Goal: Task Accomplishment & Management: Manage account settings

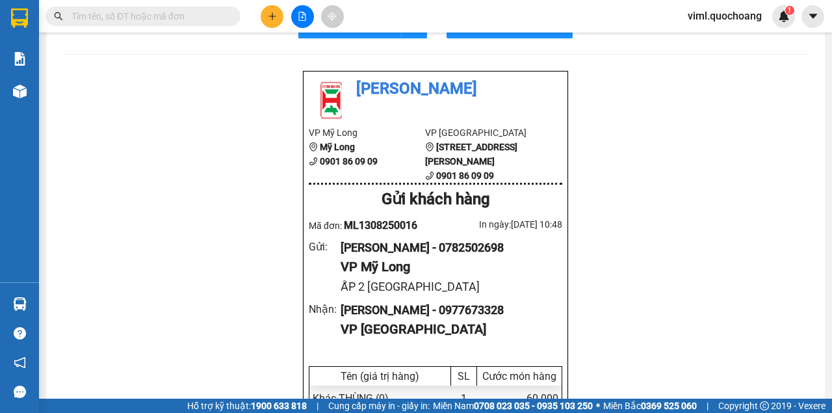
click at [746, 312] on section "Kết quả tìm kiếm ( 0 ) Bộ lọc No Data viml.quochoang 1 Báo cáo Báo cáo dòng tiề…" at bounding box center [416, 206] width 832 height 413
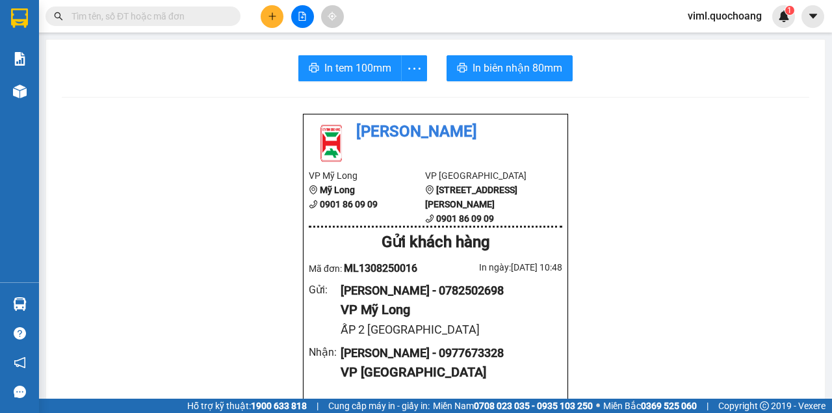
click at [268, 20] on icon "plus" at bounding box center [272, 16] width 9 height 9
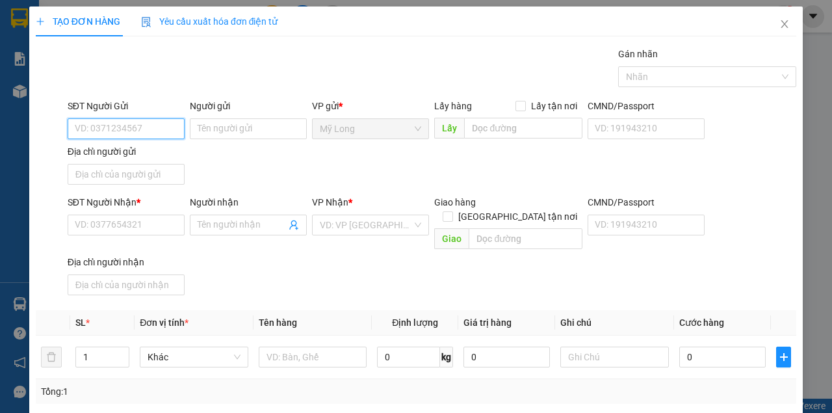
click at [150, 124] on input "SĐT Người Gửi" at bounding box center [126, 128] width 117 height 21
click at [181, 159] on div "0795925111 - TRẦN THỊ MỸ HUYỀN" at bounding box center [139, 154] width 128 height 14
type input "0795925111"
type input "TRẦN THỊ MỸ HUYỀN"
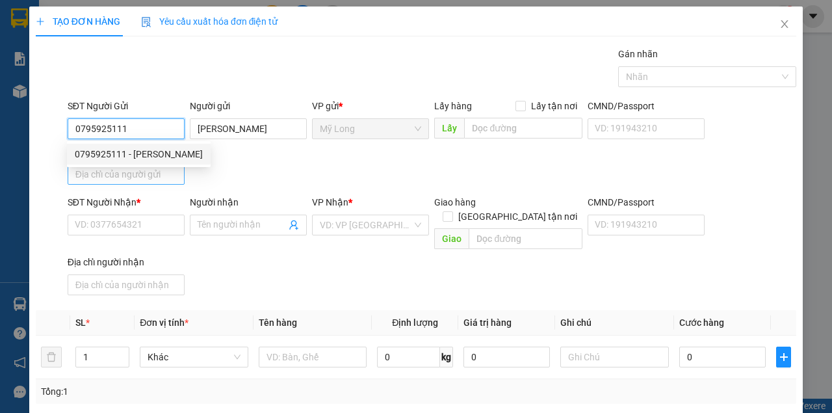
type input "0795925111"
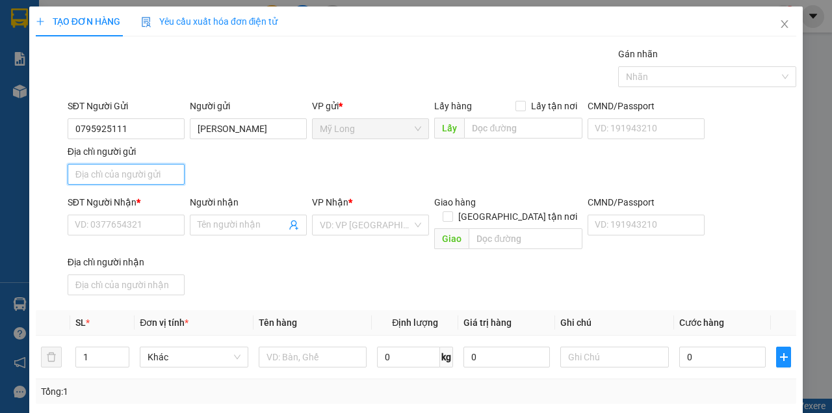
click at [143, 176] on input "Địa chỉ người gửi" at bounding box center [126, 174] width 117 height 21
type input "A"
type input "Â"
click at [93, 174] on input "ẤP 3 BÌNH HÀNG TRUNG ĐỒNG THÁP" at bounding box center [126, 174] width 117 height 21
click at [72, 170] on input "ẤP 1 BÌNH HÀNG TRUNG ĐỒNG THÁP" at bounding box center [126, 174] width 117 height 21
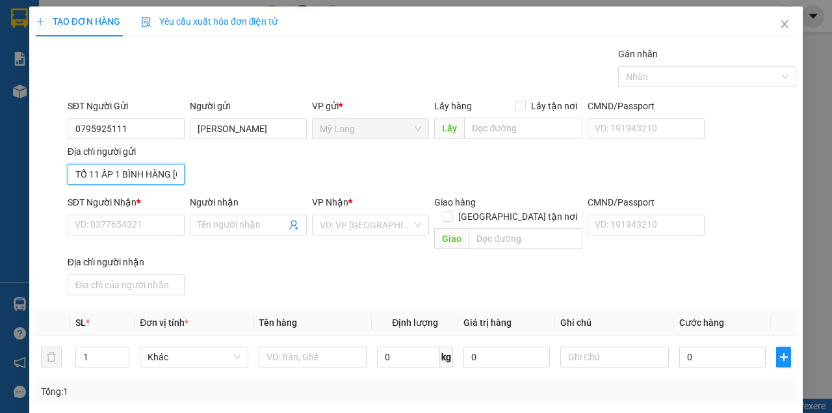
type input "TỔ 11 ẤP 1 BÌNH HÀNG TRUNG ĐỒNG THÁP"
click at [117, 234] on div "SĐT Người Nhận * VD: 0377654321" at bounding box center [126, 218] width 117 height 46
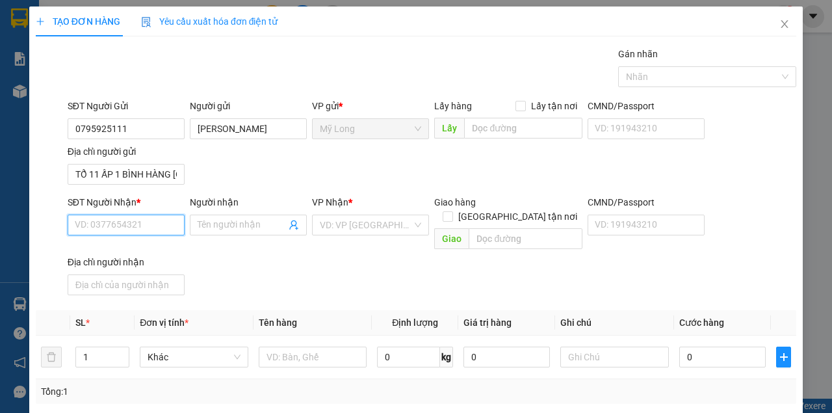
click at [135, 224] on input "SĐT Người Nhận *" at bounding box center [126, 225] width 117 height 21
click at [180, 255] on div "0937478222 - [PERSON_NAME]" at bounding box center [139, 250] width 128 height 14
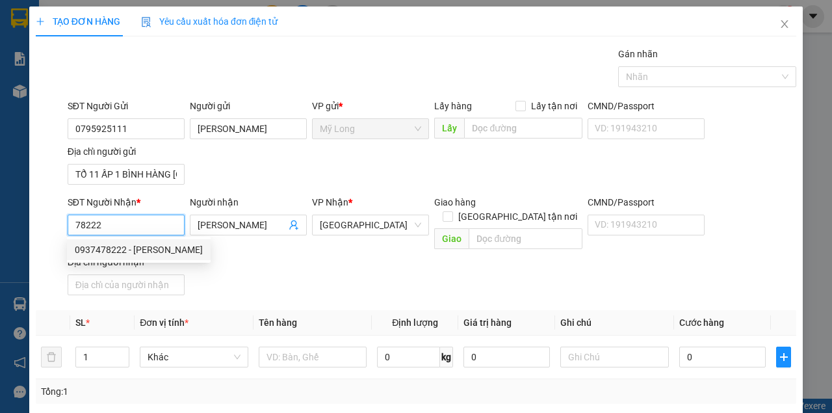
type input "0937478222"
type input "NGUYỄN ĐIỆP"
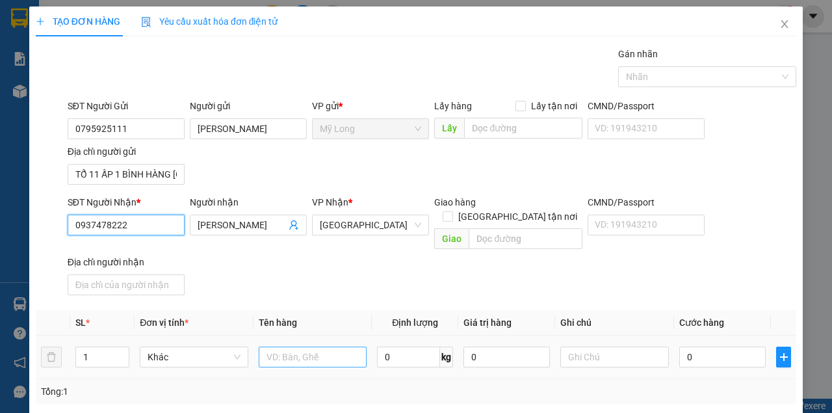
type input "0937478222"
click at [278, 347] on input "text" at bounding box center [313, 357] width 109 height 21
type input "B"
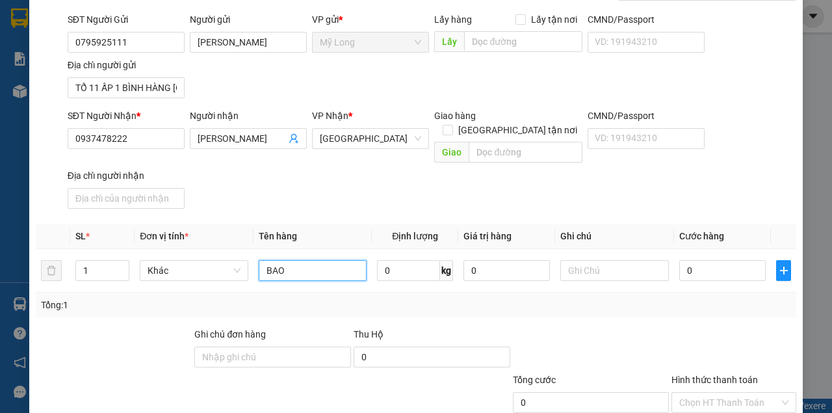
scroll to position [156, 0]
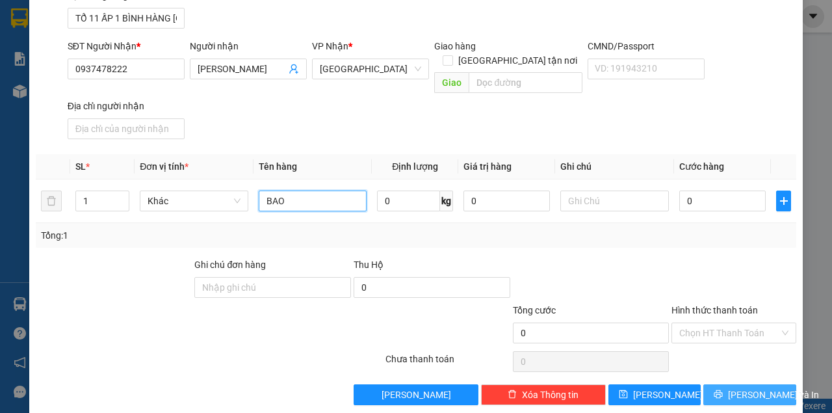
type input "BAO"
click at [723, 390] on icon "printer" at bounding box center [718, 394] width 9 height 9
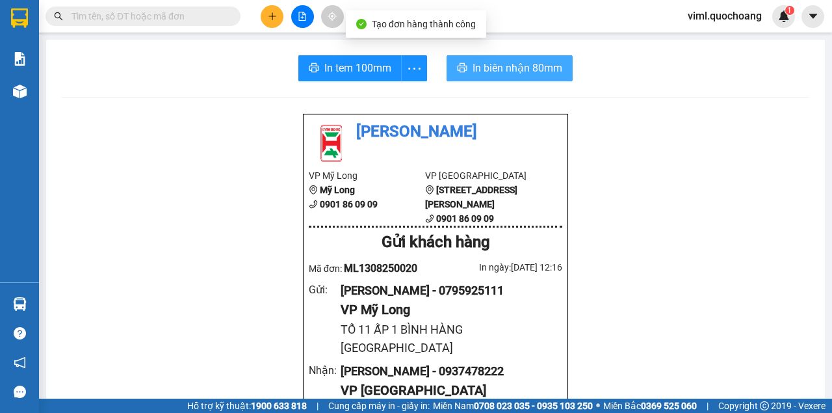
click at [473, 65] on span "In biên nhận 80mm" at bounding box center [518, 68] width 90 height 16
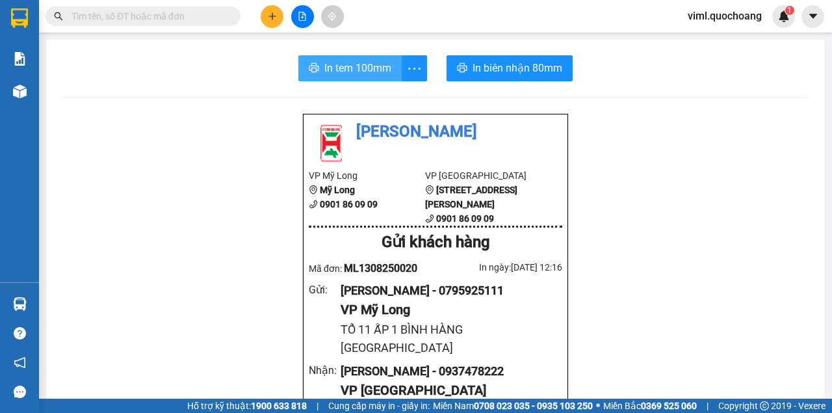
click at [369, 73] on span "In tem 100mm" at bounding box center [357, 68] width 67 height 16
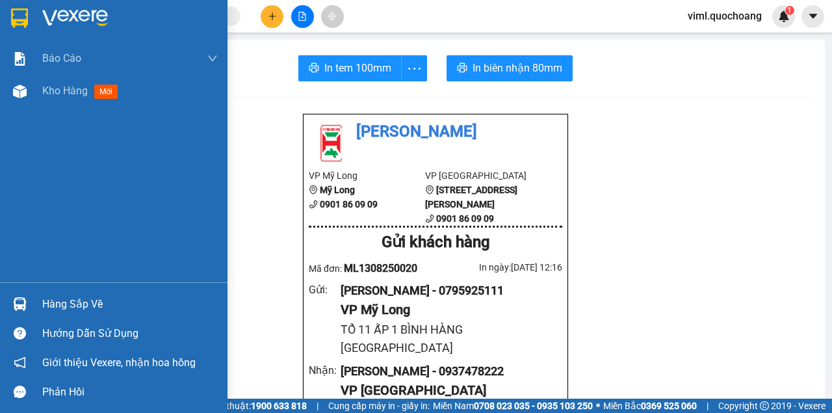
click at [86, 313] on div "Hàng sắp về" at bounding box center [130, 305] width 176 height 20
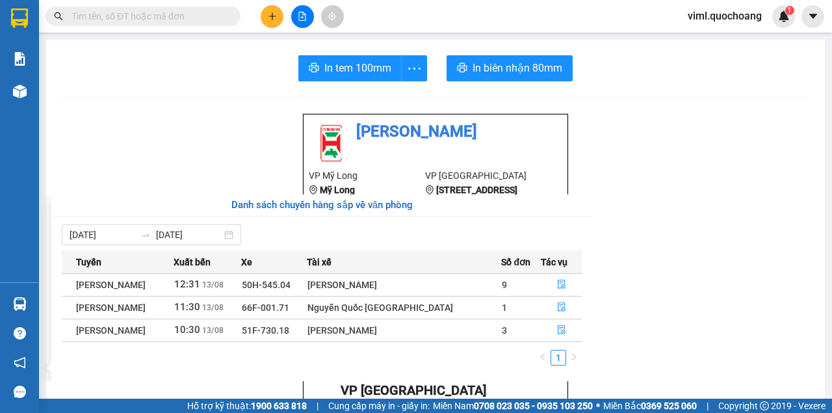
click at [105, 77] on section "Kết quả tìm kiếm ( 0 ) Bộ lọc No Data viml.quochoang 1 Báo cáo Báo cáo dòng tiề…" at bounding box center [416, 206] width 832 height 413
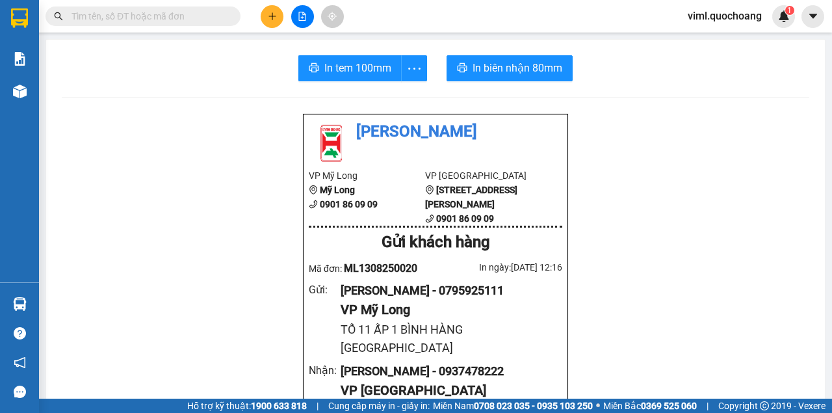
click at [740, 13] on span "viml.quochoang" at bounding box center [725, 16] width 95 height 16
click at [711, 43] on span "Đăng xuất" at bounding box center [730, 40] width 68 height 14
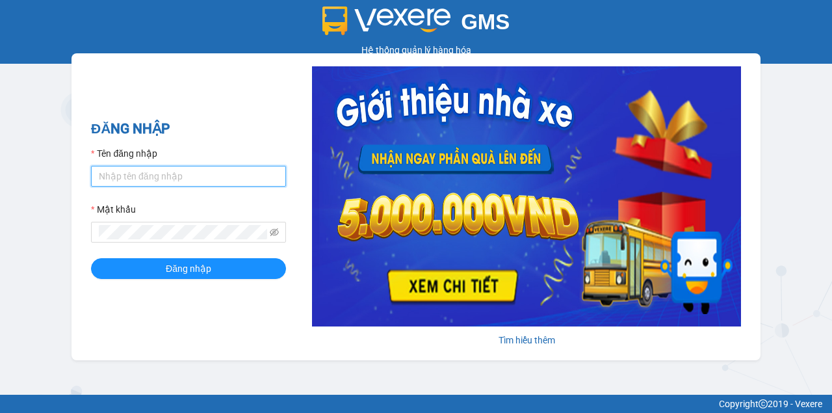
click at [173, 174] on input "Tên đăng nhập" at bounding box center [188, 176] width 195 height 21
type input "O"
type input "oanhml.quochoang"
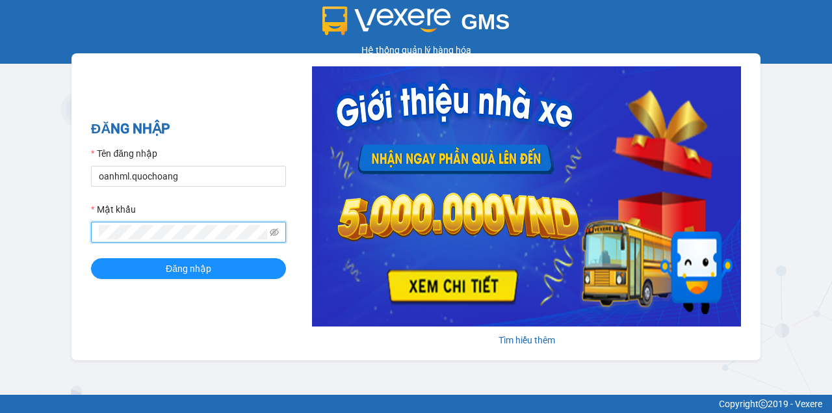
click at [91, 258] on button "Đăng nhập" at bounding box center [188, 268] width 195 height 21
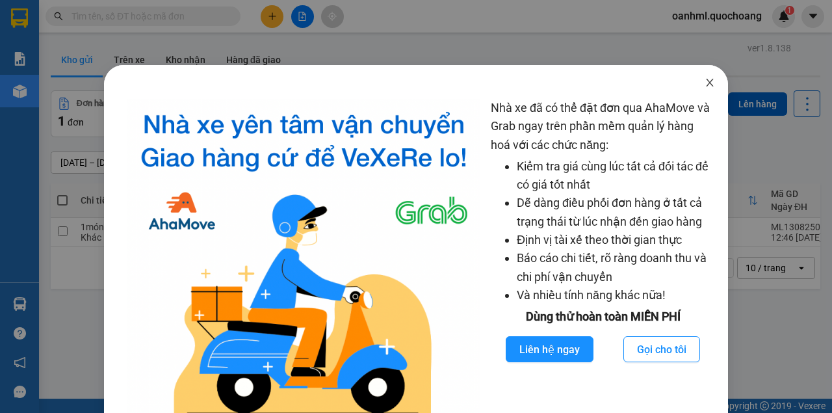
click at [709, 83] on icon "close" at bounding box center [710, 82] width 10 height 10
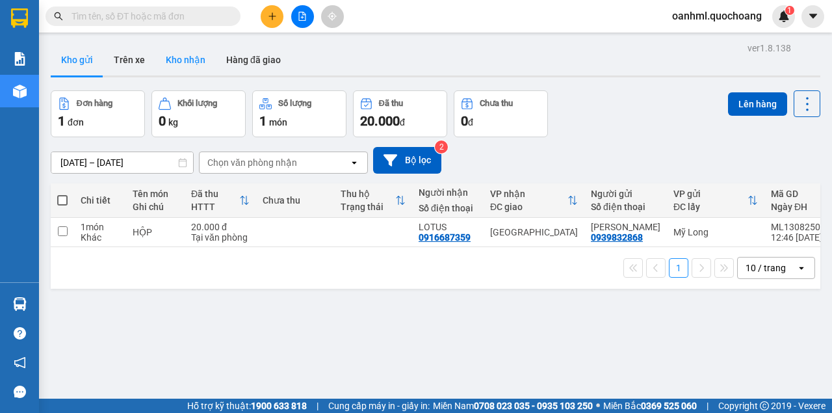
click at [176, 55] on button "Kho nhận" at bounding box center [185, 59] width 60 height 31
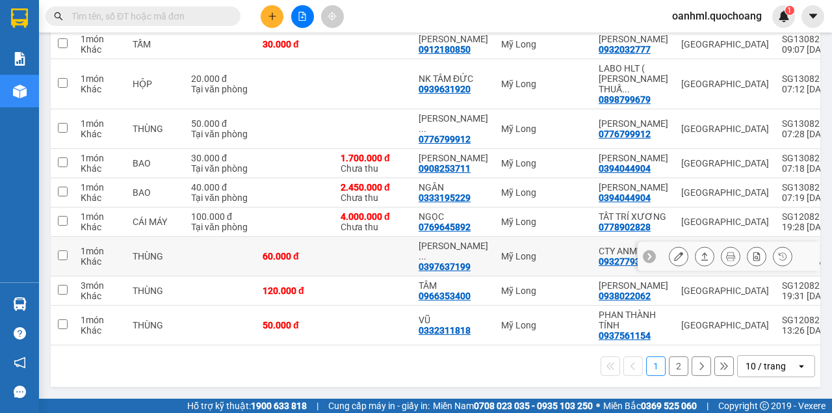
scroll to position [255, 0]
click at [757, 362] on div "10 / trang" at bounding box center [766, 366] width 40 height 13
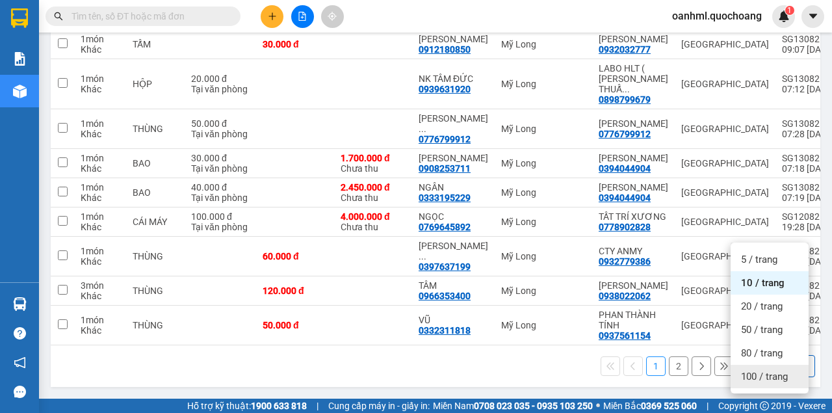
click at [756, 365] on div "100 / trang" at bounding box center [770, 376] width 78 height 23
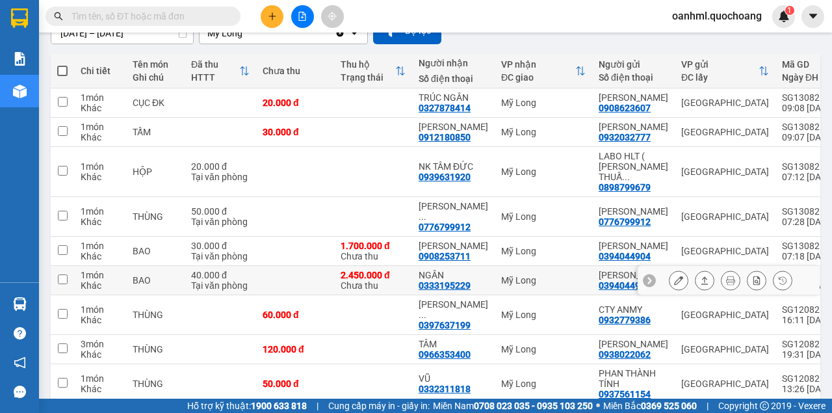
scroll to position [125, 0]
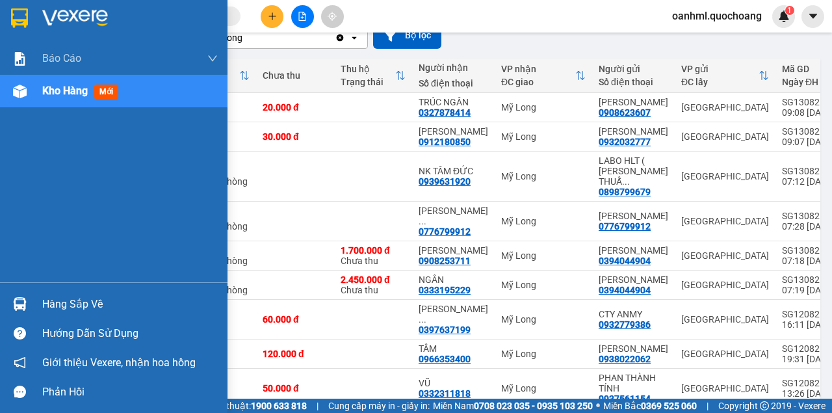
click at [68, 308] on div "Hàng sắp về" at bounding box center [130, 305] width 176 height 20
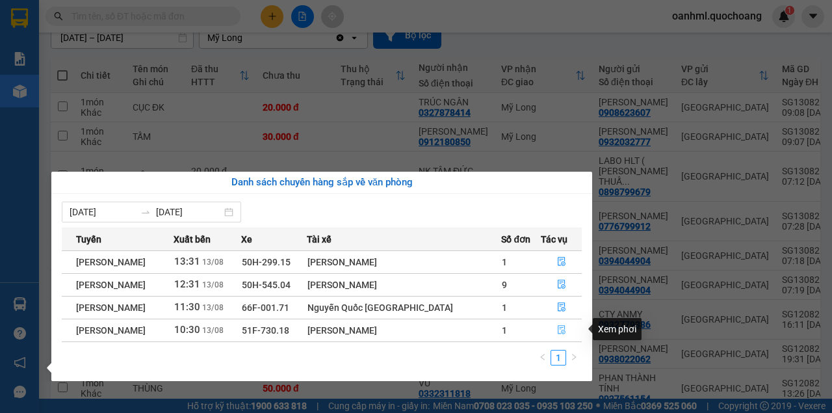
click at [557, 329] on icon "file-done" at bounding box center [561, 329] width 9 height 9
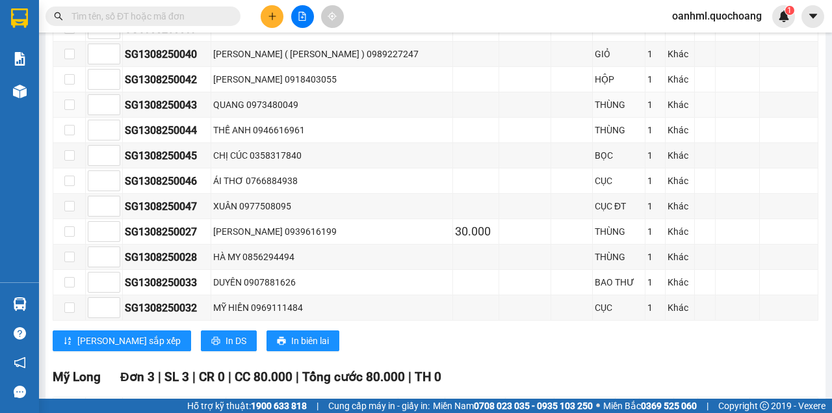
scroll to position [714, 0]
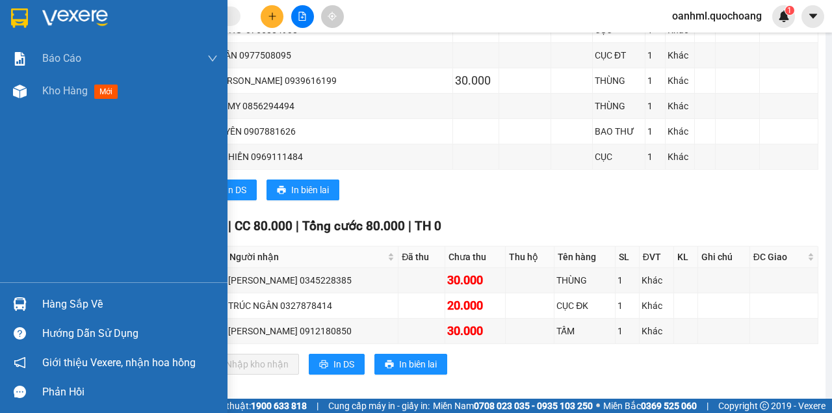
click at [49, 93] on span "Kho hàng" at bounding box center [65, 91] width 46 height 12
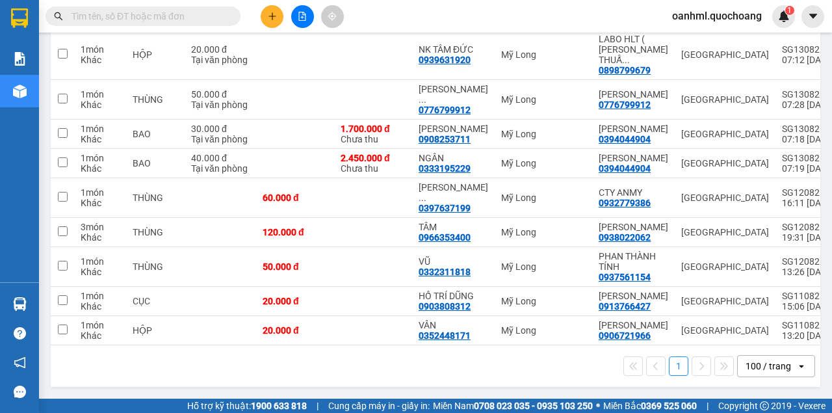
scroll to position [295, 0]
click at [277, 17] on button at bounding box center [272, 16] width 23 height 23
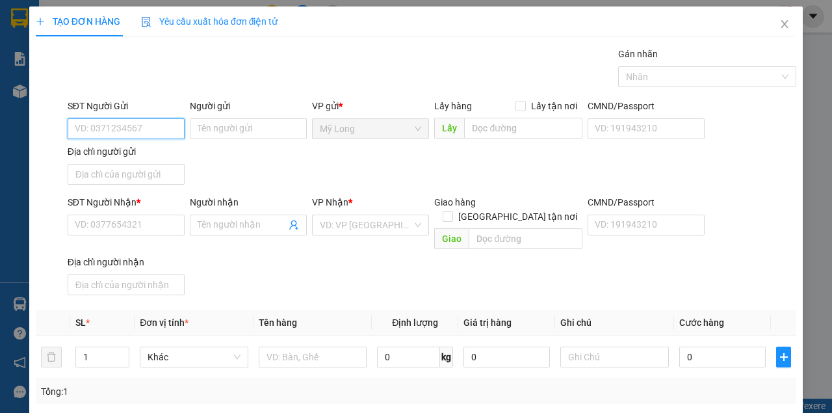
click at [153, 135] on input "SĐT Người Gửi" at bounding box center [126, 128] width 117 height 21
type input "0764192380"
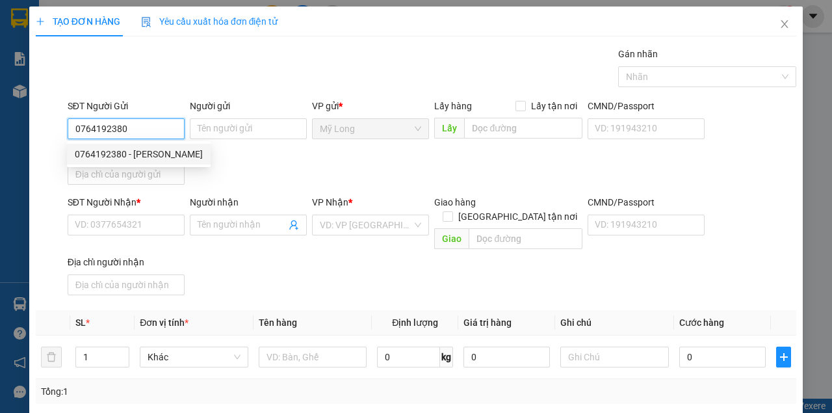
click at [148, 154] on div "0764192380 - [PERSON_NAME]" at bounding box center [139, 154] width 128 height 14
type input "[PERSON_NAME]"
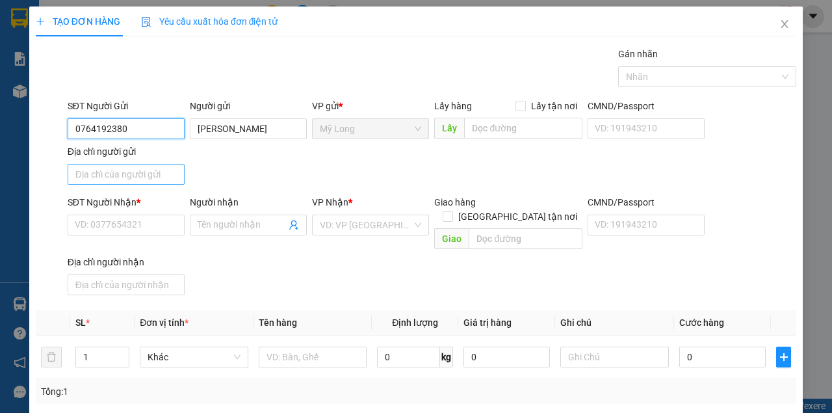
type input "0764192380"
drag, startPoint x: 119, startPoint y: 178, endPoint x: 150, endPoint y: 171, distance: 32.0
click at [119, 178] on input "Địa chỉ người gửi" at bounding box center [126, 174] width 117 height 21
type input "t"
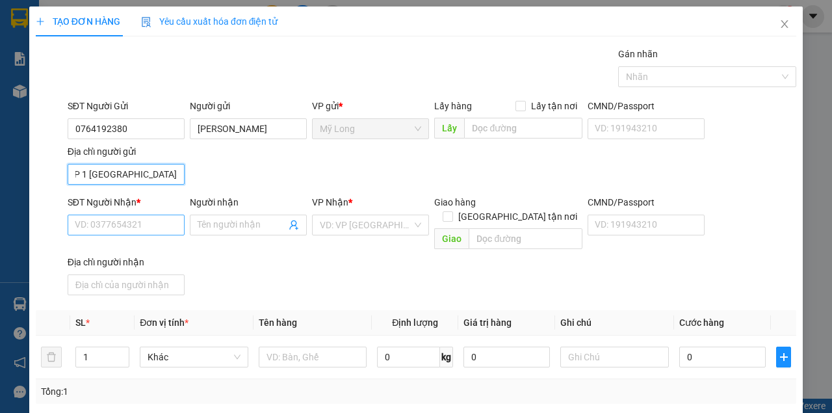
type input "TỔ 2 ẤP 1 [GEOGRAPHIC_DATA]"
click at [153, 216] on input "SĐT Người Nhận *" at bounding box center [126, 225] width 117 height 21
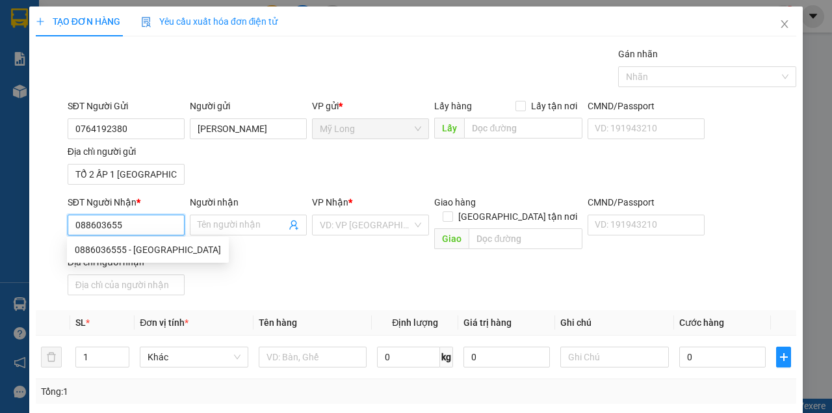
type input "0886036555"
click at [199, 254] on div "0886036555 - [GEOGRAPHIC_DATA]" at bounding box center [148, 250] width 146 height 14
type input "[PERSON_NAME]"
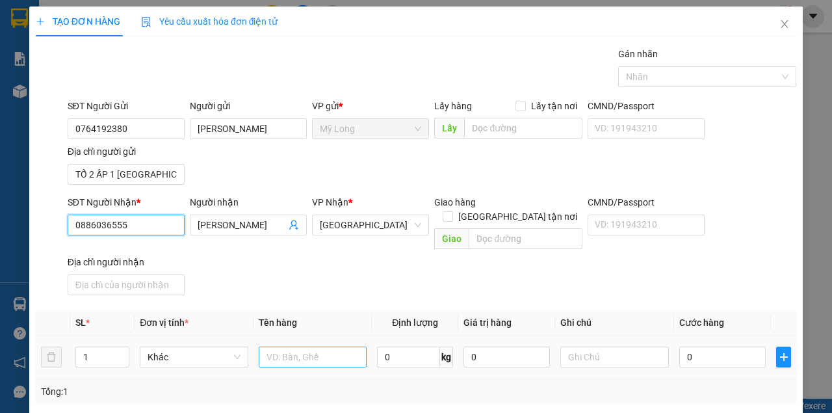
type input "0886036555"
click at [298, 347] on input "text" at bounding box center [313, 357] width 109 height 21
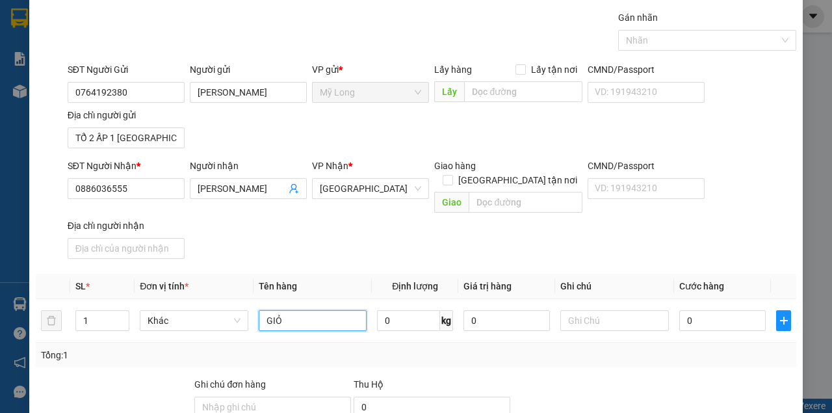
scroll to position [86, 0]
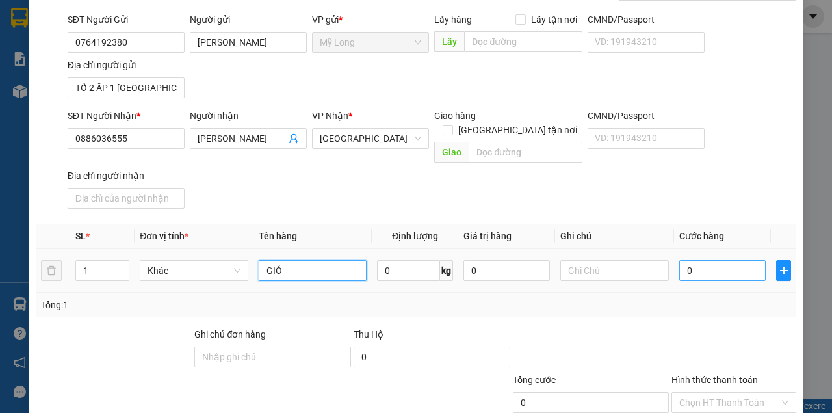
type input "GIỎ"
click at [691, 260] on input "0" at bounding box center [723, 270] width 86 height 21
type input "3"
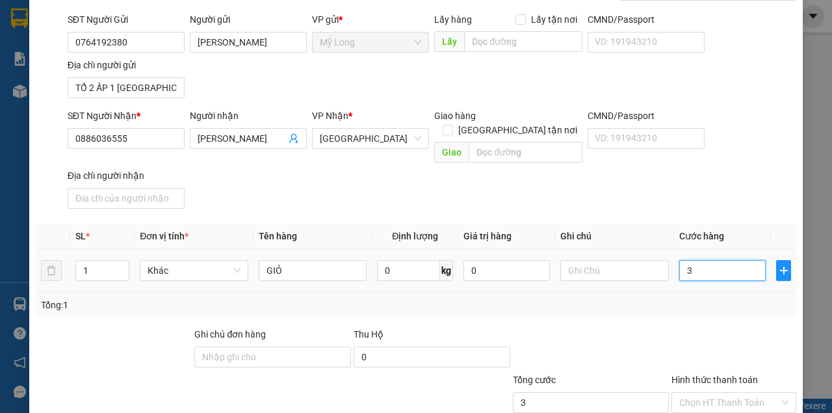
type input "30"
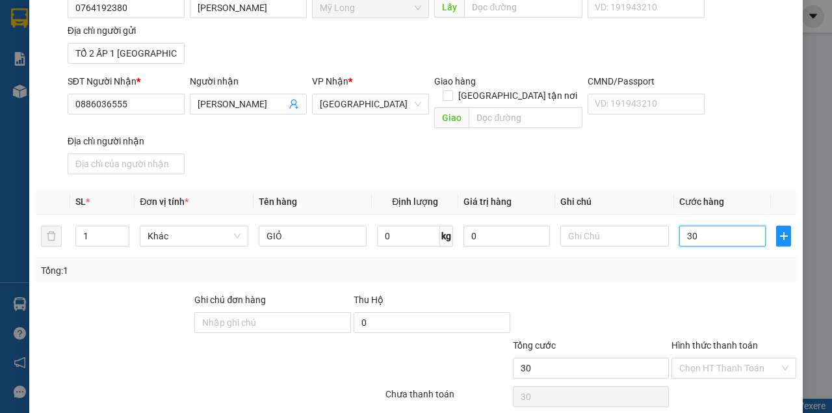
scroll to position [156, 0]
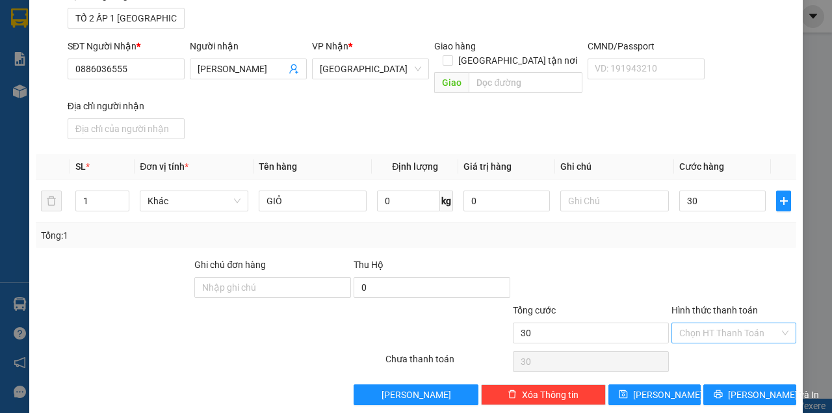
type input "30.000"
click at [741, 323] on input "Hình thức thanh toán" at bounding box center [730, 333] width 100 height 20
click at [730, 340] on div "Tại văn phòng" at bounding box center [728, 343] width 108 height 14
type input "0"
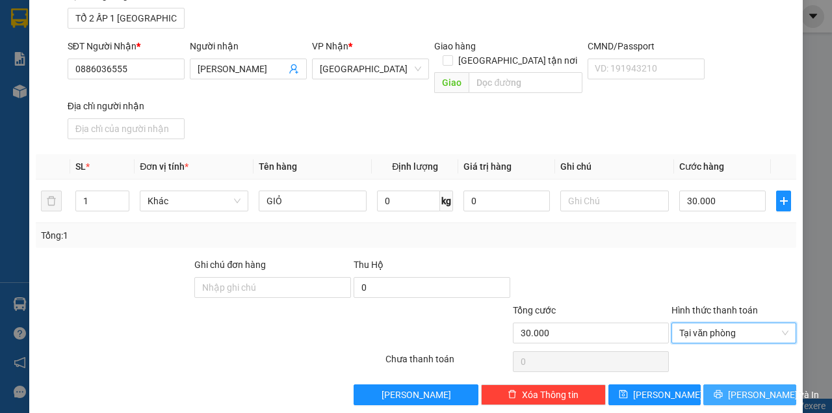
click at [720, 390] on icon "printer" at bounding box center [718, 394] width 9 height 9
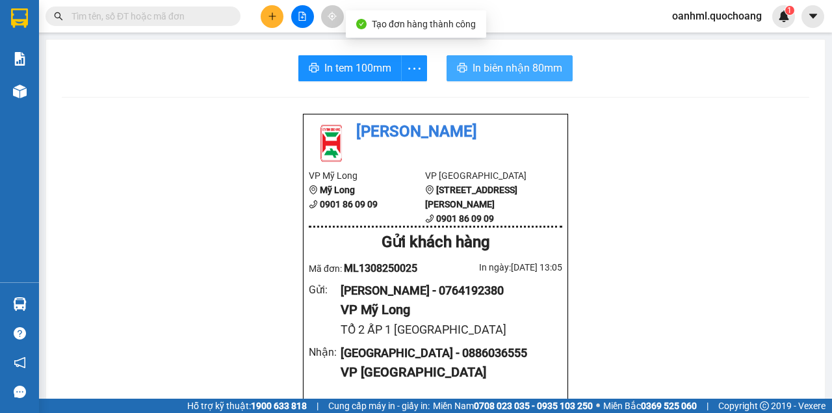
click at [501, 64] on span "In biên nhận 80mm" at bounding box center [518, 68] width 90 height 16
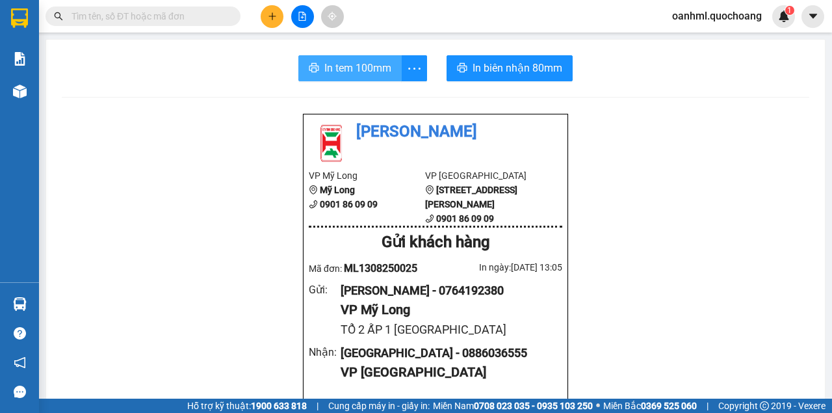
click at [354, 62] on span "In tem 100mm" at bounding box center [357, 68] width 67 height 16
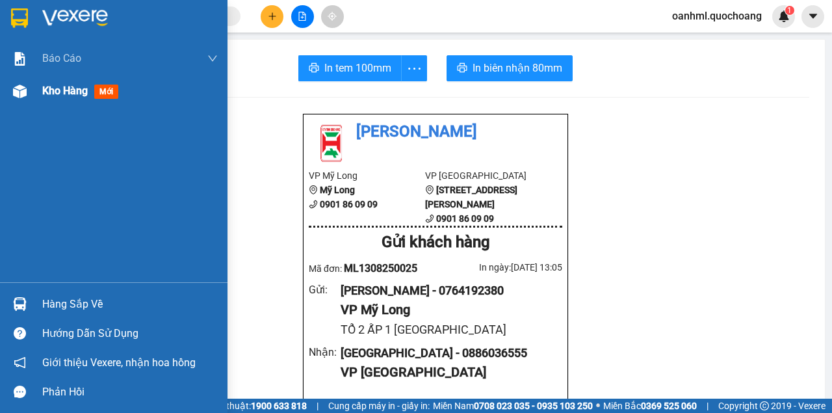
click at [63, 87] on span "Kho hàng" at bounding box center [65, 91] width 46 height 12
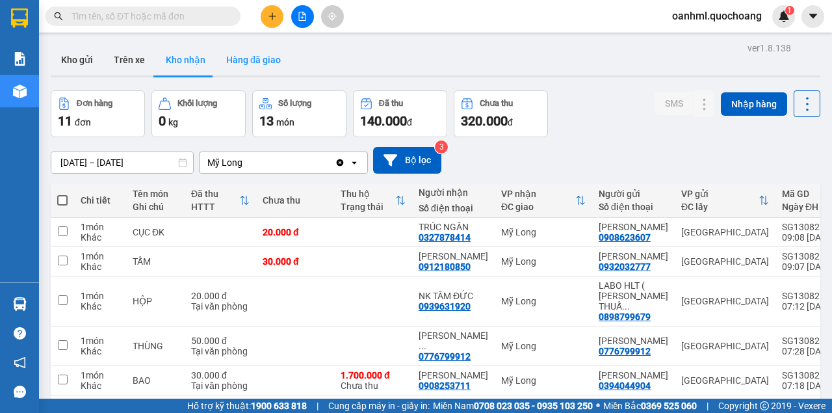
click at [258, 61] on button "Hàng đã giao" at bounding box center [253, 59] width 75 height 31
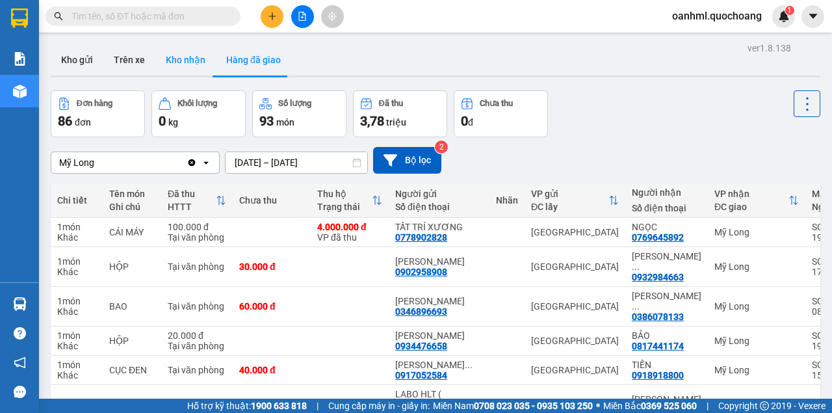
click at [179, 61] on button "Kho nhận" at bounding box center [185, 59] width 60 height 31
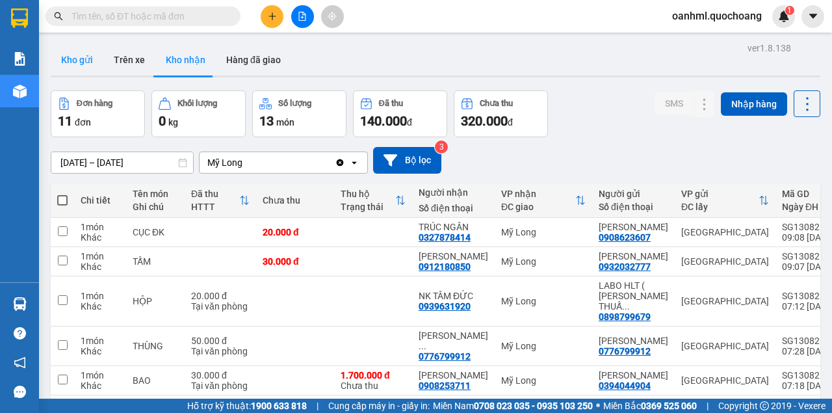
click at [87, 61] on button "Kho gửi" at bounding box center [77, 59] width 53 height 31
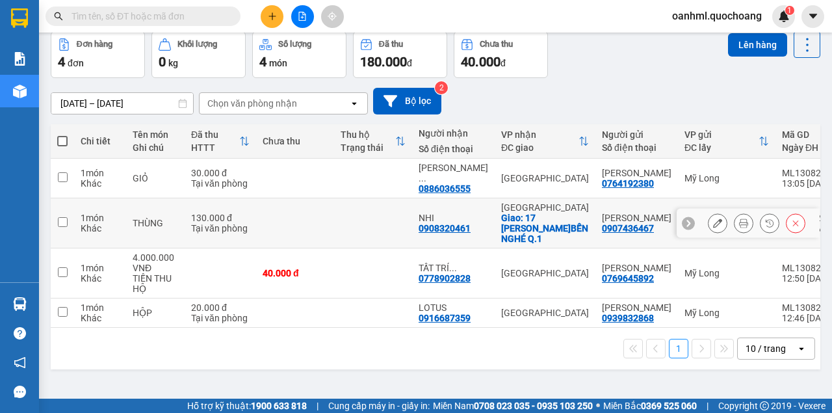
scroll to position [60, 0]
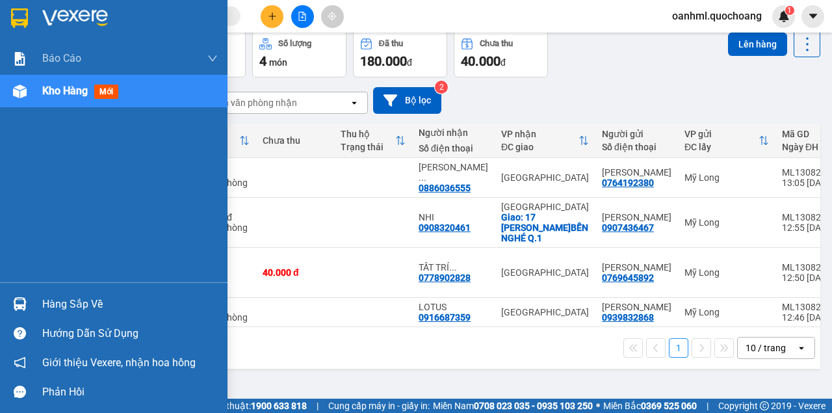
click at [87, 308] on div "Hàng sắp về" at bounding box center [130, 305] width 176 height 20
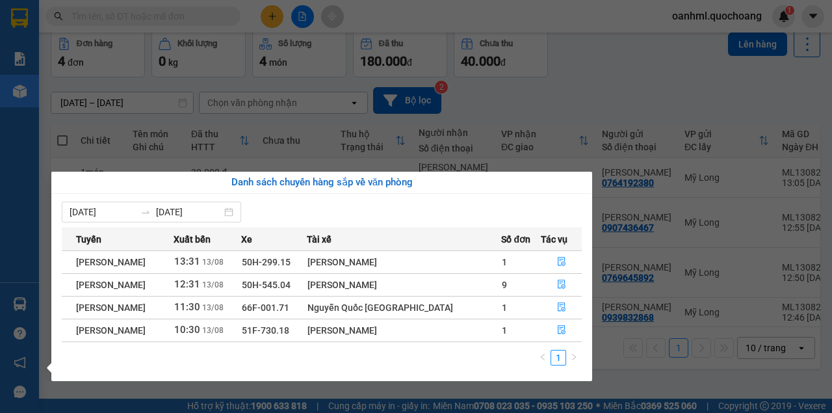
click at [533, 93] on section "Kết quả tìm kiếm ( 0 ) Bộ lọc No Data oanhml.quochoang 1 Báo cáo Báo cáo dòng t…" at bounding box center [416, 206] width 832 height 413
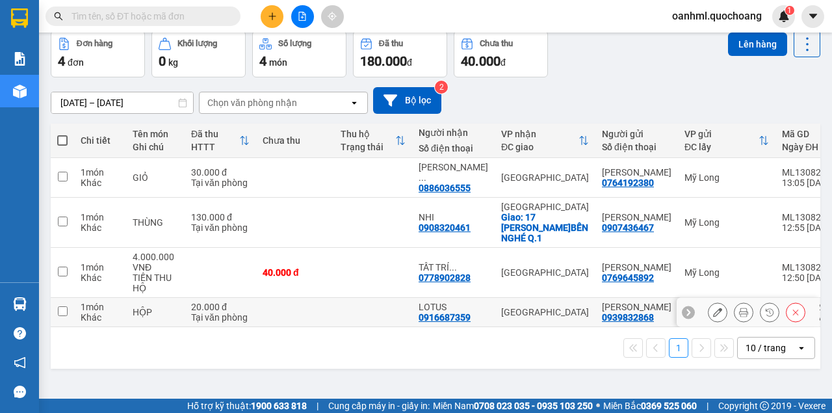
click at [350, 300] on td at bounding box center [373, 312] width 78 height 29
checkbox input "true"
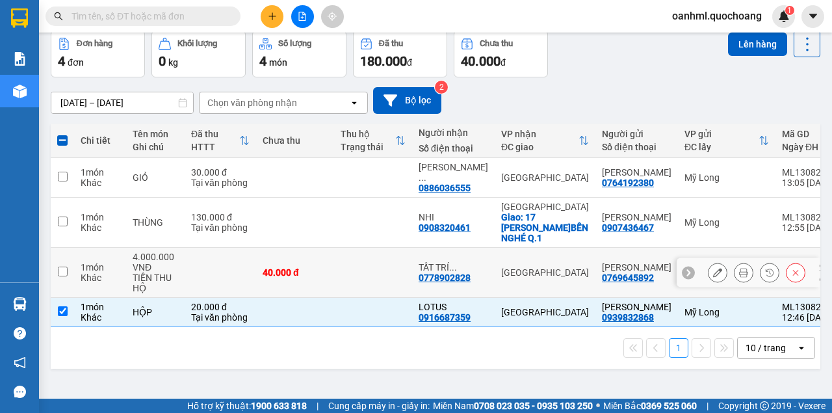
click at [363, 261] on td at bounding box center [373, 273] width 78 height 50
checkbox input "true"
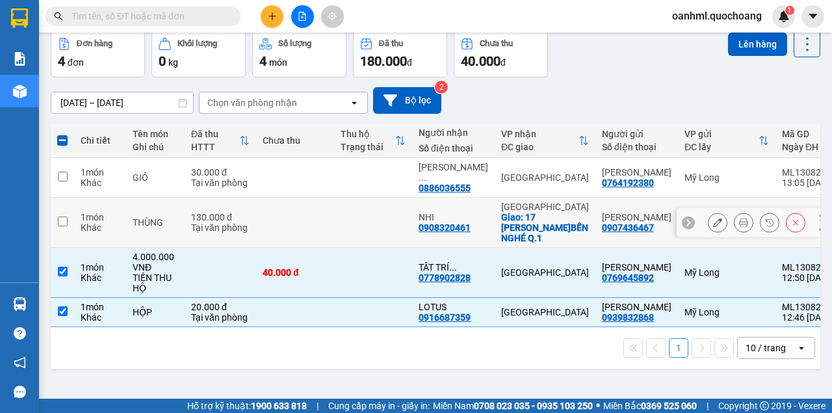
click at [382, 212] on td at bounding box center [373, 223] width 78 height 50
checkbox input "true"
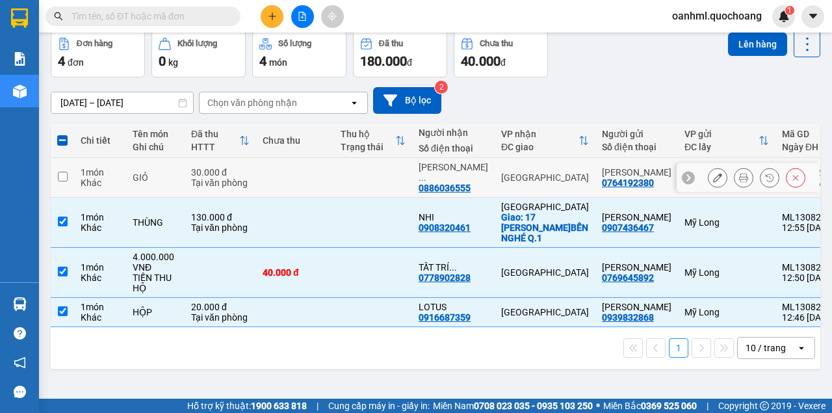
click at [388, 171] on td at bounding box center [373, 178] width 78 height 40
checkbox input "true"
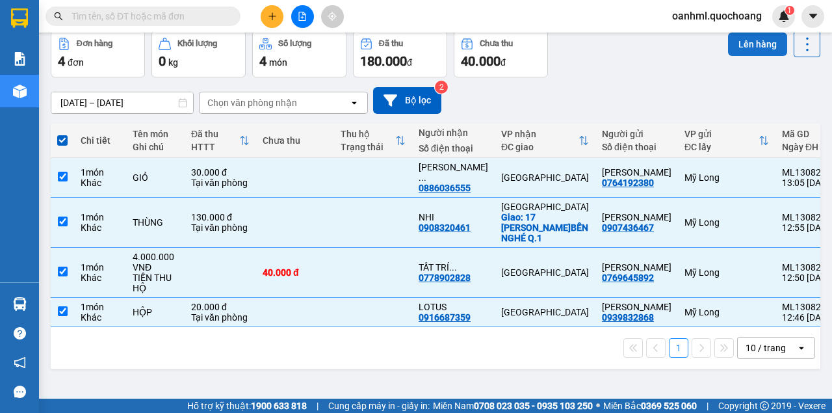
click at [767, 40] on button "Lên hàng" at bounding box center [757, 44] width 59 height 23
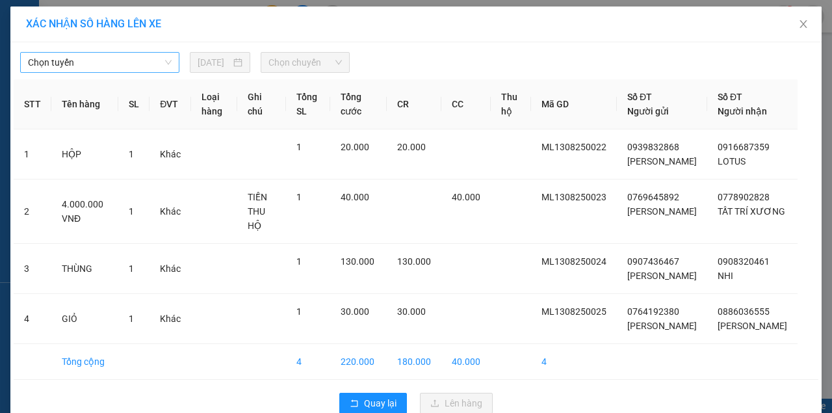
click at [138, 60] on span "Chọn tuyến" at bounding box center [100, 63] width 144 height 20
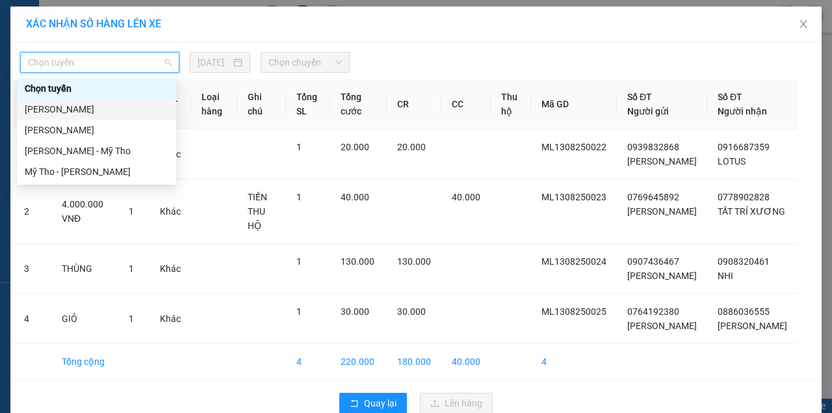
click at [83, 107] on div "[PERSON_NAME]" at bounding box center [97, 109] width 144 height 14
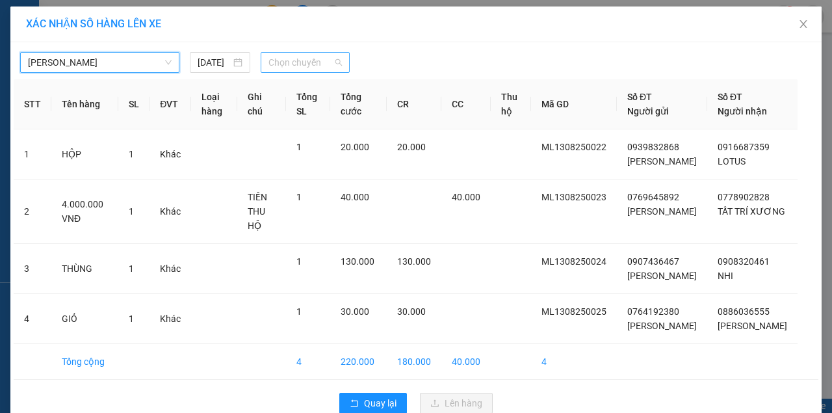
click at [284, 66] on span "Chọn chuyến" at bounding box center [305, 63] width 73 height 20
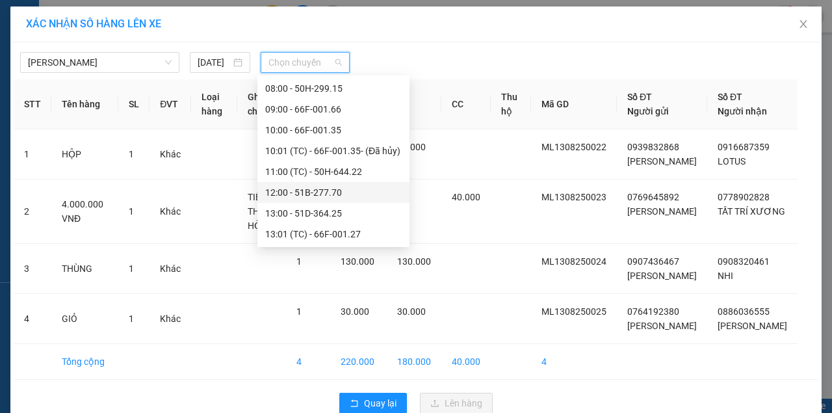
scroll to position [390, 0]
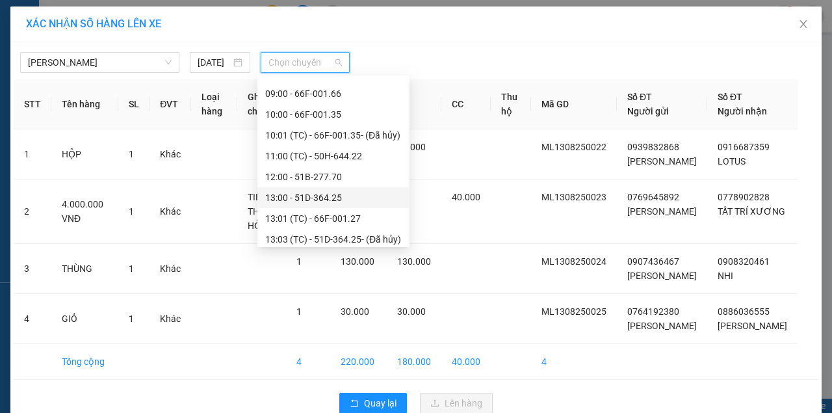
click at [300, 196] on div "13:00 - 51D-364.25" at bounding box center [333, 198] width 137 height 14
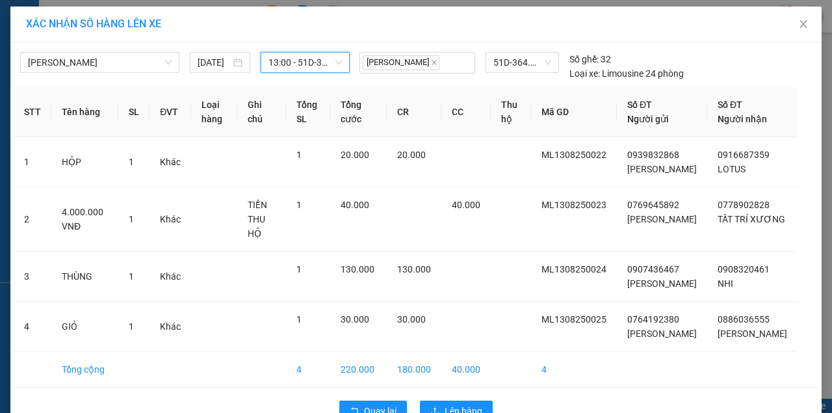
click at [280, 57] on span "13:00 - 51D-364.25" at bounding box center [305, 63] width 73 height 20
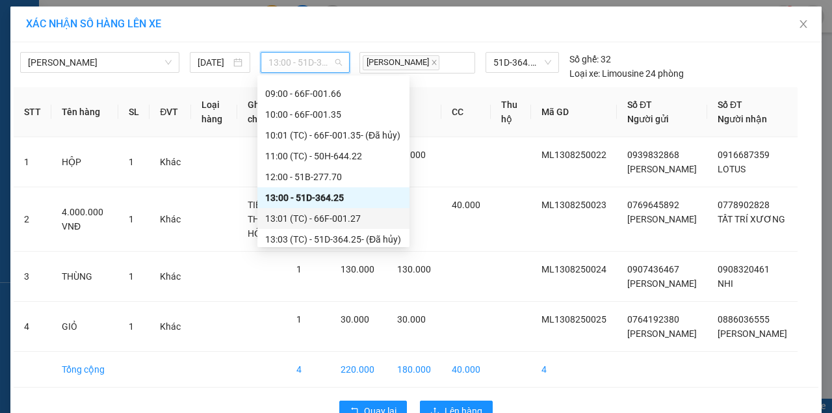
click at [308, 215] on div "13:01 (TC) - 66F-001.27" at bounding box center [333, 218] width 137 height 14
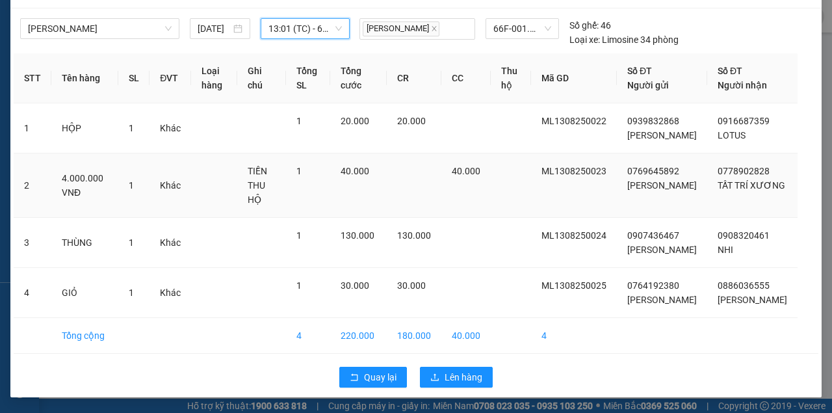
scroll to position [75, 0]
click at [459, 376] on span "Lên hàng" at bounding box center [464, 377] width 38 height 14
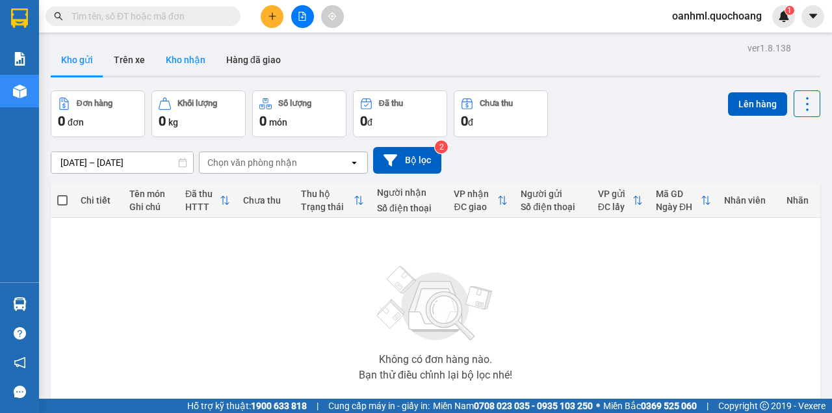
click at [176, 48] on button "Kho nhận" at bounding box center [185, 59] width 60 height 31
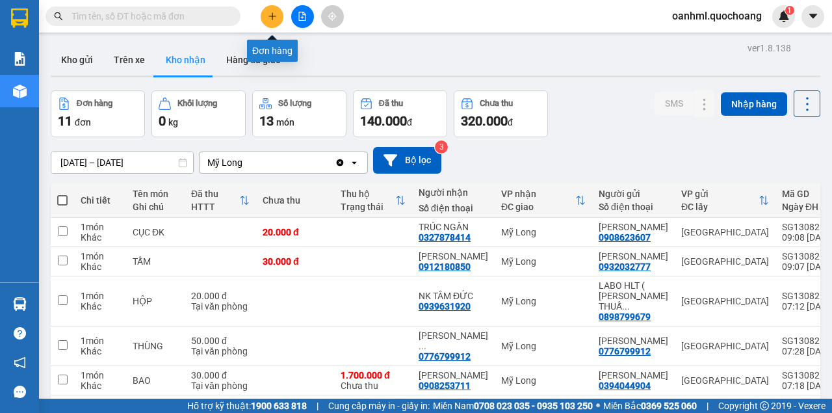
click at [274, 14] on icon "plus" at bounding box center [272, 16] width 9 height 9
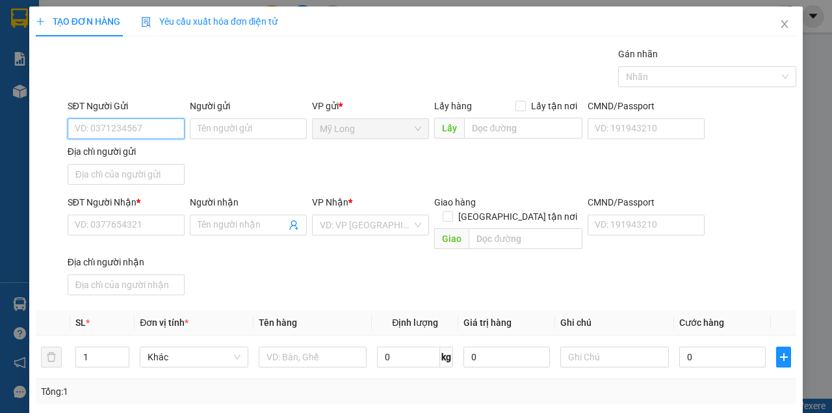
click at [149, 127] on input "SĐT Người Gửi" at bounding box center [126, 128] width 117 height 21
type input "0964352096"
click at [100, 153] on div "0964352096 - THẢO" at bounding box center [125, 154] width 101 height 14
type input "THẢO"
type input "0964352096"
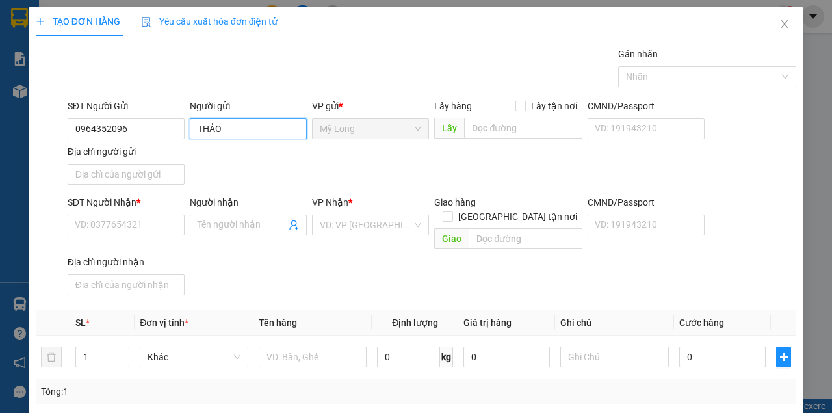
click at [194, 124] on input "THẢO" at bounding box center [248, 128] width 117 height 21
click at [125, 174] on input "Địa chỉ người gửi" at bounding box center [126, 174] width 117 height 21
click at [196, 127] on input "THẢO" at bounding box center [248, 128] width 117 height 21
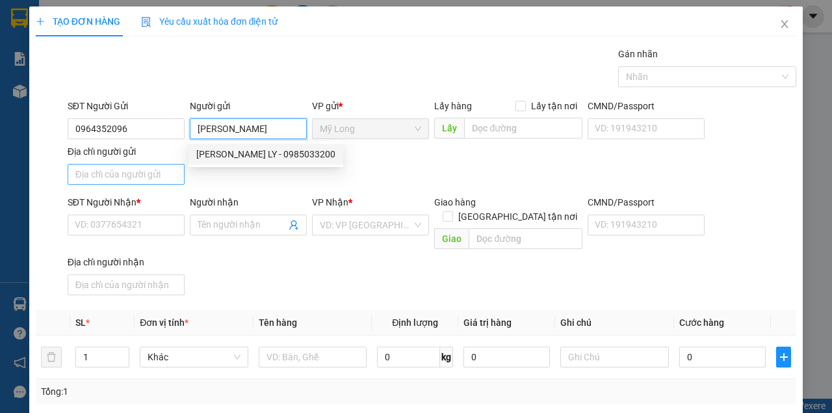
type input "[PERSON_NAME]"
drag, startPoint x: 88, startPoint y: 174, endPoint x: 81, endPoint y: 174, distance: 7.8
click at [88, 174] on input "Địa chỉ người gửi" at bounding box center [126, 174] width 117 height 21
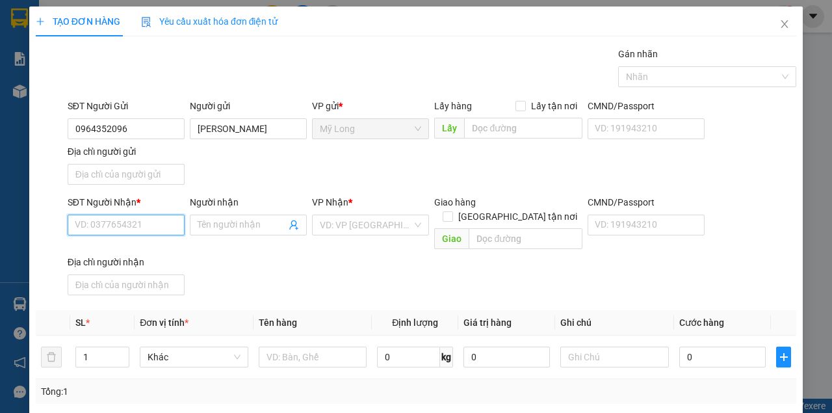
click at [73, 222] on input "SĐT Người Nhận *" at bounding box center [126, 225] width 117 height 21
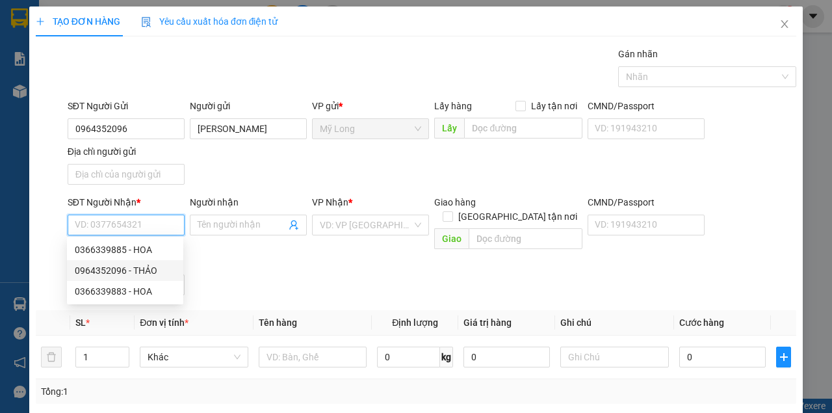
click at [109, 268] on div "0964352096 - THẢO" at bounding box center [125, 270] width 101 height 14
type input "0964352096"
type input "THẢO"
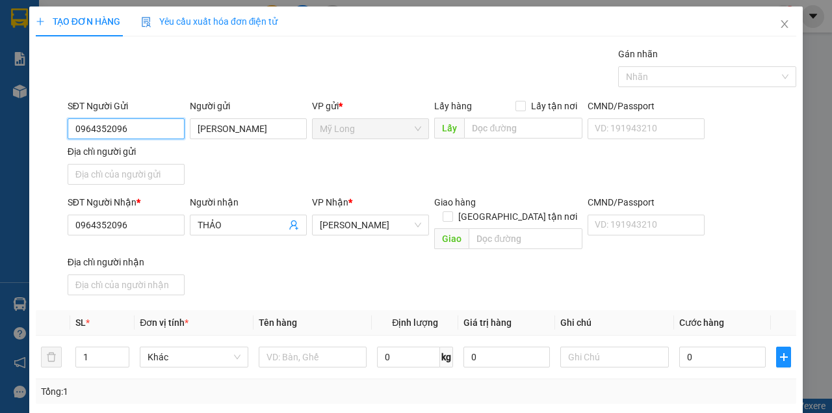
click at [133, 124] on input "0964352096" at bounding box center [126, 128] width 117 height 21
type input "0"
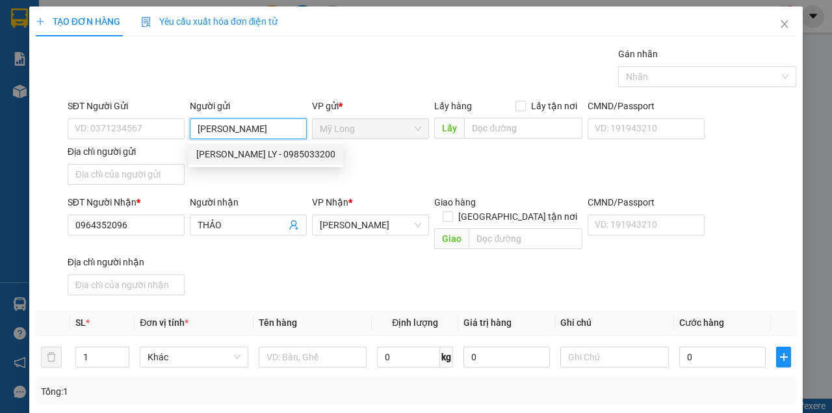
drag, startPoint x: 192, startPoint y: 129, endPoint x: 272, endPoint y: 128, distance: 80.0
click at [272, 128] on input "[PERSON_NAME]" at bounding box center [248, 128] width 117 height 21
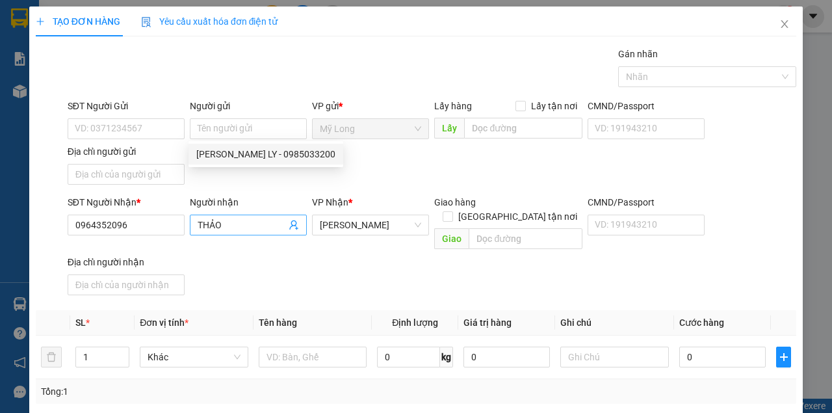
click at [194, 225] on span "THẢO" at bounding box center [248, 225] width 117 height 21
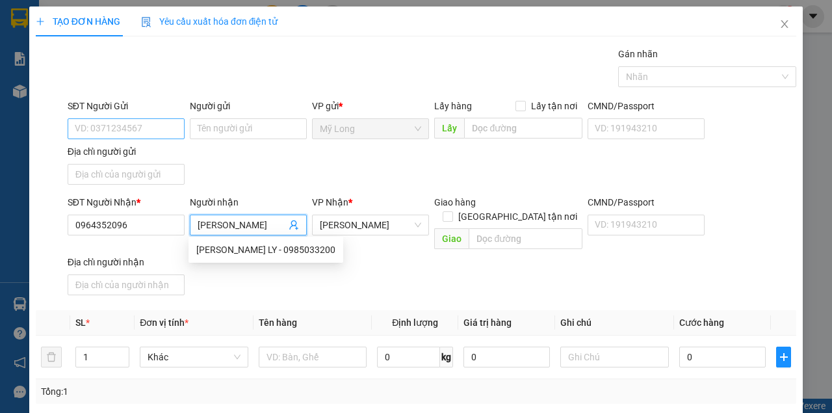
type input "[PERSON_NAME]"
click at [74, 131] on input "SĐT Người Gửi" at bounding box center [126, 128] width 117 height 21
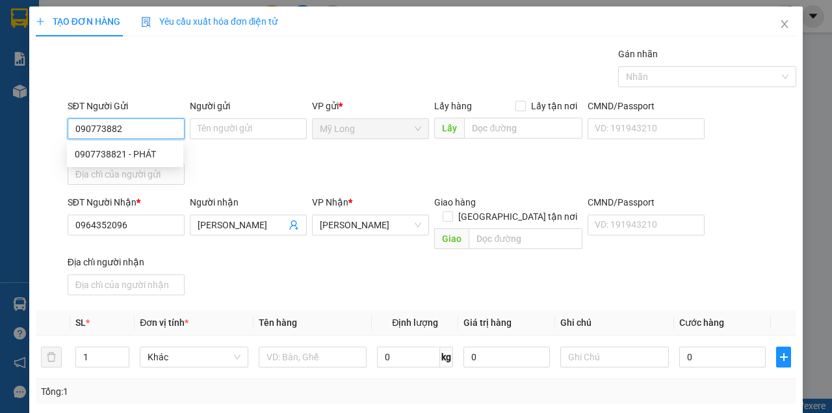
type input "0907738821"
click at [141, 151] on div "0907738821 - PHÁT" at bounding box center [125, 154] width 101 height 14
type input "PHÁT"
type input "0907738821"
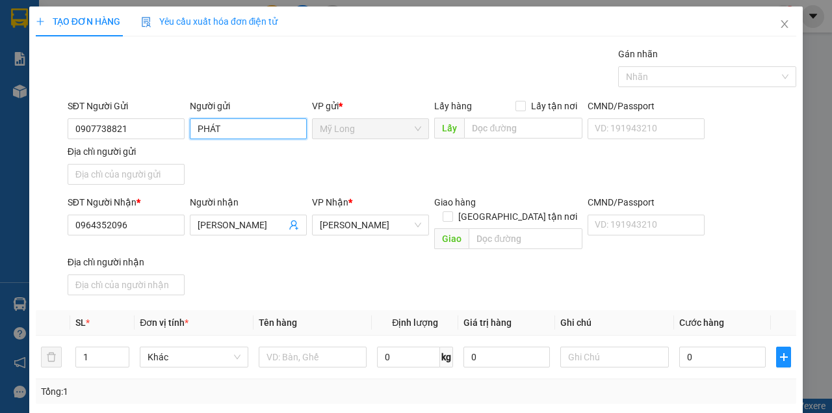
click at [220, 130] on input "PHÁT" at bounding box center [248, 128] width 117 height 21
type input "[PERSON_NAME]"
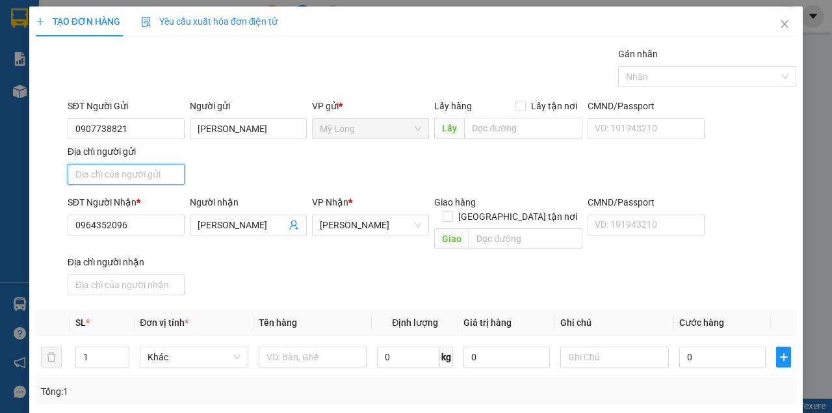
click at [71, 177] on input "Địa chỉ người gửi" at bounding box center [126, 174] width 117 height 21
type input "TỔ 14 ẤP 1 [GEOGRAPHIC_DATA]"
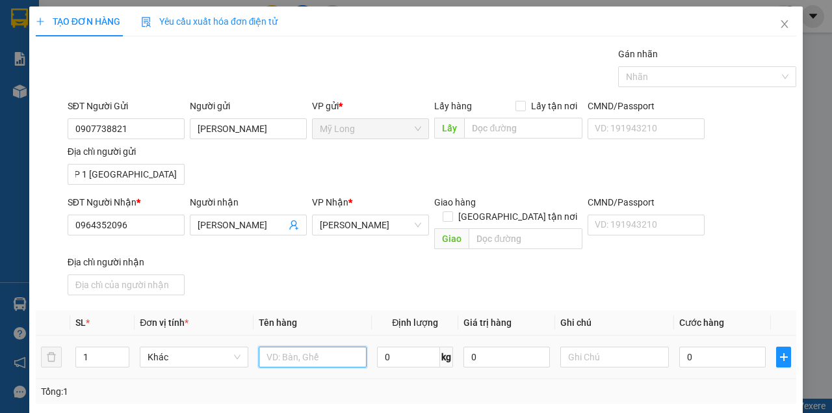
scroll to position [0, 0]
click at [265, 347] on input "text" at bounding box center [313, 357] width 109 height 21
type input "THÙNG LẠNH"
click at [706, 349] on input "0" at bounding box center [723, 357] width 86 height 21
type input "4"
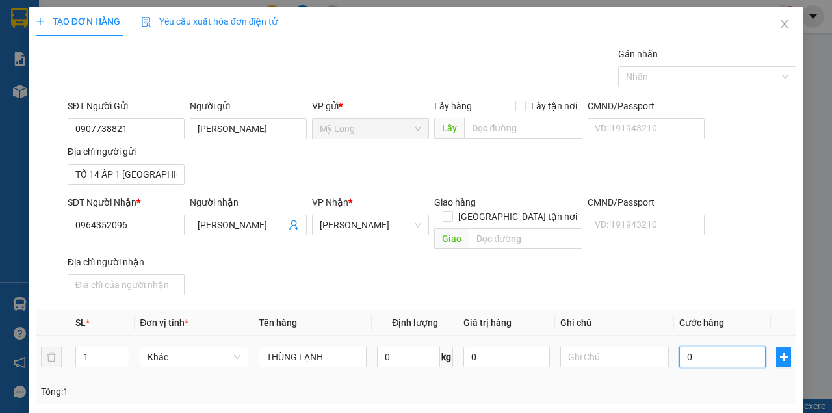
type input "4"
type input "40"
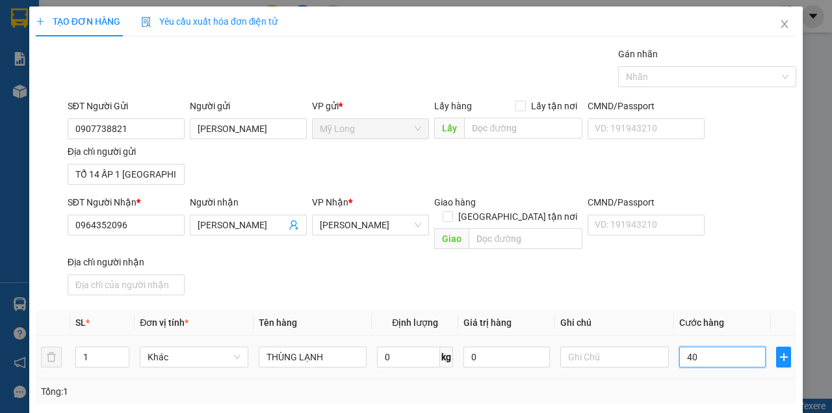
scroll to position [156, 0]
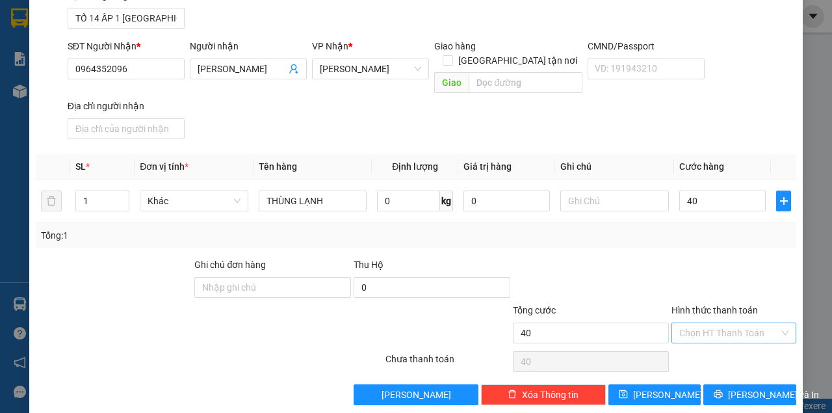
type input "40.000"
click at [705, 323] on input "Hình thức thanh toán" at bounding box center [730, 333] width 100 height 20
click at [702, 345] on div "Tại văn phòng" at bounding box center [728, 343] width 108 height 14
type input "0"
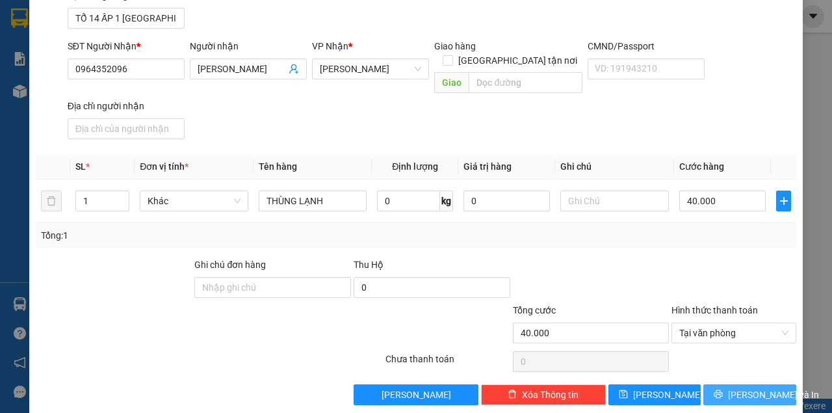
click at [729, 384] on button "[PERSON_NAME] và In" at bounding box center [750, 394] width 93 height 21
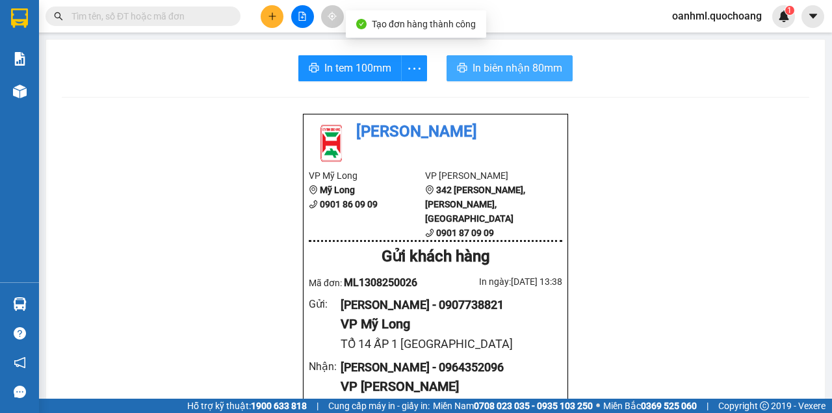
click at [505, 66] on span "In biên nhận 80mm" at bounding box center [518, 68] width 90 height 16
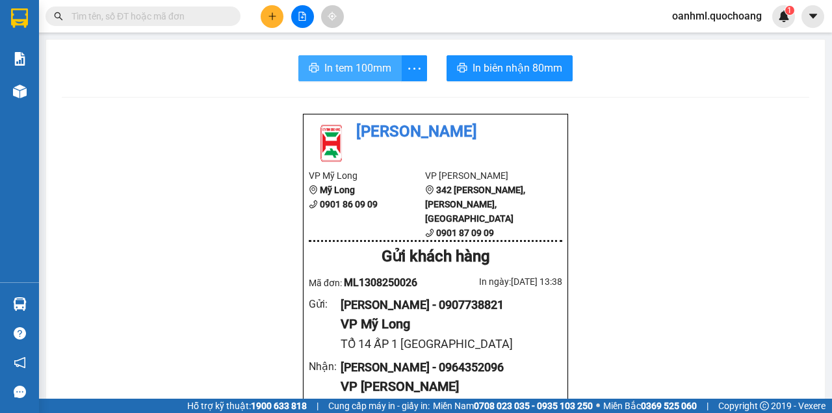
click at [345, 69] on span "In tem 100mm" at bounding box center [357, 68] width 67 height 16
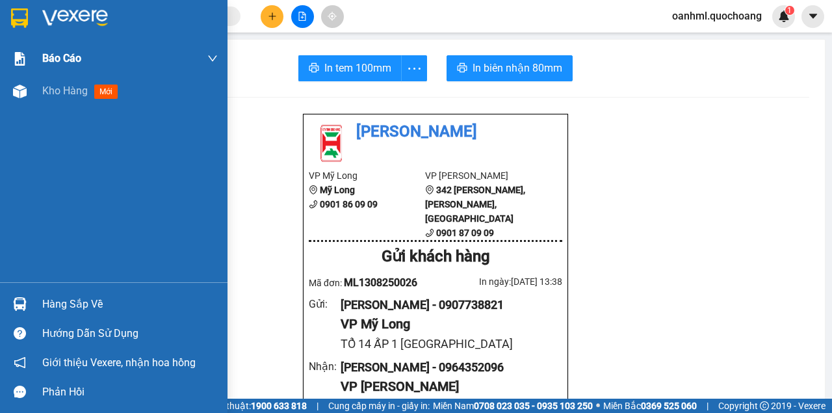
drag, startPoint x: 55, startPoint y: 98, endPoint x: 196, endPoint y: 51, distance: 148.5
click at [55, 93] on span "Kho hàng" at bounding box center [65, 91] width 46 height 12
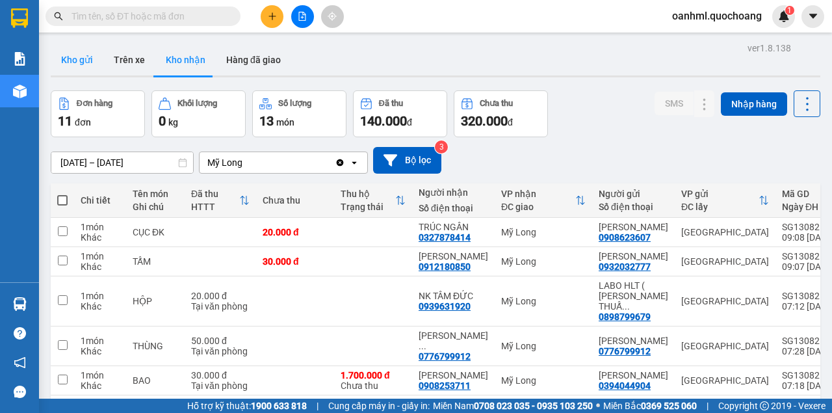
click at [78, 60] on button "Kho gửi" at bounding box center [77, 59] width 53 height 31
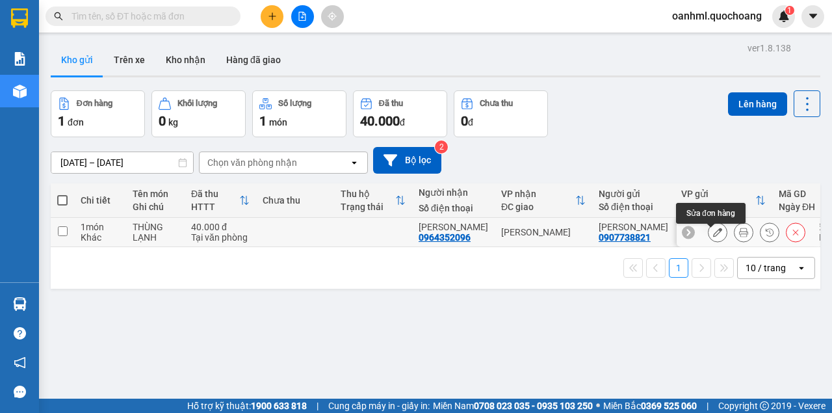
click at [715, 237] on icon at bounding box center [717, 232] width 9 height 9
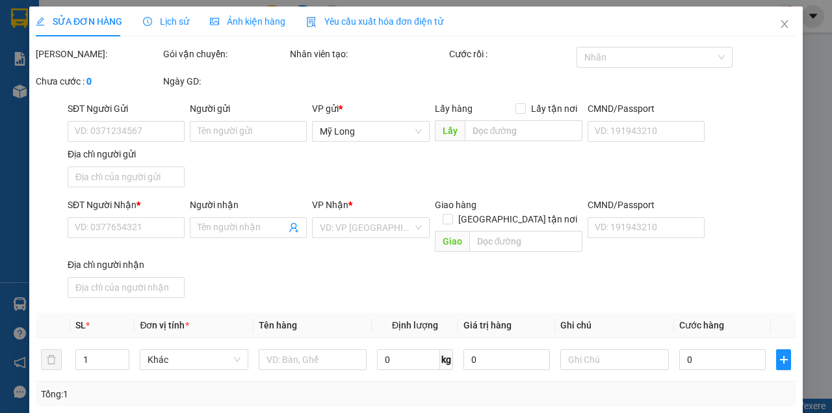
type input "0907738821"
type input "[PERSON_NAME]"
type input "TỔ 14 ẤP 1 [GEOGRAPHIC_DATA]"
type input "0964352096"
type input "[PERSON_NAME]"
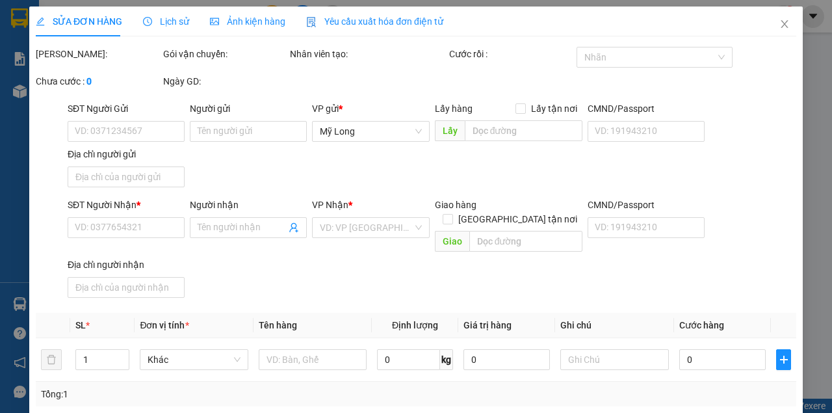
type input "40.000"
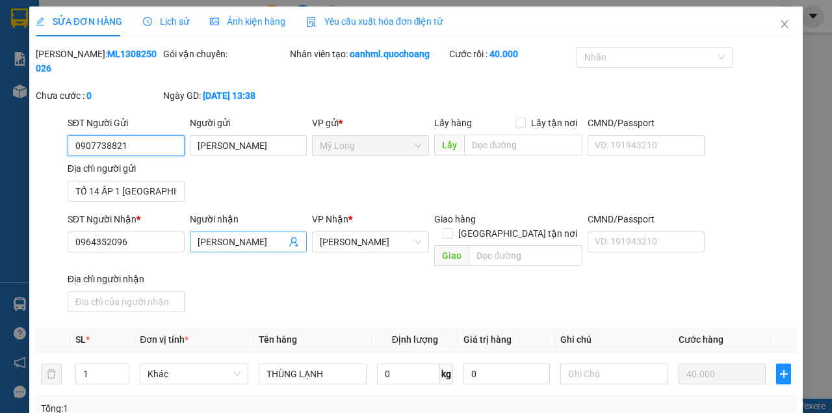
drag, startPoint x: 356, startPoint y: 242, endPoint x: 291, endPoint y: 234, distance: 65.5
click at [291, 234] on div "SĐT Người Nhận * 0964352096 Người nhận [PERSON_NAME] VP Nhận * [PERSON_NAME] hà…" at bounding box center [432, 264] width 734 height 105
drag, startPoint x: 316, startPoint y: 241, endPoint x: 343, endPoint y: 242, distance: 27.3
click at [343, 242] on div "[PERSON_NAME]" at bounding box center [370, 241] width 117 height 21
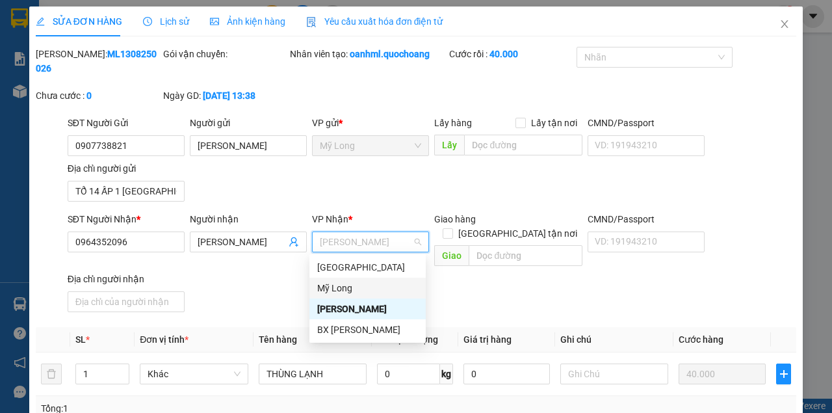
click at [345, 287] on div "Mỹ Long" at bounding box center [367, 288] width 101 height 14
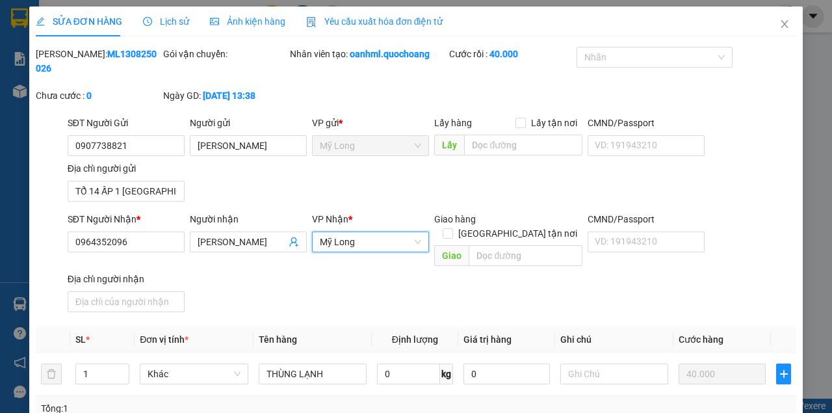
click at [358, 246] on span "Mỹ Long" at bounding box center [370, 242] width 101 height 20
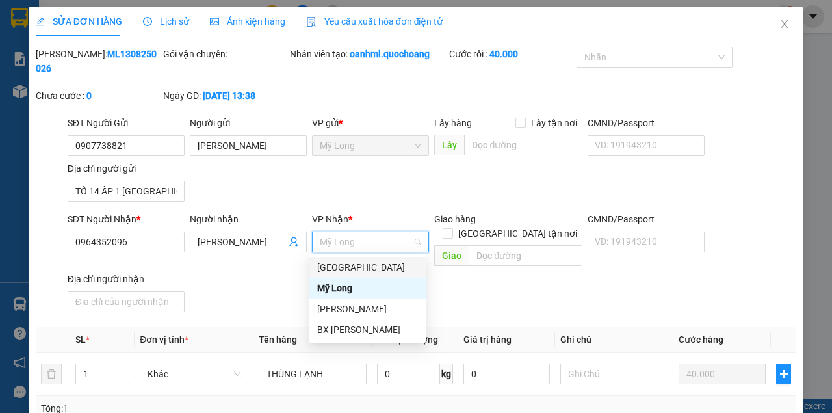
click at [352, 267] on div "[GEOGRAPHIC_DATA]" at bounding box center [367, 267] width 101 height 14
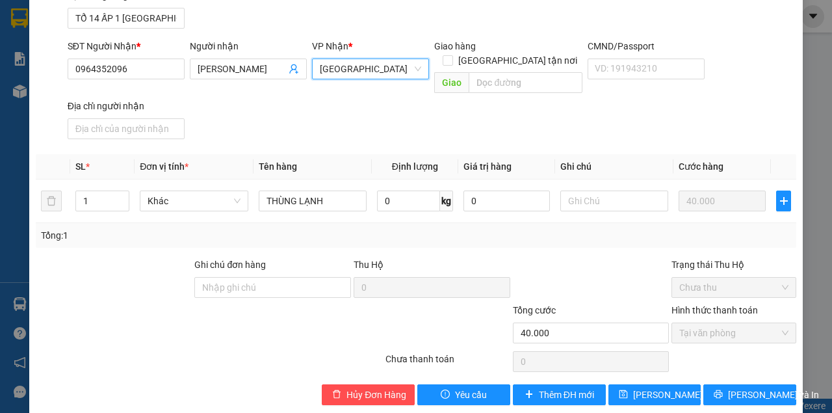
scroll to position [174, 0]
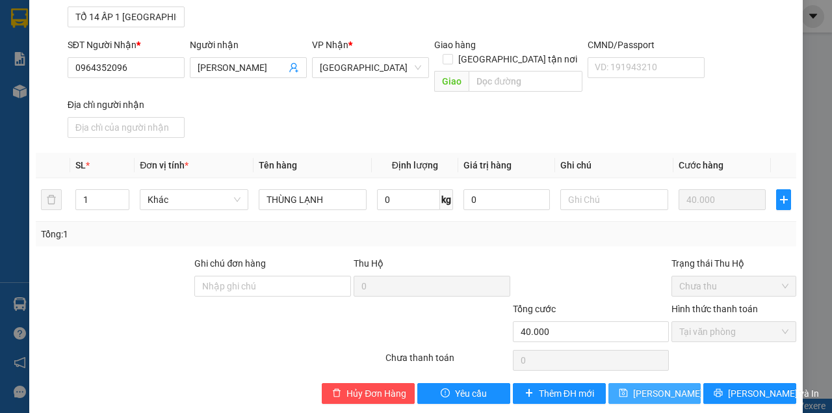
click at [616, 383] on button "[PERSON_NAME] thay đổi" at bounding box center [655, 393] width 93 height 21
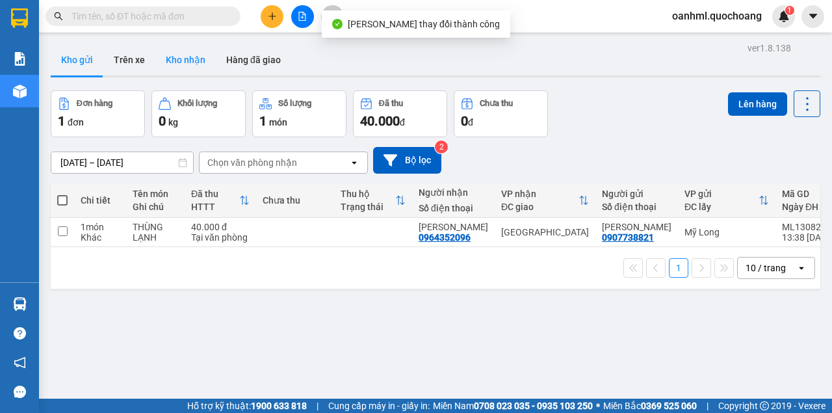
click at [192, 68] on button "Kho nhận" at bounding box center [185, 59] width 60 height 31
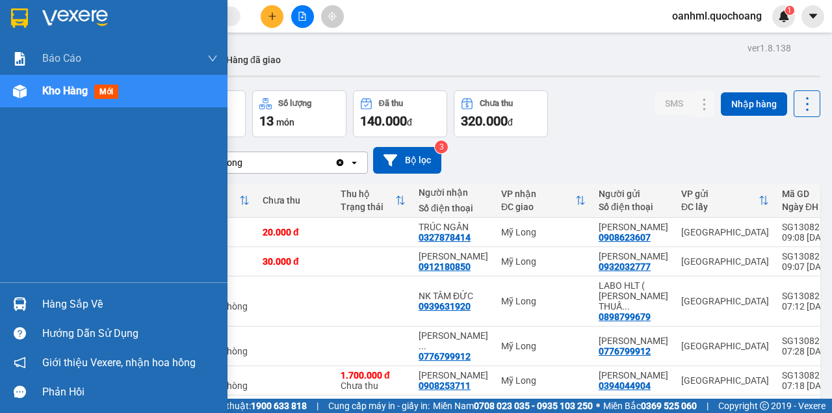
click at [40, 302] on div "Hàng sắp về" at bounding box center [114, 303] width 228 height 29
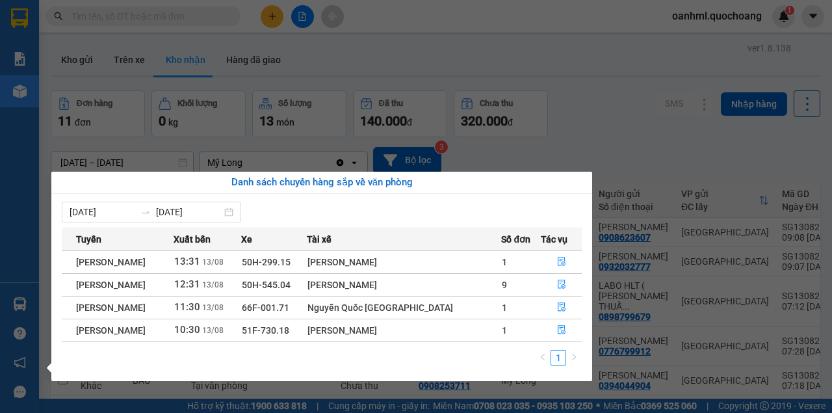
click at [558, 146] on section "Kết quả tìm kiếm ( 0 ) Bộ lọc No Data oanhml.quochoang 1 Báo cáo Báo cáo dòng t…" at bounding box center [416, 206] width 832 height 413
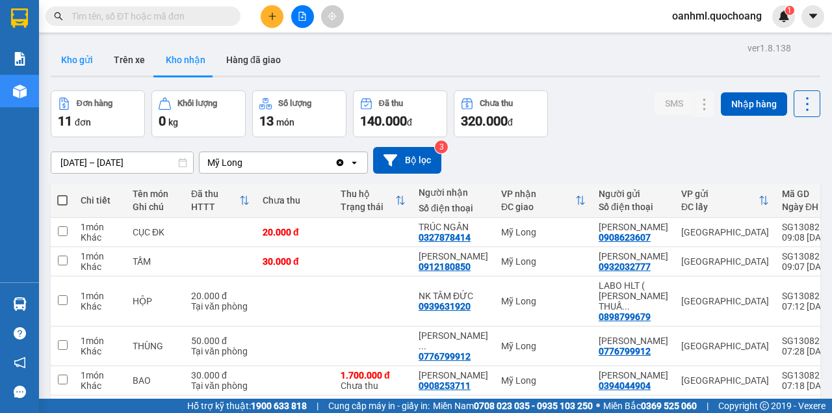
click at [77, 66] on button "Kho gửi" at bounding box center [77, 59] width 53 height 31
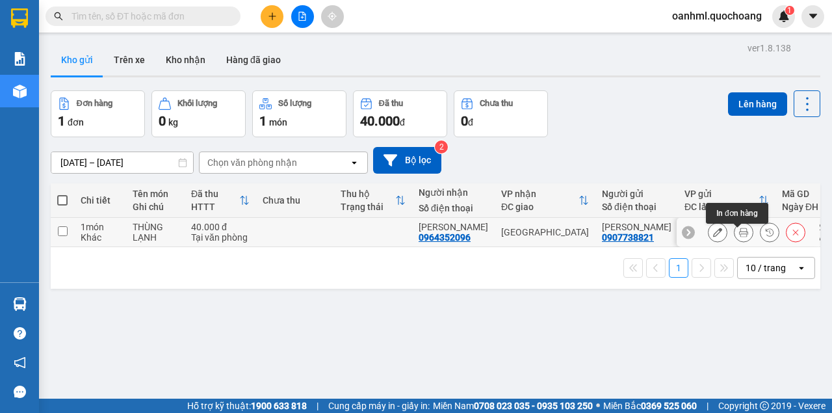
click at [739, 237] on icon at bounding box center [743, 232] width 9 height 9
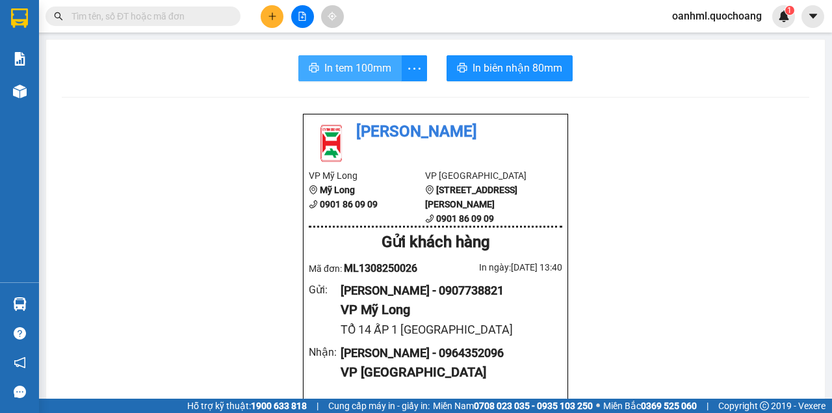
click at [363, 72] on span "In tem 100mm" at bounding box center [357, 68] width 67 height 16
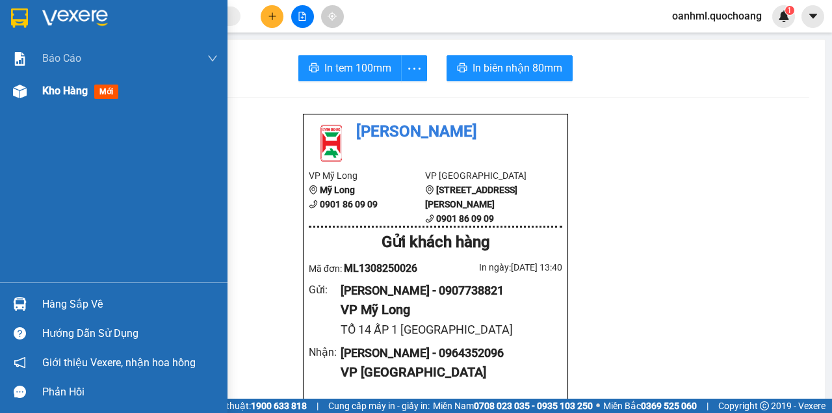
click at [47, 92] on span "Kho hàng" at bounding box center [65, 91] width 46 height 12
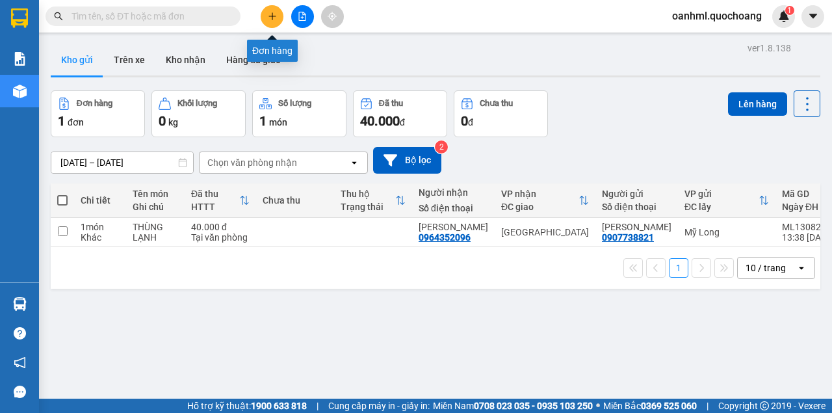
click at [277, 21] on button at bounding box center [272, 16] width 23 height 23
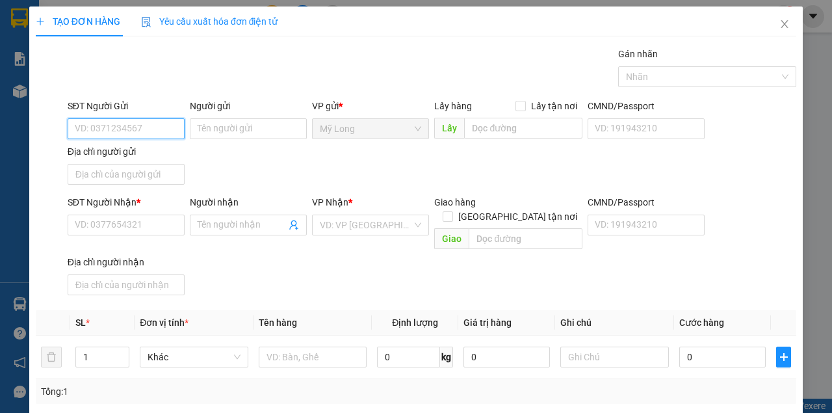
click at [142, 124] on input "SĐT Người Gửi" at bounding box center [126, 128] width 117 height 21
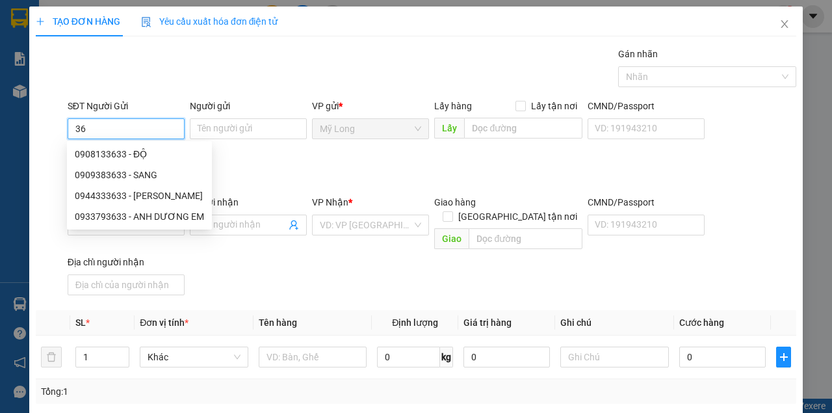
type input "3"
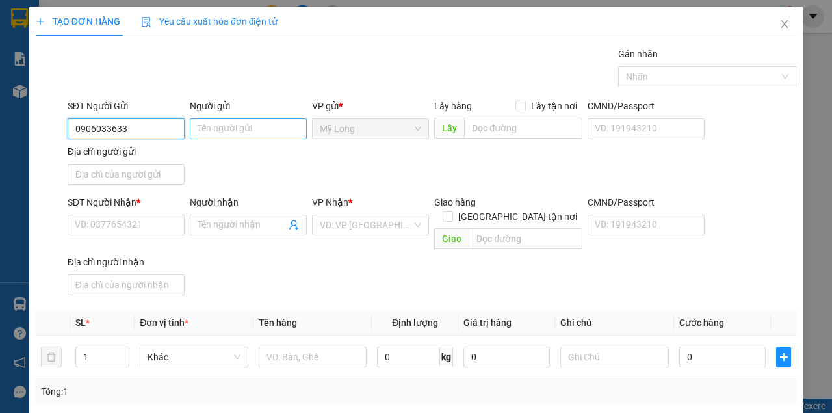
type input "0906033633"
click at [211, 127] on input "Người gửi" at bounding box center [248, 128] width 117 height 21
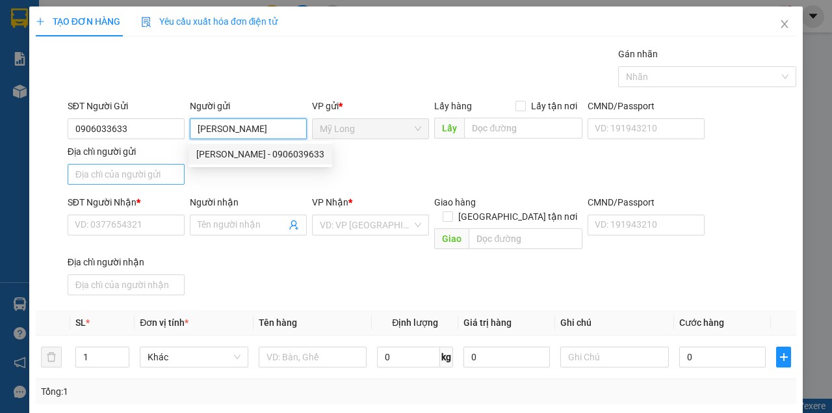
type input "[PERSON_NAME]"
click at [139, 174] on input "Địa chỉ người gửi" at bounding box center [126, 174] width 117 height 21
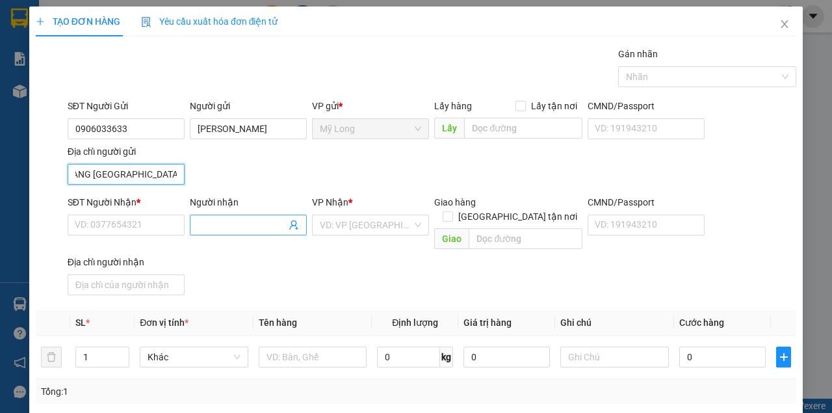
scroll to position [0, 95]
type input "145 TỔ 7 ẤP 3 BÌNH HÀNG [GEOGRAPHIC_DATA]"
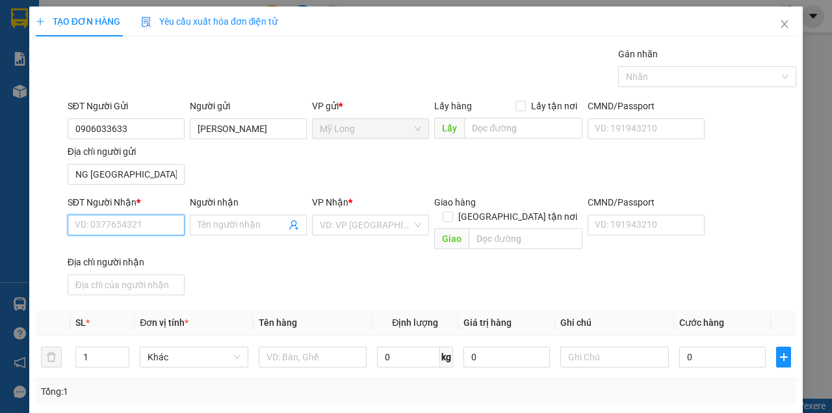
scroll to position [0, 0]
click at [166, 220] on input "SĐT Người Nhận *" at bounding box center [126, 225] width 117 height 21
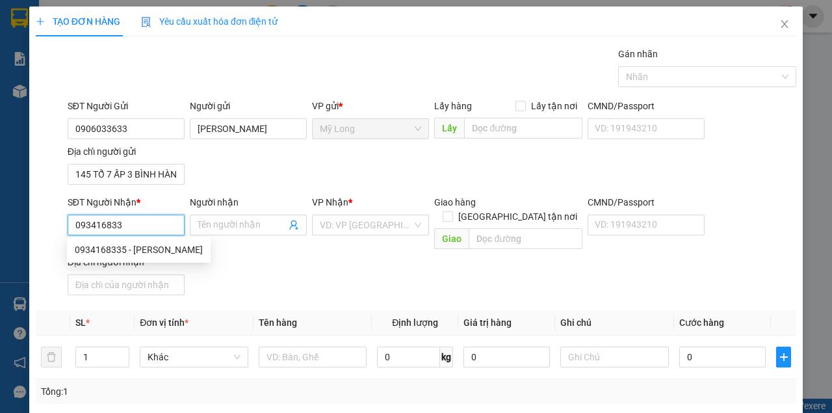
type input "0934168335"
click at [170, 254] on div "0934168335 - [PERSON_NAME]" at bounding box center [139, 250] width 128 height 14
type input "[PERSON_NAME]"
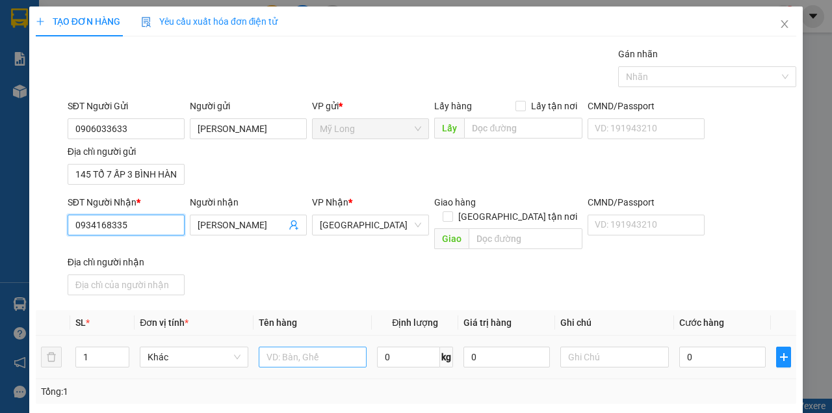
type input "0934168335"
click at [291, 349] on input "text" at bounding box center [313, 357] width 109 height 21
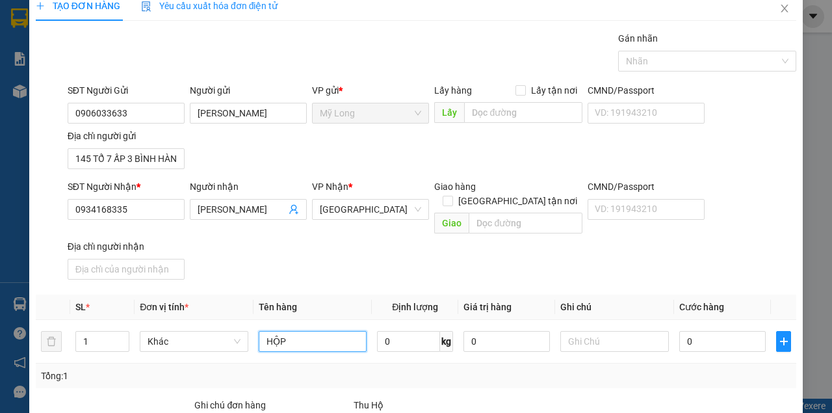
scroll to position [43, 0]
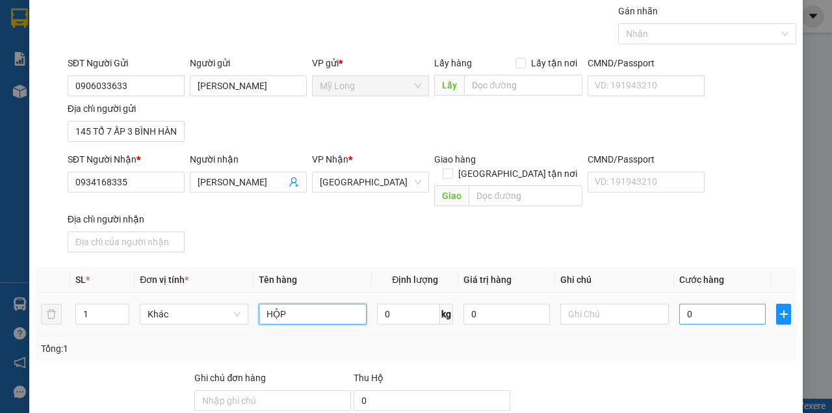
type input "HỘP"
click at [696, 308] on input "0" at bounding box center [723, 314] width 86 height 21
type input "2"
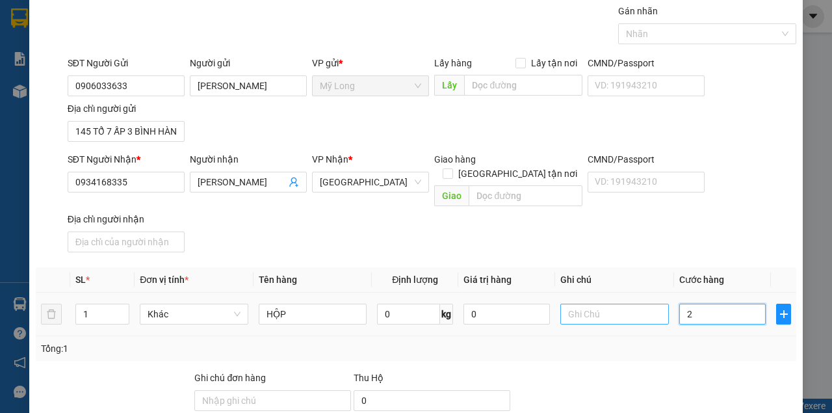
type input "20"
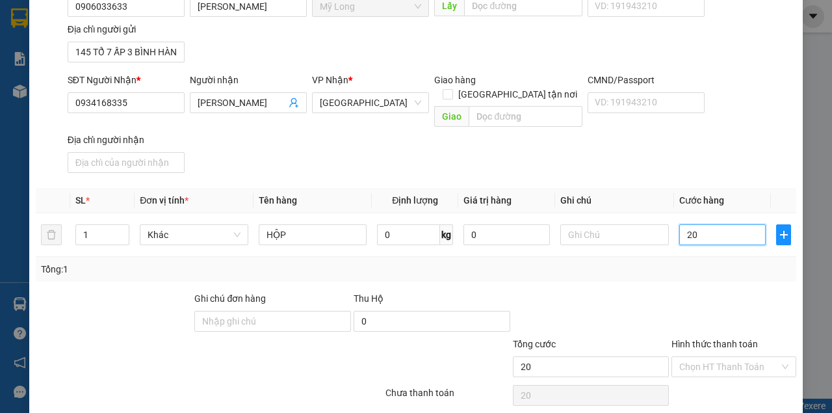
scroll to position [130, 0]
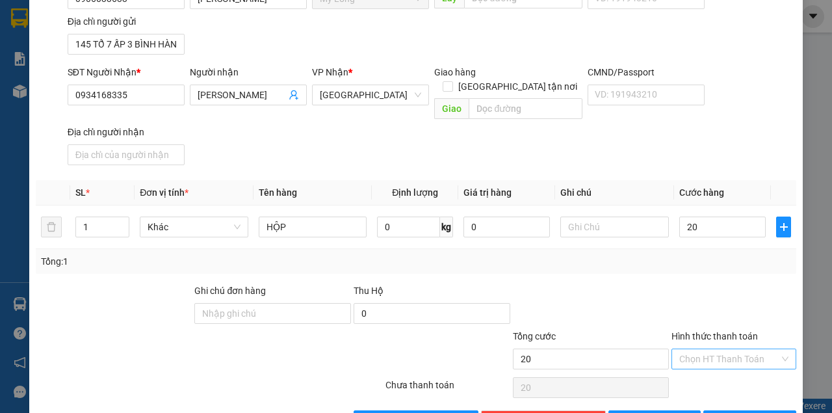
type input "20.000"
click at [680, 349] on input "Hình thức thanh toán" at bounding box center [730, 359] width 100 height 20
click at [683, 365] on div "Tại văn phòng" at bounding box center [728, 368] width 108 height 14
type input "0"
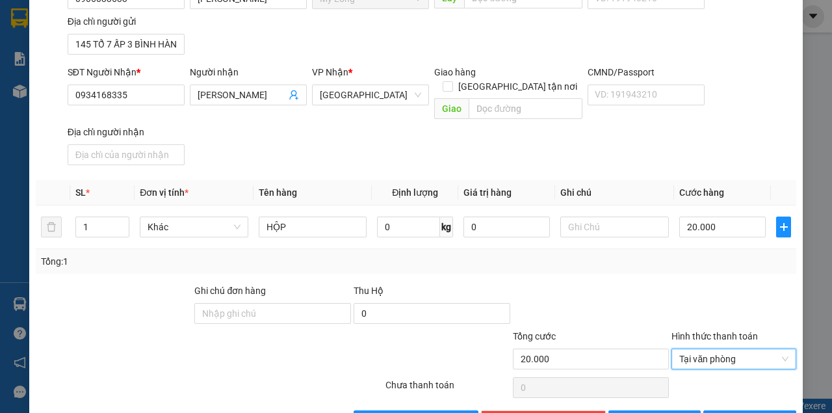
scroll to position [156, 0]
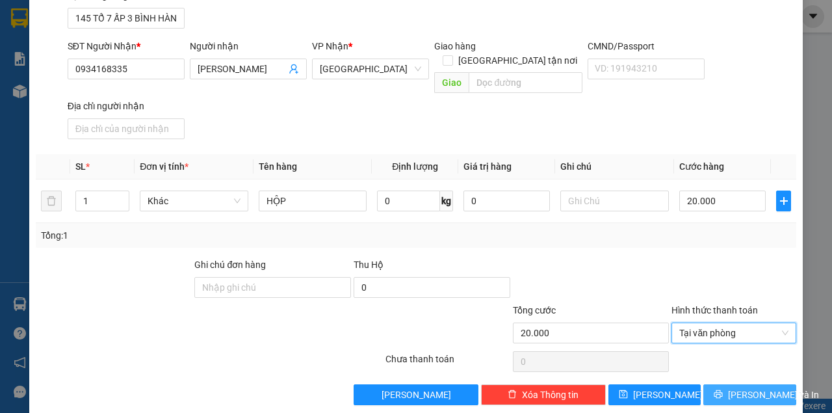
click at [719, 390] on icon "printer" at bounding box center [719, 394] width 8 height 8
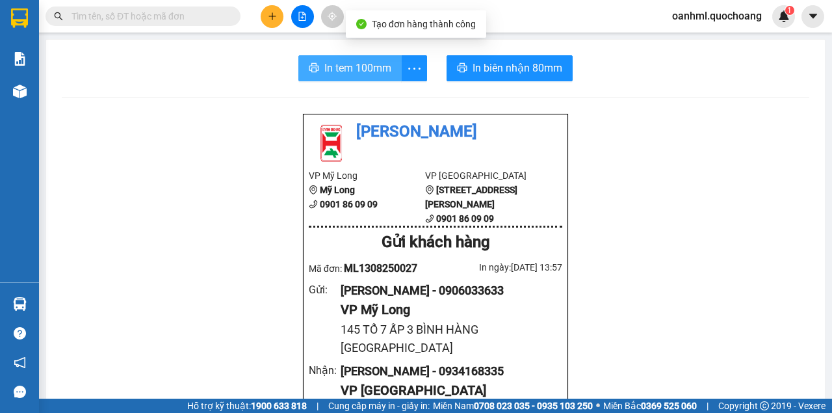
click at [372, 73] on span "In tem 100mm" at bounding box center [357, 68] width 67 height 16
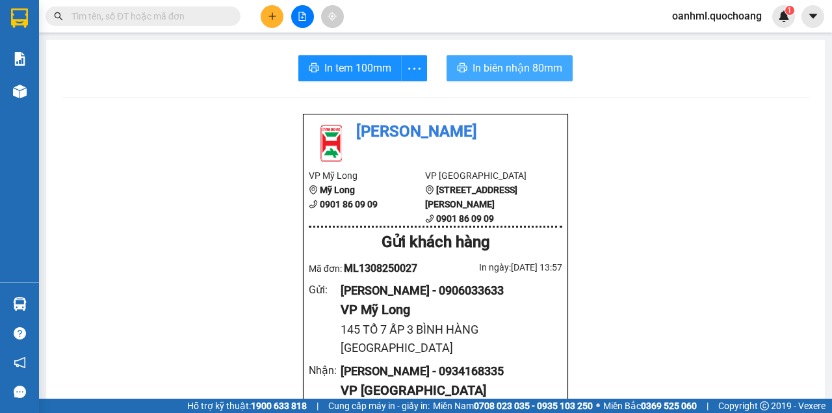
click at [525, 62] on span "In biên nhận 80mm" at bounding box center [518, 68] width 90 height 16
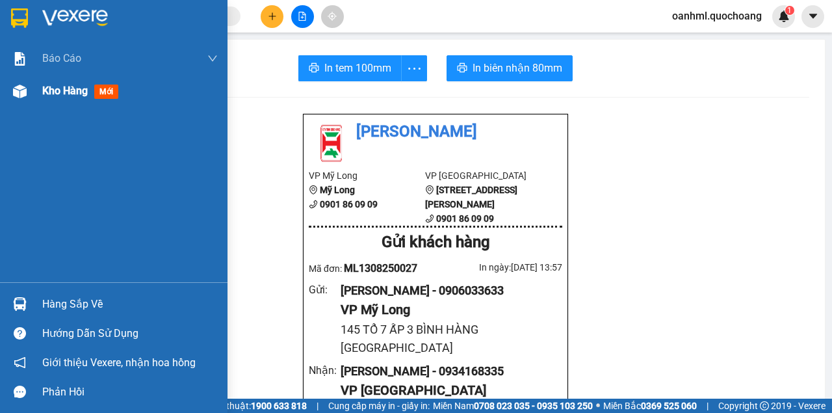
click at [62, 94] on span "Kho hàng" at bounding box center [65, 91] width 46 height 12
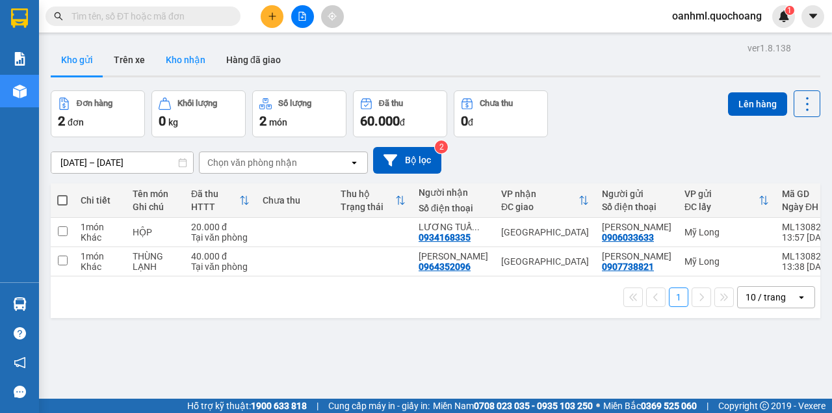
click at [174, 56] on button "Kho nhận" at bounding box center [185, 59] width 60 height 31
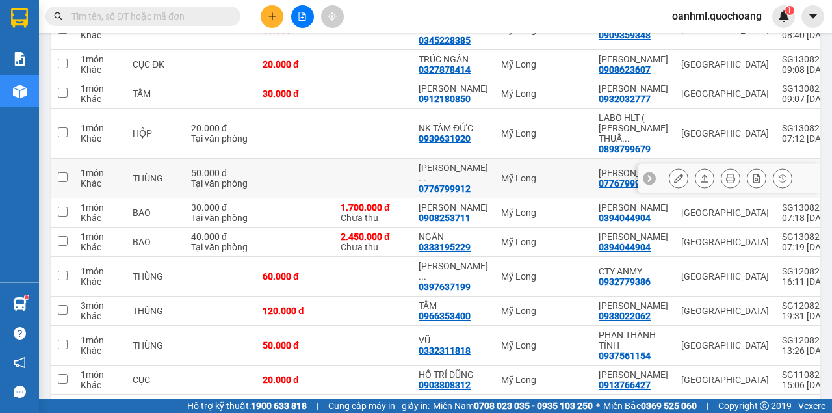
scroll to position [260, 0]
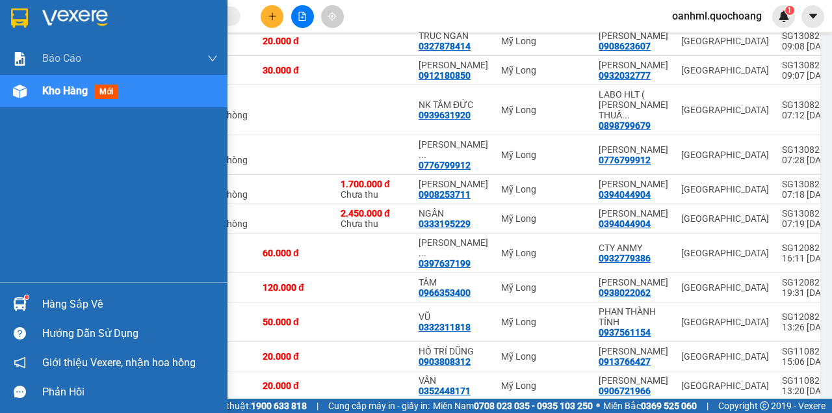
click at [49, 302] on div "Hàng sắp về" at bounding box center [130, 305] width 176 height 20
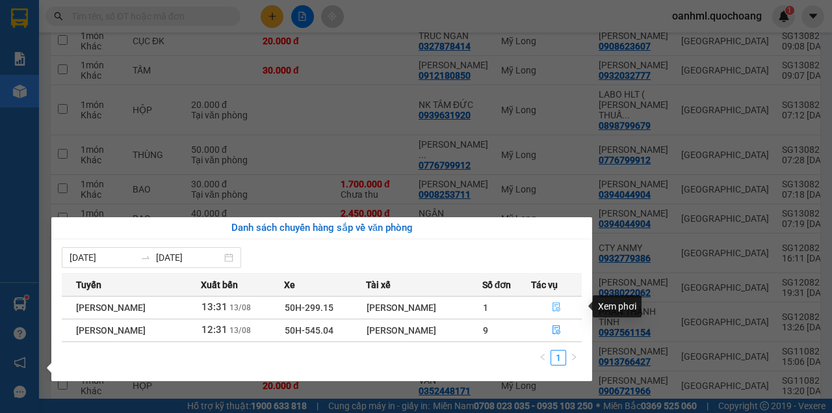
click at [557, 305] on icon "file-done" at bounding box center [556, 306] width 9 height 9
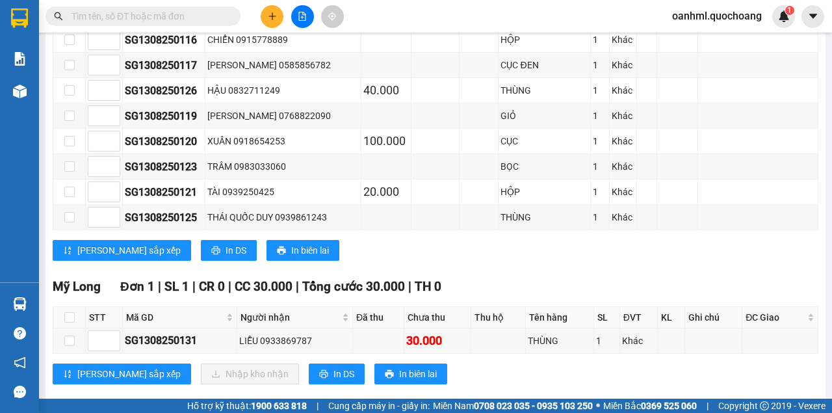
scroll to position [788, 0]
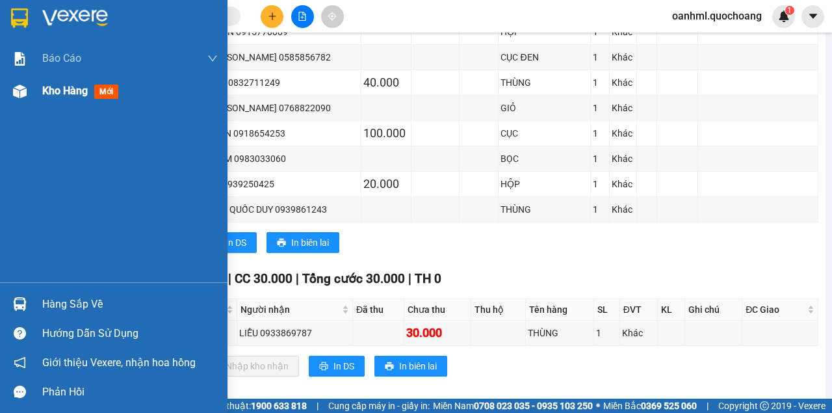
click at [46, 91] on span "Kho hàng" at bounding box center [65, 91] width 46 height 12
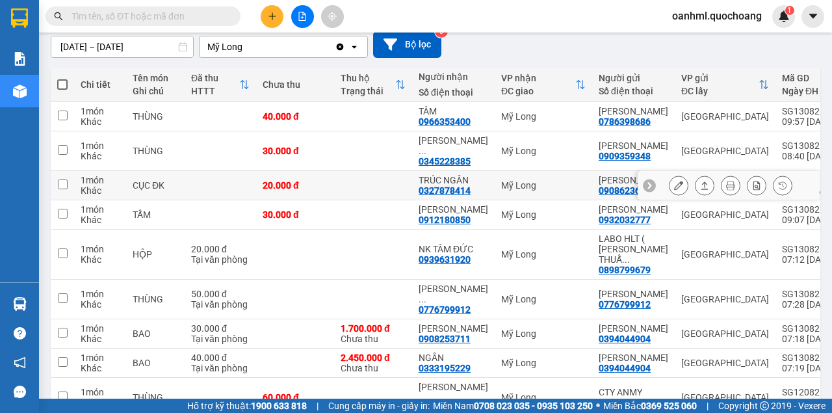
scroll to position [114, 0]
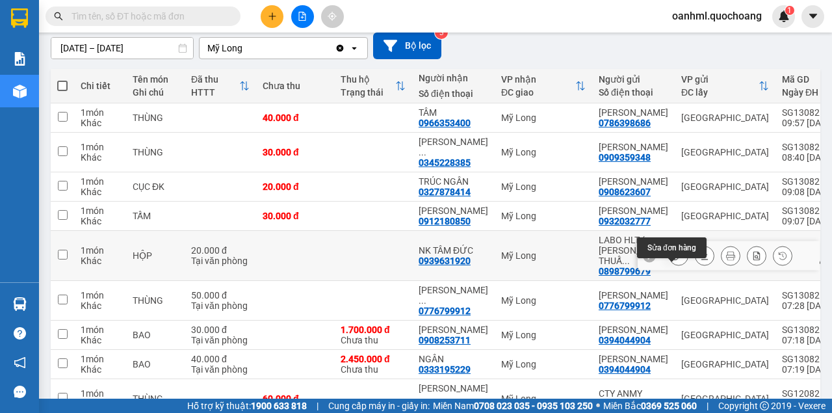
click at [674, 260] on icon at bounding box center [678, 255] width 9 height 9
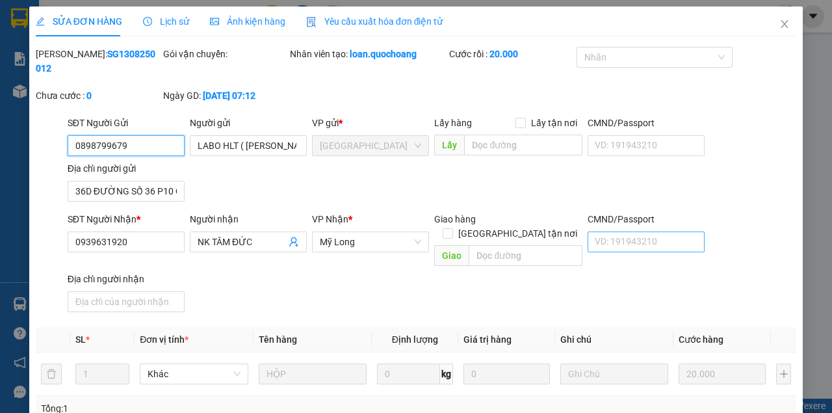
type input "0898799679"
type input "LABO HLT ( [PERSON_NAME] )"
type input "36D ĐƯỜNG SỐ 36 P10 Q6"
type input "0939631920"
type input "NK TÂM ĐỨC"
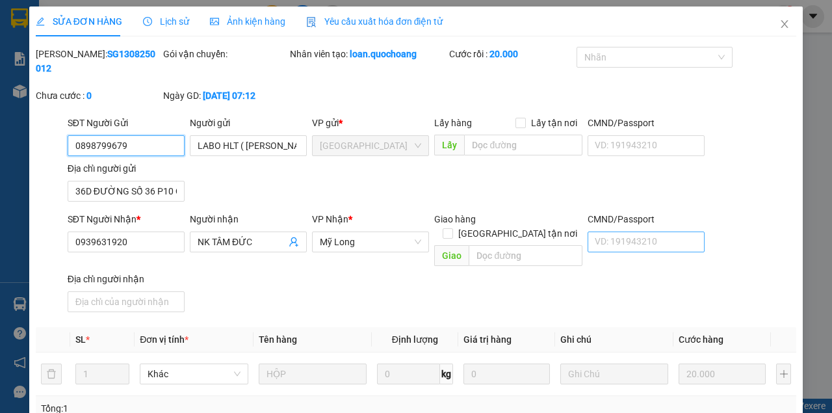
type input "20.000"
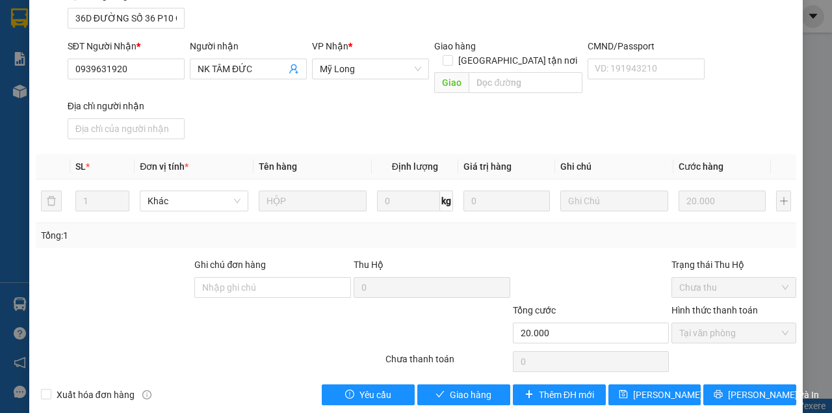
scroll to position [174, 0]
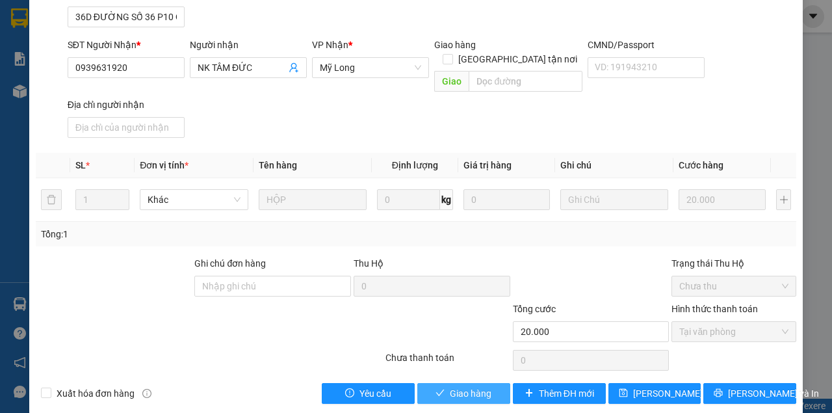
click at [489, 383] on button "Giao hàng" at bounding box center [463, 393] width 93 height 21
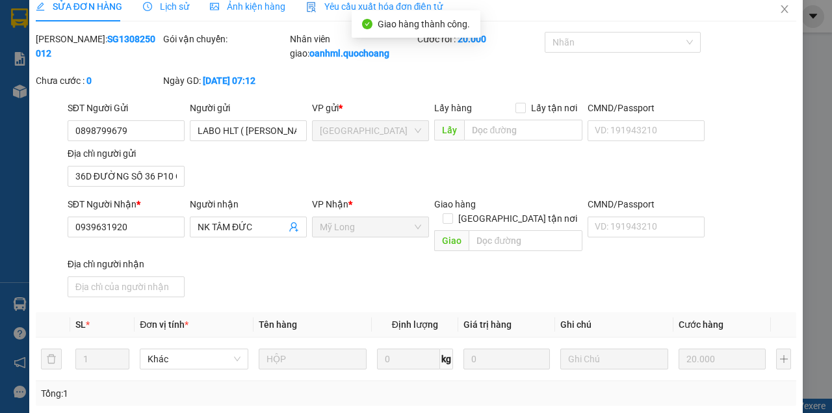
scroll to position [0, 0]
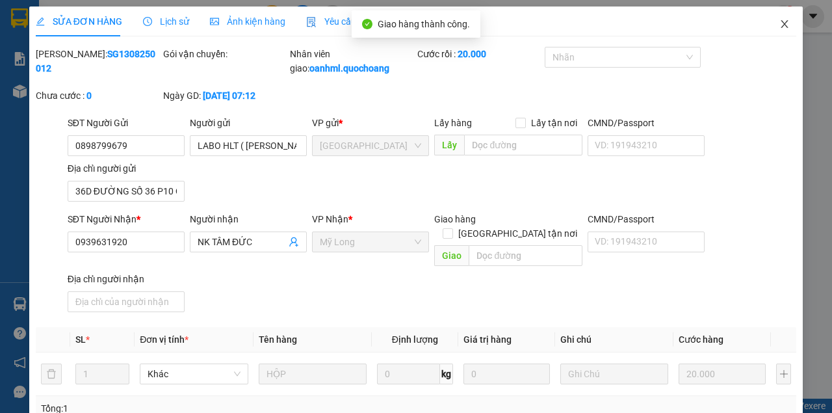
click at [780, 23] on icon "close" at bounding box center [785, 24] width 10 height 10
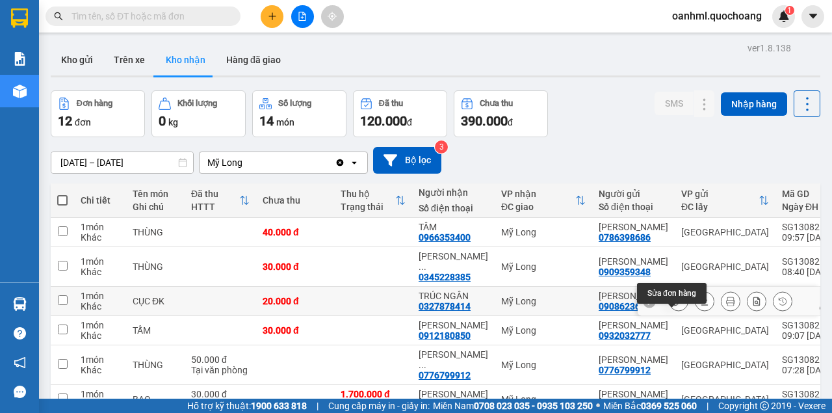
click at [674, 306] on icon at bounding box center [678, 301] width 9 height 9
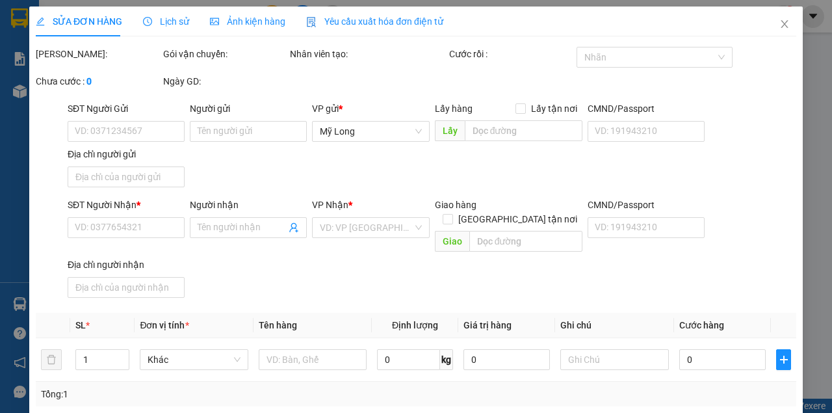
type input "0908623607"
type input "[PERSON_NAME]"
type input "0327878414"
type input "TRÚC NGÂN"
type input "20.000"
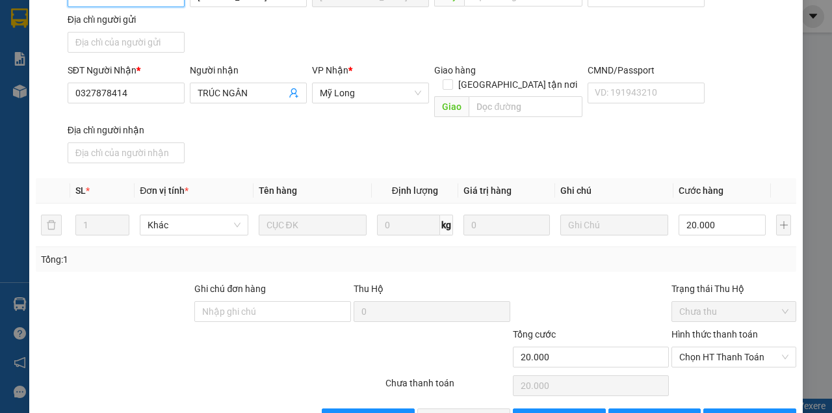
scroll to position [174, 0]
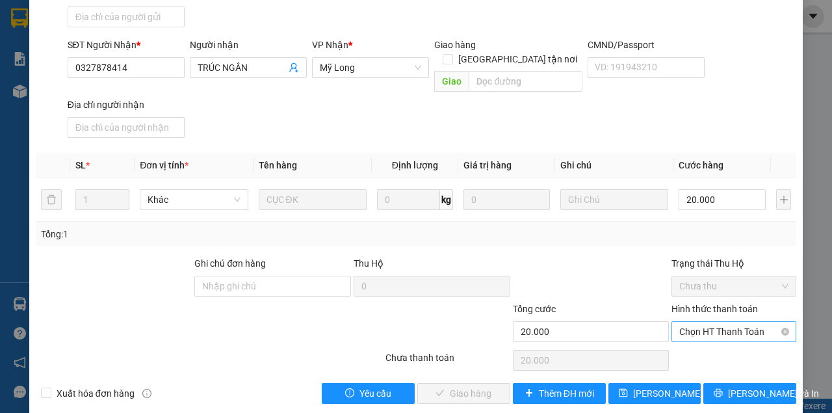
click at [709, 322] on span "Chọn HT Thanh Toán" at bounding box center [734, 332] width 109 height 20
click at [707, 342] on div "Tại văn phòng" at bounding box center [728, 342] width 108 height 14
type input "0"
click at [481, 386] on span "[PERSON_NAME] và Giao hàng" at bounding box center [504, 393] width 125 height 14
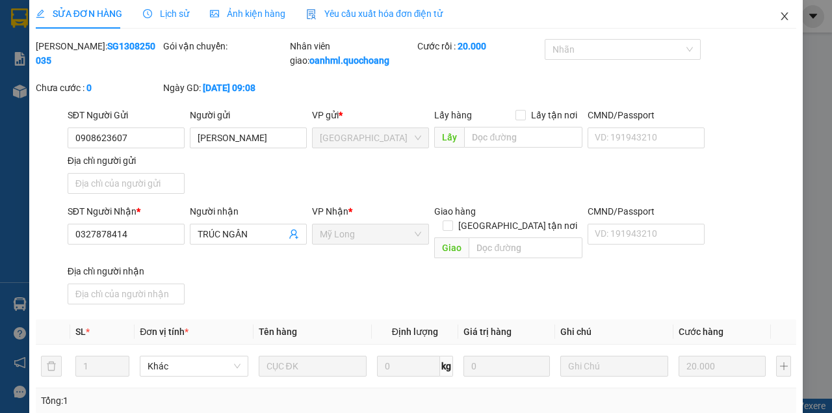
scroll to position [0, 0]
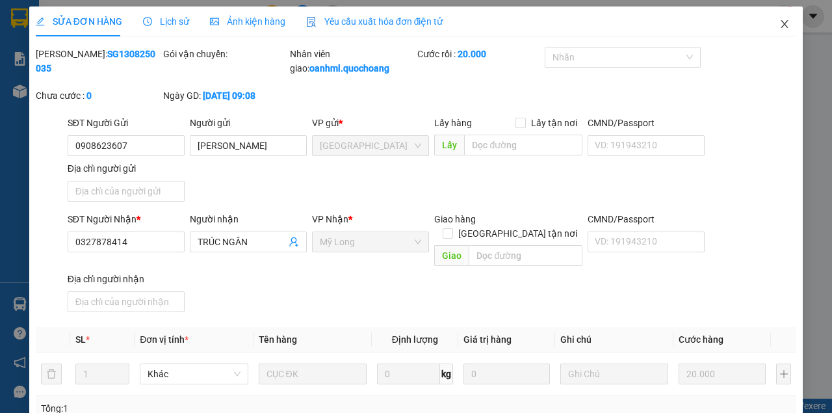
click at [782, 21] on icon "close" at bounding box center [785, 24] width 7 height 8
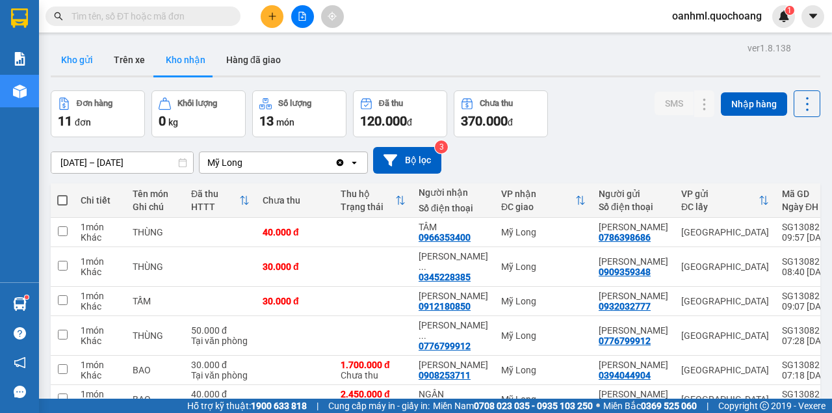
click at [87, 57] on button "Kho gửi" at bounding box center [77, 59] width 53 height 31
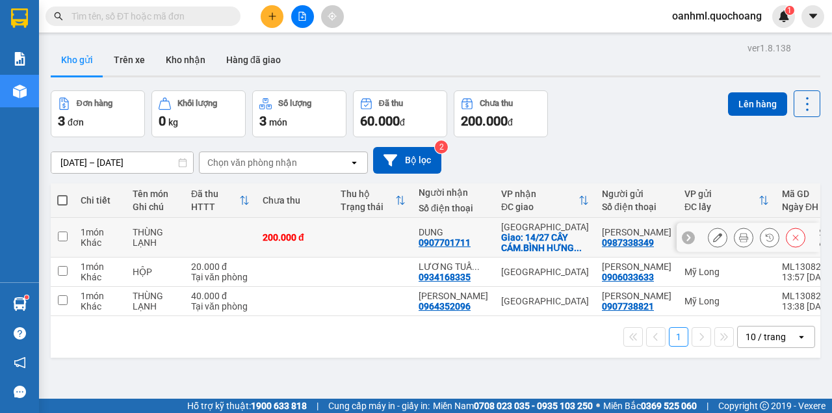
click at [330, 241] on td "200.000 đ" at bounding box center [295, 238] width 78 height 40
checkbox input "true"
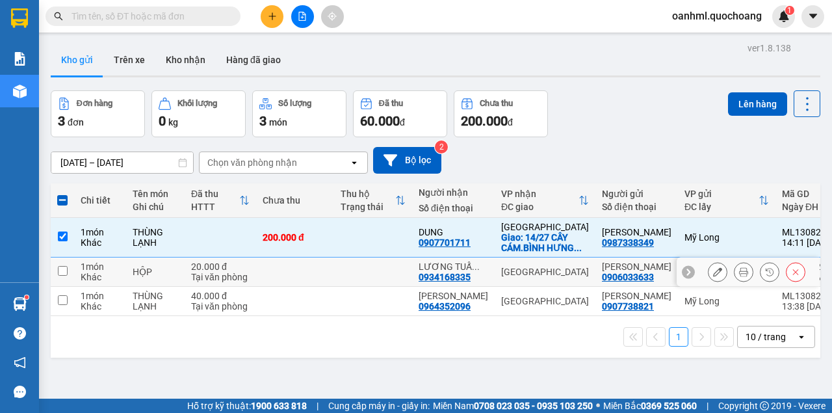
click at [313, 284] on td at bounding box center [295, 272] width 78 height 29
checkbox input "true"
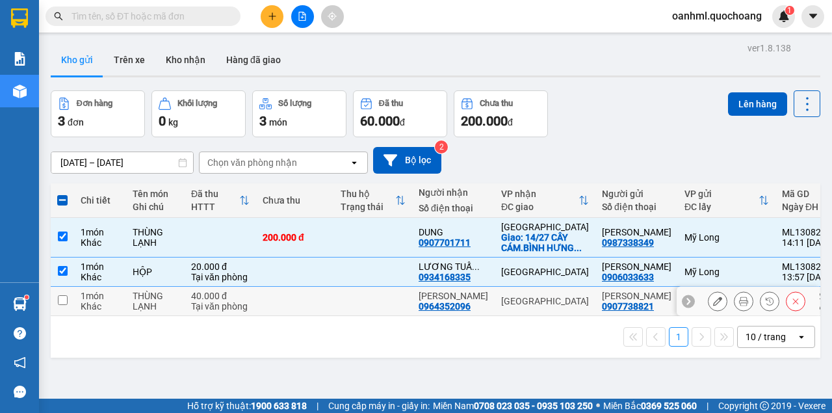
click at [313, 311] on td at bounding box center [295, 301] width 78 height 29
checkbox input "true"
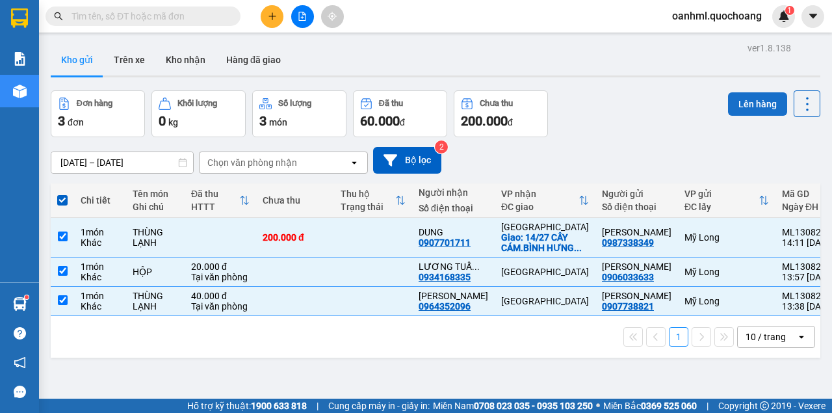
click at [756, 101] on button "Lên hàng" at bounding box center [757, 103] width 59 height 23
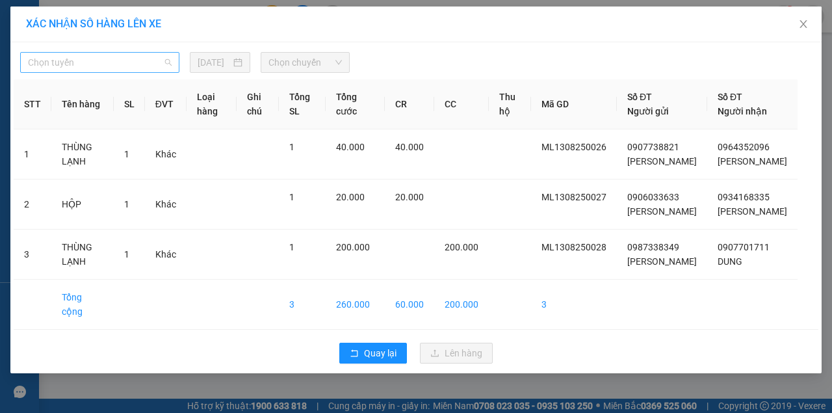
click at [88, 64] on span "Chọn tuyến" at bounding box center [100, 63] width 144 height 20
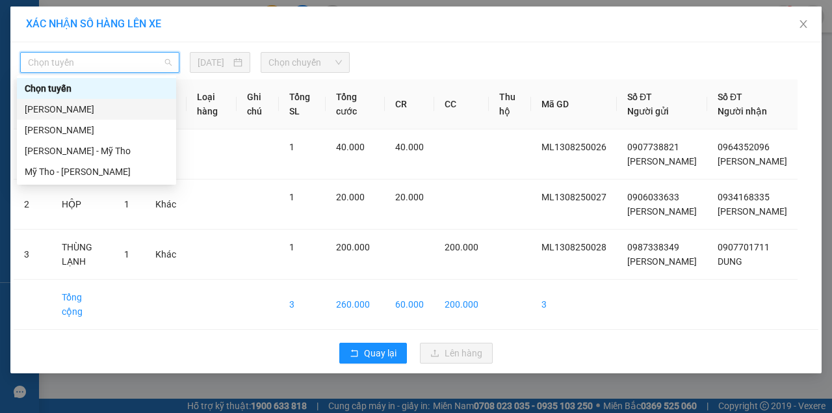
click at [72, 105] on div "[PERSON_NAME]" at bounding box center [97, 109] width 144 height 14
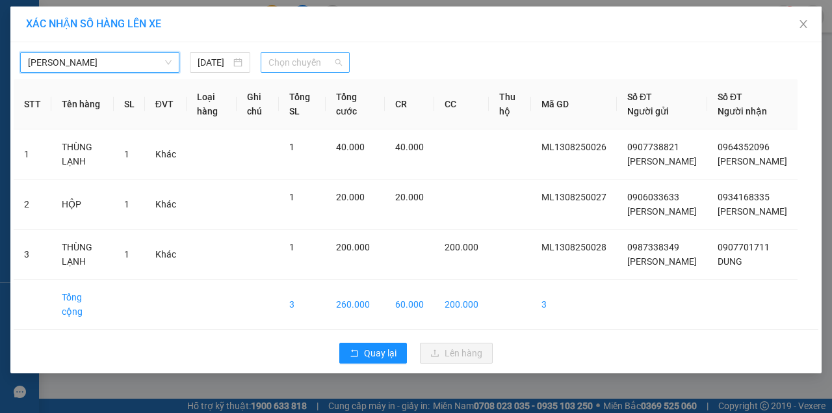
click at [313, 60] on span "Chọn chuyến" at bounding box center [305, 63] width 73 height 20
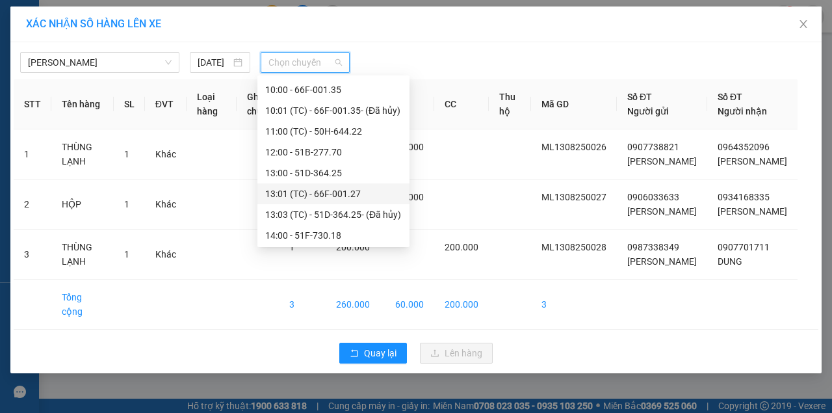
scroll to position [433, 0]
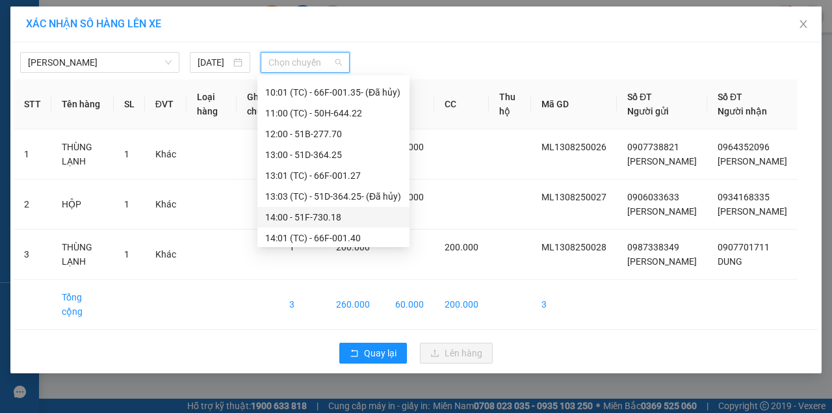
click at [320, 213] on div "14:00 - 51F-730.18" at bounding box center [333, 217] width 137 height 14
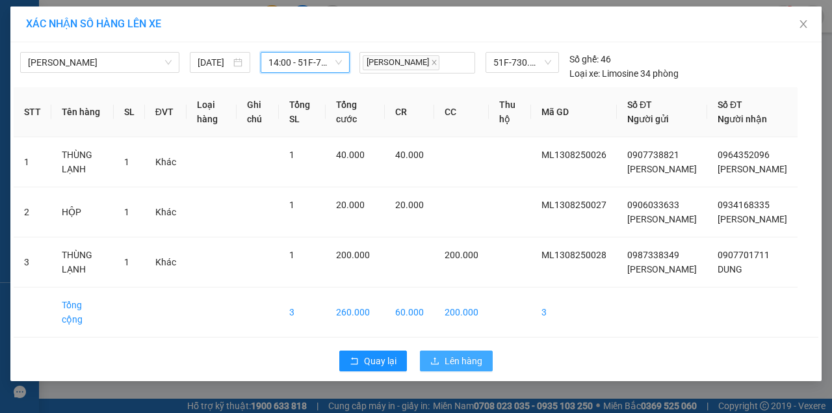
click at [478, 368] on span "Lên hàng" at bounding box center [464, 361] width 38 height 14
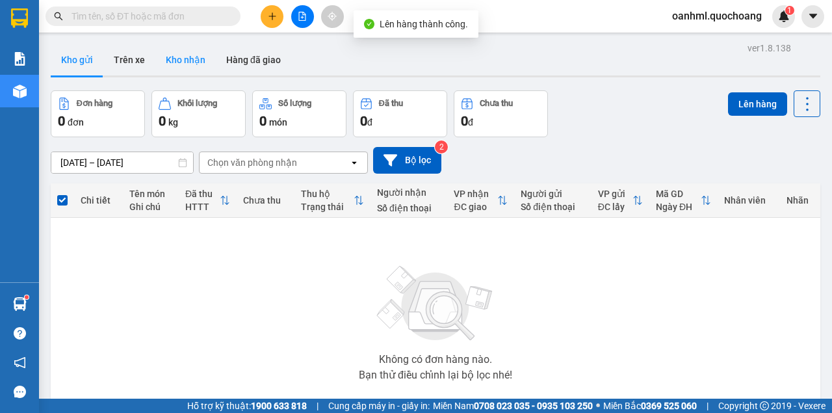
click at [183, 64] on button "Kho nhận" at bounding box center [185, 59] width 60 height 31
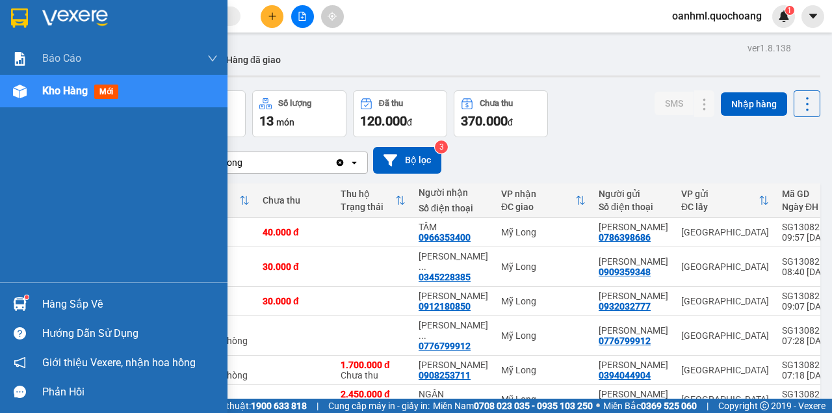
click at [60, 310] on div "Hàng sắp về" at bounding box center [130, 305] width 176 height 20
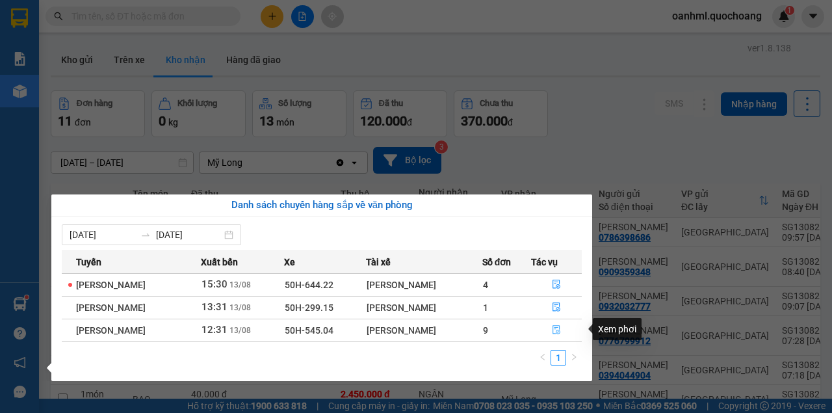
click at [559, 329] on icon "file-done" at bounding box center [556, 329] width 9 height 9
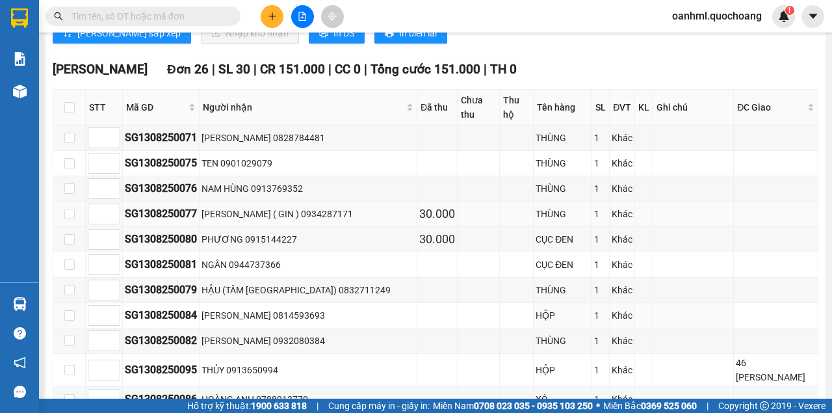
scroll to position [693, 0]
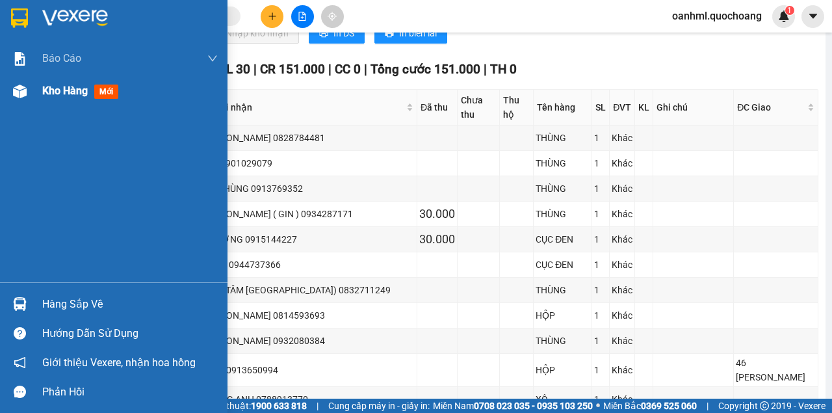
click at [56, 95] on span "Kho hàng" at bounding box center [65, 91] width 46 height 12
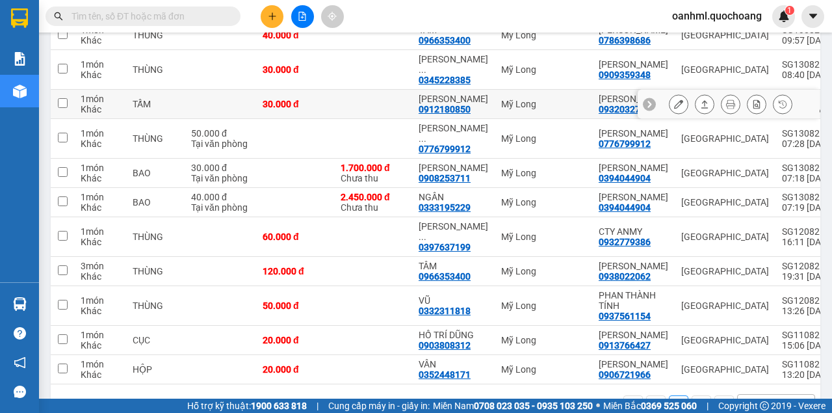
scroll to position [165, 0]
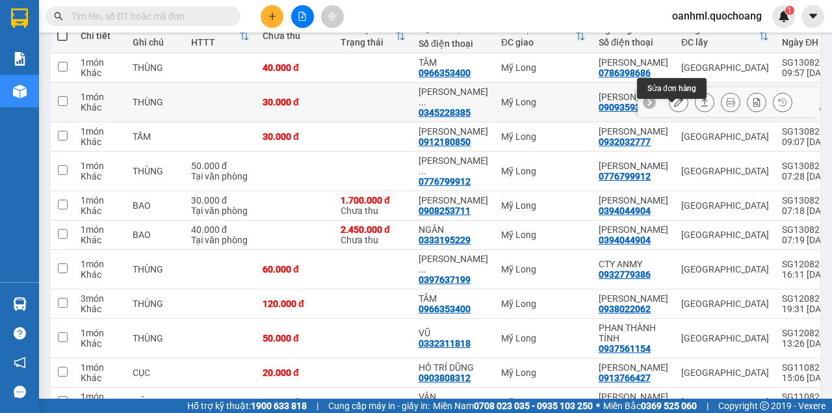
click at [674, 107] on icon at bounding box center [678, 102] width 9 height 9
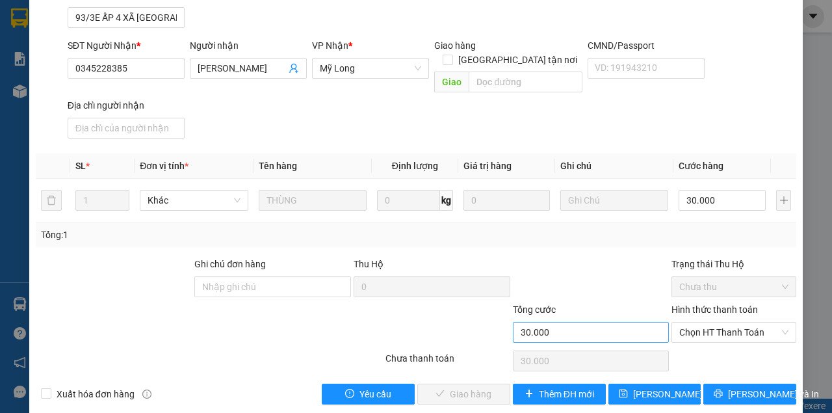
scroll to position [174, 0]
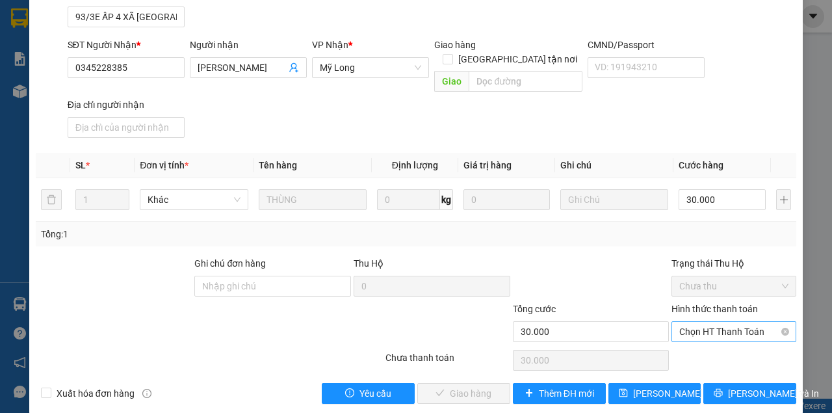
click at [702, 322] on span "Chọn HT Thanh Toán" at bounding box center [734, 332] width 109 height 20
drag, startPoint x: 686, startPoint y: 339, endPoint x: 628, endPoint y: 341, distance: 58.5
click at [685, 339] on div "Tại văn phòng" at bounding box center [728, 342] width 108 height 14
type input "0"
click at [488, 386] on span "[PERSON_NAME] và Giao hàng" at bounding box center [504, 393] width 125 height 14
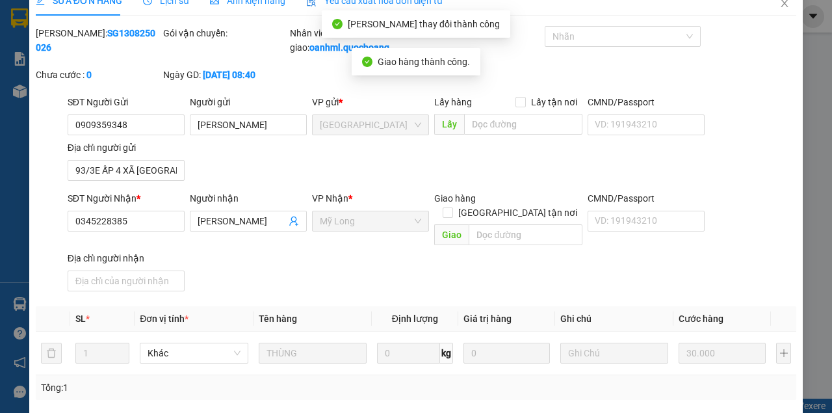
scroll to position [15, 0]
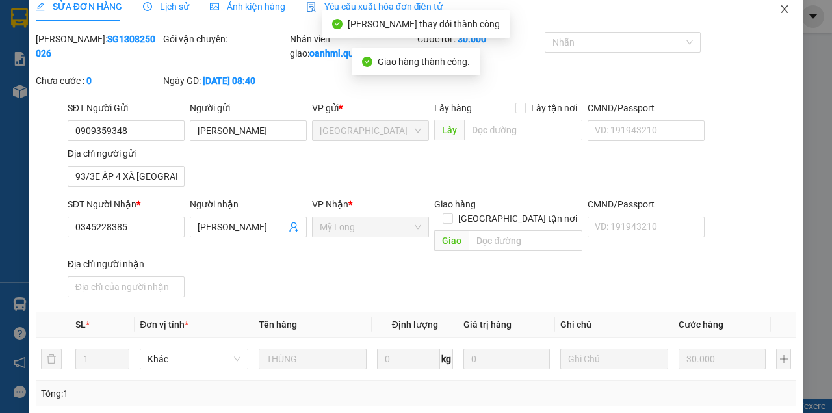
click at [782, 12] on icon "close" at bounding box center [785, 9] width 7 height 8
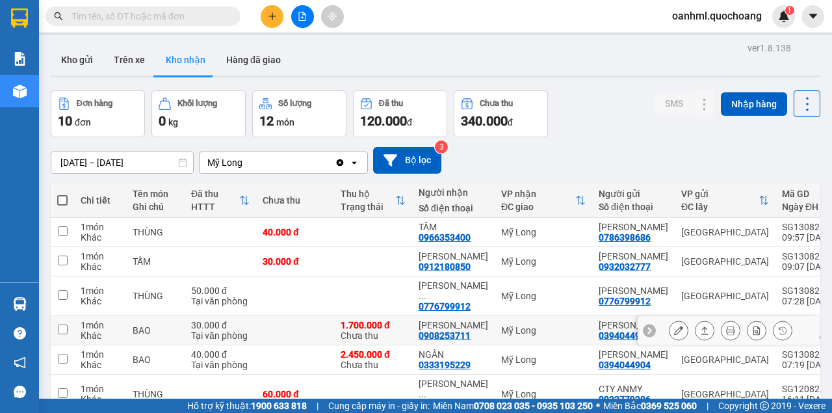
scroll to position [43, 0]
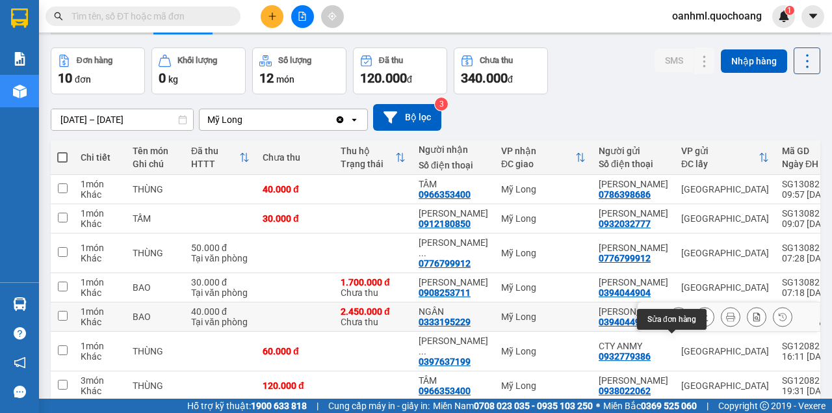
click at [674, 321] on icon at bounding box center [678, 316] width 9 height 9
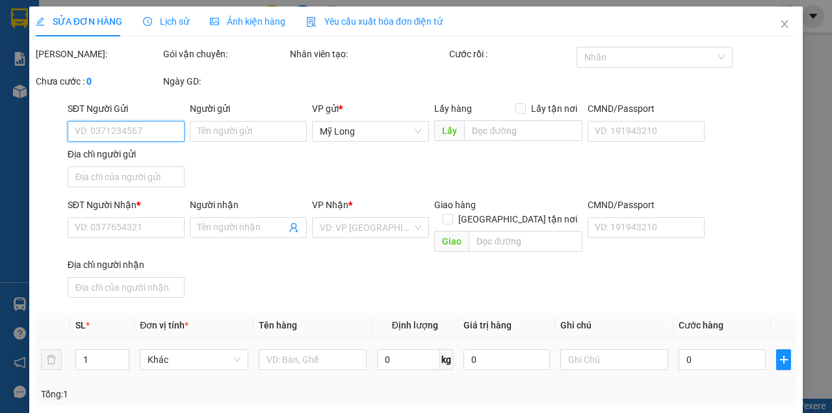
type input "0394044904"
type input "[PERSON_NAME]"
type input "ĐÔNG THẠNH 8, HÓC MÔN"
type input "0333195229"
type input "NGÂN"
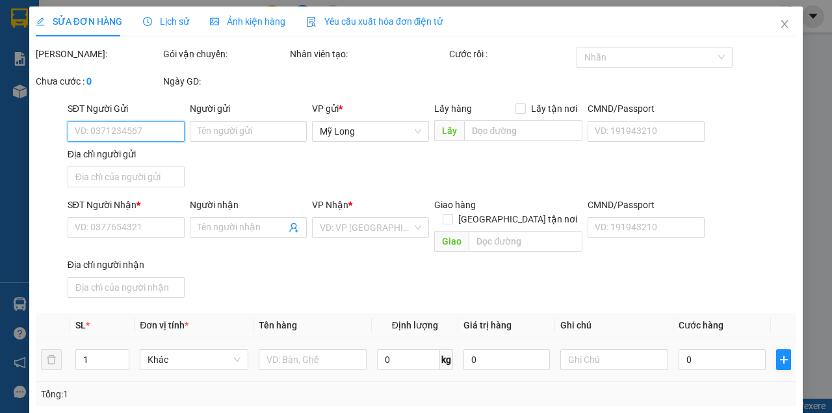
type input "40.000"
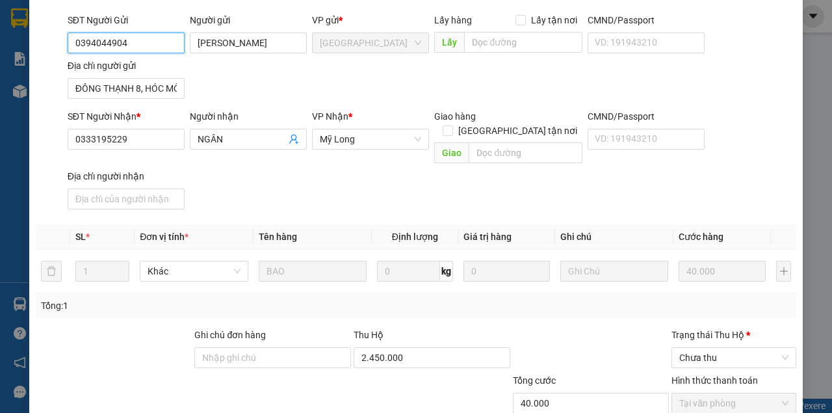
scroll to position [202, 0]
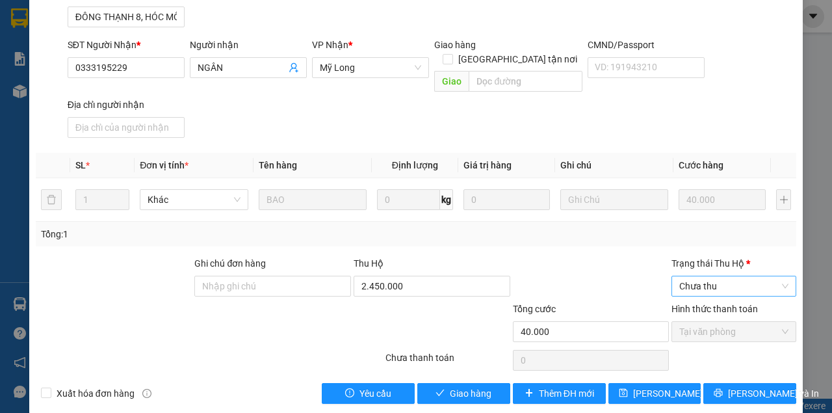
click at [720, 276] on span "Chưa thu" at bounding box center [734, 286] width 109 height 20
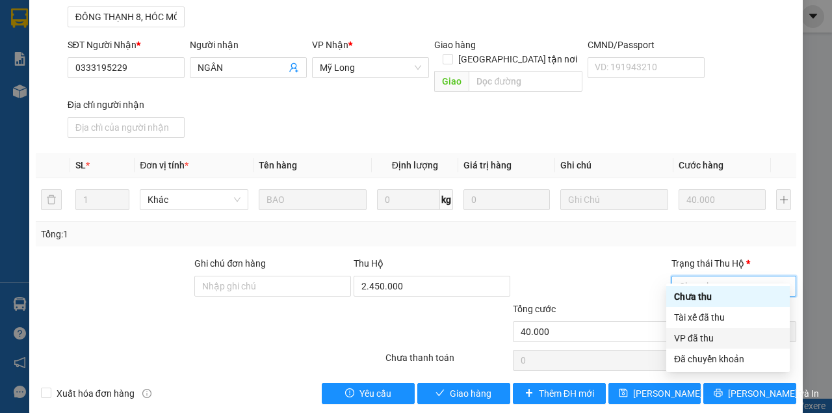
click at [698, 339] on div "VP đã thu" at bounding box center [728, 338] width 108 height 14
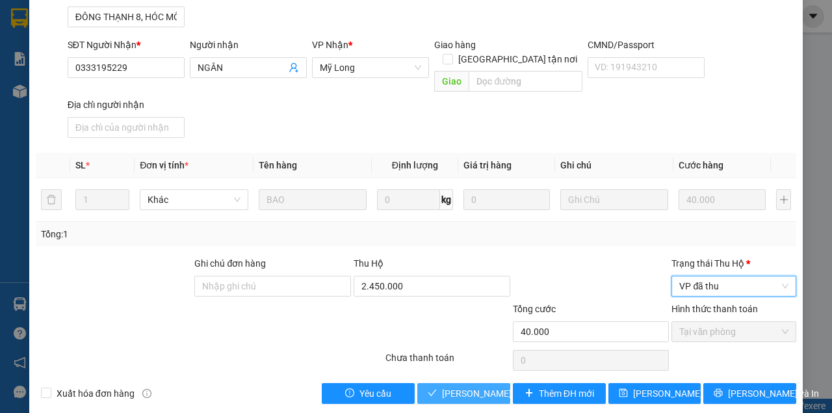
click at [466, 386] on span "[PERSON_NAME] và Giao hàng" at bounding box center [504, 393] width 125 height 14
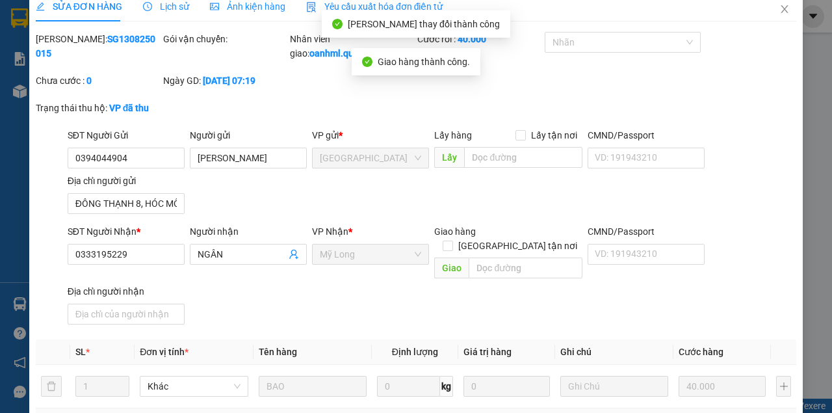
scroll to position [0, 0]
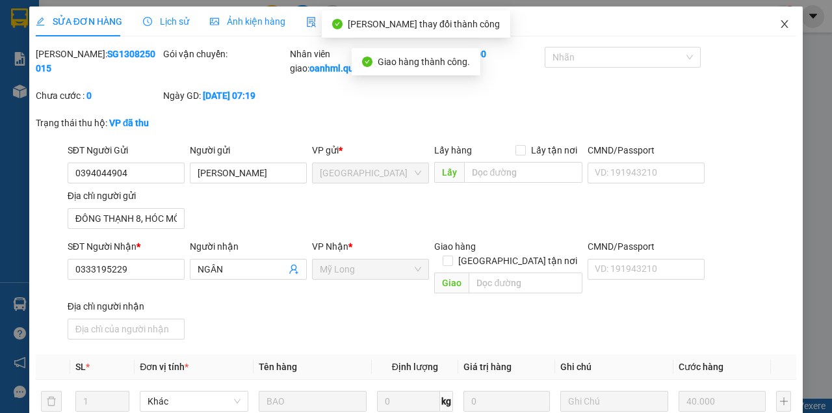
click at [779, 18] on span "Close" at bounding box center [785, 25] width 36 height 36
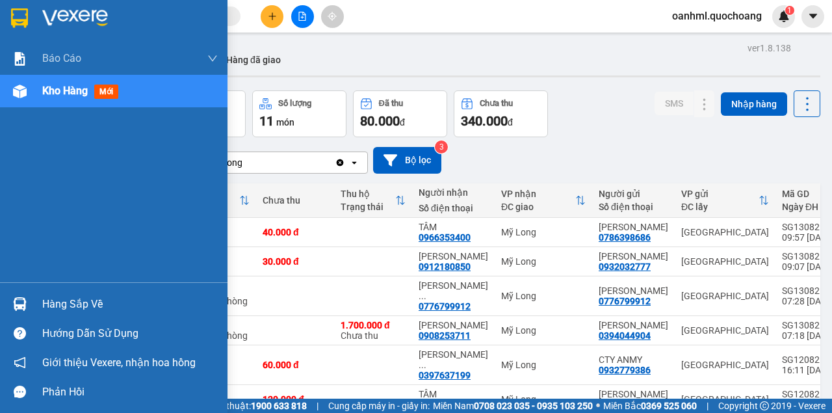
click at [72, 302] on div "Hàng sắp về" at bounding box center [130, 305] width 176 height 20
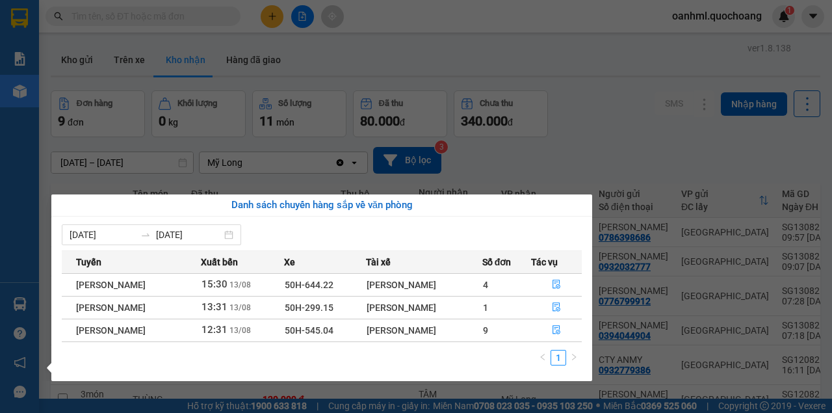
click at [640, 108] on section "Kết quả tìm kiếm ( 0 ) Bộ lọc No Data oanhml.quochoang 1 Báo cáo Báo cáo dòng t…" at bounding box center [416, 206] width 832 height 413
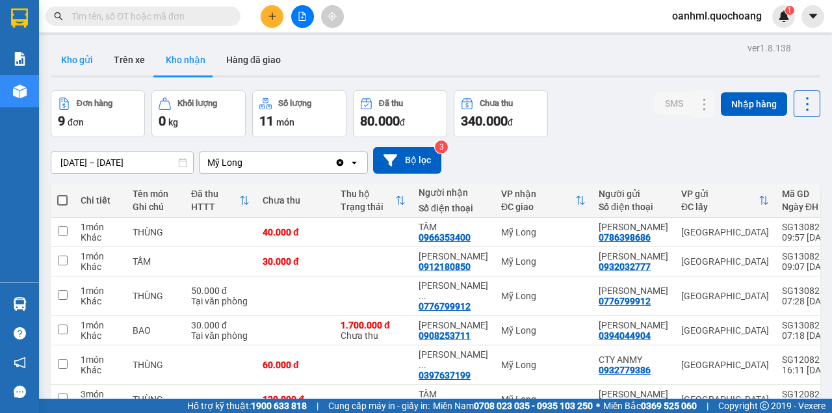
click at [78, 64] on button "Kho gửi" at bounding box center [77, 59] width 53 height 31
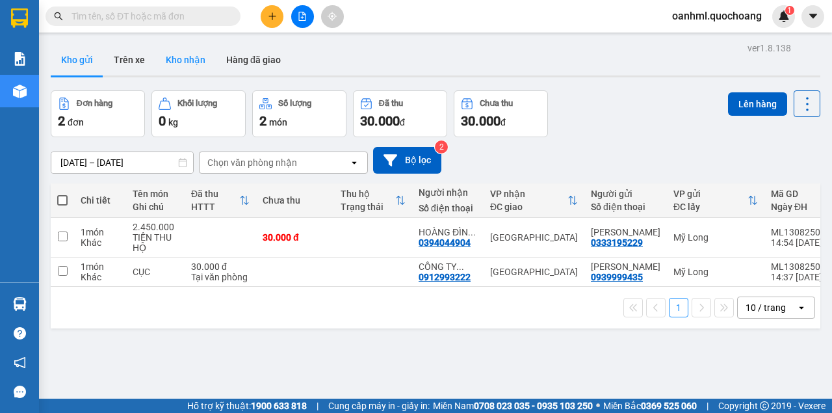
click at [198, 56] on button "Kho nhận" at bounding box center [185, 59] width 60 height 31
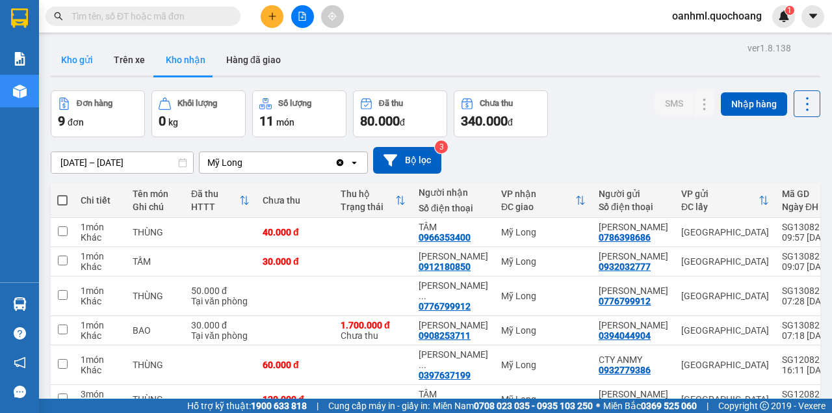
click at [92, 59] on button "Kho gửi" at bounding box center [77, 59] width 53 height 31
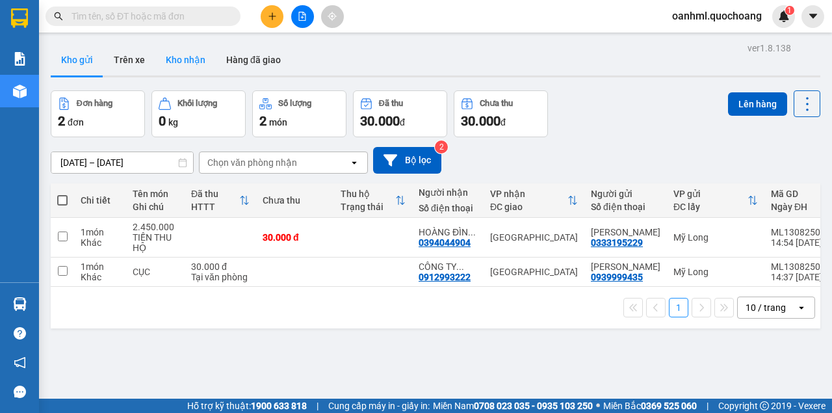
click at [192, 60] on button "Kho nhận" at bounding box center [185, 59] width 60 height 31
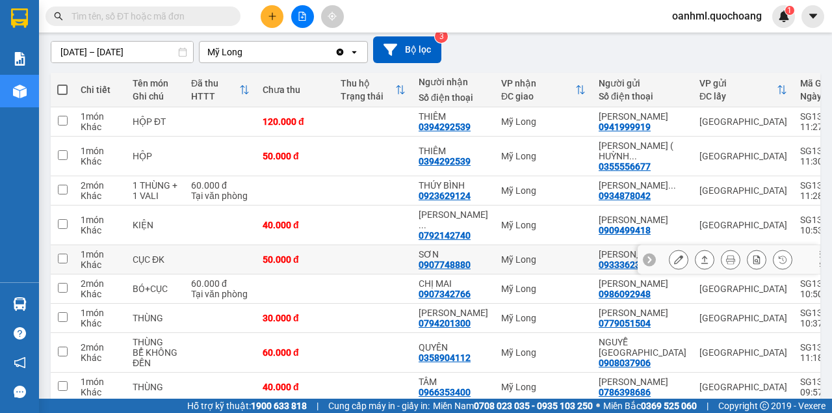
scroll to position [173, 0]
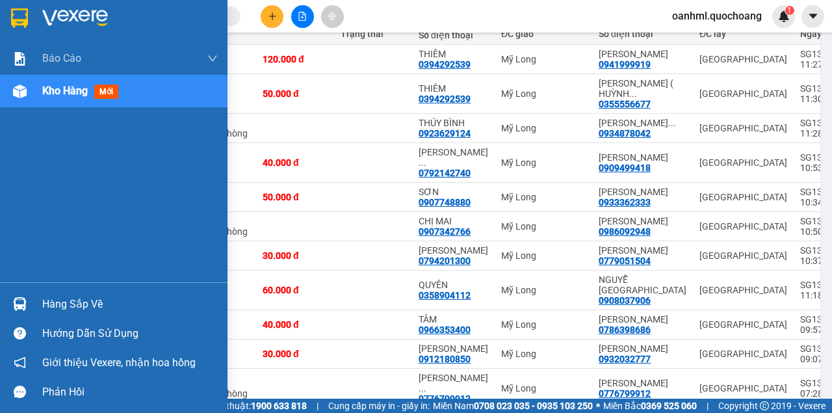
click at [49, 299] on div "Hàng sắp về" at bounding box center [130, 305] width 176 height 20
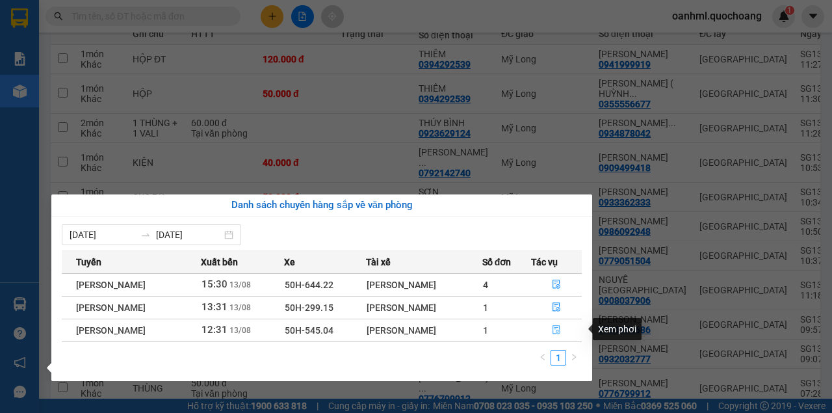
click at [557, 329] on icon "file-done" at bounding box center [556, 329] width 9 height 9
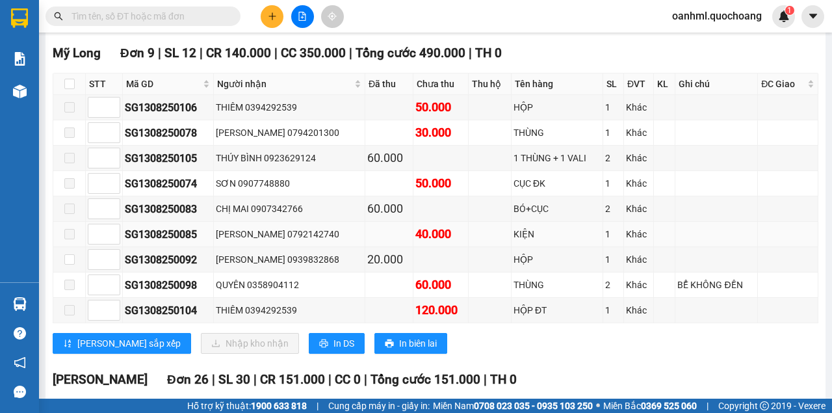
scroll to position [390, 0]
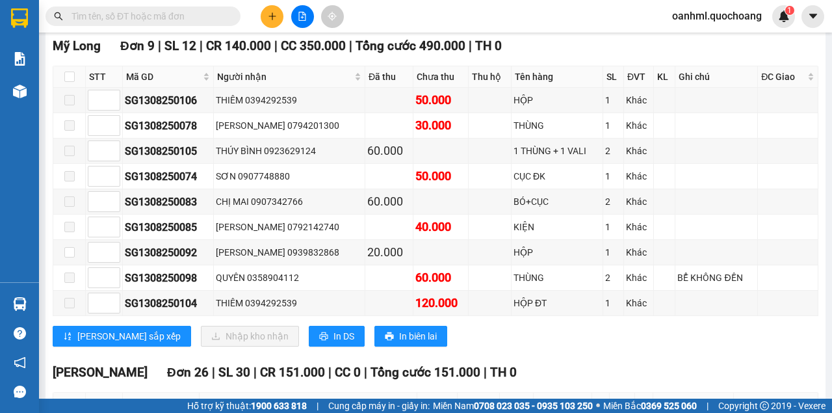
click at [284, 18] on div at bounding box center [303, 16] width 98 height 23
click at [281, 19] on button at bounding box center [272, 16] width 23 height 23
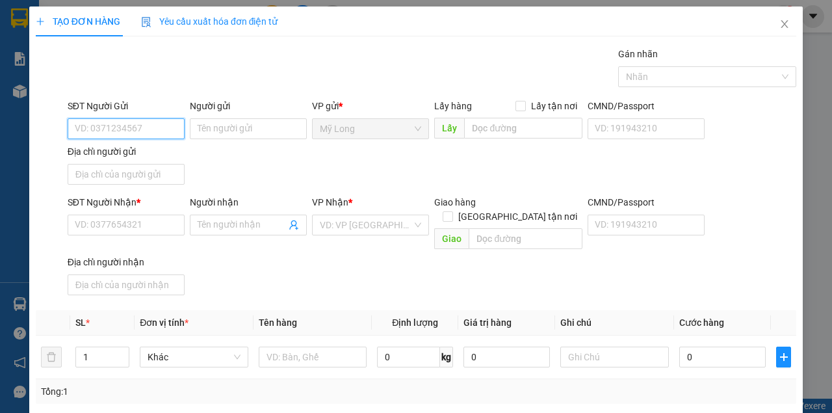
click at [111, 124] on input "SĐT Người Gửi" at bounding box center [126, 128] width 117 height 21
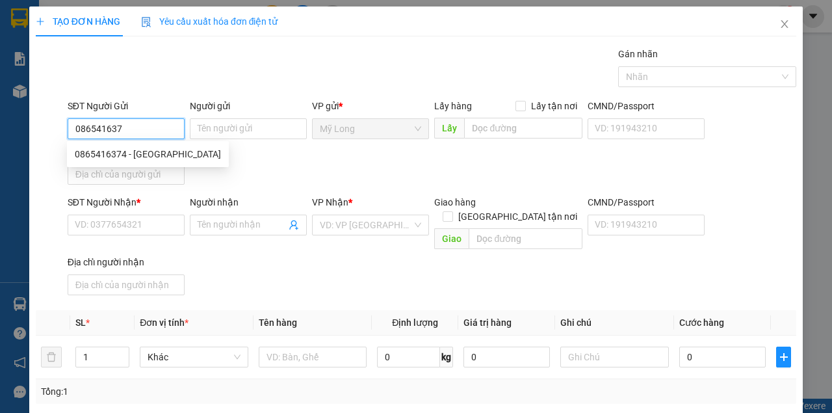
type input "0865416374"
click at [139, 158] on div "0865416374 - [GEOGRAPHIC_DATA]" at bounding box center [148, 154] width 146 height 14
type input "HÀ"
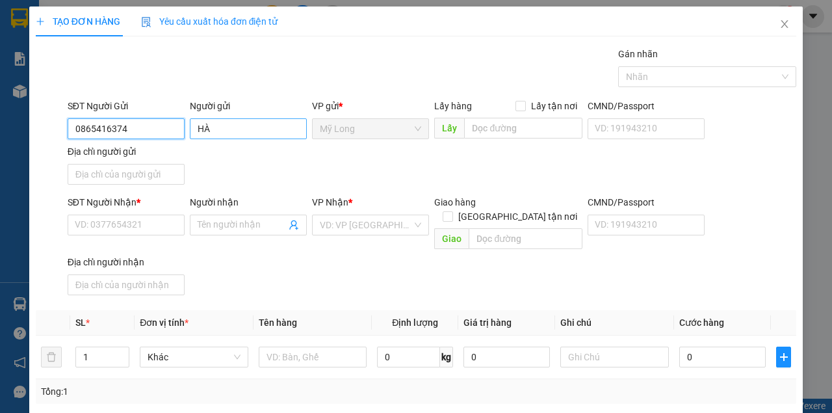
type input "0865416374"
click at [190, 124] on input "HÀ" at bounding box center [248, 128] width 117 height 21
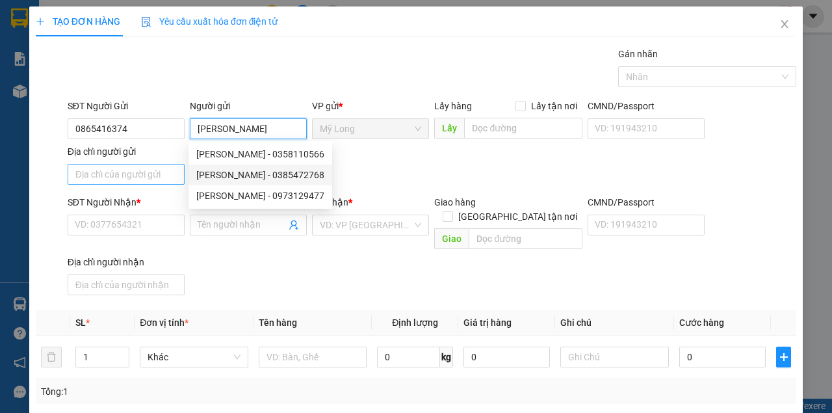
type input "[PERSON_NAME]"
click at [169, 175] on input "Địa chỉ người gửi" at bounding box center [126, 174] width 117 height 21
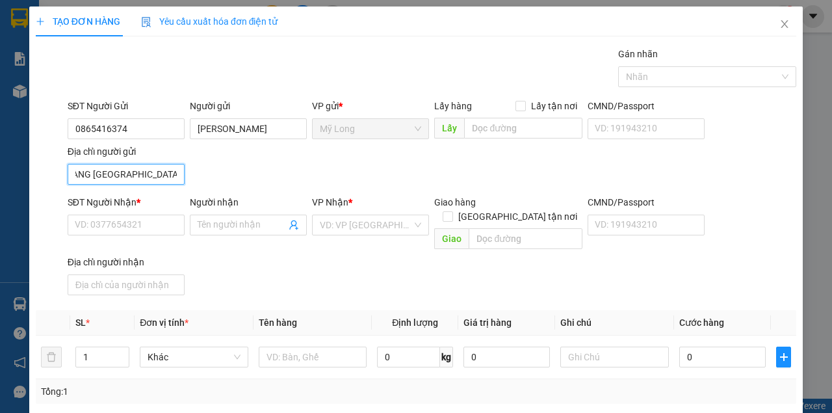
scroll to position [0, 83]
click at [134, 174] on input "TỔ 21 ẤP 3 BÌNH HÀNG [GEOGRAPHIC_DATA]" at bounding box center [126, 174] width 117 height 21
type input "TỔ 21 ẤP 3 BÌNH HÀNG [GEOGRAPHIC_DATA]"
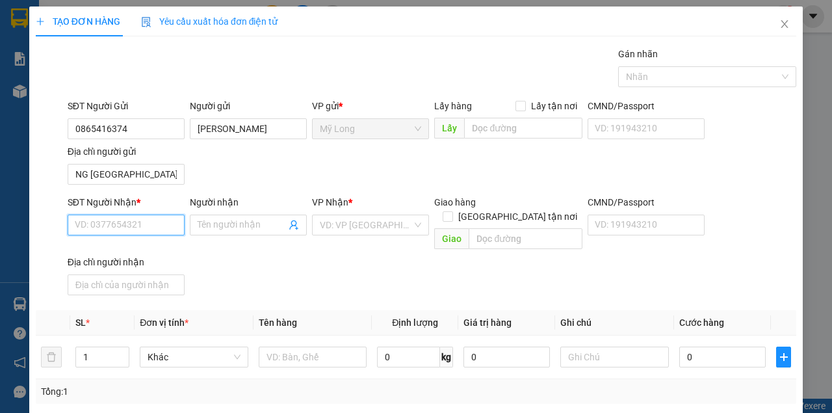
scroll to position [0, 0]
click at [112, 225] on input "SĐT Người Nhận *" at bounding box center [126, 225] width 117 height 21
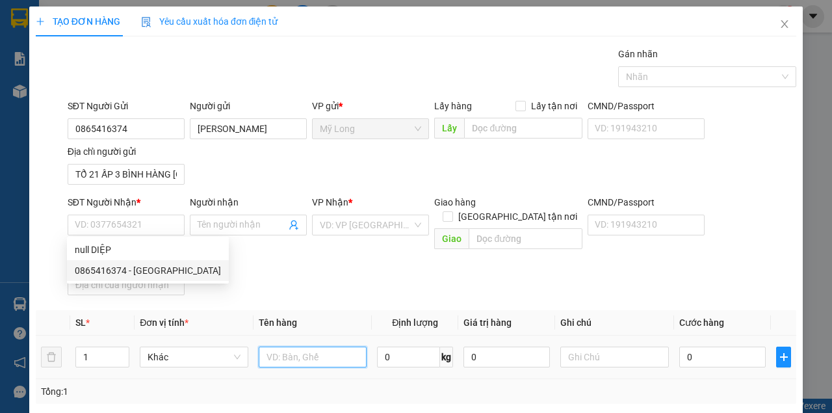
click at [276, 349] on input "text" at bounding box center [313, 357] width 109 height 21
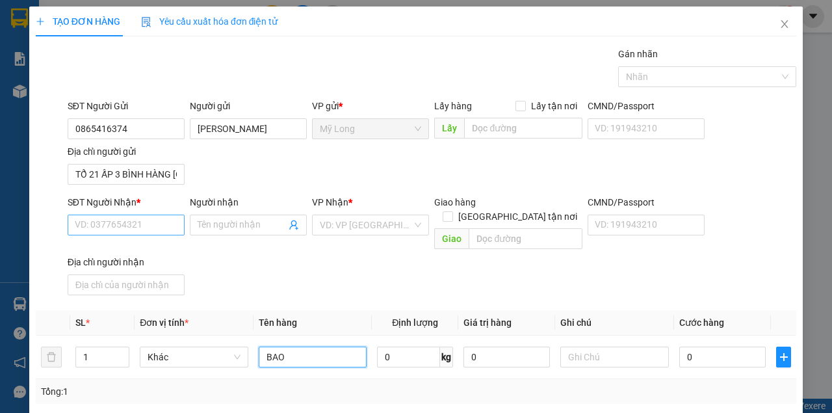
type input "BAO"
click at [142, 228] on input "SĐT Người Nhận *" at bounding box center [126, 225] width 117 height 21
type input "0939898148"
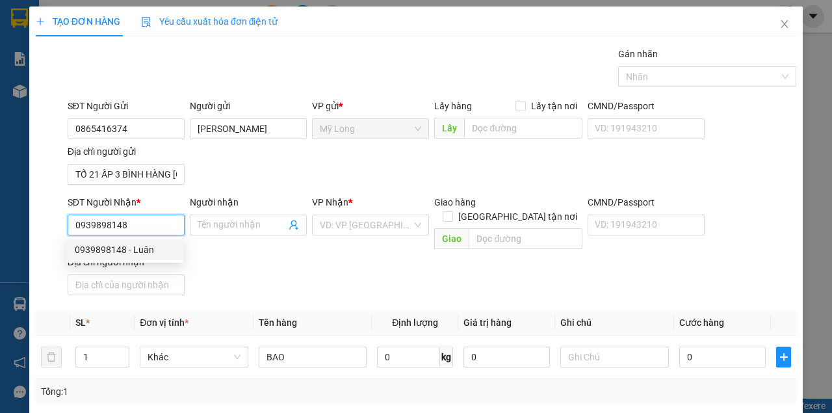
click at [155, 247] on div "0939898148 - Luân" at bounding box center [125, 250] width 101 height 14
type input "Luân"
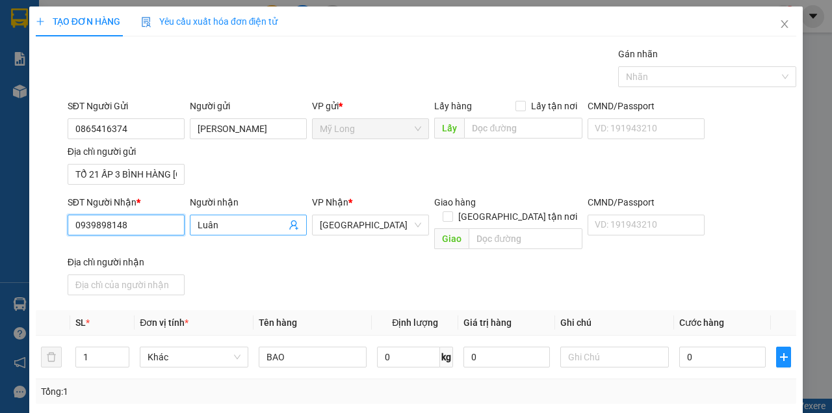
type input "0939898148"
click at [231, 228] on input "Luân" at bounding box center [242, 225] width 88 height 14
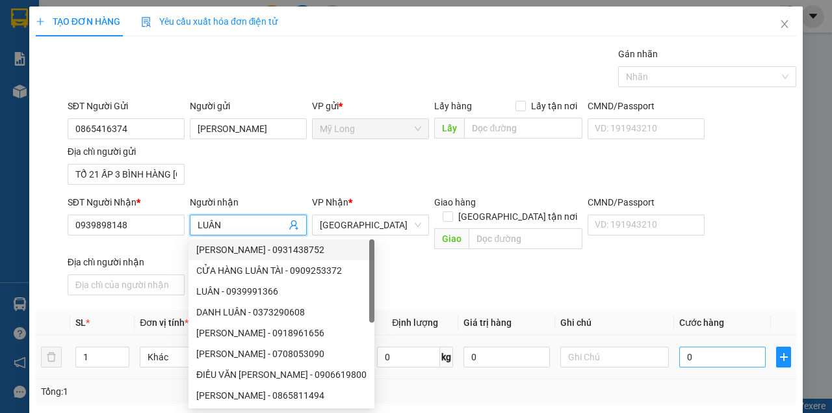
type input "LUÂN"
click at [697, 347] on input "0" at bounding box center [723, 357] width 86 height 21
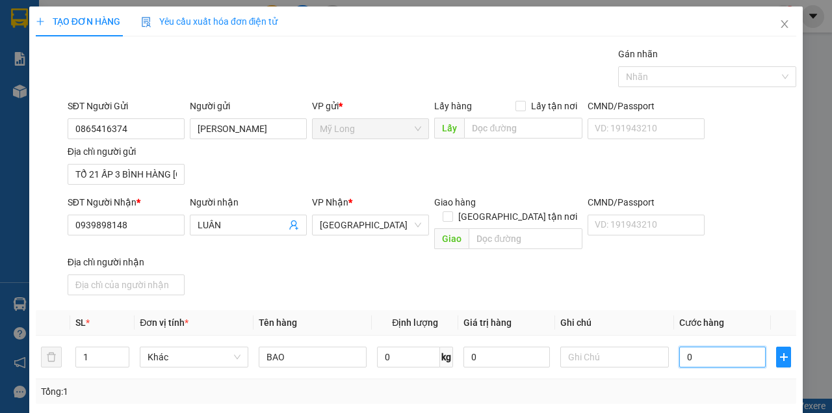
type input "3"
type input "30"
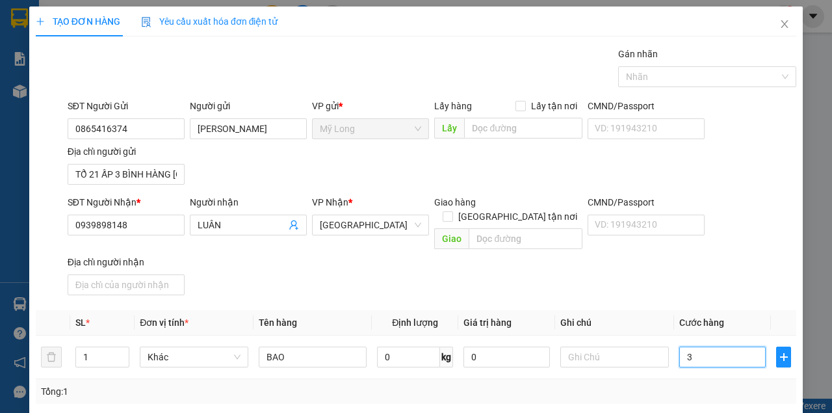
type input "30"
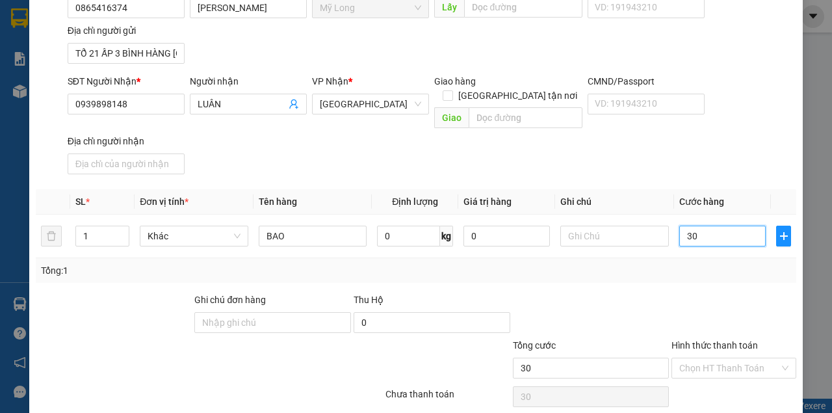
scroll to position [156, 0]
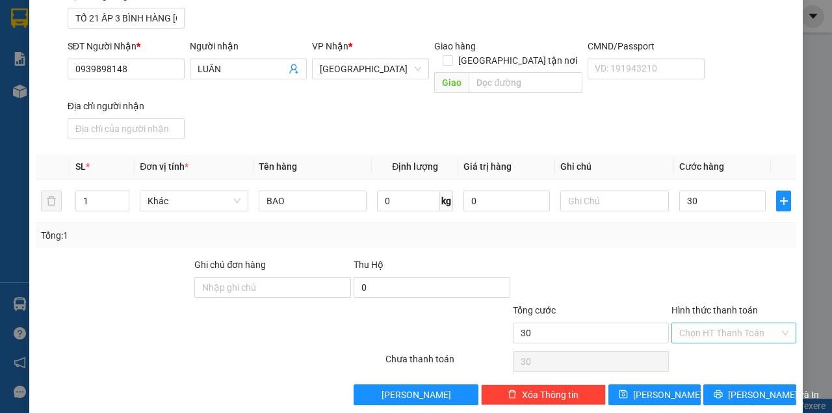
type input "30.000"
click at [736, 323] on input "Hình thức thanh toán" at bounding box center [730, 333] width 100 height 20
click at [730, 334] on div "Tại văn phòng" at bounding box center [729, 342] width 124 height 21
type input "0"
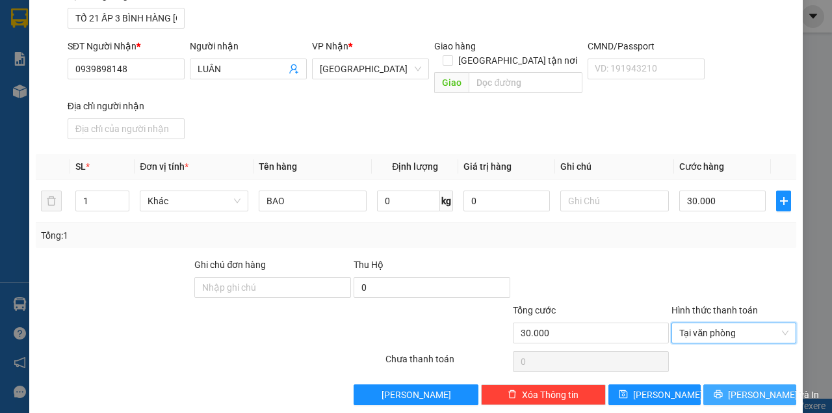
click at [728, 384] on button "[PERSON_NAME] và In" at bounding box center [750, 394] width 93 height 21
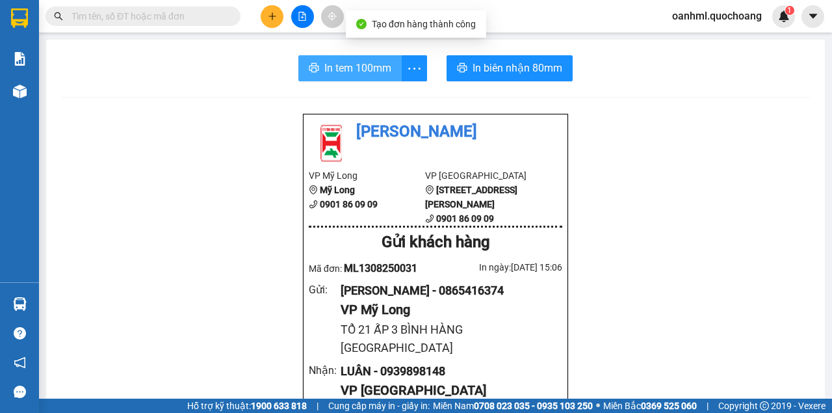
click at [371, 59] on button "In tem 100mm" at bounding box center [349, 68] width 103 height 26
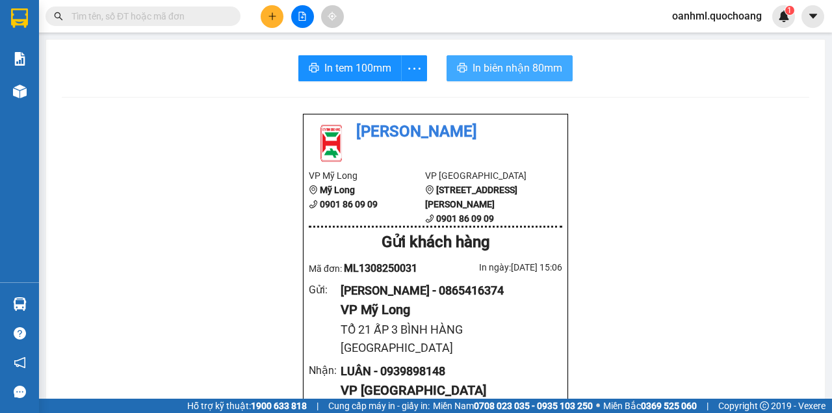
click at [512, 66] on span "In biên nhận 80mm" at bounding box center [518, 68] width 90 height 16
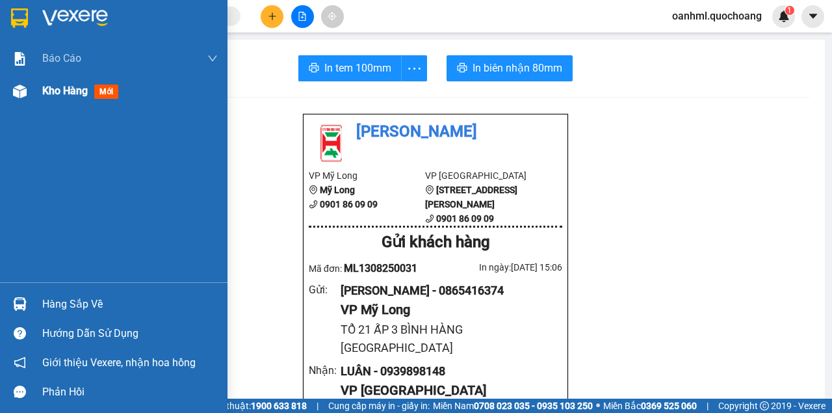
click at [62, 97] on span "Kho hàng" at bounding box center [65, 91] width 46 height 12
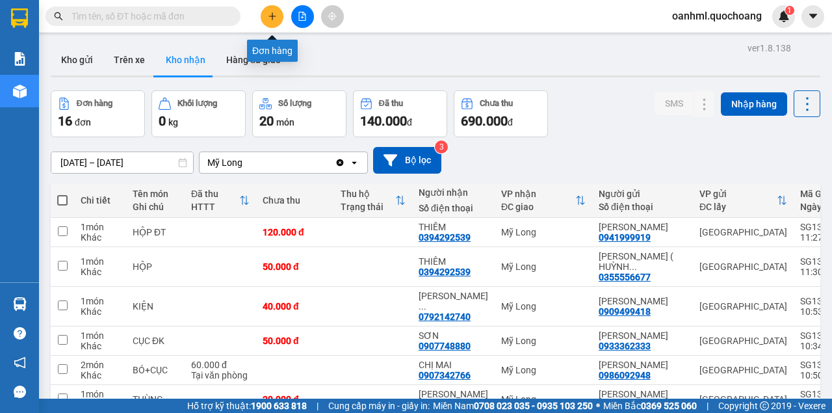
click at [270, 17] on icon "plus" at bounding box center [272, 16] width 9 height 9
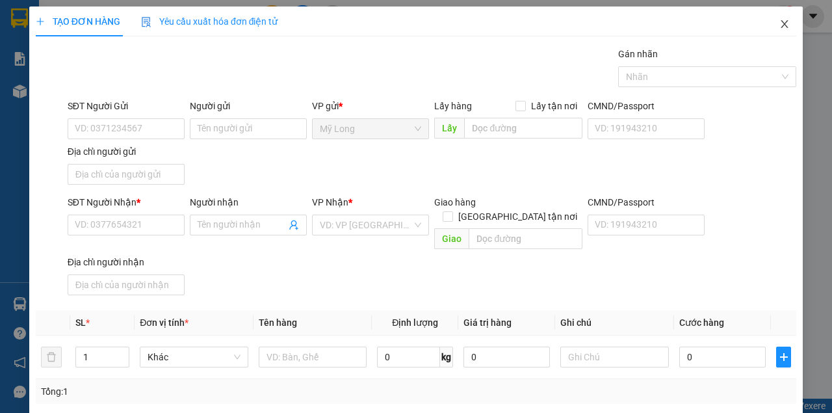
click at [782, 22] on icon "close" at bounding box center [785, 24] width 7 height 8
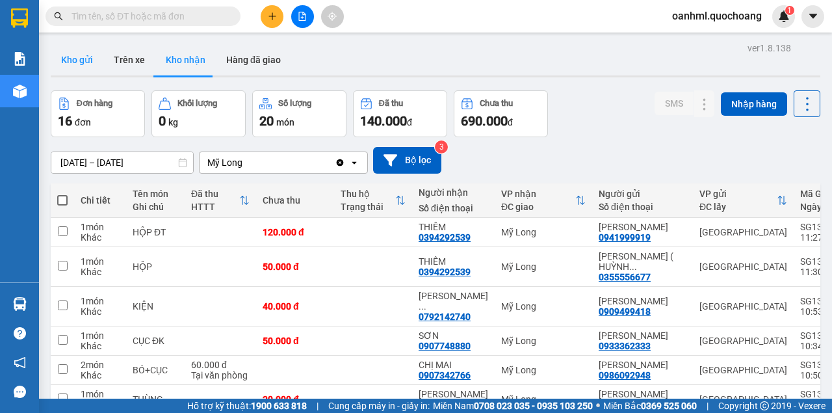
click at [80, 68] on button "Kho gửi" at bounding box center [77, 59] width 53 height 31
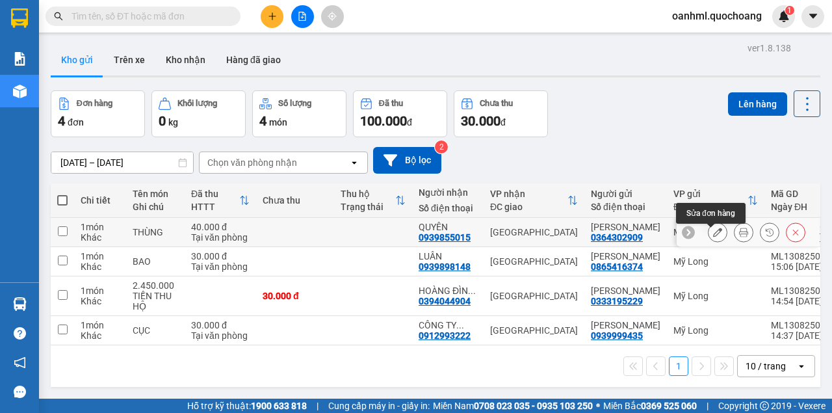
click at [714, 234] on icon at bounding box center [717, 232] width 9 height 9
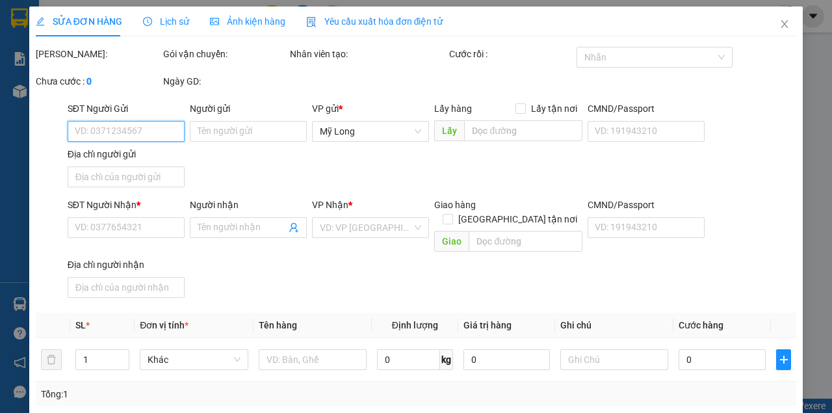
type input "0364302909"
type input "[PERSON_NAME]"
type input "ẤP BÌNH [GEOGRAPHIC_DATA] [GEOGRAPHIC_DATA]"
type input "0939855015"
type input "QUYÊN"
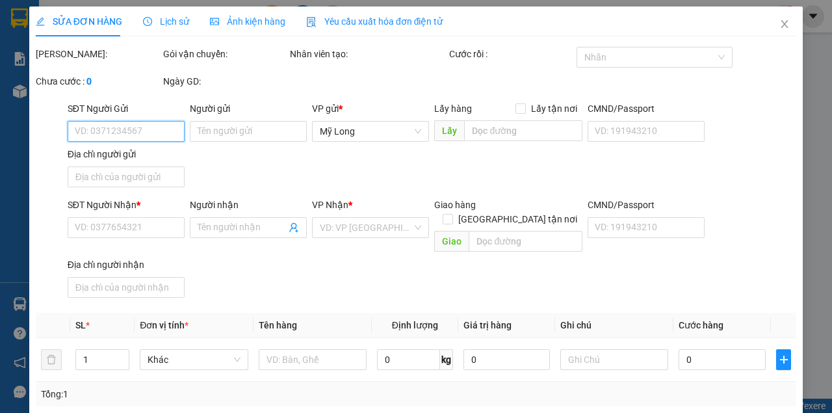
type input "40.000"
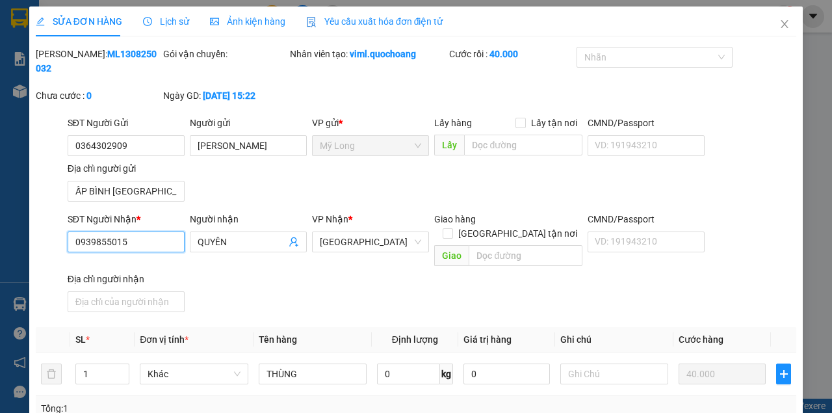
click at [130, 240] on input "0939855015" at bounding box center [126, 241] width 117 height 21
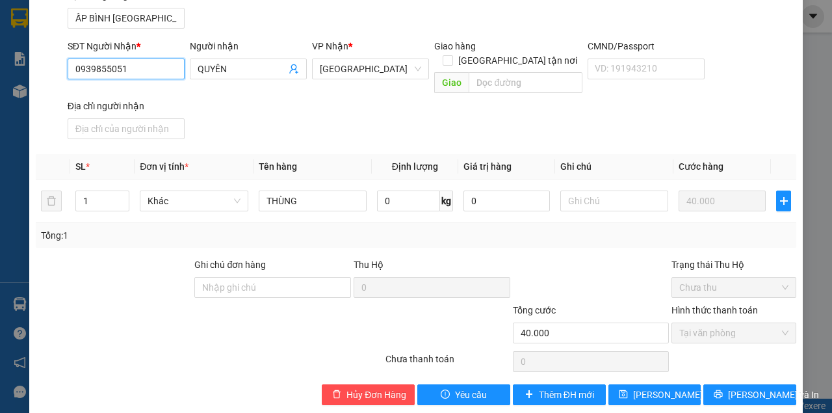
scroll to position [174, 0]
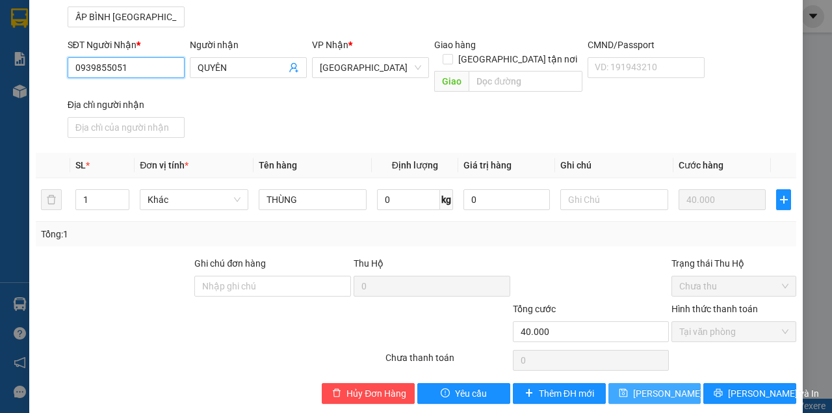
type input "0939855051"
click at [650, 386] on span "[PERSON_NAME] thay đổi" at bounding box center [685, 393] width 104 height 14
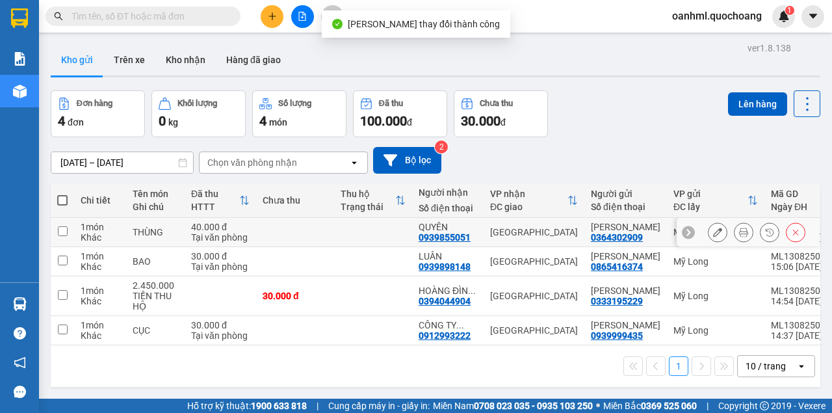
click at [739, 237] on icon at bounding box center [743, 232] width 9 height 9
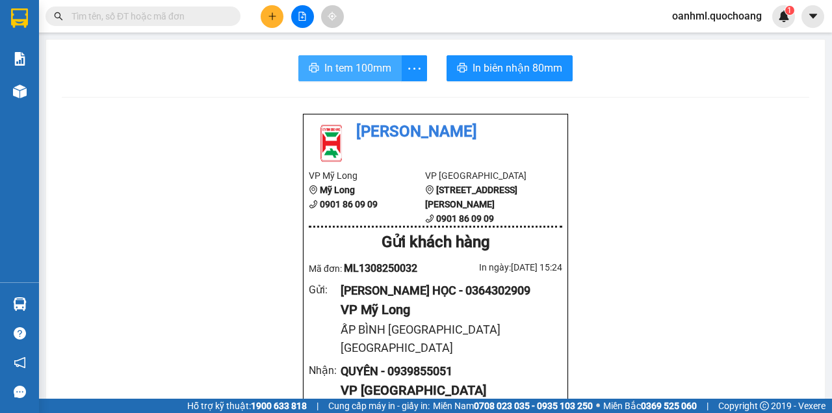
click at [351, 69] on span "In tem 100mm" at bounding box center [357, 68] width 67 height 16
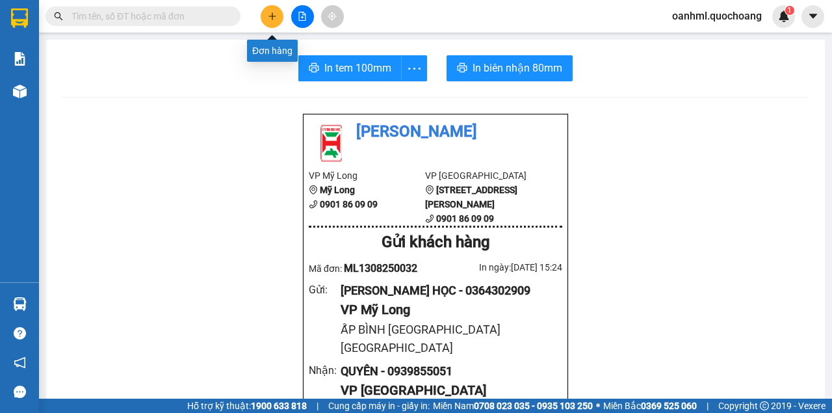
click at [274, 18] on icon "plus" at bounding box center [272, 16] width 9 height 9
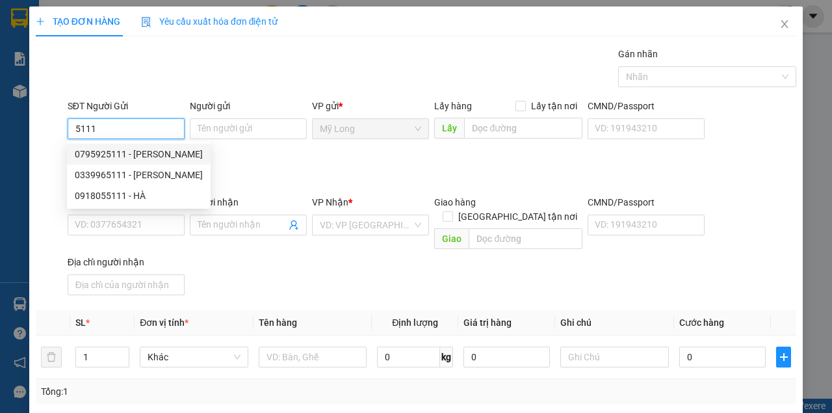
click at [136, 154] on div "0795925111 - [PERSON_NAME]" at bounding box center [139, 154] width 128 height 14
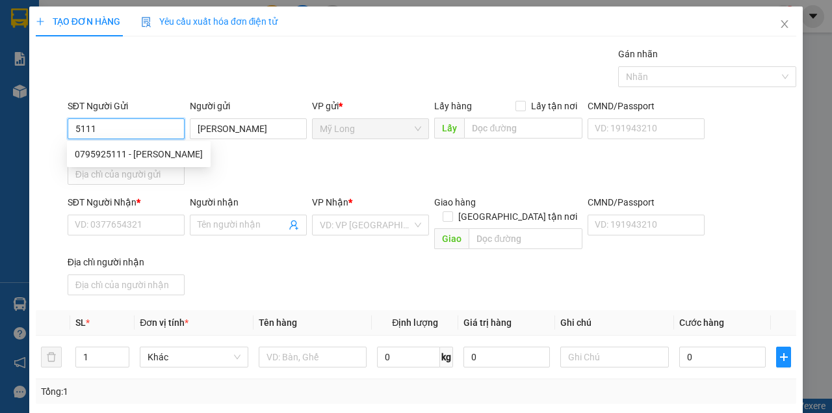
type input "0795925111"
type input "[PERSON_NAME]"
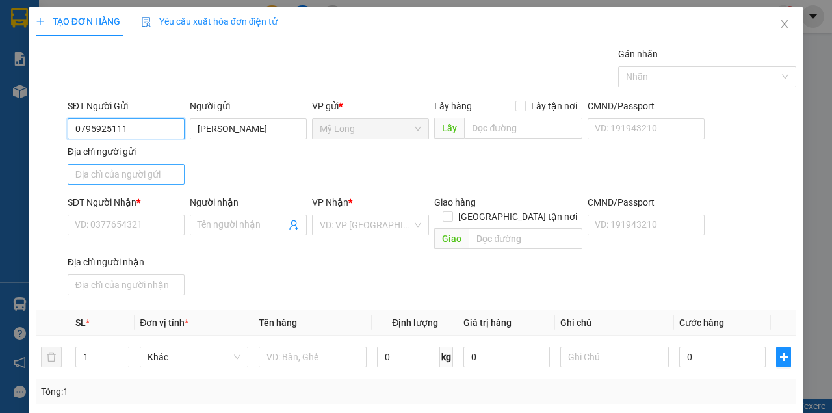
type input "0795925111"
click at [116, 170] on input "Địa chỉ người gửi" at bounding box center [126, 174] width 117 height 21
type input "A"
type input "Â"
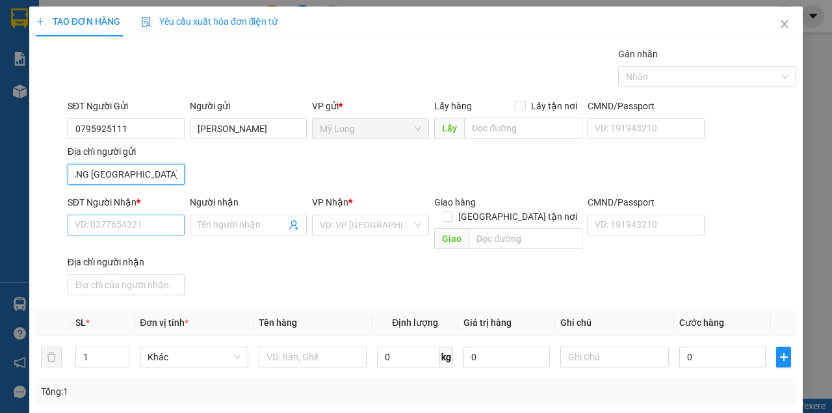
type input "ẤP 1 BÌNH HÀNG [GEOGRAPHIC_DATA]"
click at [129, 226] on input "SĐT Người Nhận *" at bounding box center [126, 225] width 117 height 21
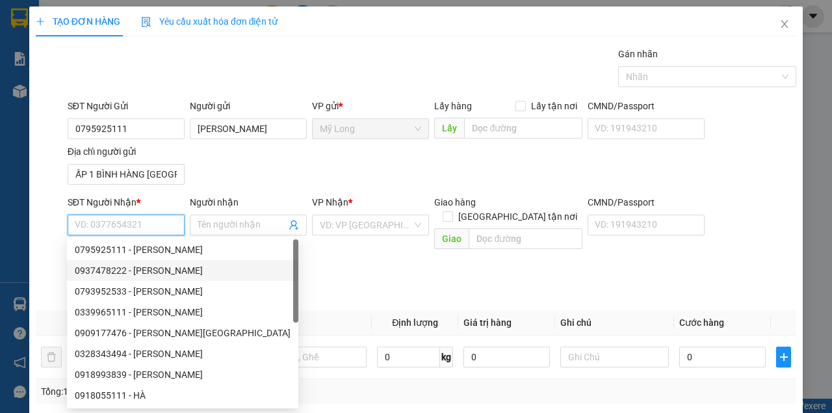
scroll to position [21, 0]
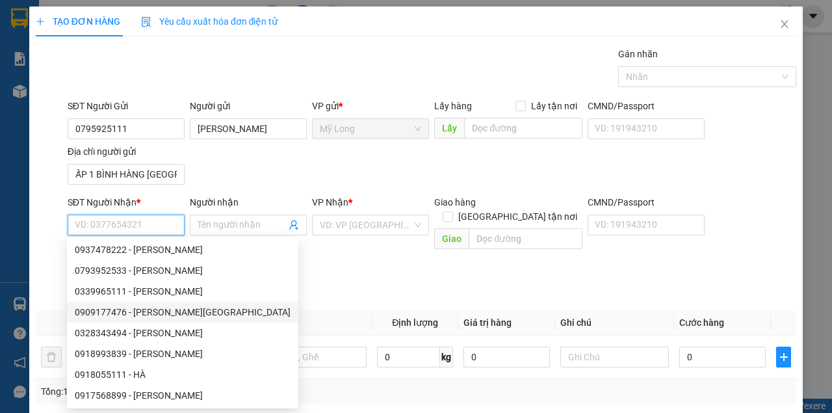
click at [191, 316] on div "0909177476 - [PERSON_NAME][GEOGRAPHIC_DATA]" at bounding box center [183, 312] width 216 height 14
type input "0909177476"
type input "[PERSON_NAME]"
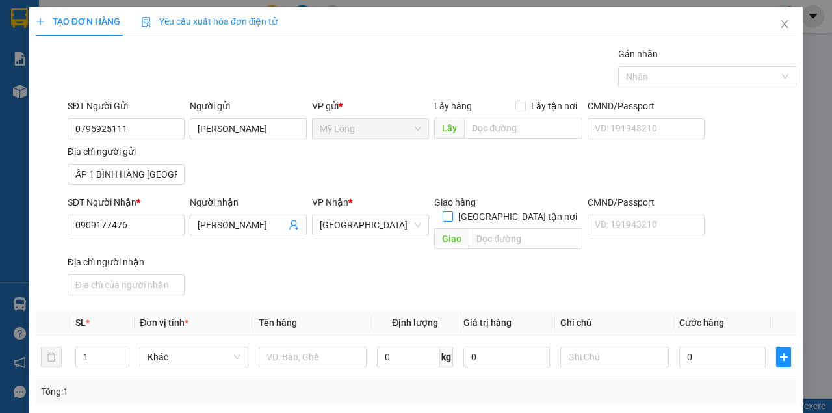
click at [452, 211] on input "[GEOGRAPHIC_DATA] tận nơi" at bounding box center [447, 215] width 9 height 9
checkbox input "true"
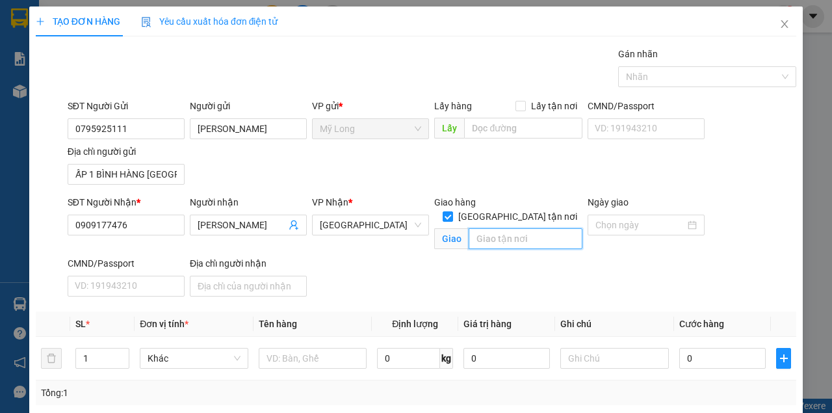
click at [490, 231] on input "text" at bounding box center [525, 238] width 113 height 21
click at [507, 228] on input "text" at bounding box center [525, 238] width 113 height 21
type input "3/12E TIỀN LÂN BÀ ĐIỂM HÓC MÔN"
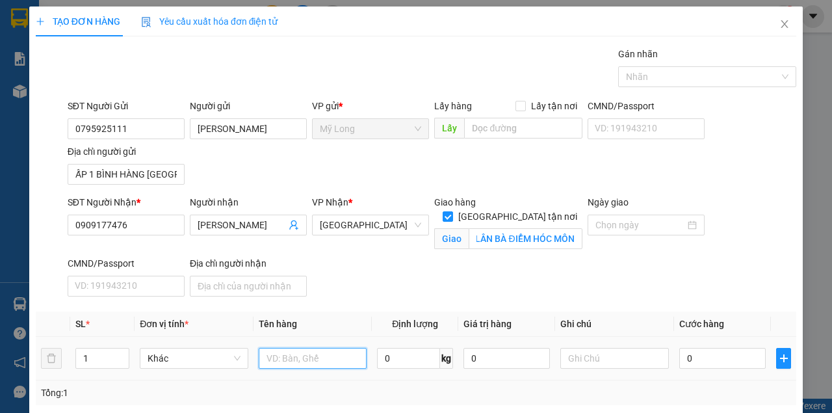
scroll to position [0, 0]
click at [308, 355] on input "text" at bounding box center [313, 358] width 109 height 21
type input "THÙNG"
click at [728, 360] on input "0" at bounding box center [723, 358] width 86 height 21
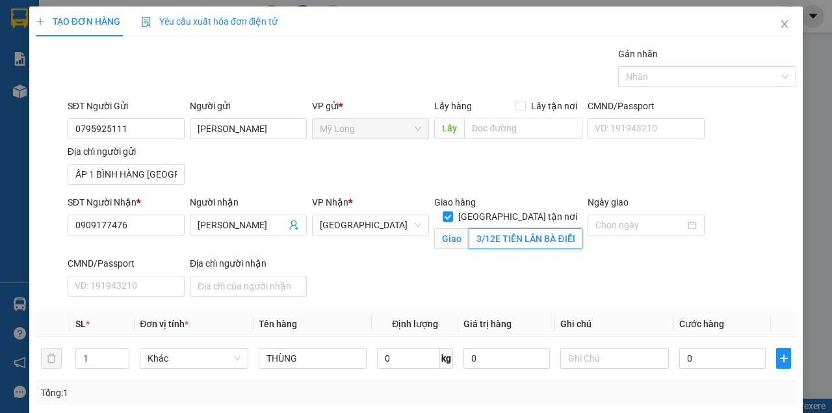
drag, startPoint x: 468, startPoint y: 223, endPoint x: 539, endPoint y: 221, distance: 70.9
click at [469, 228] on input "3/12E TIỀN LÂN BÀ ĐIỂM HÓC MÔN" at bounding box center [525, 238] width 113 height 21
click at [686, 360] on input "0" at bounding box center [723, 358] width 86 height 21
type input "2"
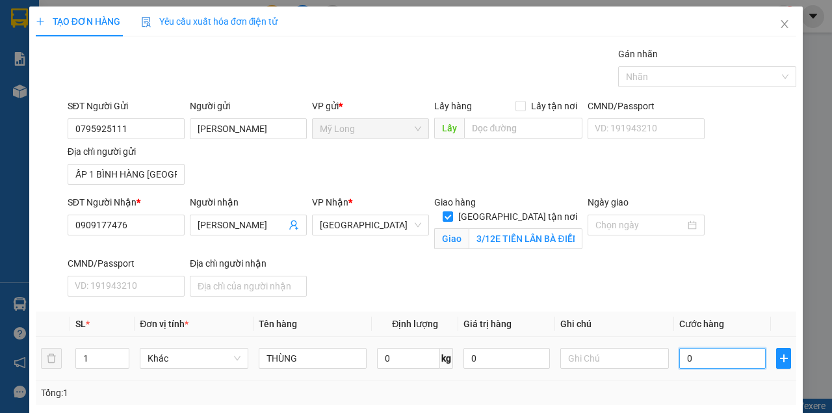
type input "2"
type input "20"
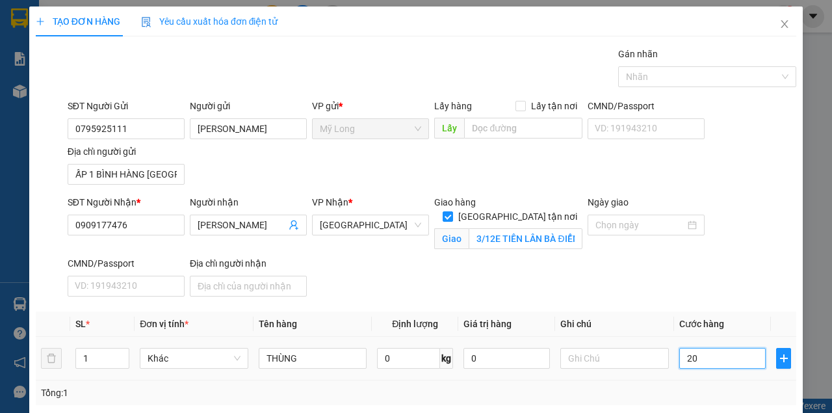
type input "200"
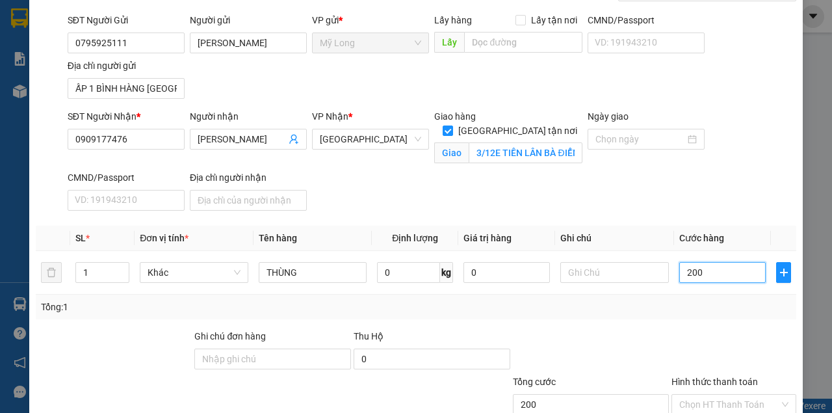
scroll to position [172, 0]
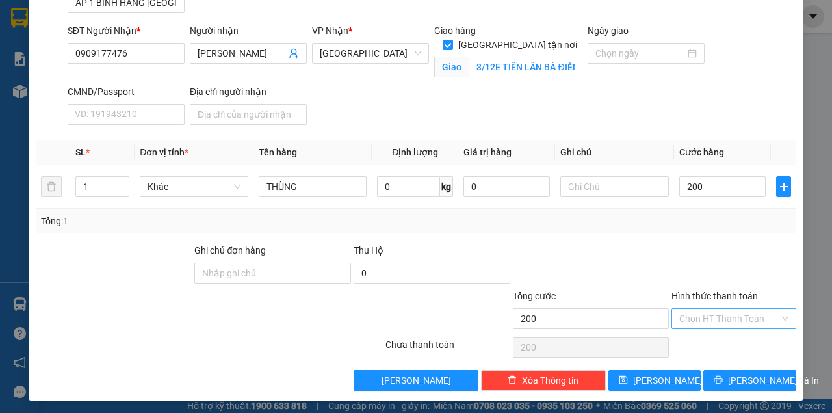
type input "200.000"
click at [765, 315] on input "Hình thức thanh toán" at bounding box center [730, 319] width 100 height 20
click at [750, 349] on div "Tại văn phòng" at bounding box center [728, 342] width 108 height 14
type input "0"
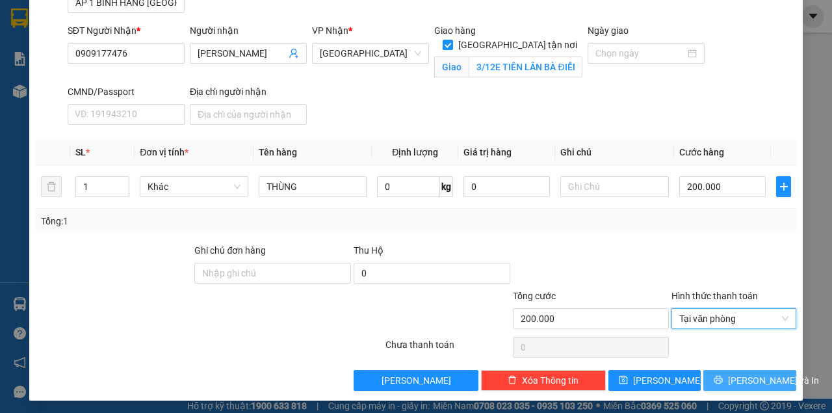
click at [739, 375] on span "[PERSON_NAME] và In" at bounding box center [773, 380] width 91 height 14
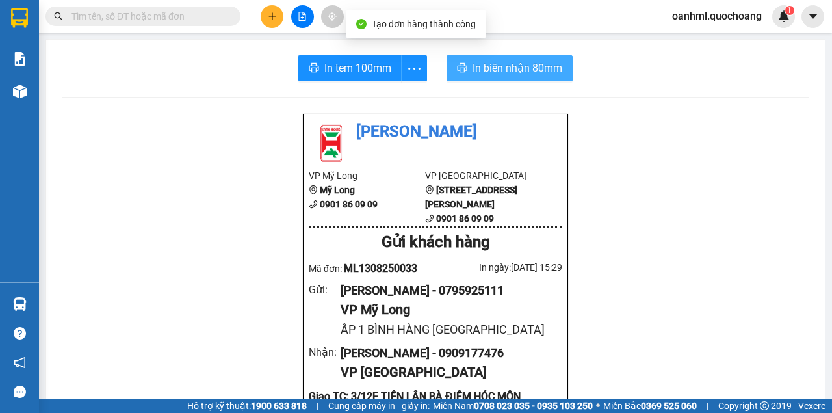
click at [509, 69] on span "In biên nhận 80mm" at bounding box center [518, 68] width 90 height 16
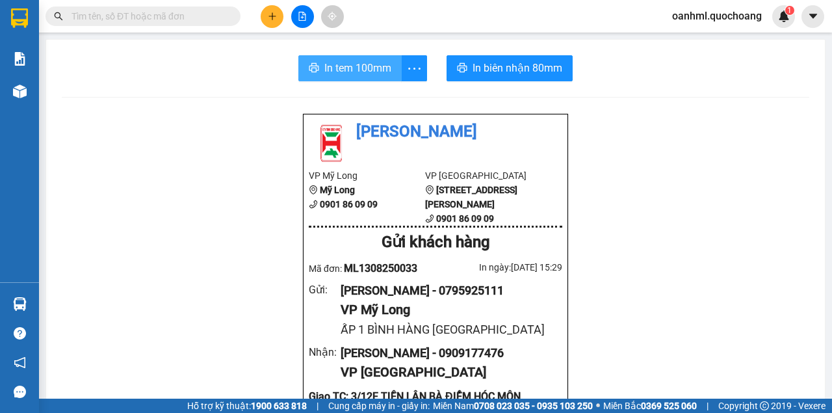
click at [330, 65] on span "In tem 100mm" at bounding box center [357, 68] width 67 height 16
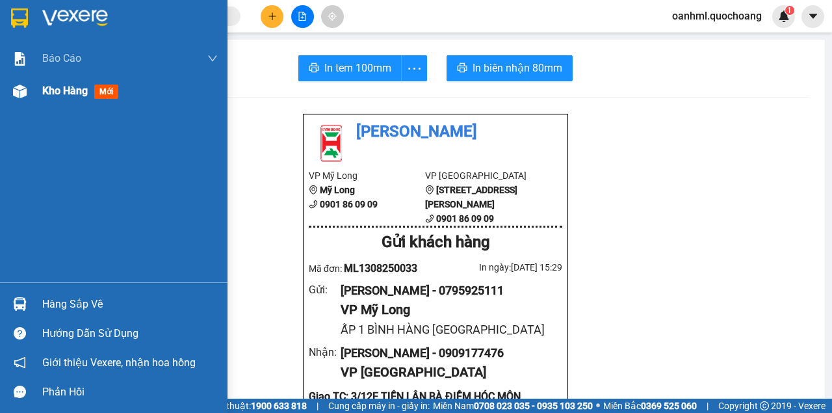
click at [56, 90] on span "Kho hàng" at bounding box center [65, 91] width 46 height 12
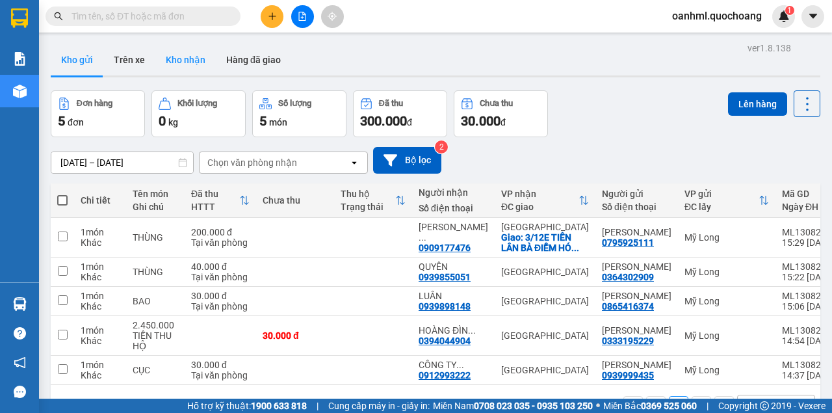
click at [178, 62] on button "Kho nhận" at bounding box center [185, 59] width 60 height 31
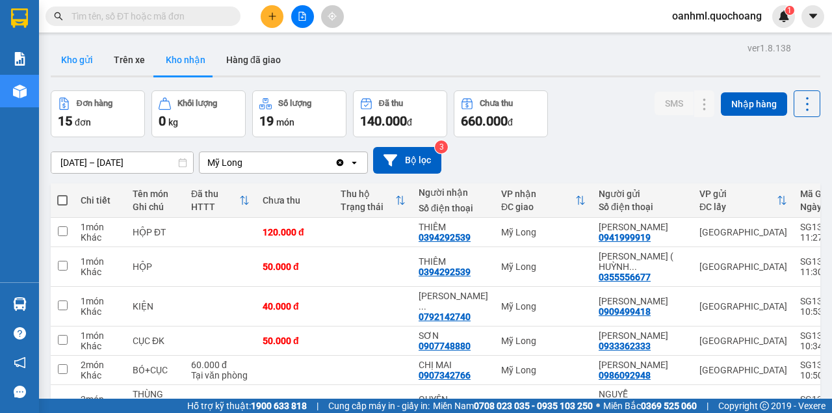
click at [91, 59] on button "Kho gửi" at bounding box center [77, 59] width 53 height 31
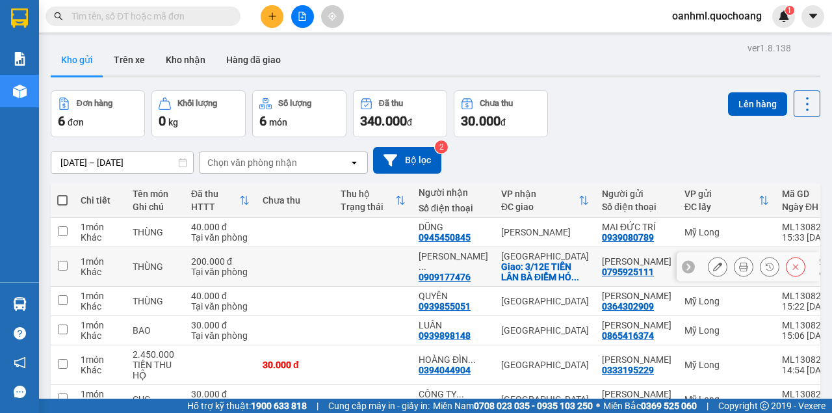
click at [739, 267] on icon at bounding box center [743, 266] width 9 height 9
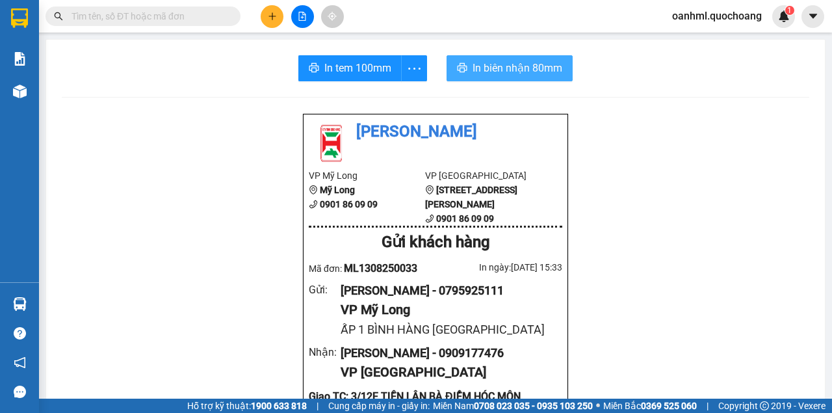
click at [563, 64] on button "In biên nhận 80mm" at bounding box center [510, 68] width 126 height 26
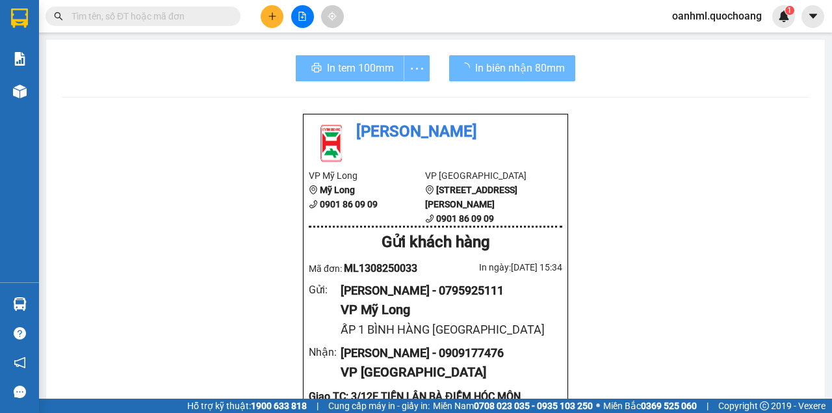
scroll to position [43, 0]
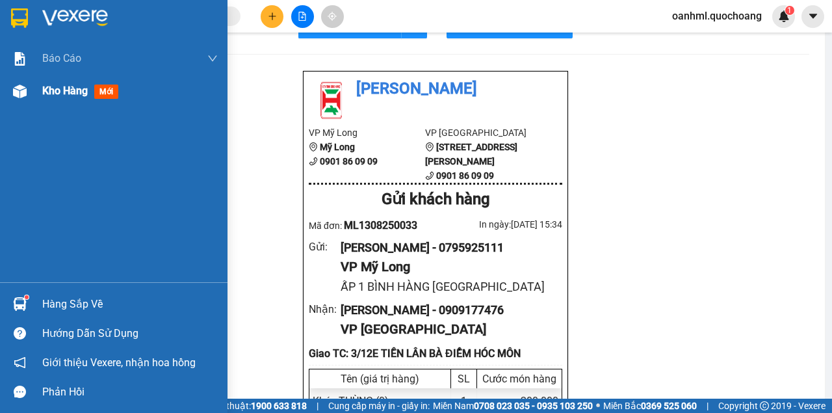
click at [51, 95] on span "Kho hàng" at bounding box center [65, 91] width 46 height 12
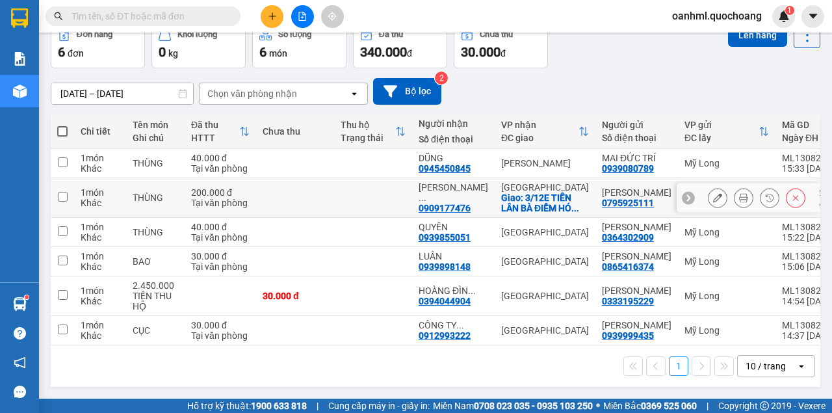
scroll to position [105, 0]
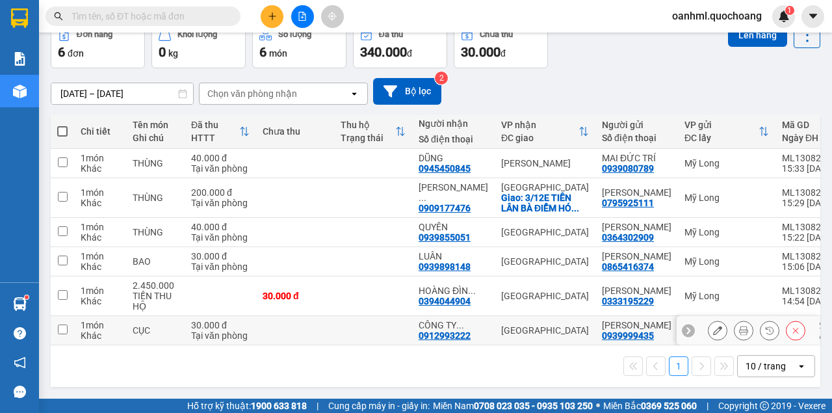
click at [289, 317] on td at bounding box center [295, 330] width 78 height 29
checkbox input "true"
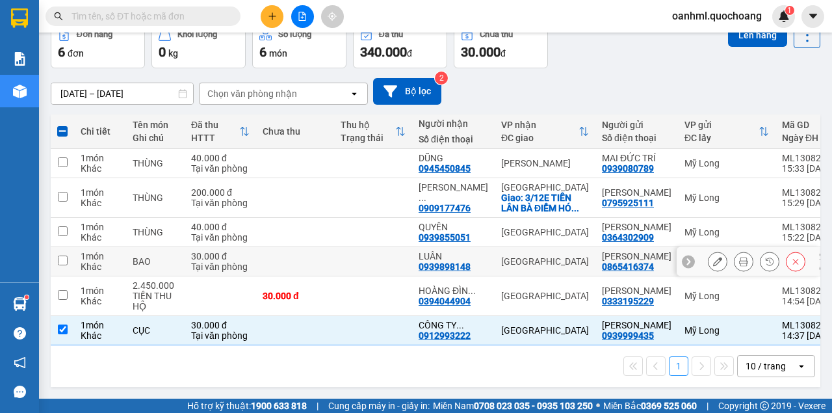
click at [322, 247] on td at bounding box center [295, 261] width 78 height 29
checkbox input "true"
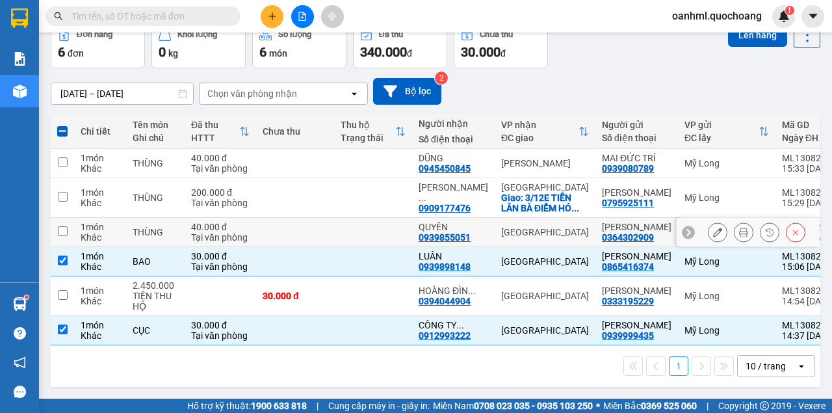
click at [297, 218] on td at bounding box center [295, 232] width 78 height 29
checkbox input "true"
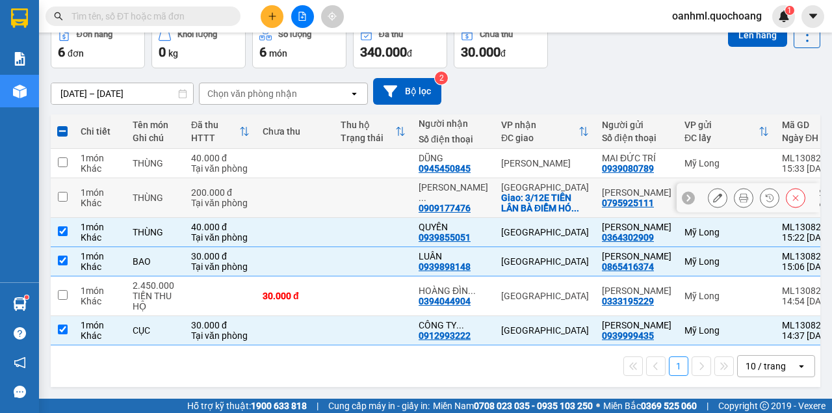
click at [287, 178] on td at bounding box center [295, 198] width 78 height 40
checkbox input "true"
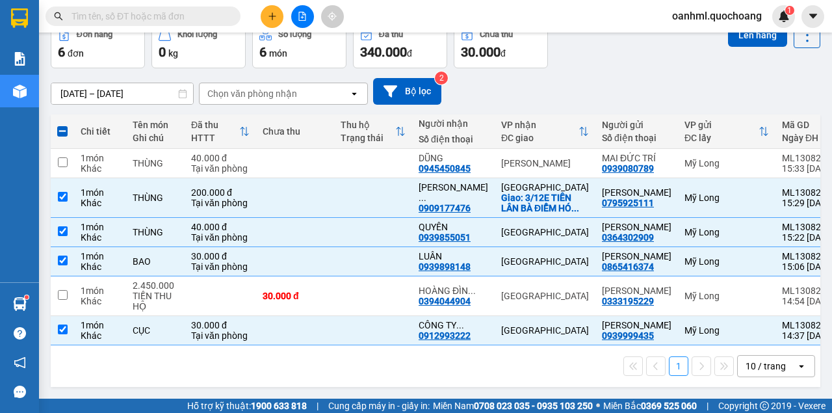
scroll to position [19, 0]
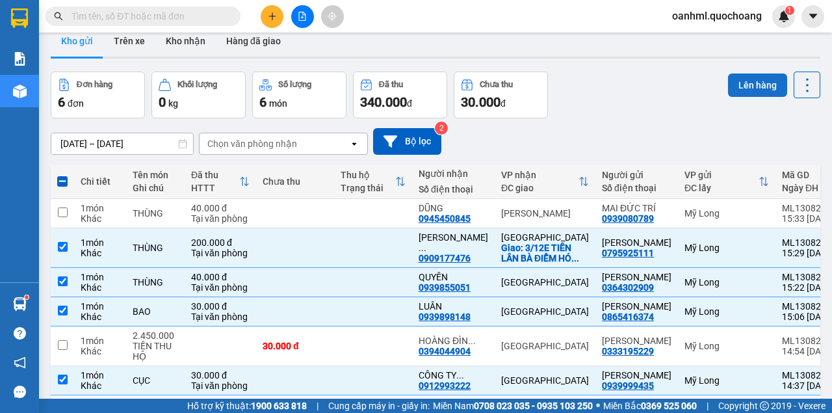
click at [756, 87] on button "Lên hàng" at bounding box center [757, 84] width 59 height 23
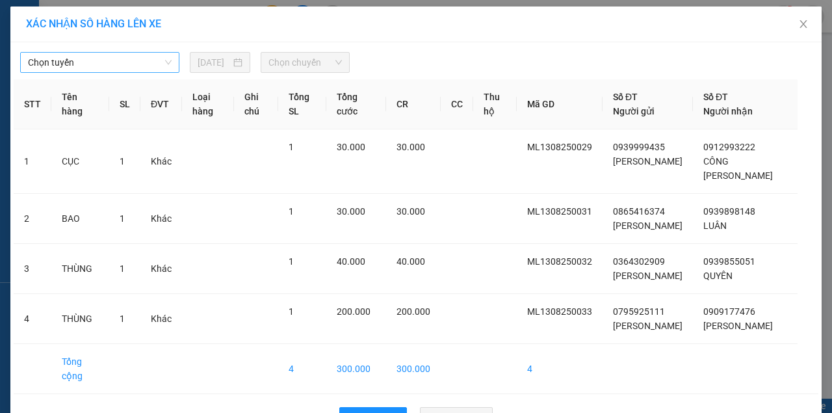
click at [125, 62] on span "Chọn tuyến" at bounding box center [100, 63] width 144 height 20
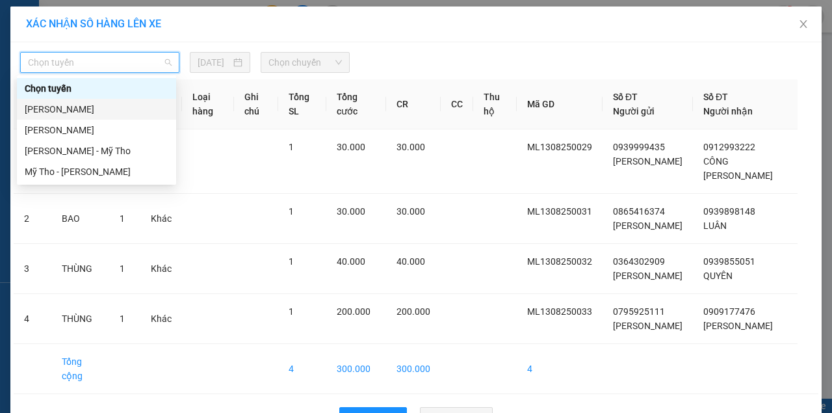
click at [78, 111] on div "[PERSON_NAME]" at bounding box center [97, 109] width 144 height 14
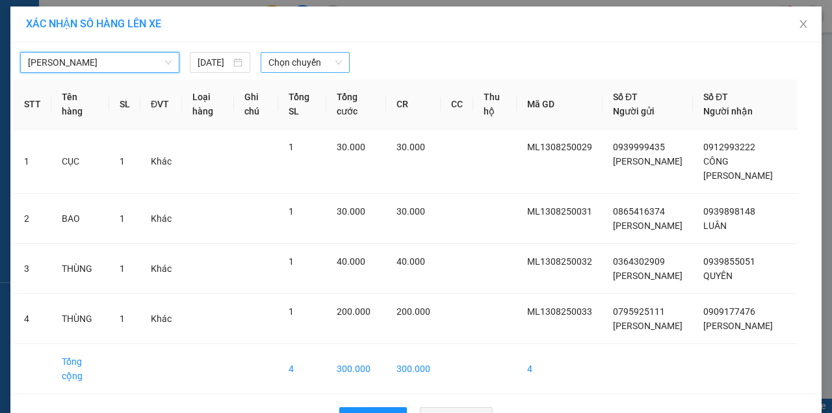
click at [274, 62] on span "Chọn chuyến" at bounding box center [305, 63] width 73 height 20
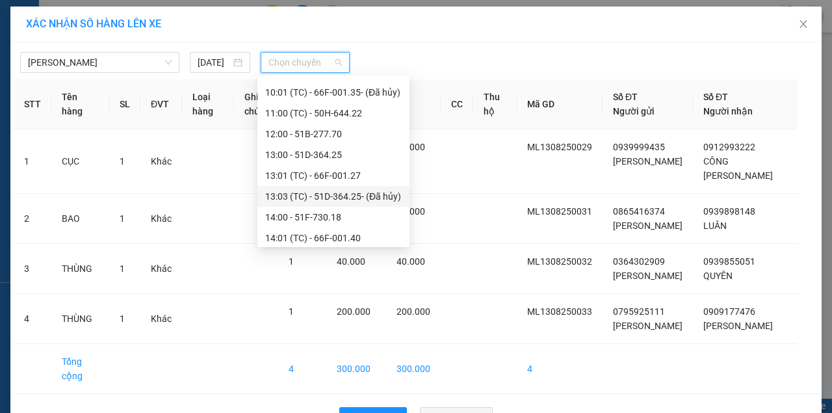
scroll to position [520, 0]
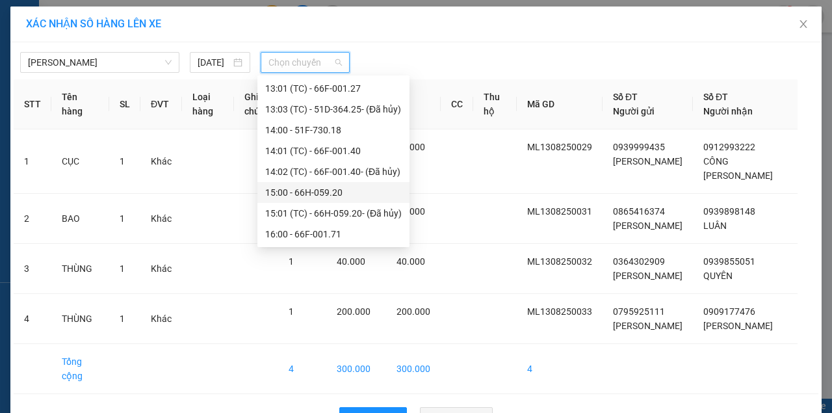
click at [289, 190] on div "15:00 - 66H-059.20" at bounding box center [333, 192] width 137 height 14
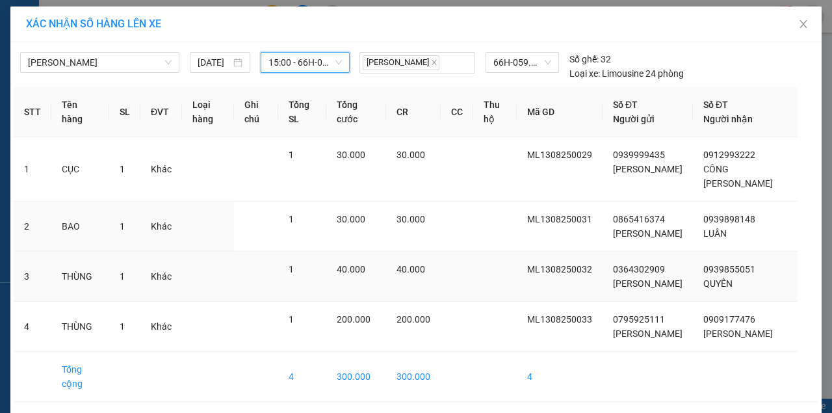
scroll to position [60, 0]
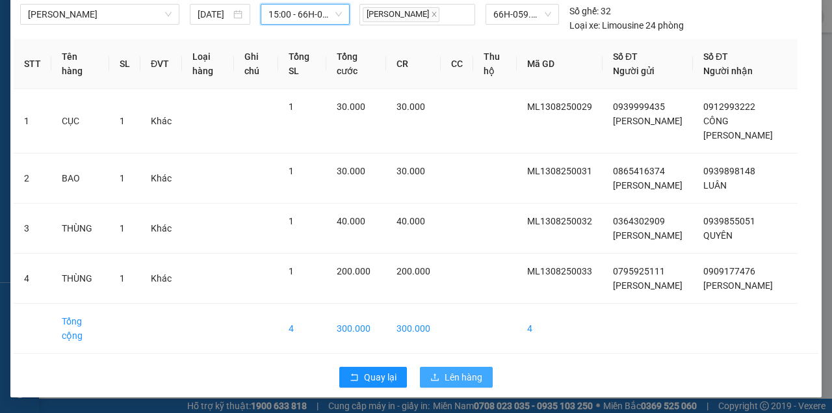
click at [446, 375] on span "Lên hàng" at bounding box center [464, 377] width 38 height 14
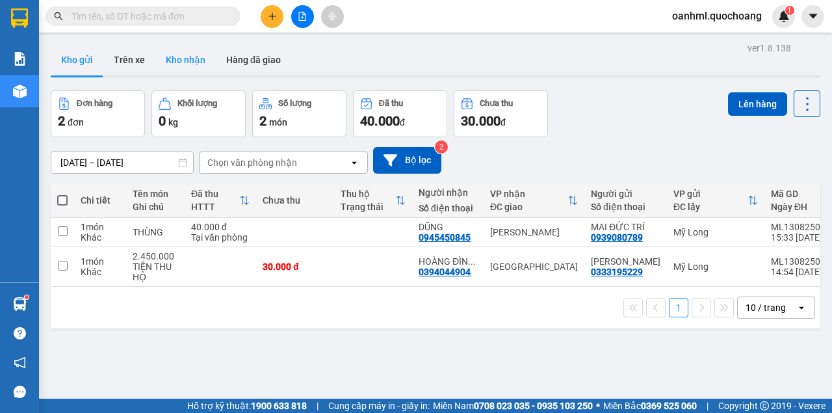
click at [170, 68] on button "Kho nhận" at bounding box center [185, 59] width 60 height 31
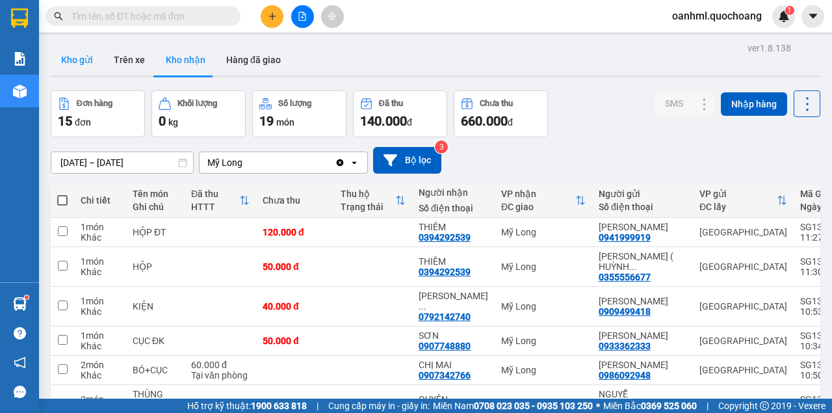
click at [89, 57] on button "Kho gửi" at bounding box center [77, 59] width 53 height 31
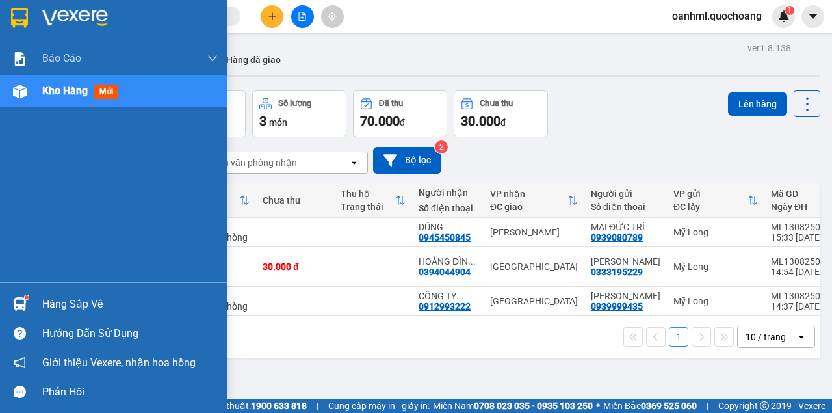
click at [52, 299] on div "Hàng sắp về" at bounding box center [130, 305] width 176 height 20
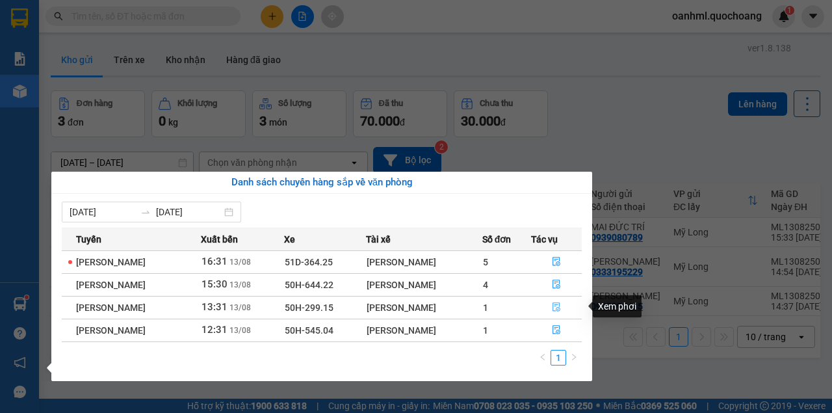
click at [560, 307] on icon "file-done" at bounding box center [556, 306] width 9 height 9
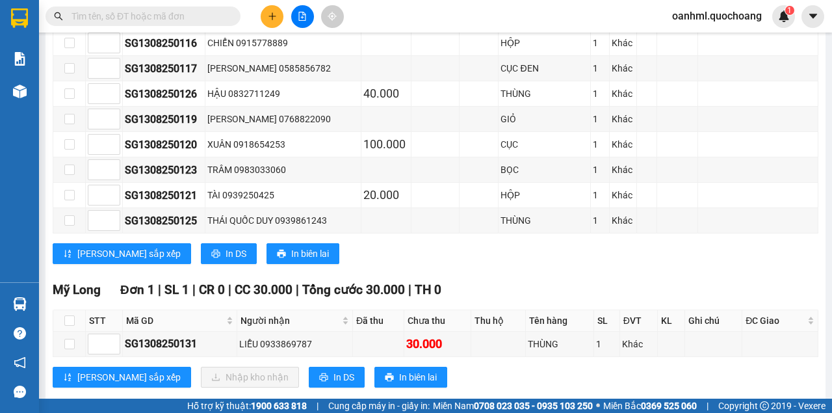
scroll to position [788, 0]
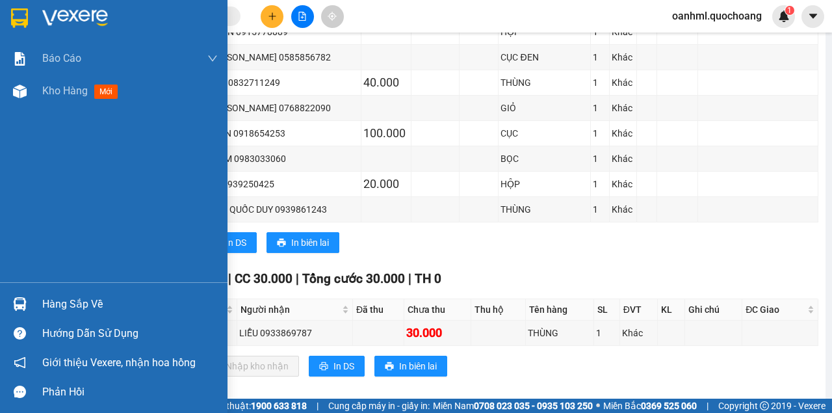
click at [47, 301] on div "Hàng sắp về" at bounding box center [130, 305] width 176 height 20
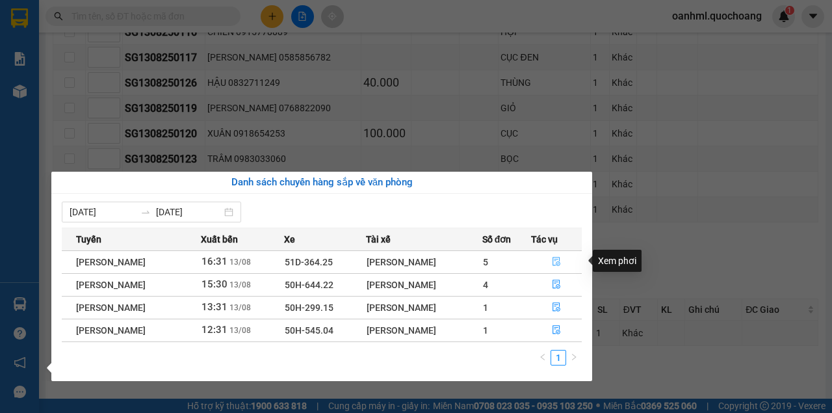
click at [561, 263] on icon "file-done" at bounding box center [557, 262] width 8 height 9
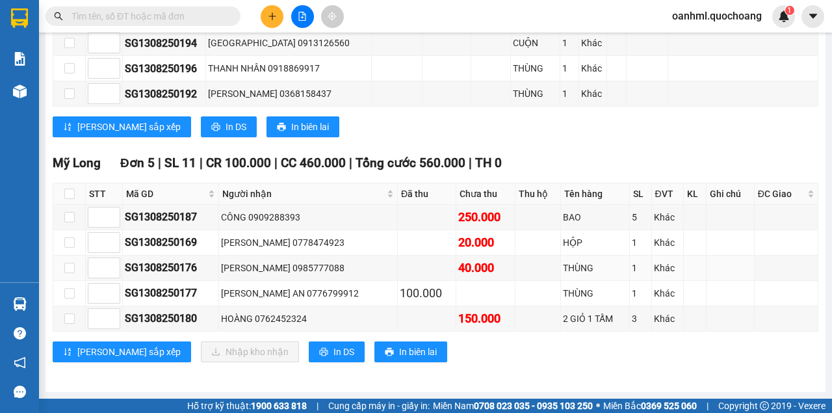
scroll to position [763, 0]
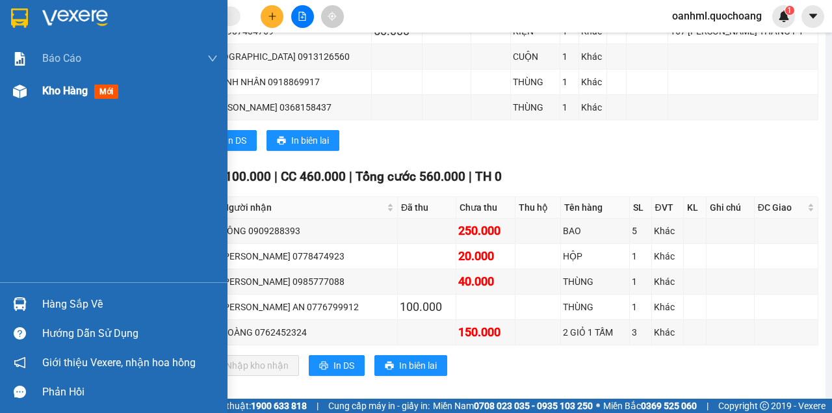
click at [42, 88] on span "Kho hàng" at bounding box center [65, 91] width 46 height 12
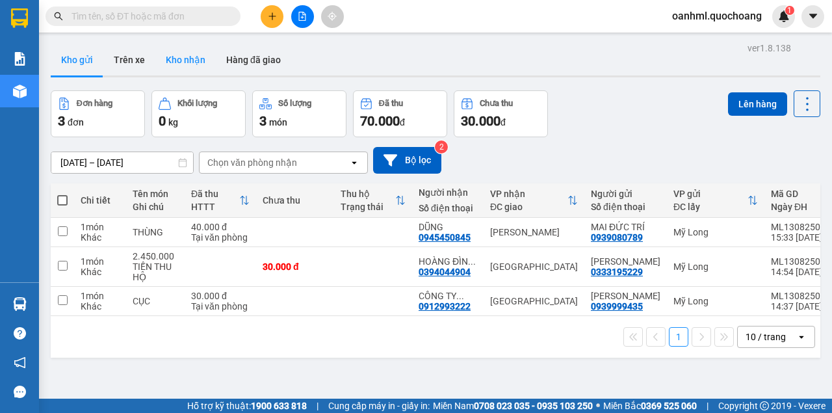
click at [186, 53] on button "Kho nhận" at bounding box center [185, 59] width 60 height 31
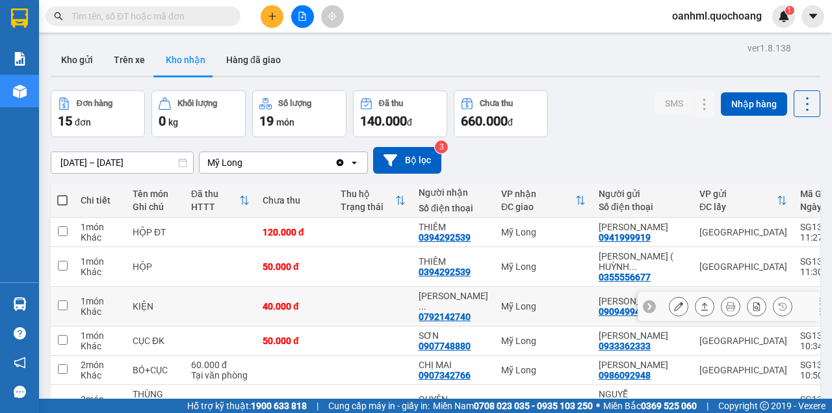
scroll to position [43, 0]
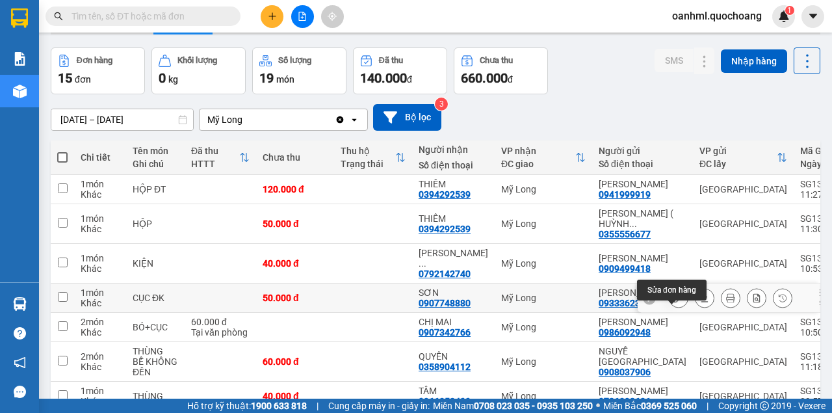
click at [677, 310] on button at bounding box center [679, 298] width 18 height 23
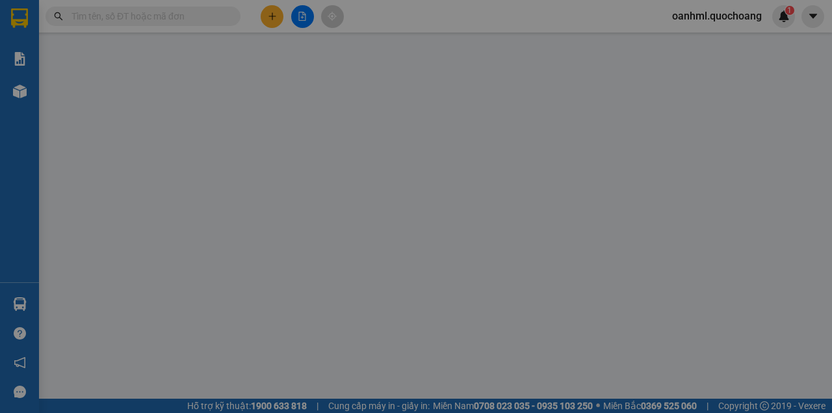
type input "0933362333"
type input "[PERSON_NAME]"
type input "109/5 THÁI PHIÊN P1 QUẬN 11 HCM"
type input "0907748880"
type input "SƠN"
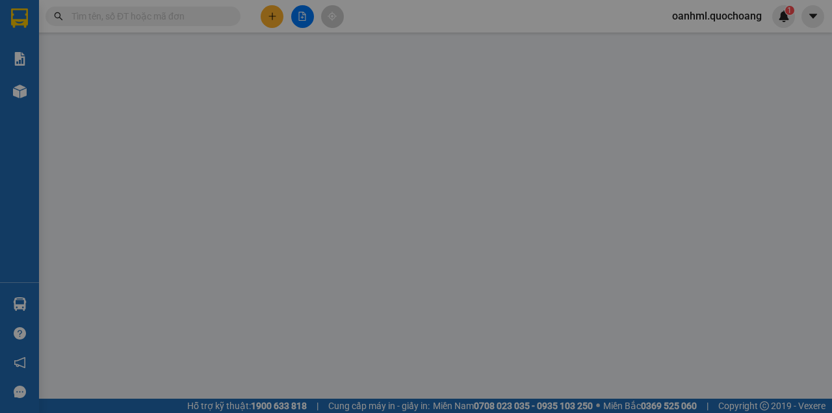
type input "50.000"
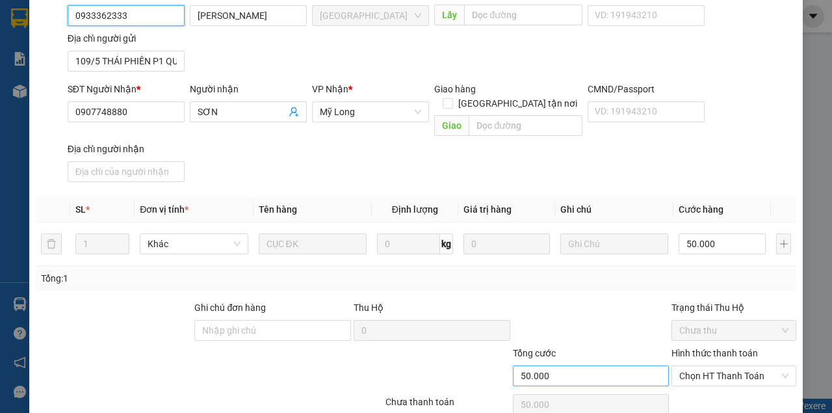
scroll to position [173, 0]
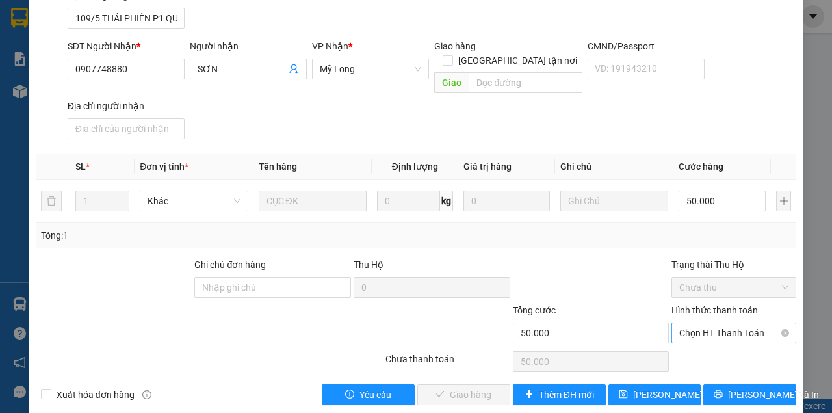
click at [691, 323] on span "Chọn HT Thanh Toán" at bounding box center [734, 333] width 109 height 20
drag, startPoint x: 680, startPoint y: 341, endPoint x: 637, endPoint y: 342, distance: 42.3
click at [679, 341] on div "Tại văn phòng" at bounding box center [728, 343] width 108 height 14
type input "0"
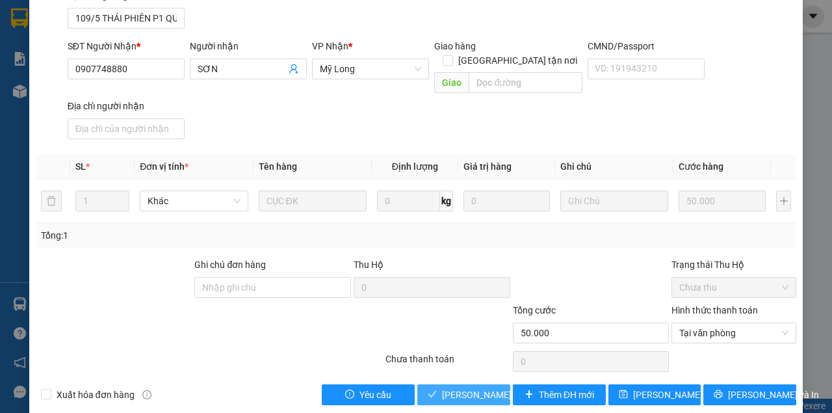
click at [481, 388] on span "[PERSON_NAME] và Giao hàng" at bounding box center [504, 395] width 125 height 14
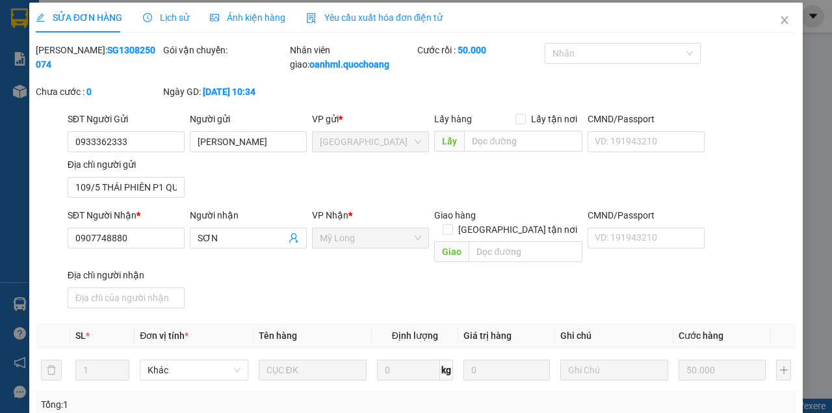
scroll to position [0, 0]
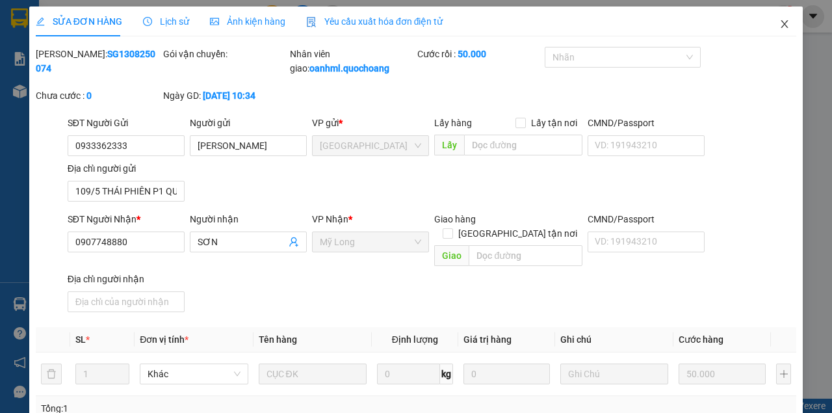
click at [782, 26] on icon "close" at bounding box center [785, 24] width 7 height 8
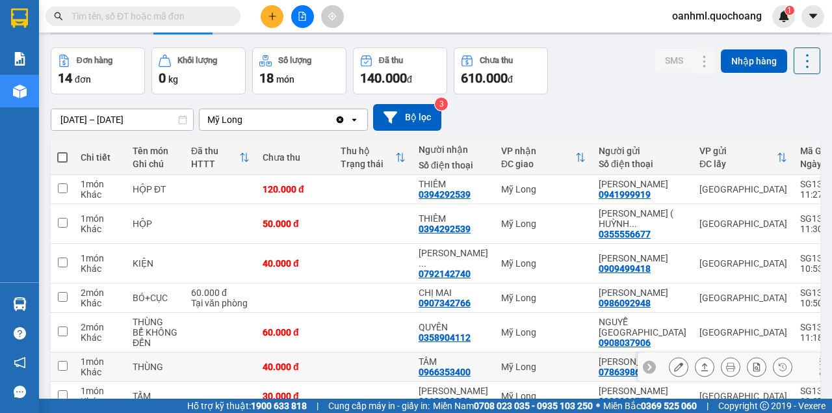
scroll to position [24, 0]
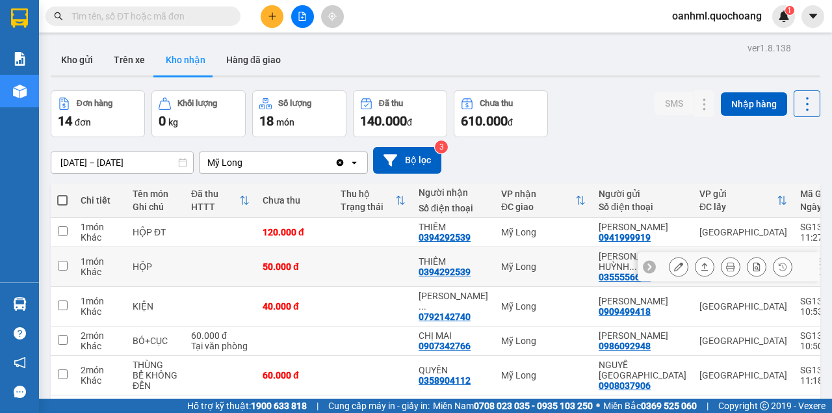
scroll to position [24, 0]
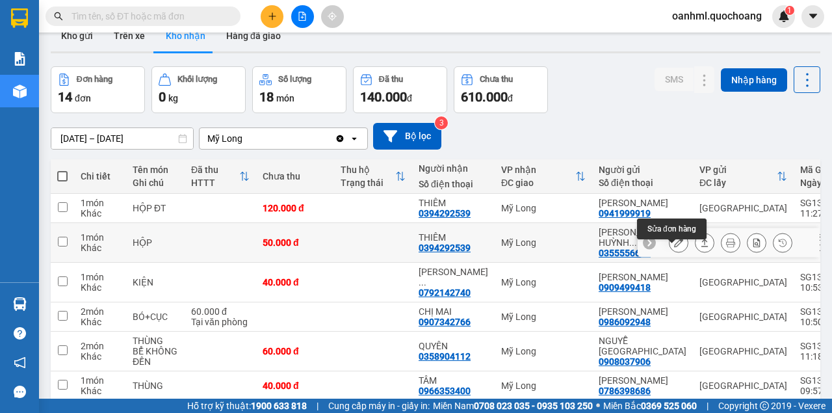
click at [674, 247] on icon at bounding box center [678, 242] width 9 height 9
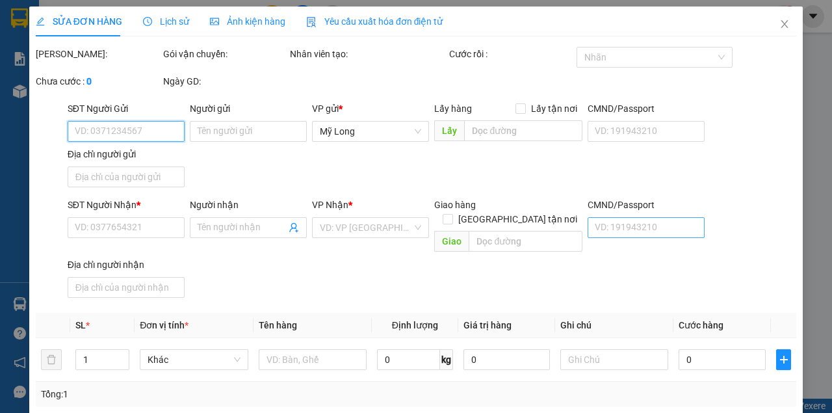
type input "0355556677"
type input "VIỄN QUANG ( HUỲNH NGỌC TÂM )"
type input "672 LÊ HỒNG PHONG P10 Q10"
type input "0394292539"
type input "THIÊM"
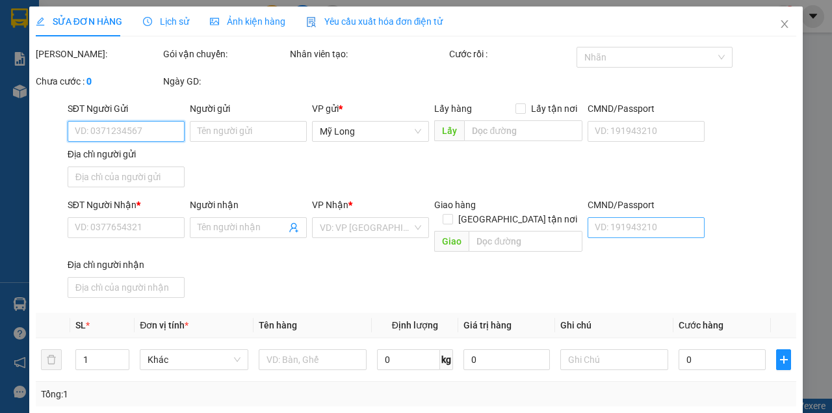
type input "50.000"
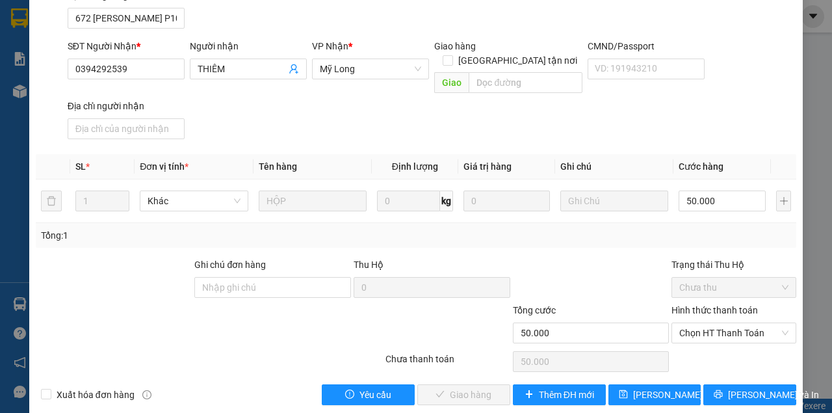
scroll to position [174, 0]
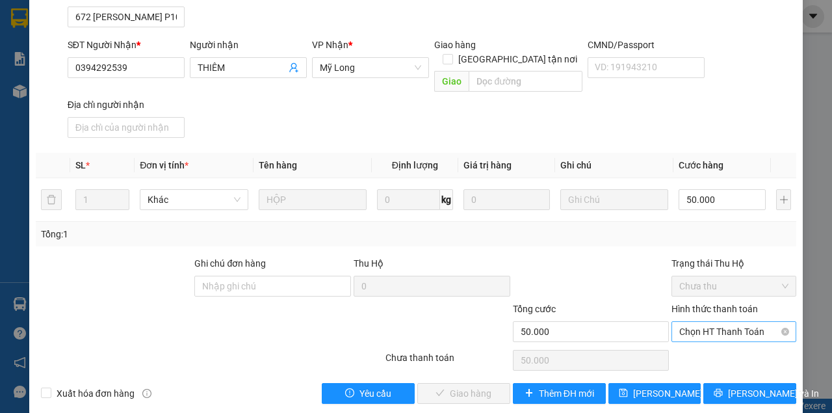
click at [680, 322] on span "Chọn HT Thanh Toán" at bounding box center [734, 332] width 109 height 20
click at [689, 341] on div "Tại văn phòng" at bounding box center [728, 342] width 108 height 14
type input "0"
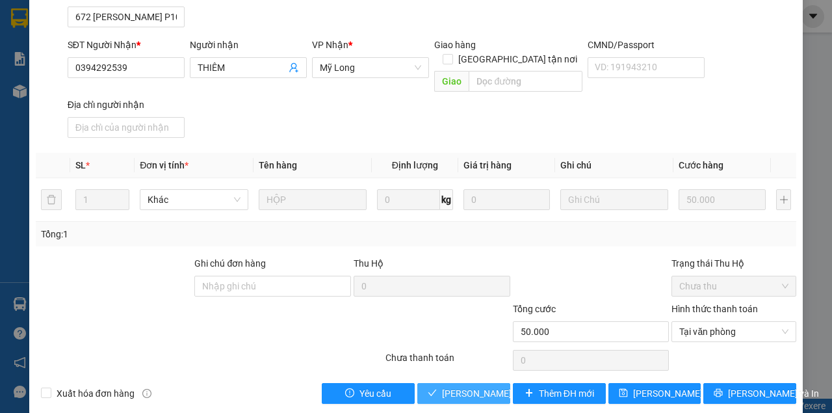
click at [479, 383] on button "Lưu và Giao hàng" at bounding box center [463, 393] width 93 height 21
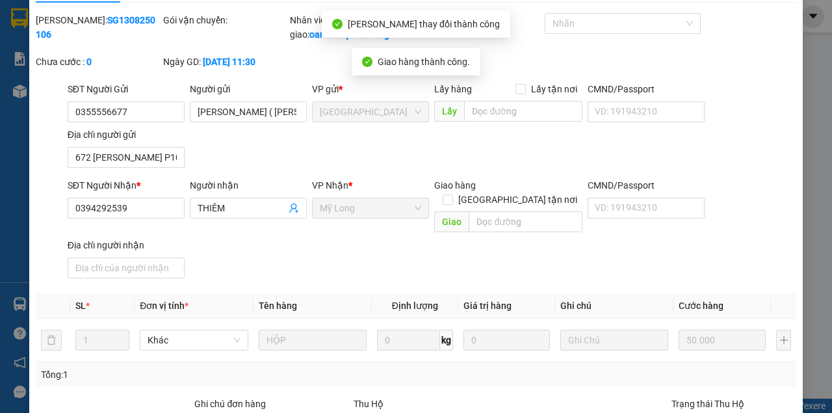
scroll to position [0, 0]
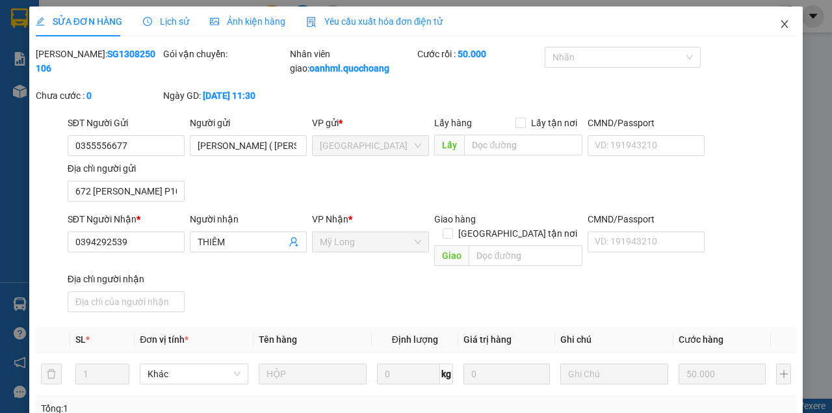
click at [782, 20] on span "Close" at bounding box center [785, 25] width 36 height 36
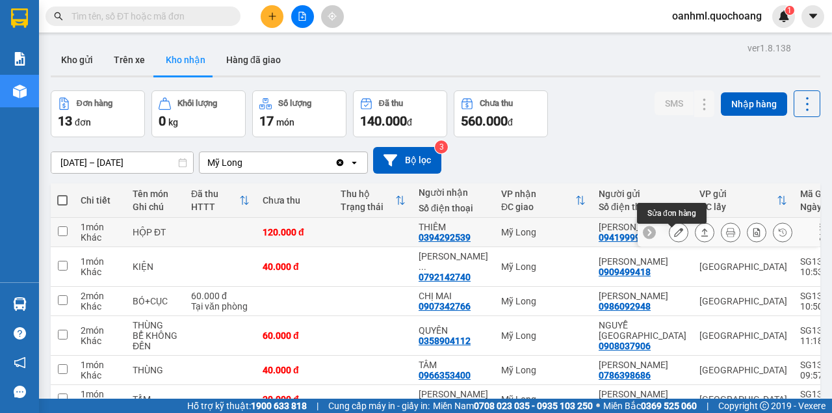
click at [670, 234] on button at bounding box center [679, 232] width 18 height 23
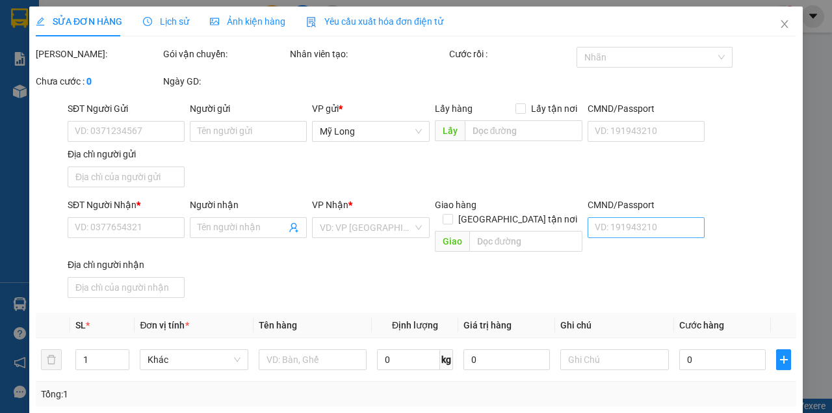
type input "0941999919"
type input "[PERSON_NAME]"
type input "647 LÊ HỒNG PHONG P10 Q10"
type input "0394292539"
type input "THIÊM"
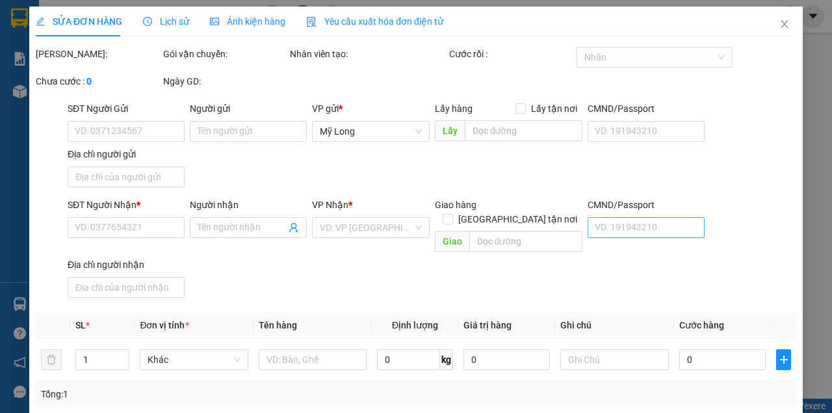
type input "120.000"
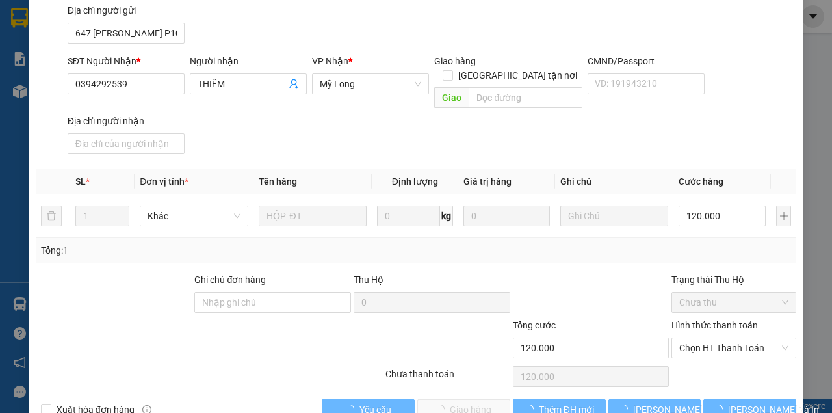
scroll to position [174, 0]
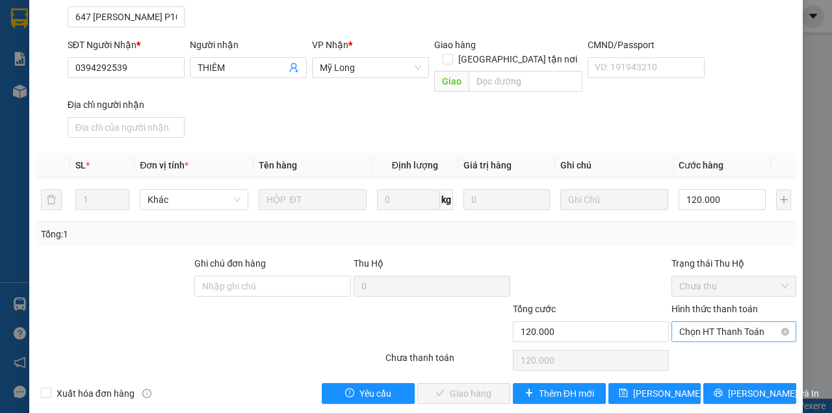
click at [684, 322] on span "Chọn HT Thanh Toán" at bounding box center [734, 332] width 109 height 20
click at [688, 341] on div "Tại văn phòng" at bounding box center [728, 342] width 108 height 14
type input "0"
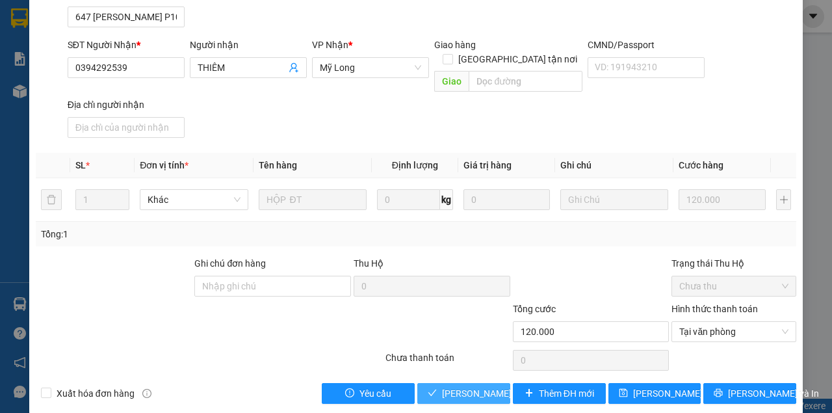
click at [484, 386] on span "[PERSON_NAME] và Giao hàng" at bounding box center [504, 393] width 125 height 14
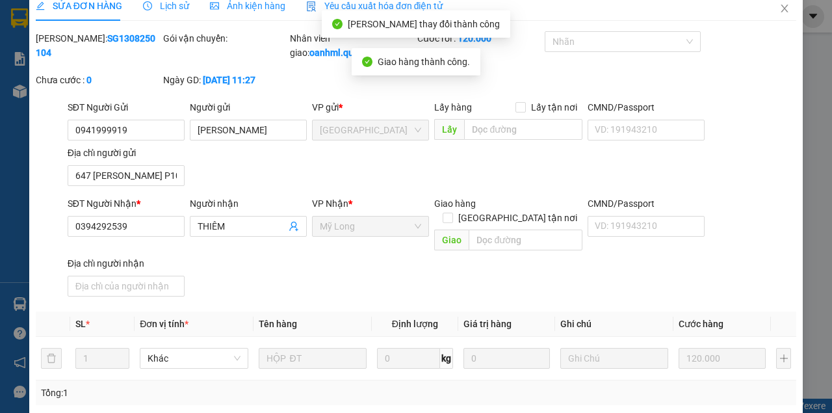
scroll to position [15, 0]
click at [782, 7] on icon "close" at bounding box center [785, 9] width 7 height 8
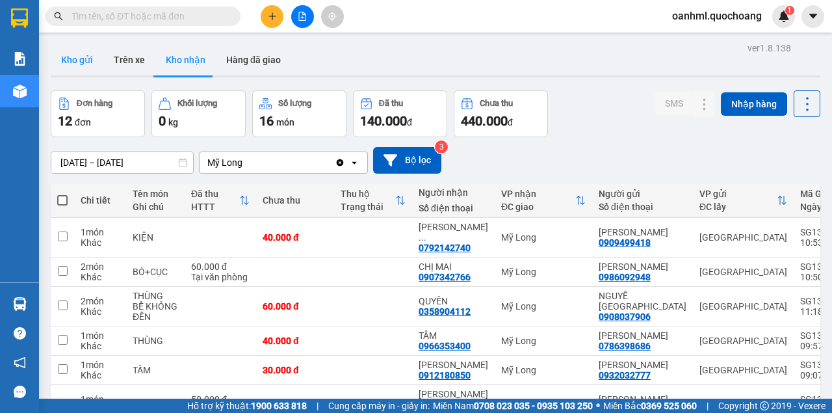
click at [73, 59] on button "Kho gửi" at bounding box center [77, 59] width 53 height 31
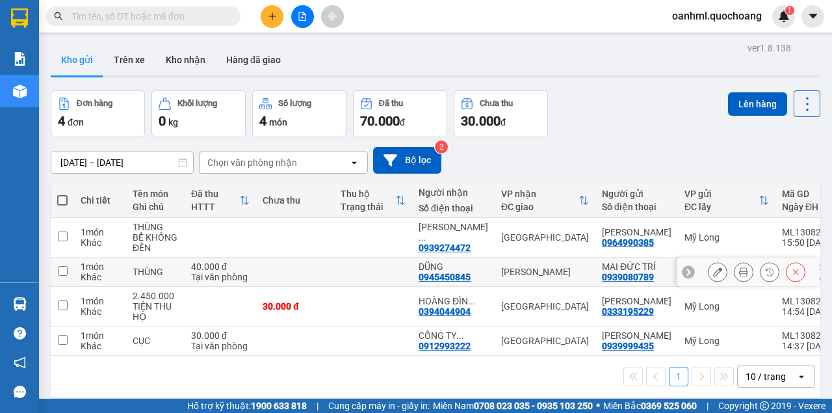
click at [566, 269] on div "[PERSON_NAME]" at bounding box center [545, 272] width 88 height 10
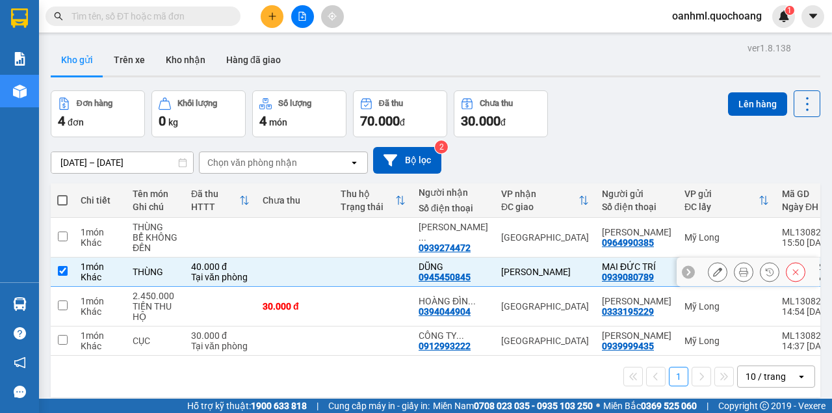
checkbox input "true"
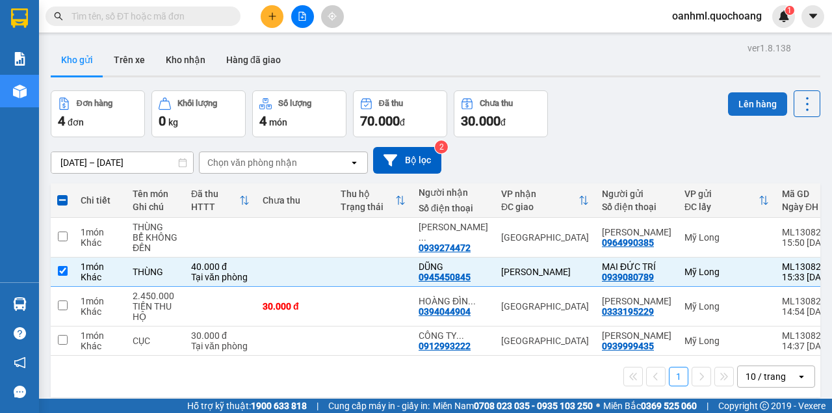
click at [752, 103] on button "Lên hàng" at bounding box center [757, 103] width 59 height 23
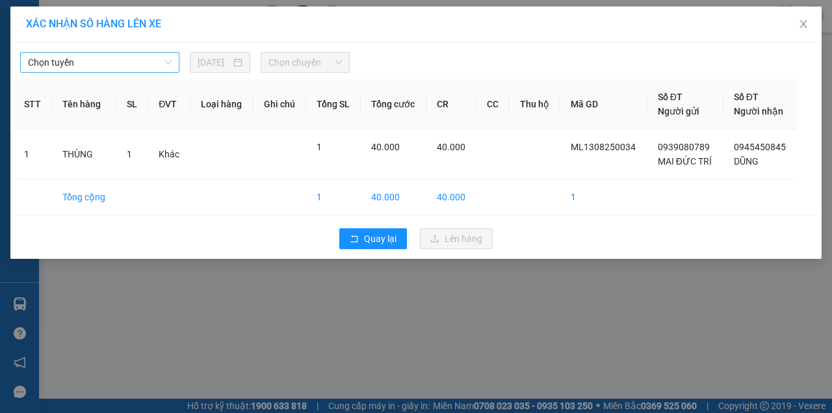
click at [131, 59] on span "Chọn tuyến" at bounding box center [100, 63] width 144 height 20
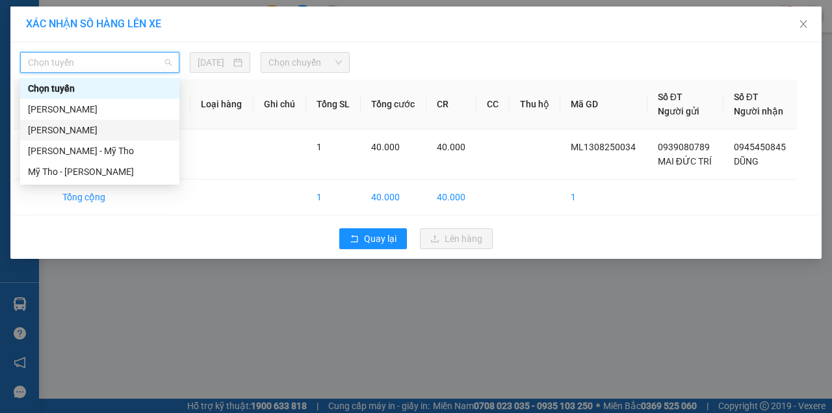
click at [92, 133] on div "[PERSON_NAME]" at bounding box center [100, 130] width 144 height 14
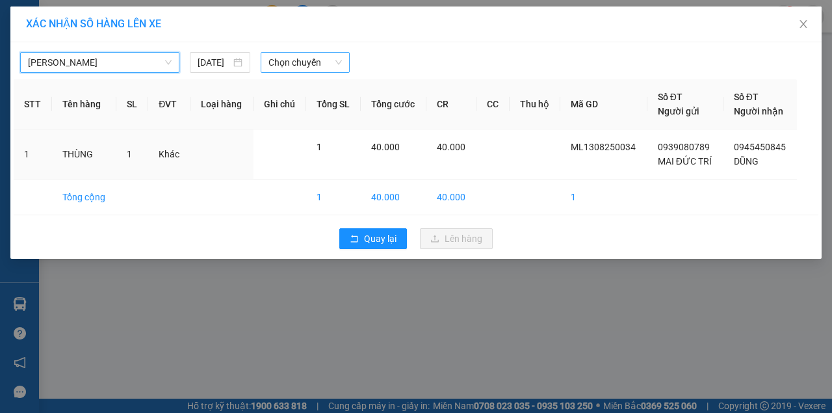
click at [269, 61] on span "Chọn chuyến" at bounding box center [305, 63] width 73 height 20
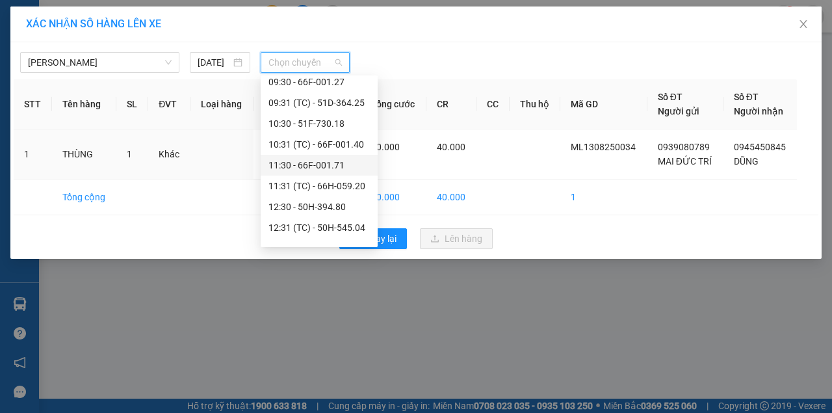
scroll to position [130, 0]
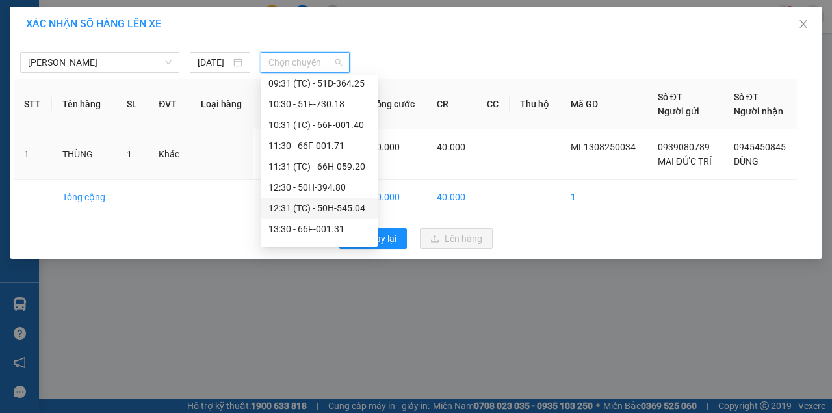
click at [302, 201] on div "12:31 (TC) - 50H-545.04" at bounding box center [319, 208] width 101 height 14
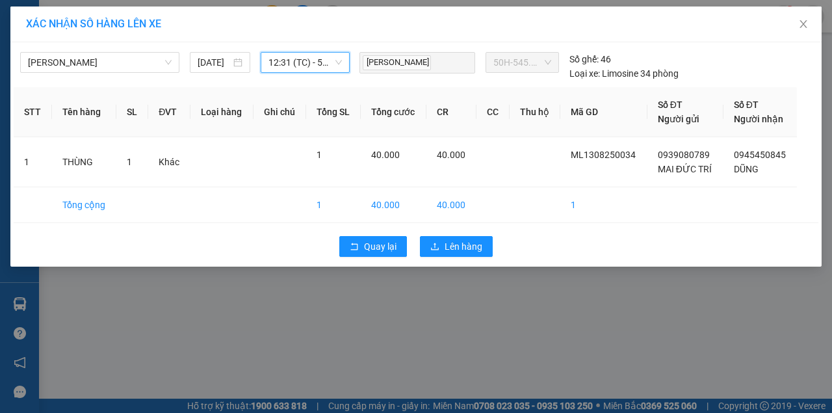
click at [306, 61] on span "12:31 (TC) - 50H-545.04" at bounding box center [305, 63] width 73 height 20
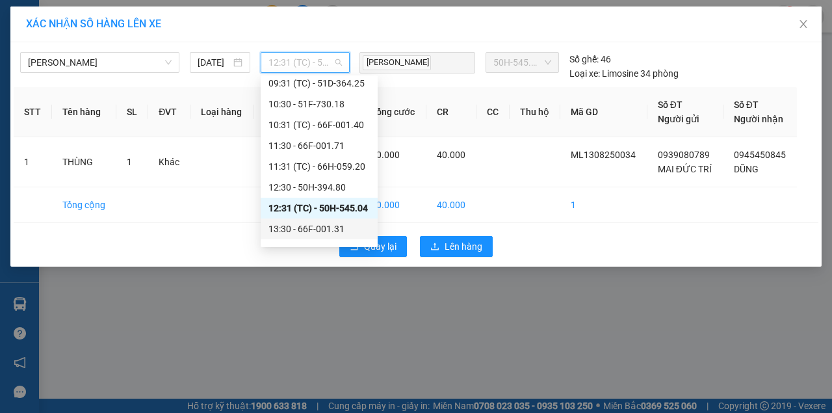
click at [313, 233] on div "13:30 - 66F-001.31" at bounding box center [319, 229] width 101 height 14
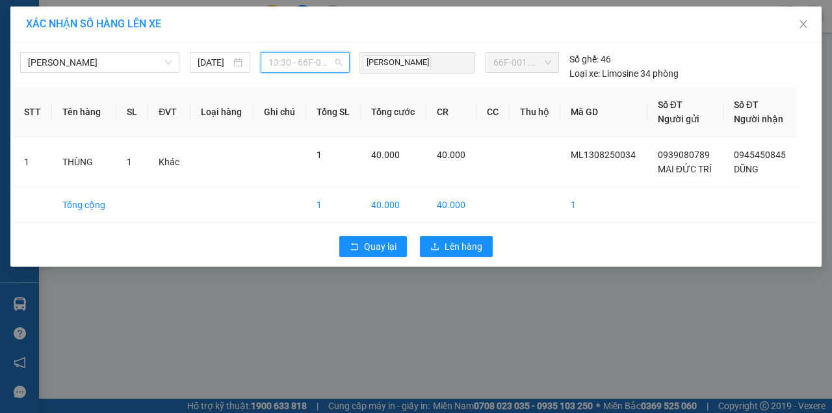
click at [310, 60] on span "13:30 - 66F-001.31" at bounding box center [305, 63] width 73 height 20
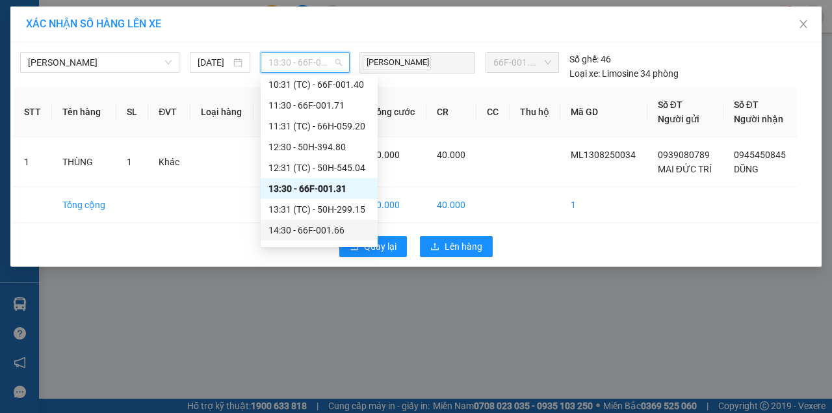
scroll to position [217, 0]
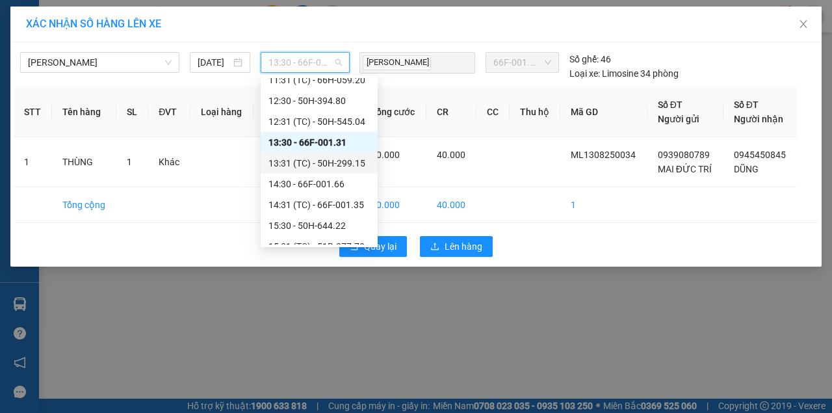
click at [307, 161] on div "13:31 (TC) - 50H-299.15" at bounding box center [319, 163] width 101 height 14
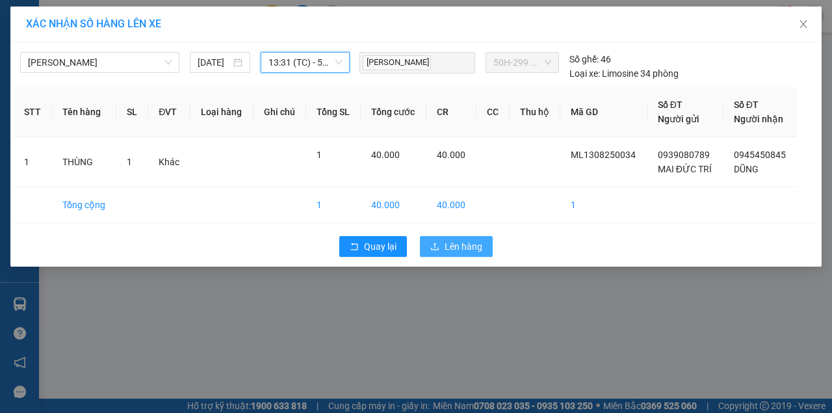
click at [453, 250] on span "Lên hàng" at bounding box center [464, 246] width 38 height 14
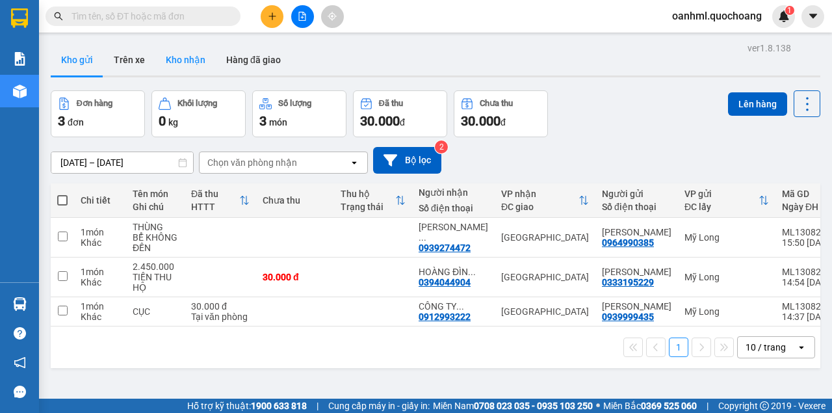
click at [187, 53] on button "Kho nhận" at bounding box center [185, 59] width 60 height 31
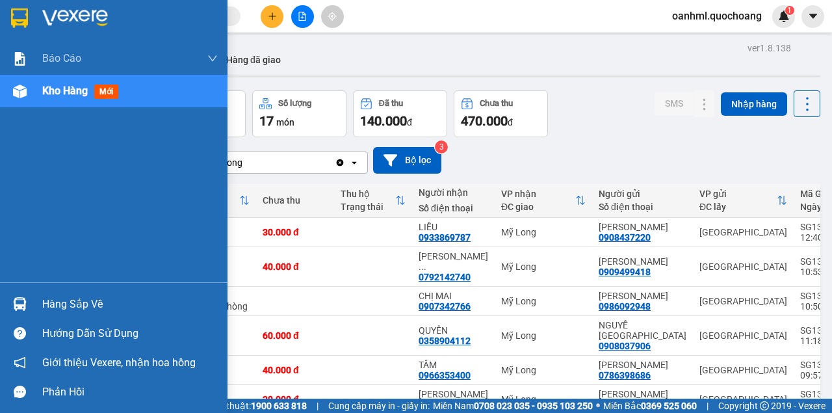
click at [87, 307] on div "Hàng sắp về" at bounding box center [130, 305] width 176 height 20
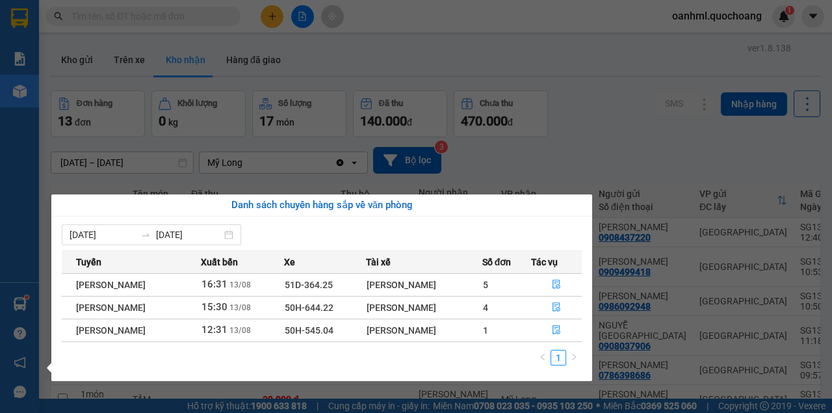
click at [603, 161] on section "Kết quả tìm kiếm ( 0 ) Bộ lọc No Data oanhml.quochoang 1 Báo cáo Báo cáo dòng t…" at bounding box center [416, 206] width 832 height 413
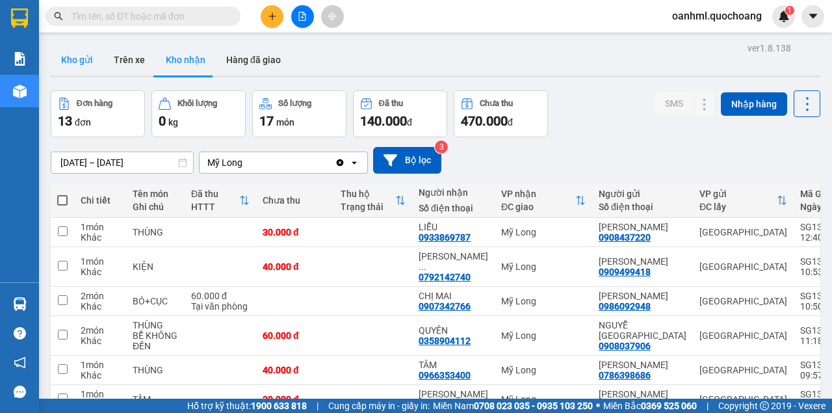
click at [89, 62] on button "Kho gửi" at bounding box center [77, 59] width 53 height 31
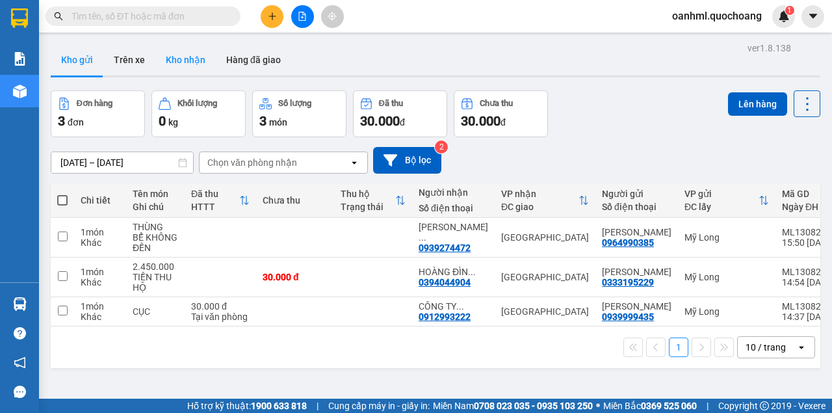
click at [182, 63] on button "Kho nhận" at bounding box center [185, 59] width 60 height 31
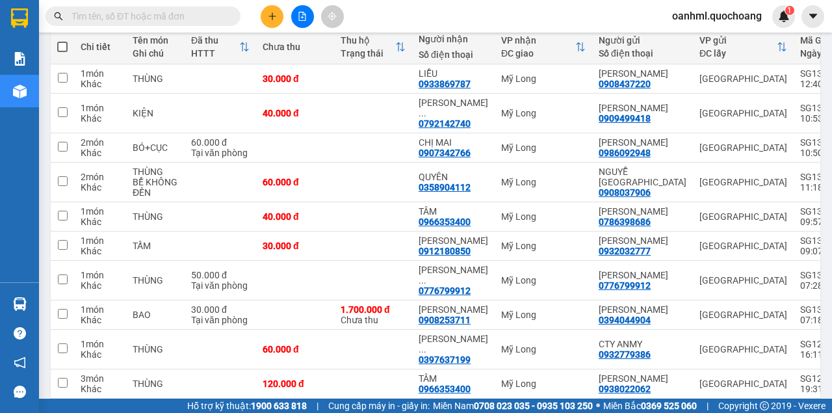
scroll to position [27, 0]
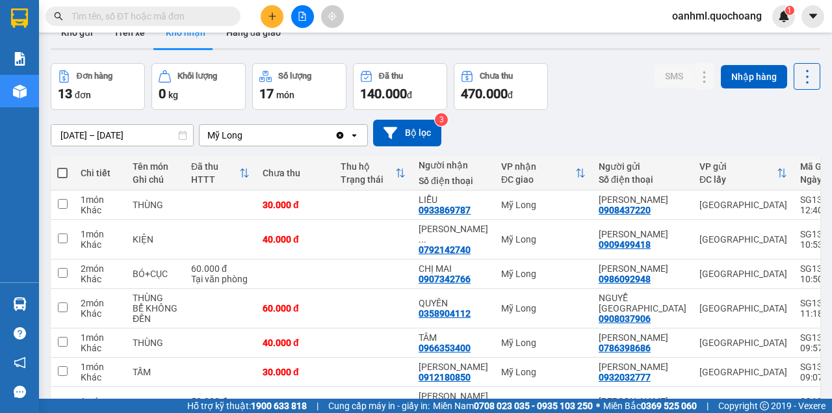
drag, startPoint x: 93, startPoint y: 138, endPoint x: 85, endPoint y: 131, distance: 10.7
click at [92, 138] on input "[DATE] – [DATE]" at bounding box center [122, 135] width 142 height 21
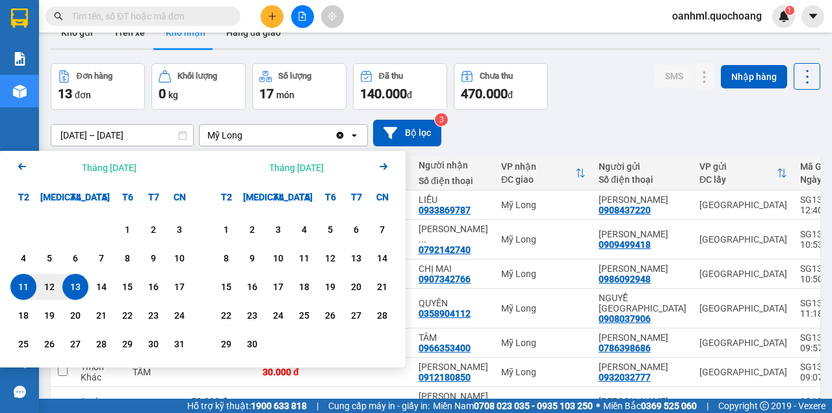
click at [18, 164] on icon "Arrow Left" at bounding box center [22, 167] width 16 height 16
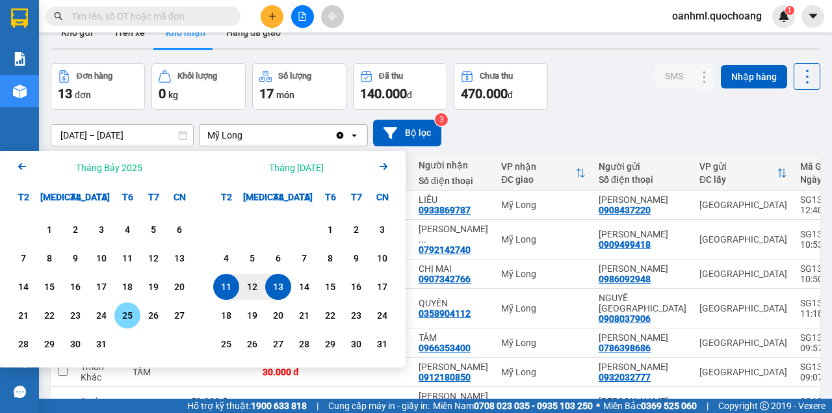
click at [124, 315] on div "25" at bounding box center [127, 316] width 18 height 16
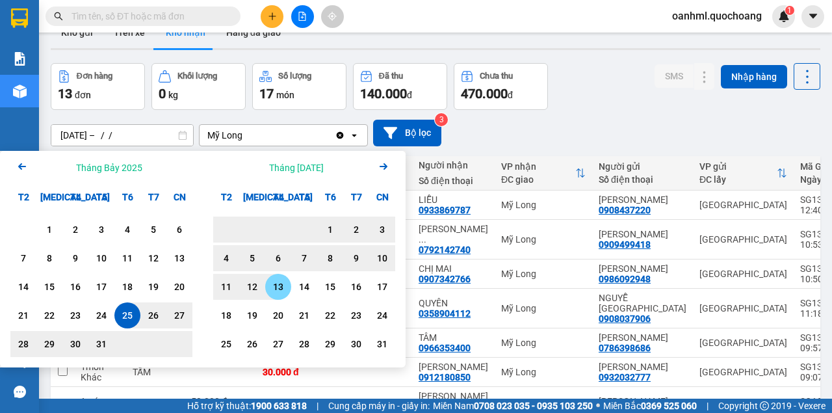
click at [276, 295] on div "13" at bounding box center [278, 287] width 26 height 26
type input "25/07/2025 – 13/08/2025"
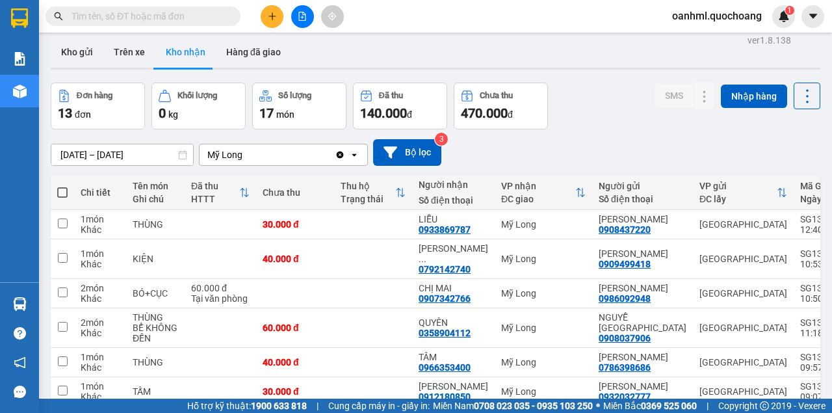
scroll to position [0, 0]
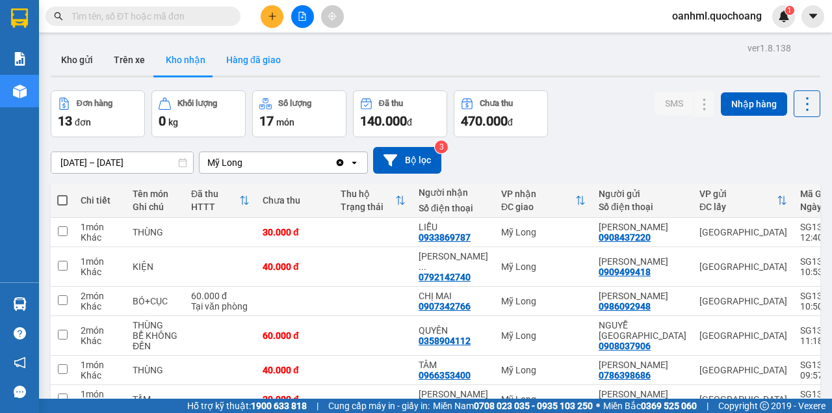
click at [269, 62] on button "Hàng đã giao" at bounding box center [253, 59] width 75 height 31
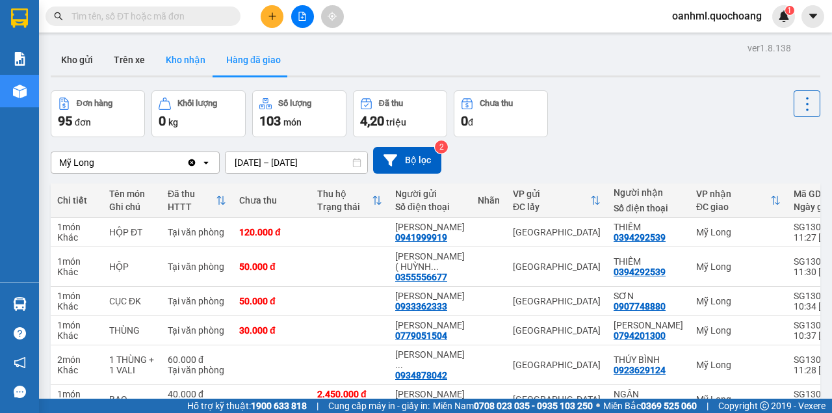
click at [189, 66] on button "Kho nhận" at bounding box center [185, 59] width 60 height 31
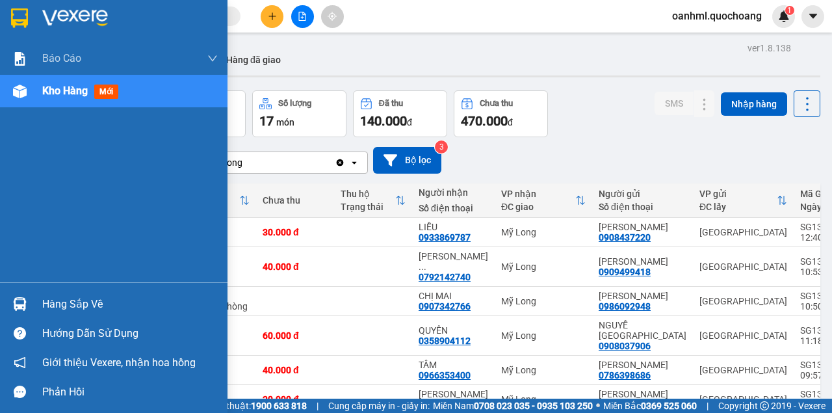
drag, startPoint x: 42, startPoint y: 308, endPoint x: 53, endPoint y: 298, distance: 14.3
click at [42, 307] on div "Hàng sắp về" at bounding box center [130, 305] width 176 height 20
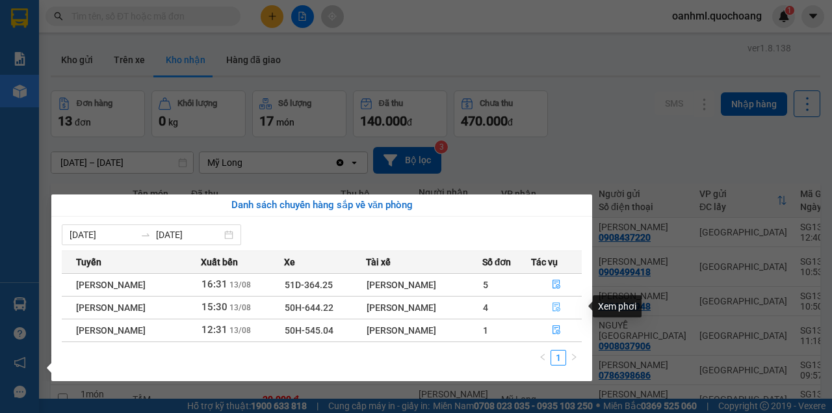
click at [557, 302] on button "button" at bounding box center [557, 307] width 50 height 21
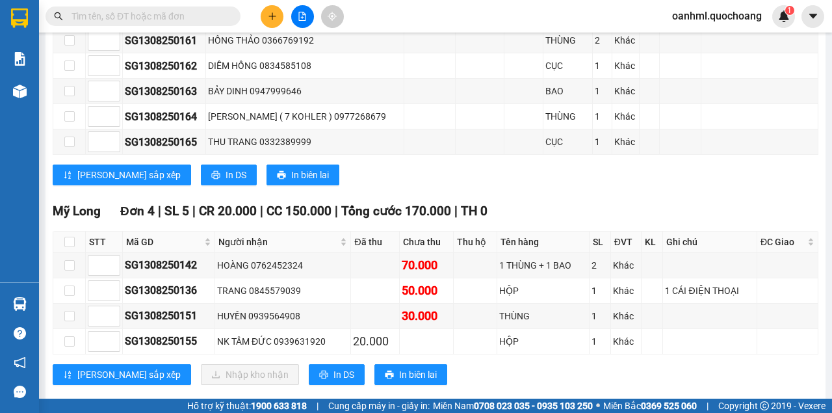
scroll to position [1011, 0]
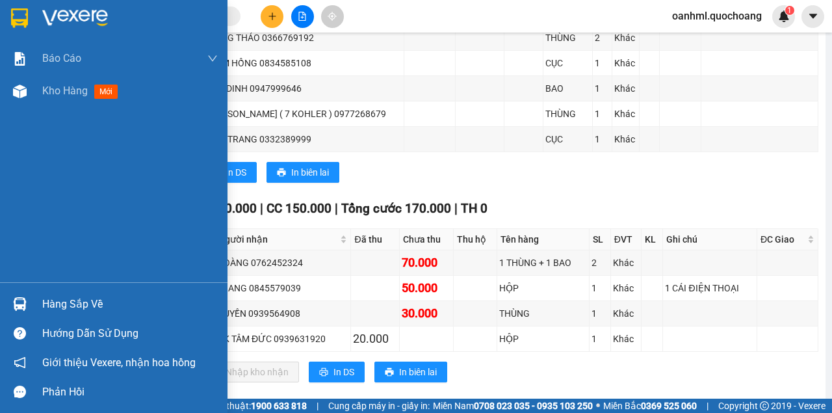
click at [50, 302] on div "Hàng sắp về" at bounding box center [130, 305] width 176 height 20
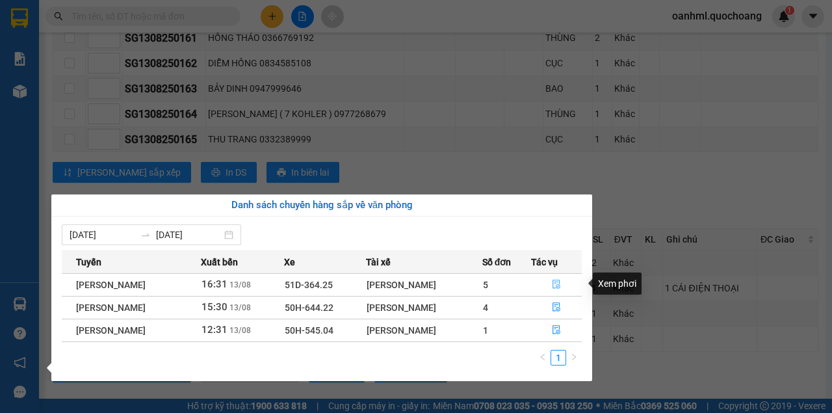
click at [558, 285] on icon "file-done" at bounding box center [556, 284] width 9 height 9
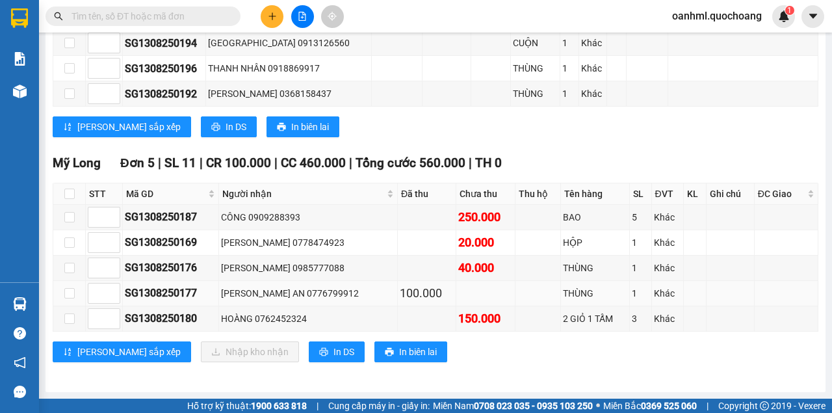
scroll to position [763, 0]
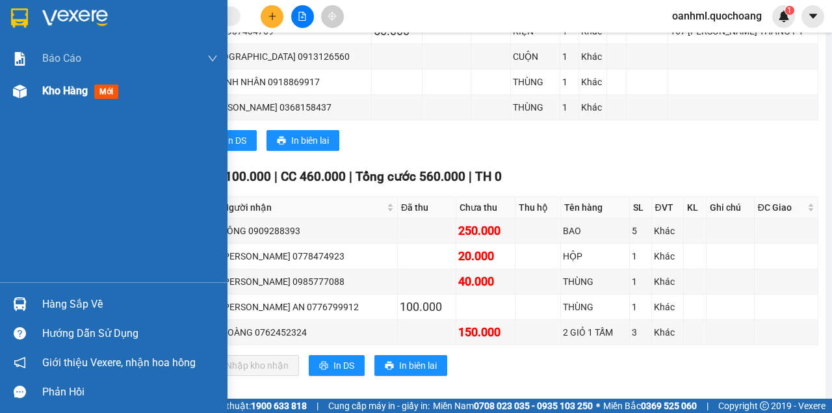
click at [47, 87] on span "Kho hàng" at bounding box center [65, 91] width 46 height 12
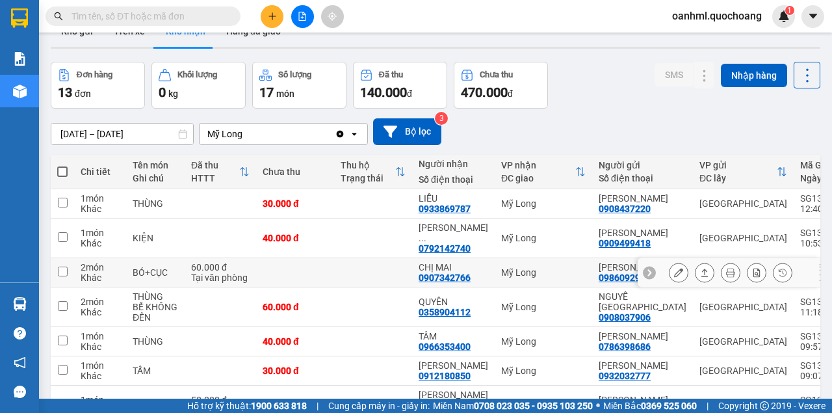
scroll to position [27, 0]
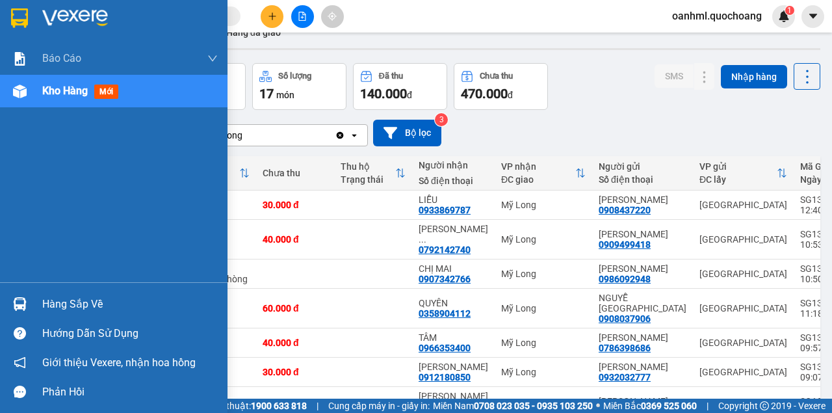
click at [45, 303] on div "Hàng sắp về" at bounding box center [130, 305] width 176 height 20
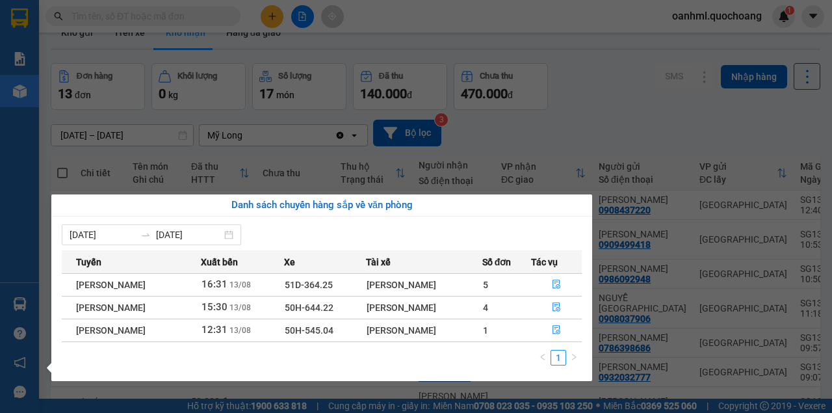
click at [561, 138] on section "Kết quả tìm kiếm ( 0 ) Bộ lọc No Data oanhml.quochoang 1 Báo cáo Báo cáo dòng t…" at bounding box center [416, 206] width 832 height 413
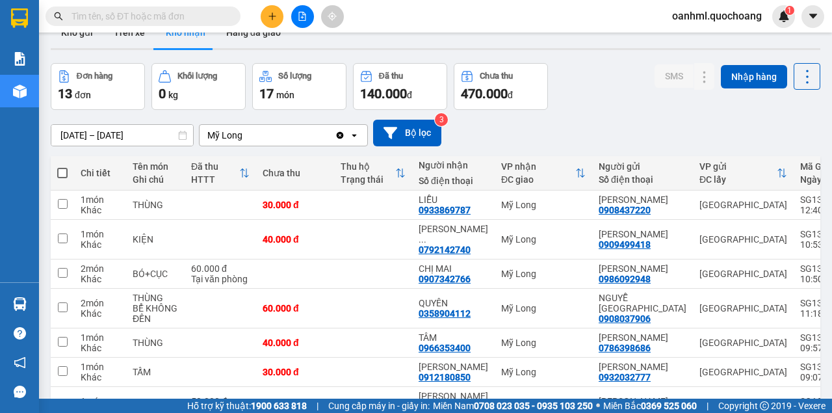
scroll to position [0, 0]
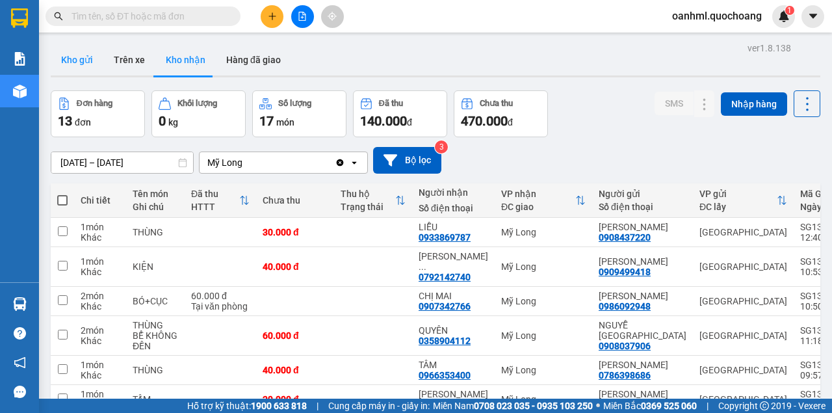
click at [91, 66] on button "Kho gửi" at bounding box center [77, 59] width 53 height 31
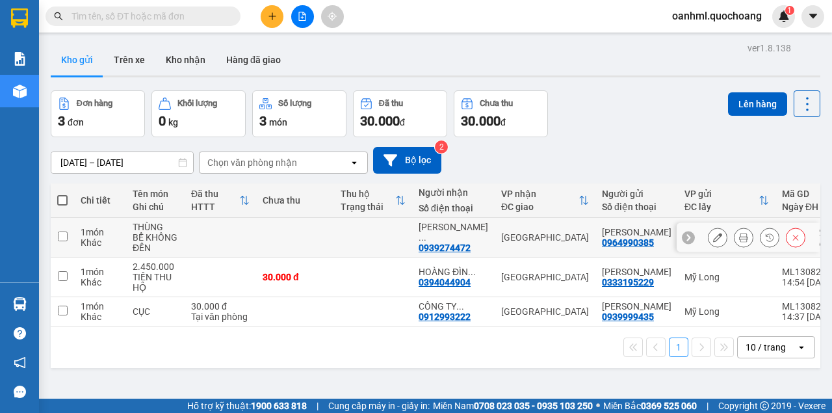
click at [252, 239] on td at bounding box center [221, 238] width 72 height 40
checkbox input "true"
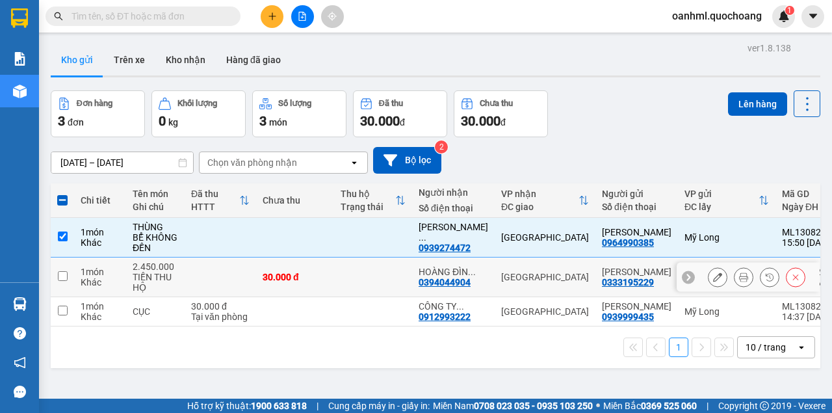
click at [255, 282] on td at bounding box center [221, 278] width 72 height 40
checkbox input "true"
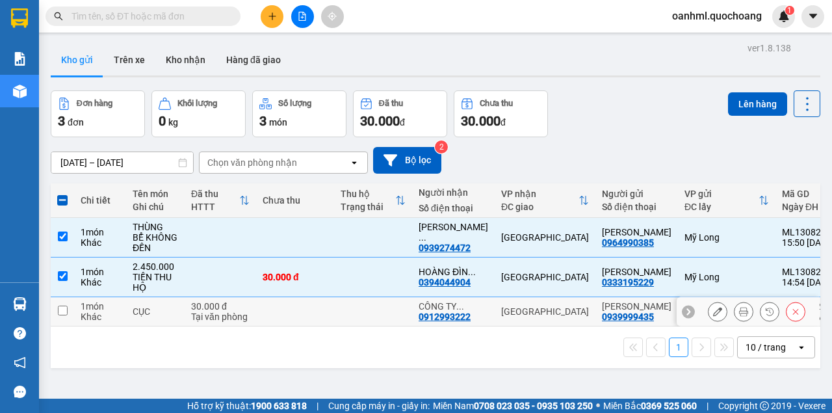
click at [262, 319] on td at bounding box center [295, 311] width 78 height 29
checkbox input "true"
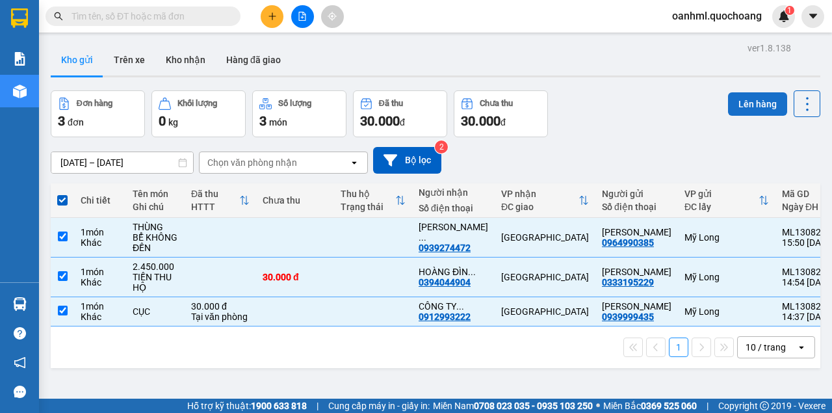
click at [737, 111] on button "Lên hàng" at bounding box center [757, 103] width 59 height 23
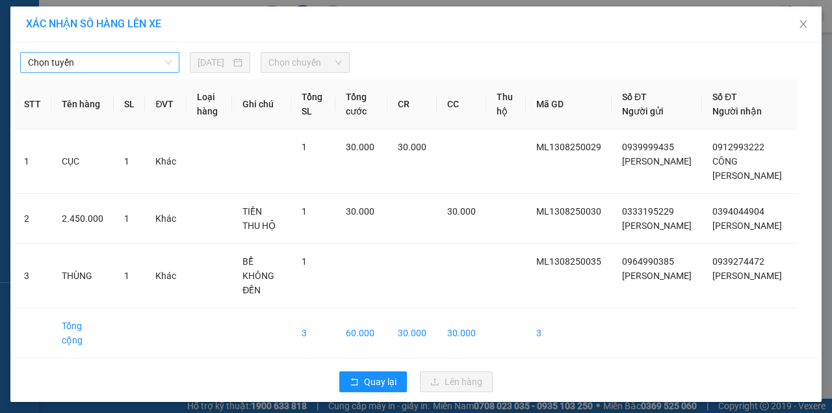
click at [115, 66] on span "Chọn tuyến" at bounding box center [100, 63] width 144 height 20
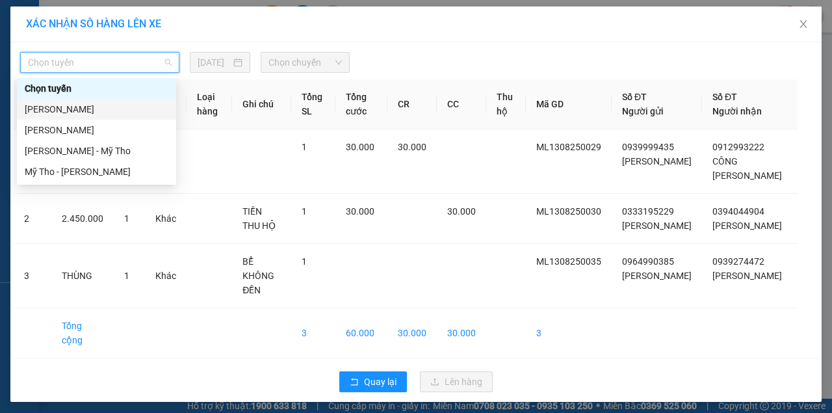
click at [96, 106] on div "[PERSON_NAME]" at bounding box center [97, 109] width 144 height 14
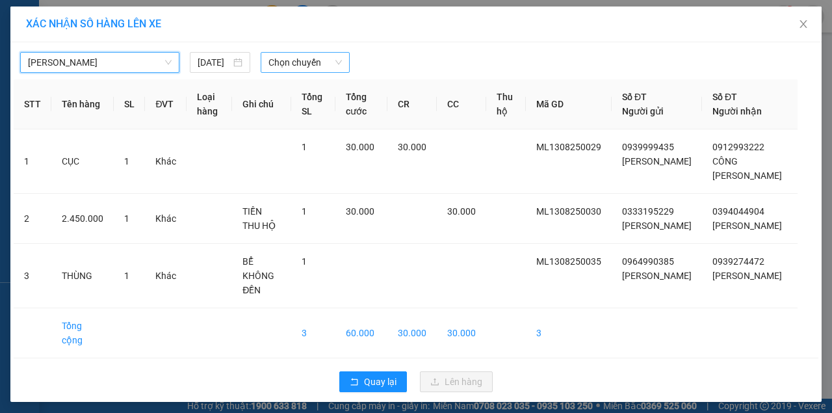
click at [273, 62] on span "Chọn chuyến" at bounding box center [305, 63] width 73 height 20
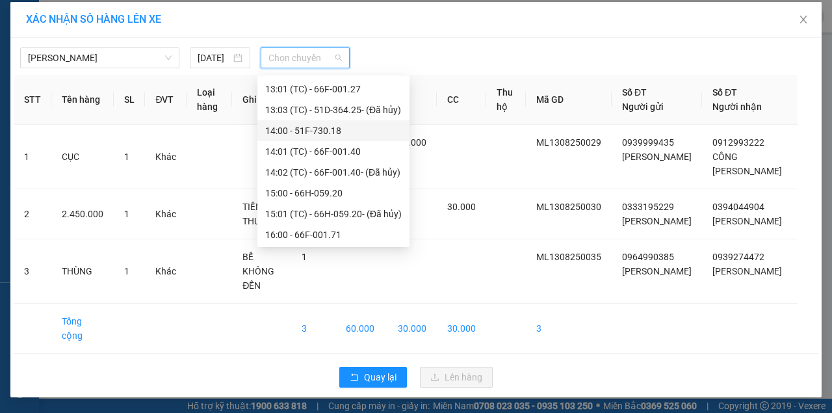
scroll to position [520, 0]
click at [282, 230] on div "16:00 - 66F-001.71" at bounding box center [333, 234] width 137 height 14
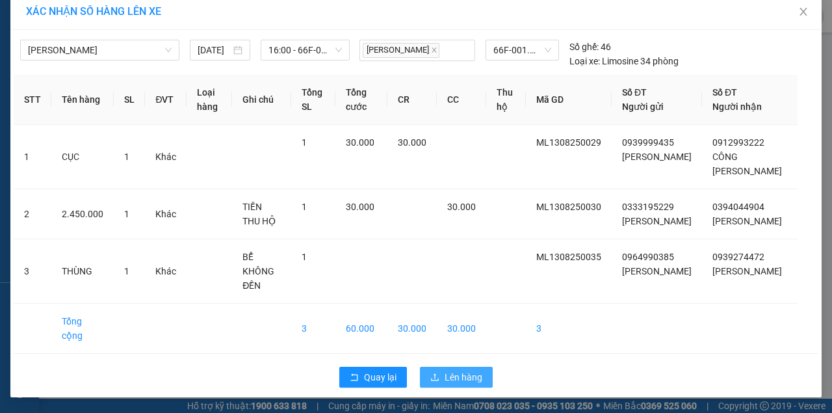
click at [445, 384] on span "Lên hàng" at bounding box center [464, 377] width 38 height 14
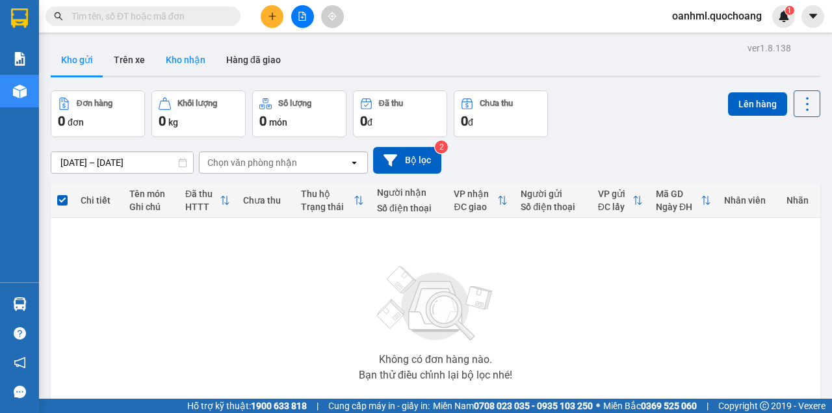
click at [174, 57] on button "Kho nhận" at bounding box center [185, 59] width 60 height 31
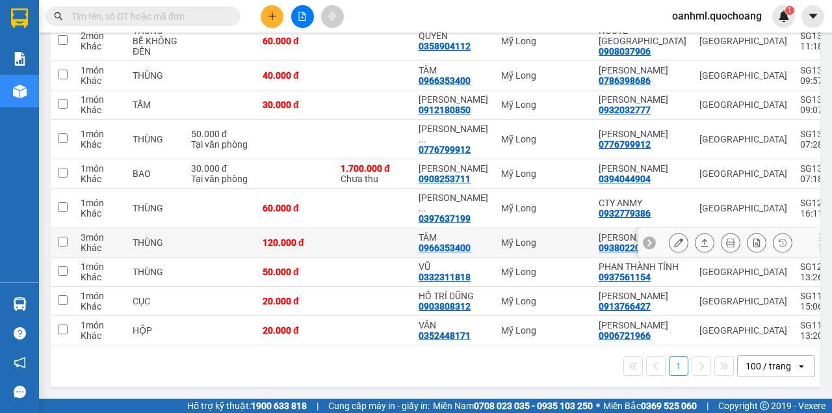
scroll to position [375, 0]
click at [674, 238] on icon at bounding box center [678, 242] width 9 height 9
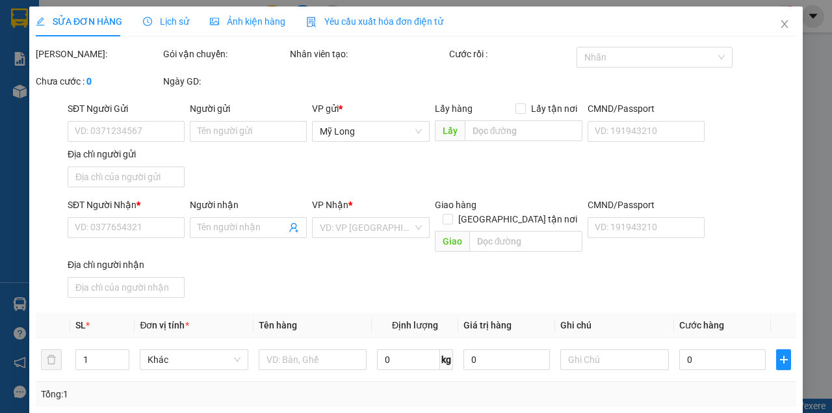
type input "0938022062"
type input "[PERSON_NAME]"
type input "790/72/1 HL2, BTĐ A, BÌNH TÂN"
type input "0966353400"
type input "TÂM"
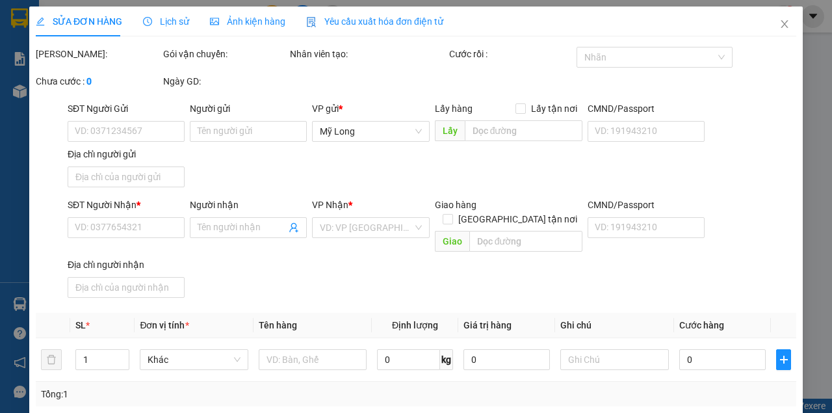
type input "120.000"
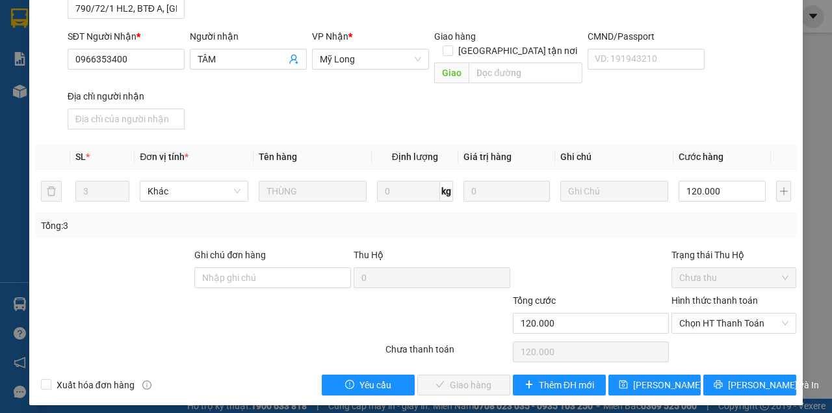
scroll to position [189, 0]
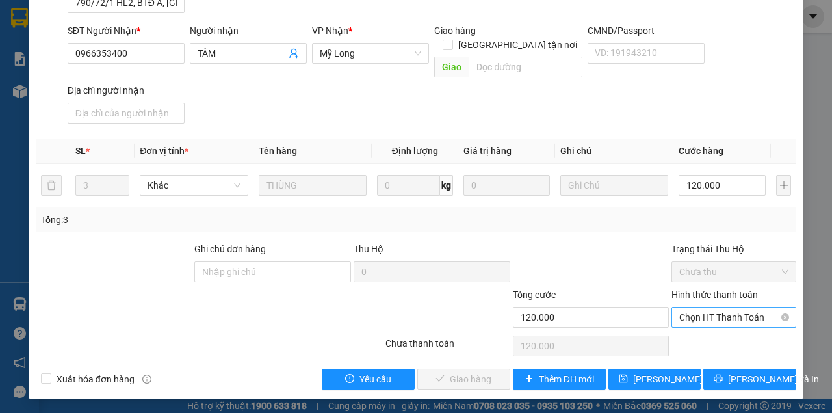
click at [691, 319] on span "Chọn HT Thanh Toán" at bounding box center [734, 318] width 109 height 20
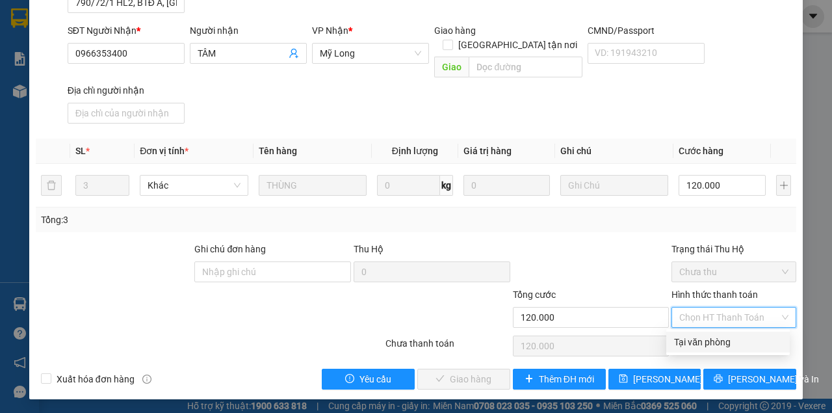
click at [689, 339] on div "Tại văn phòng" at bounding box center [728, 342] width 108 height 14
type input "0"
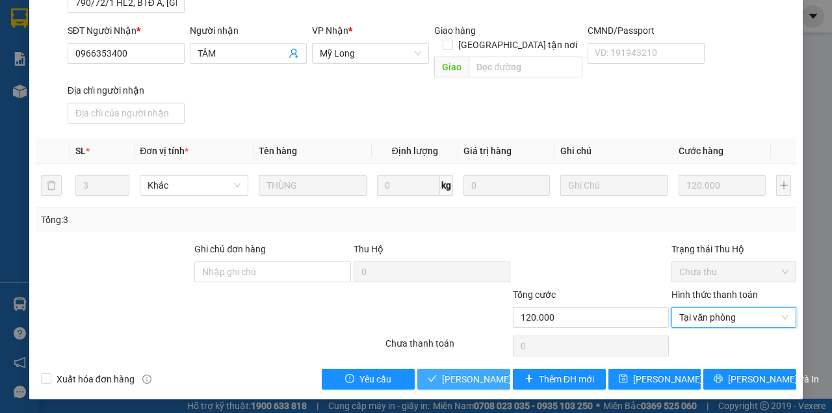
click at [466, 372] on span "[PERSON_NAME] và Giao hàng" at bounding box center [504, 379] width 125 height 14
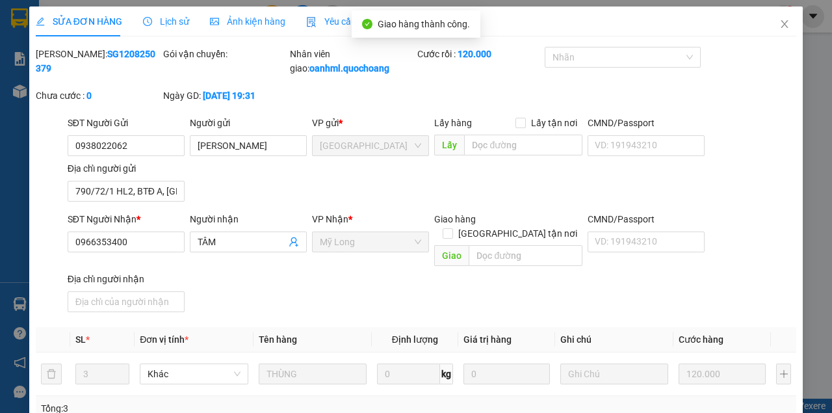
scroll to position [0, 0]
click at [781, 21] on icon "close" at bounding box center [785, 24] width 10 height 10
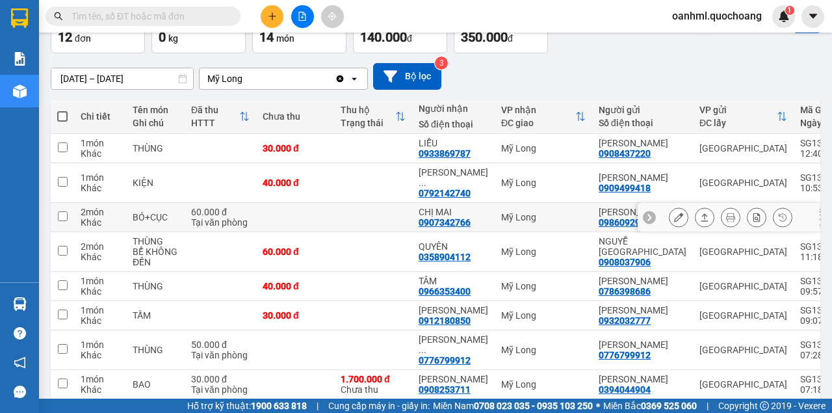
scroll to position [86, 0]
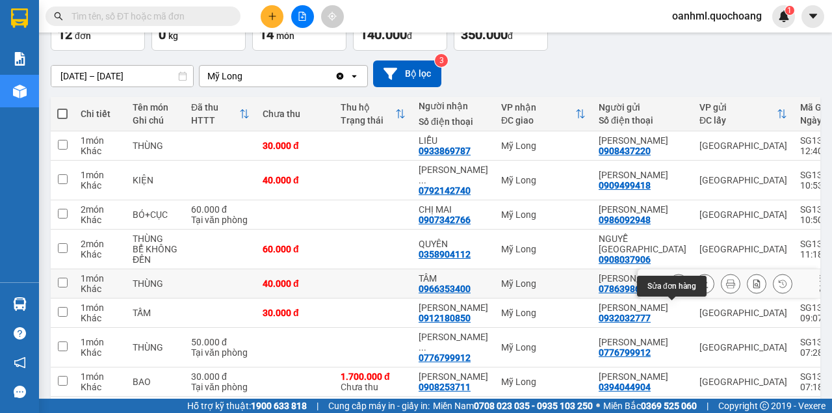
click at [674, 288] on icon at bounding box center [678, 283] width 9 height 9
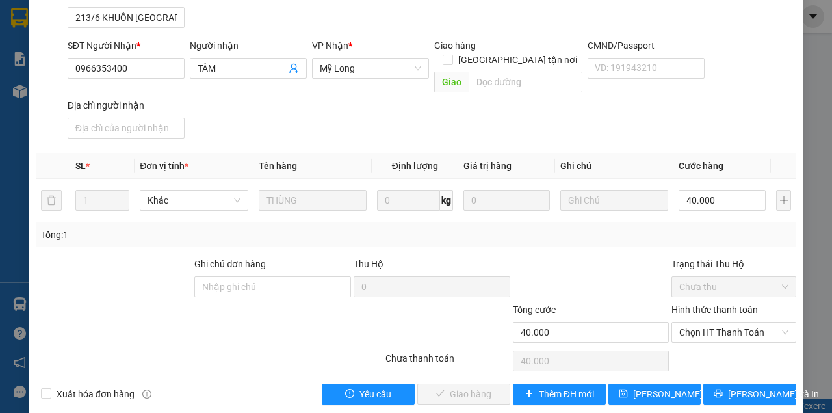
scroll to position [174, 0]
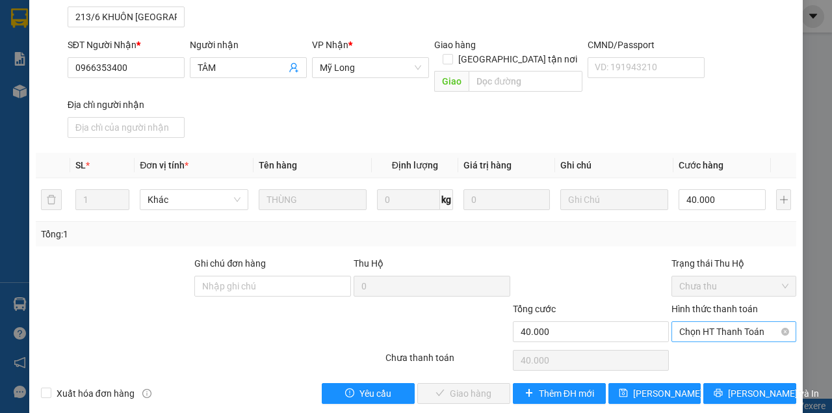
click at [701, 322] on span "Chọn HT Thanh Toán" at bounding box center [734, 332] width 109 height 20
click at [701, 339] on div "Tại văn phòng" at bounding box center [728, 342] width 108 height 14
type input "0"
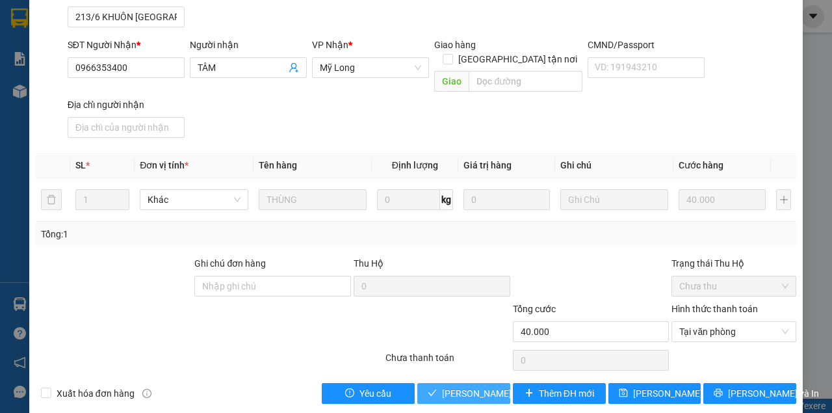
click at [449, 385] on button "[PERSON_NAME] và Giao hàng" at bounding box center [463, 393] width 93 height 21
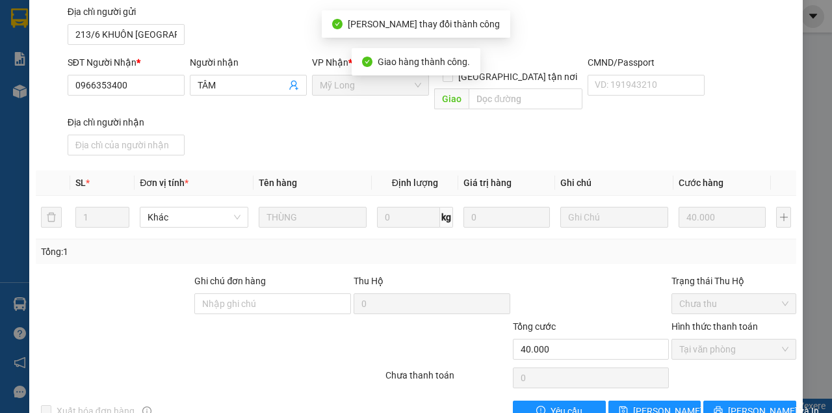
scroll to position [15, 0]
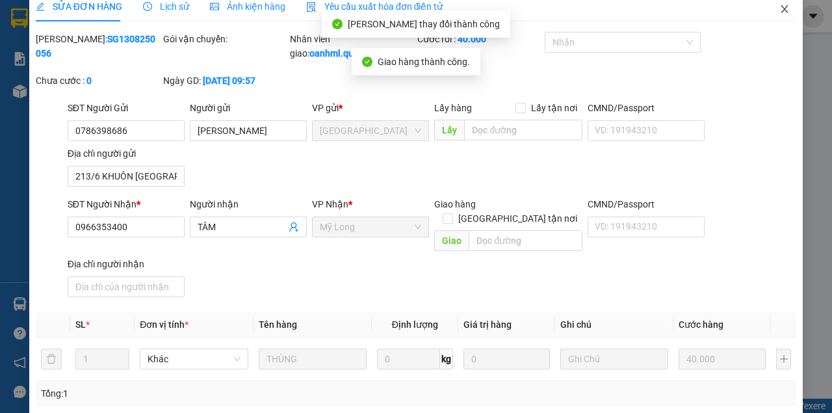
click at [782, 12] on icon "close" at bounding box center [785, 9] width 7 height 8
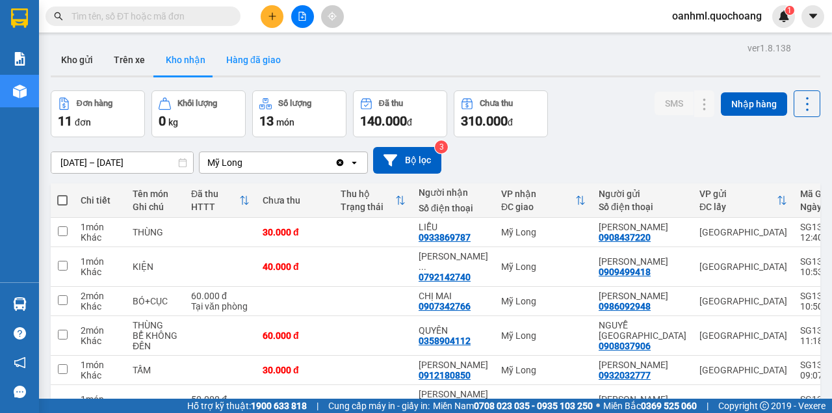
click at [259, 59] on button "Hàng đã giao" at bounding box center [253, 59] width 75 height 31
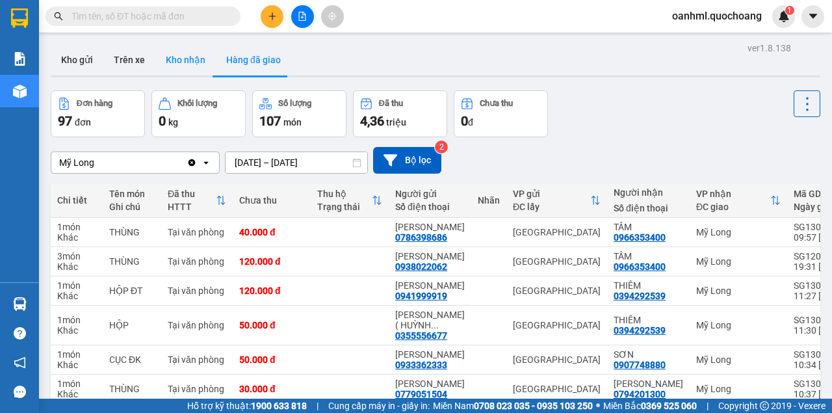
click at [194, 60] on button "Kho nhận" at bounding box center [185, 59] width 60 height 31
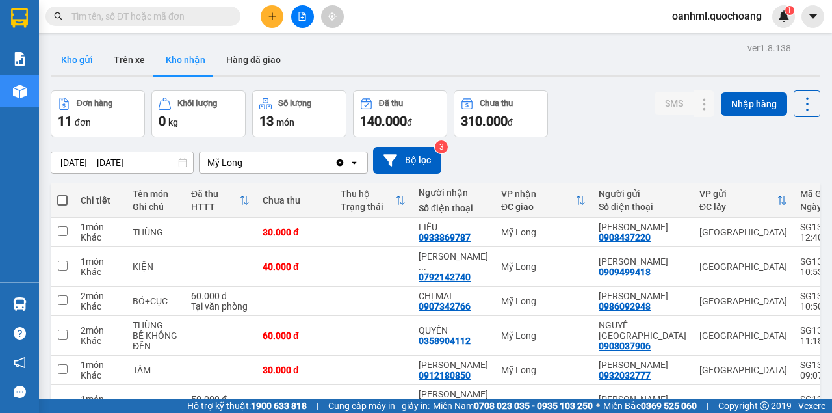
click at [79, 60] on button "Kho gửi" at bounding box center [77, 59] width 53 height 31
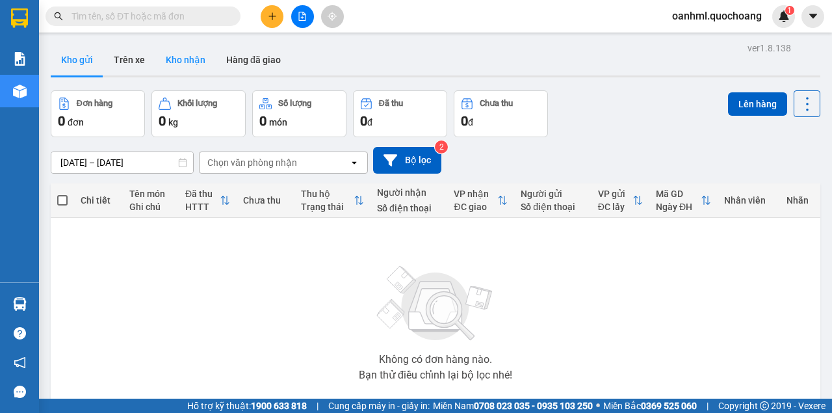
click at [183, 55] on button "Kho nhận" at bounding box center [185, 59] width 60 height 31
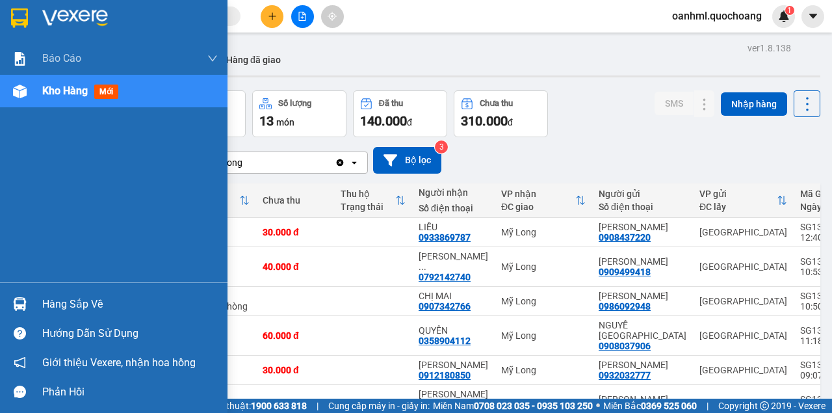
click at [60, 298] on div "Hàng sắp về" at bounding box center [130, 305] width 176 height 20
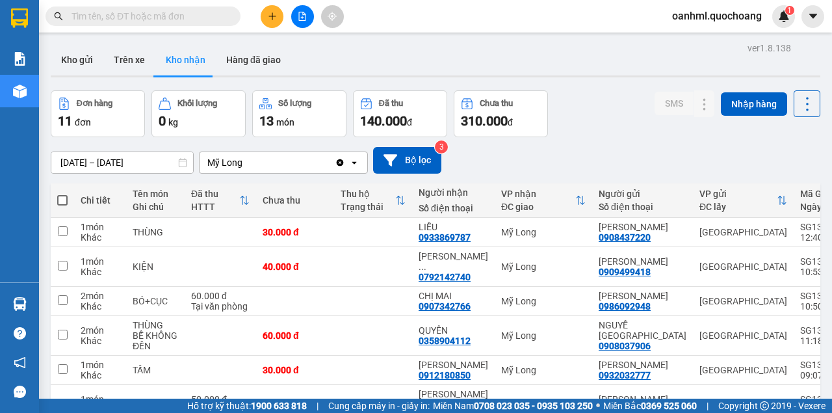
click at [611, 142] on section "Kết quả tìm kiếm ( 0 ) Bộ lọc No Data oanhml.quochoang 1 Báo cáo Báo cáo dòng t…" at bounding box center [416, 206] width 832 height 413
click at [274, 57] on button "Hàng đã giao" at bounding box center [253, 59] width 75 height 31
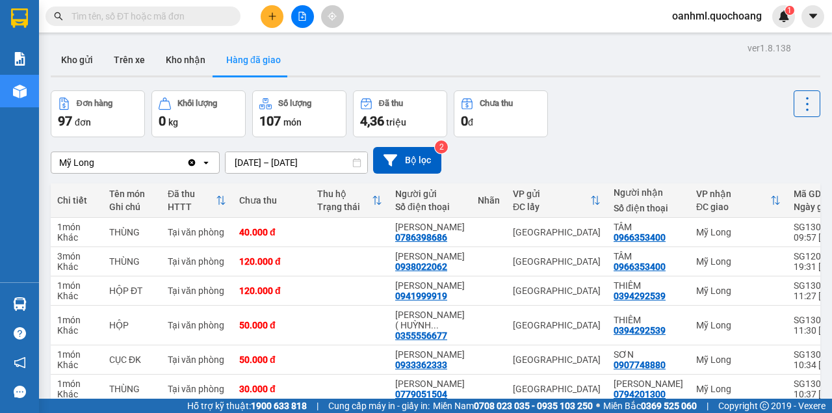
drag, startPoint x: 174, startPoint y: 57, endPoint x: 159, endPoint y: 104, distance: 49.4
click at [174, 56] on button "Kho nhận" at bounding box center [185, 59] width 60 height 31
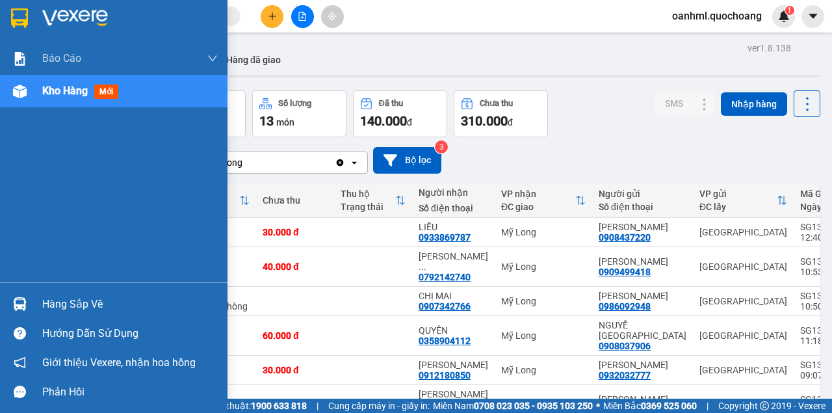
click at [83, 301] on div "Hàng sắp về" at bounding box center [130, 305] width 176 height 20
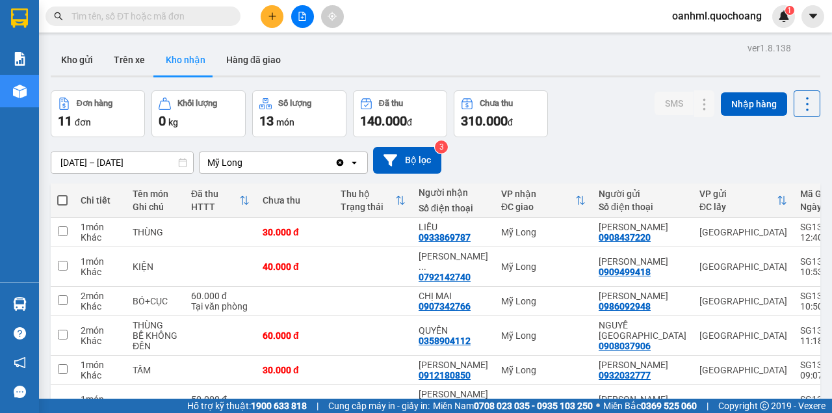
click at [515, 149] on section "Kết quả tìm kiếm ( 0 ) Bộ lọc No Data oanhml.quochoang 1 Báo cáo Báo cáo dòng t…" at bounding box center [416, 206] width 832 height 413
click at [274, 18] on icon "plus" at bounding box center [272, 16] width 9 height 9
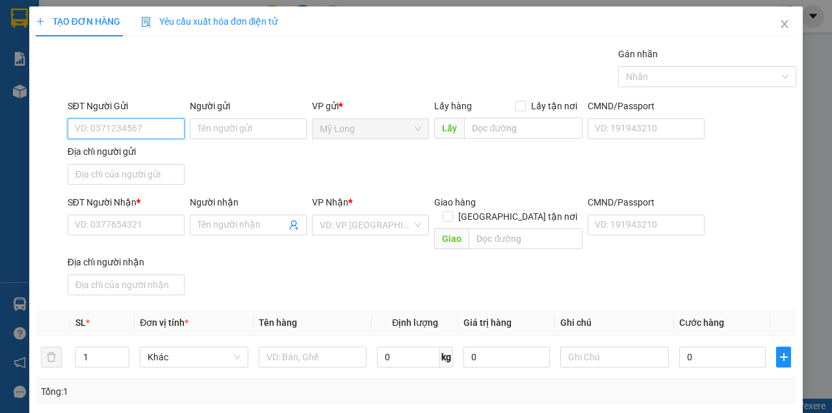
click at [134, 129] on input "SĐT Người Gửi" at bounding box center [126, 128] width 117 height 21
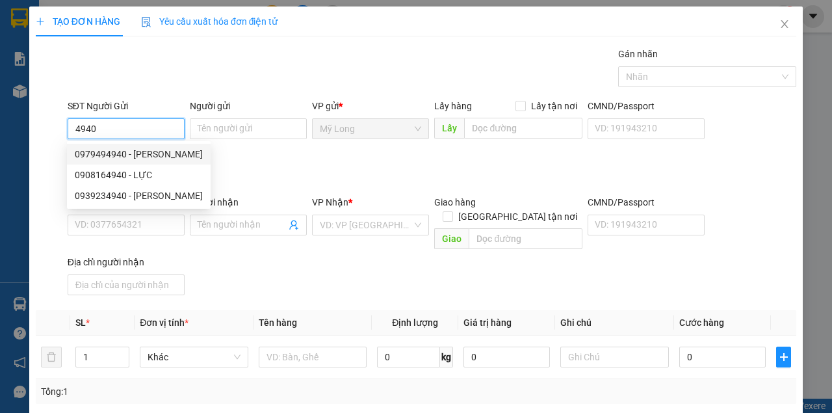
click at [153, 152] on div "0979494940 - TRẦN DUY KHÁNH" at bounding box center [139, 154] width 128 height 14
type input "0979494940"
type input "TRẦN DUY KHÁNH"
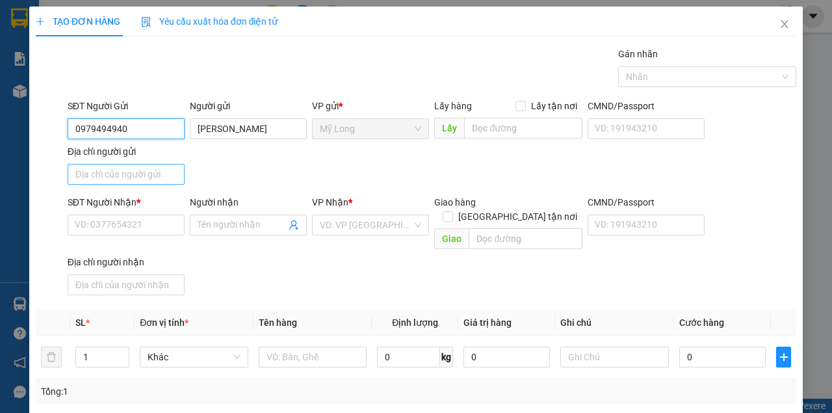
type input "0979494940"
click at [124, 176] on input "Địa chỉ người gửi" at bounding box center [126, 174] width 117 height 21
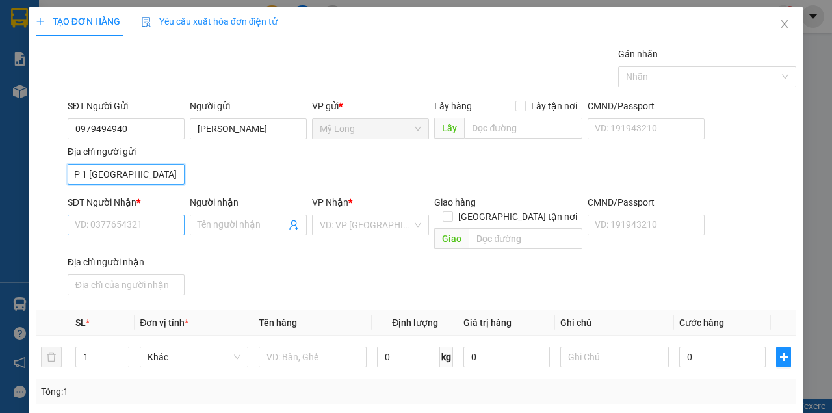
type input "TỔ 7 ẤP 1 MỸ HIỆP ĐỒNG THÁP"
click at [116, 228] on input "SĐT Người Nhận *" at bounding box center [126, 225] width 117 height 21
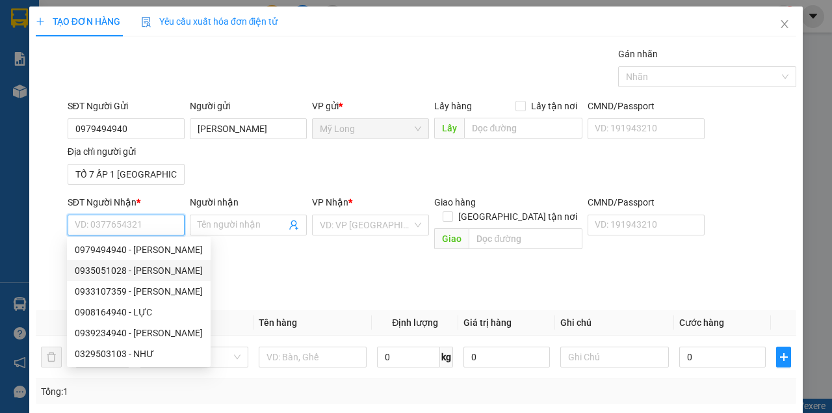
click at [153, 271] on div "0935051028 - NGUYỄN THỊ PHƯỚC" at bounding box center [139, 270] width 128 height 14
type input "0935051028"
type input "NGUYỄN THỊ PHƯỚC"
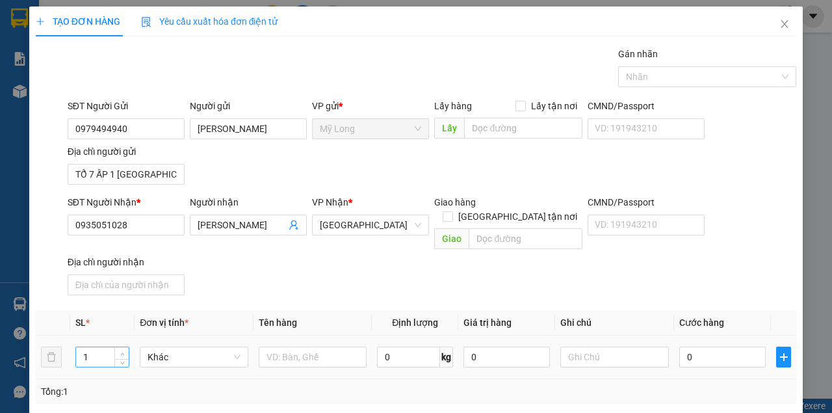
type input "2"
click at [120, 352] on icon "up" at bounding box center [122, 354] width 5 height 5
click at [269, 347] on input "text" at bounding box center [313, 357] width 109 height 21
type input "THÙNG"
click at [690, 347] on input "0" at bounding box center [723, 357] width 86 height 21
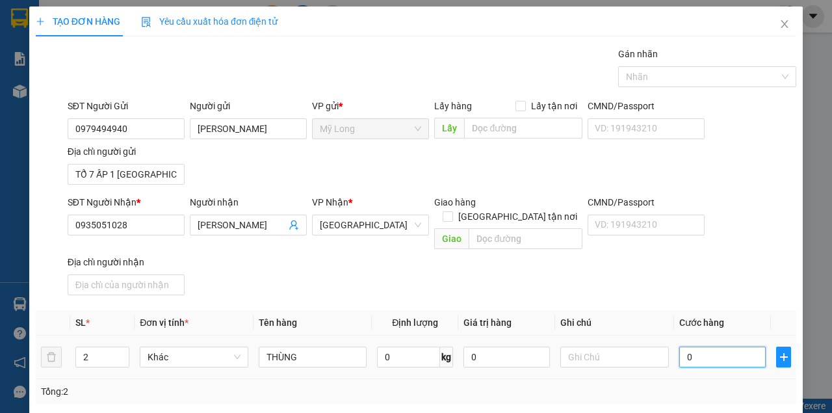
type input "6"
type input "60"
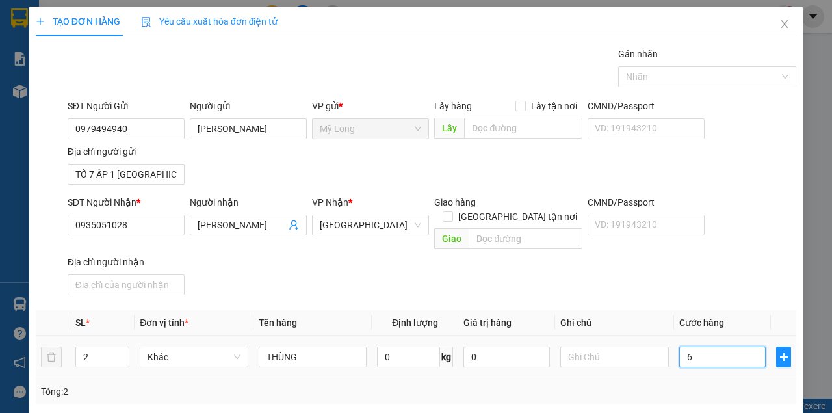
type input "60"
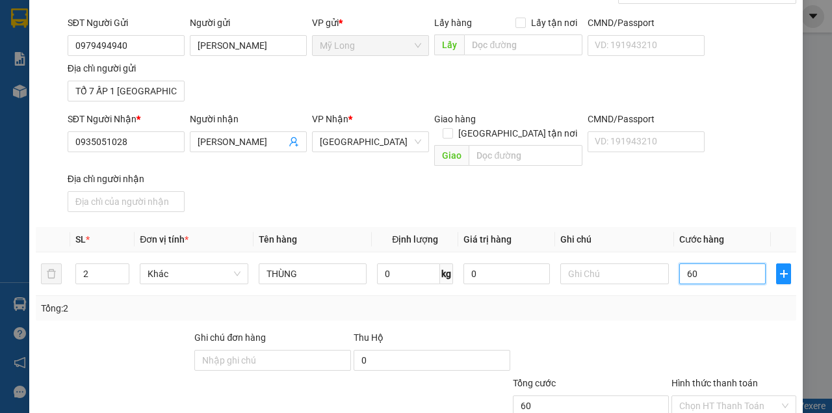
scroll to position [86, 0]
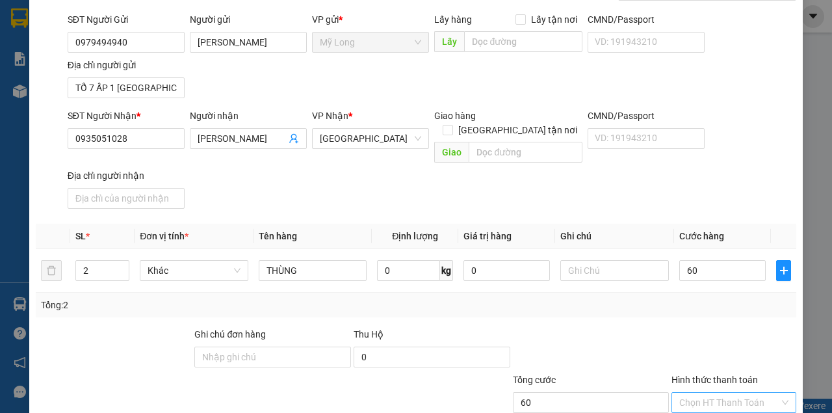
type input "60.000"
click at [689, 393] on input "Hình thức thanh toán" at bounding box center [730, 403] width 100 height 20
click at [700, 363] on div "Tại văn phòng" at bounding box center [728, 359] width 108 height 14
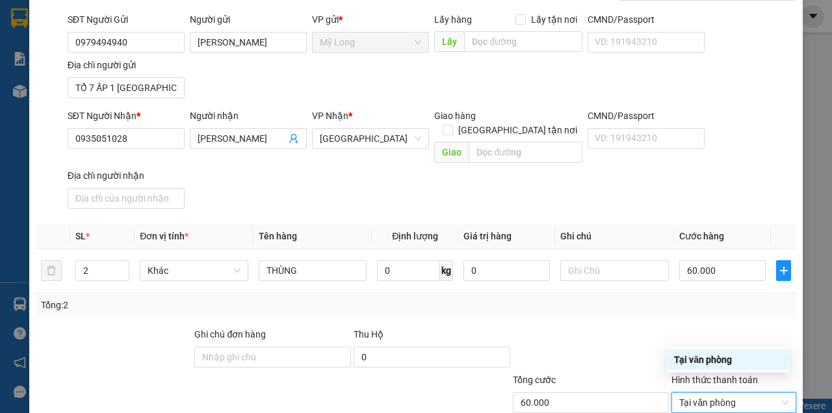
type input "0"
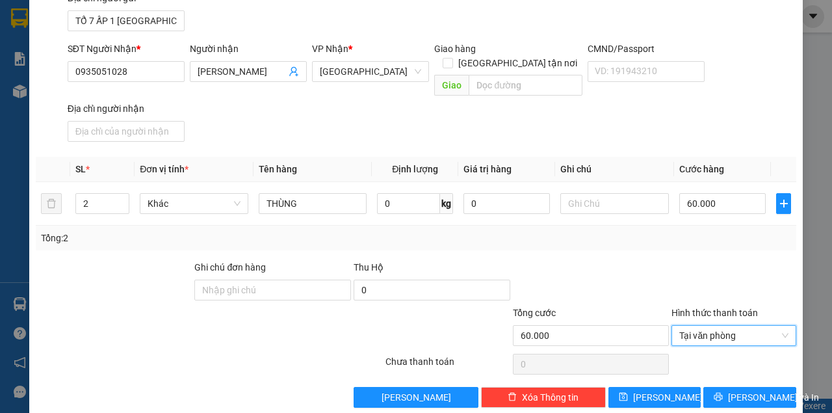
scroll to position [156, 0]
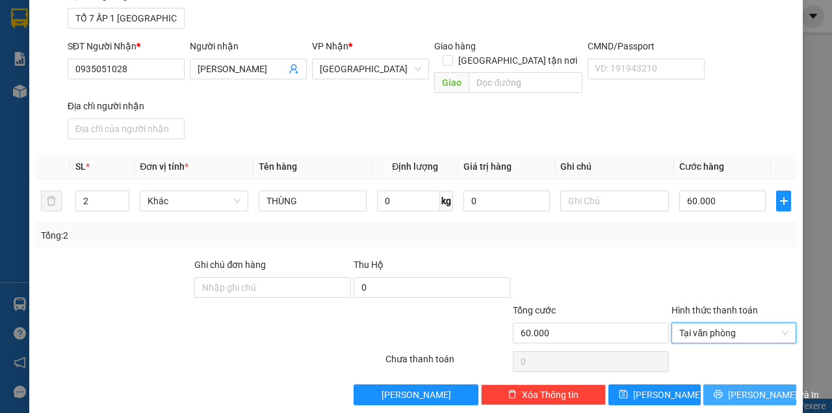
drag, startPoint x: 707, startPoint y: 373, endPoint x: 700, endPoint y: 371, distance: 8.0
click at [707, 384] on button "[PERSON_NAME] và In" at bounding box center [750, 394] width 93 height 21
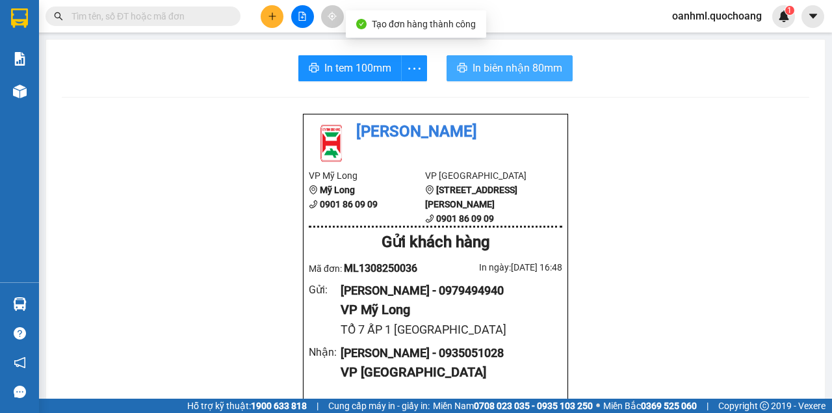
click at [482, 62] on span "In biên nhận 80mm" at bounding box center [518, 68] width 90 height 16
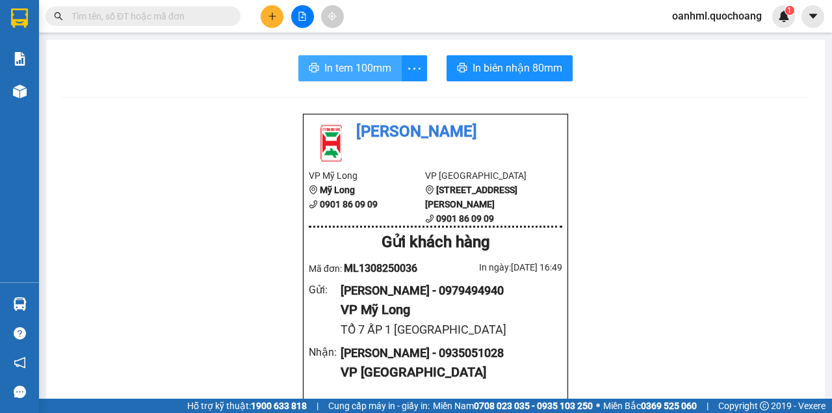
click at [378, 66] on span "In tem 100mm" at bounding box center [357, 68] width 67 height 16
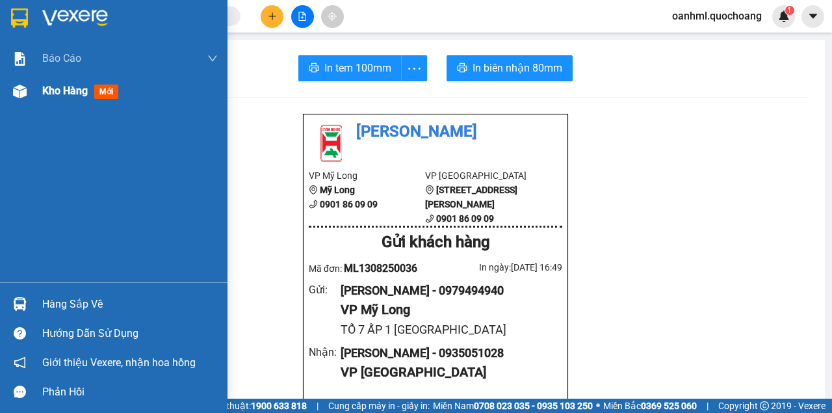
click at [32, 98] on div "Kho hàng mới" at bounding box center [114, 91] width 228 height 33
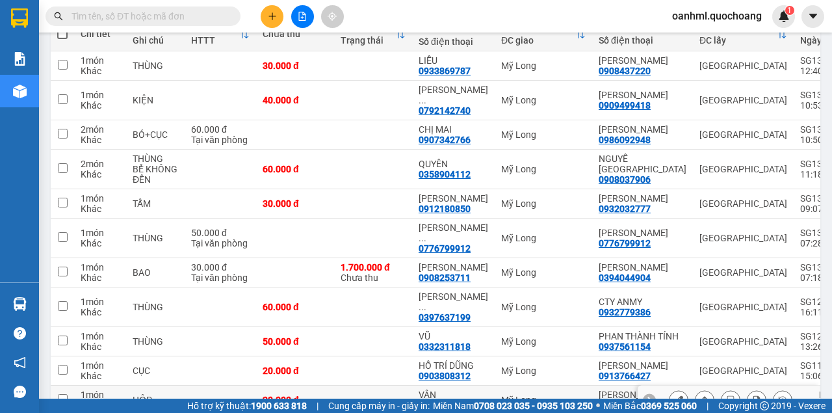
scroll to position [260, 0]
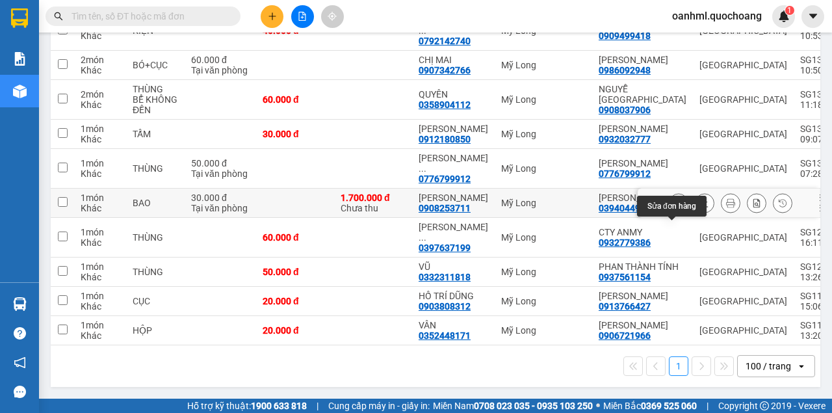
click at [674, 204] on icon at bounding box center [678, 202] width 9 height 9
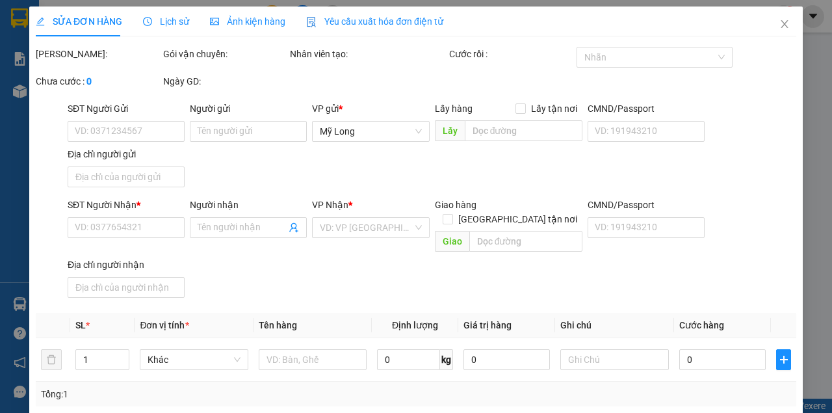
type input "0394044904"
type input "[PERSON_NAME]"
type input "ĐÔNG THẠNH 8, HÓC MÔN"
type input "0908253711"
type input "[PERSON_NAME]"
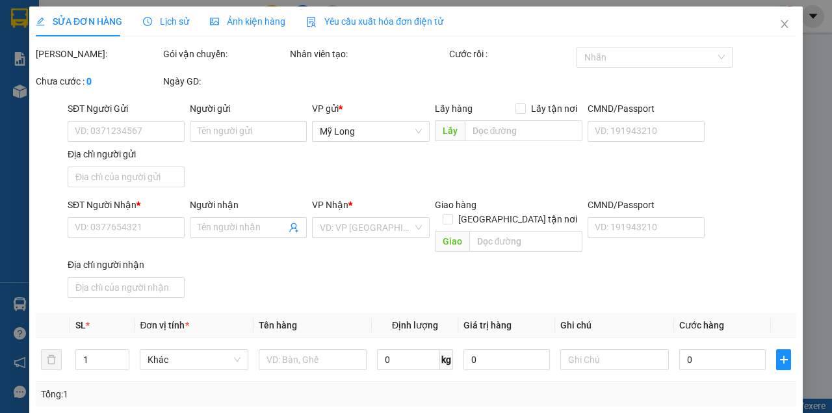
type input "30.000"
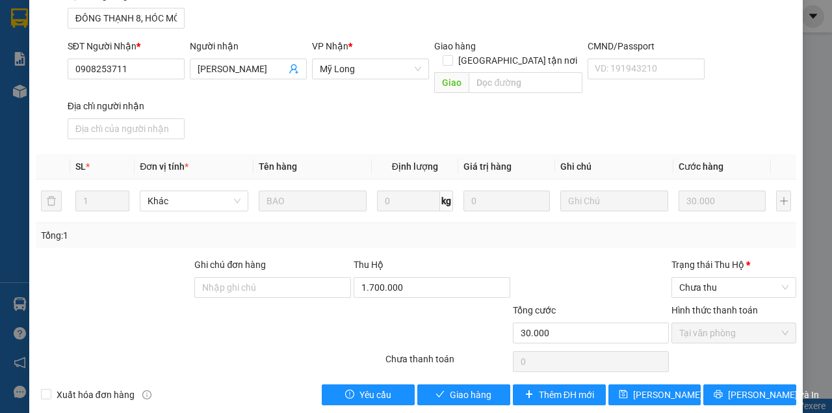
scroll to position [202, 0]
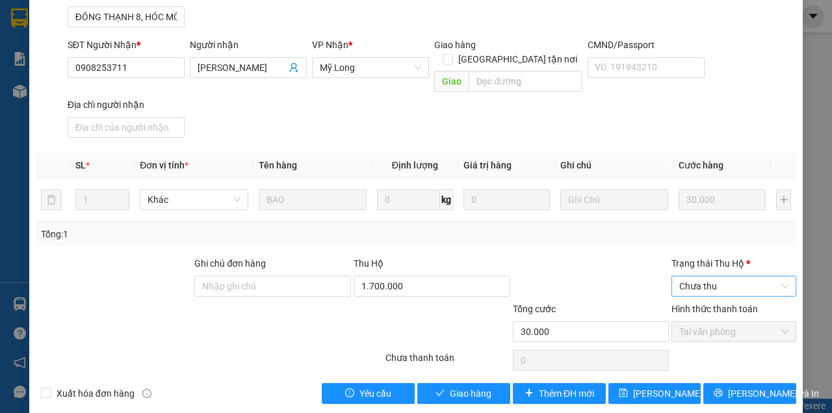
click at [711, 276] on span "Chưa thu" at bounding box center [734, 286] width 109 height 20
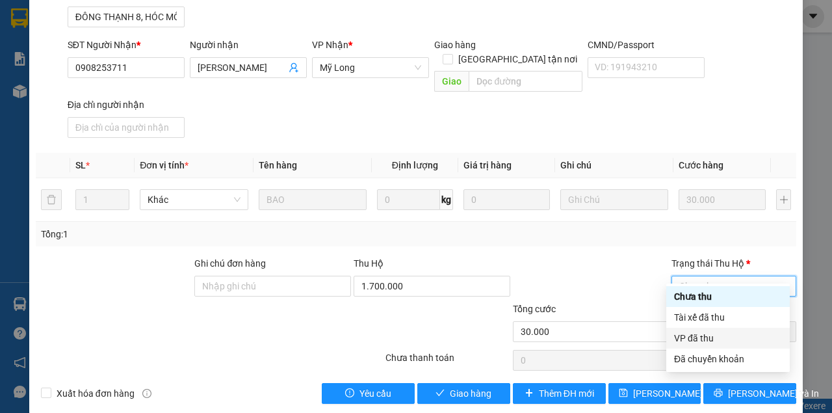
click at [688, 340] on div "VP đã thu" at bounding box center [728, 338] width 108 height 14
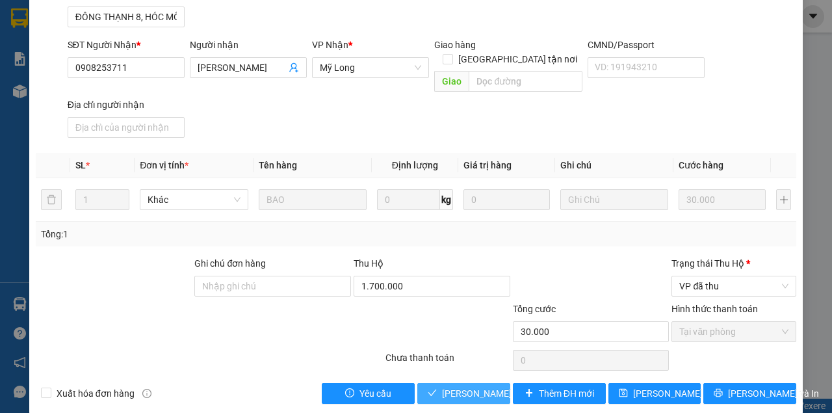
click at [486, 386] on span "[PERSON_NAME] và Giao hàng" at bounding box center [504, 393] width 125 height 14
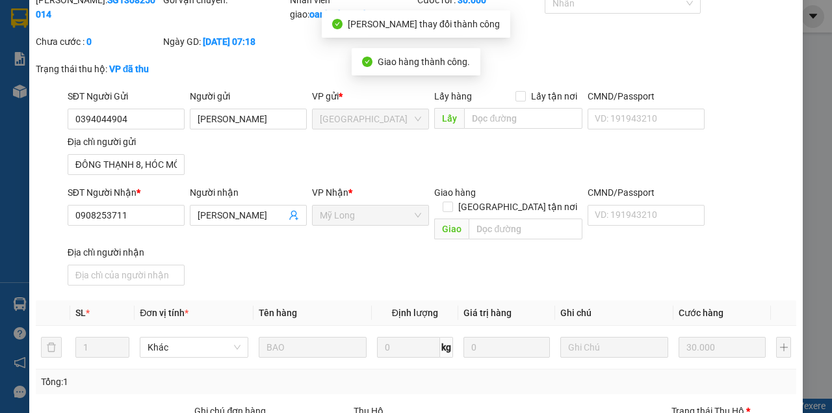
scroll to position [0, 0]
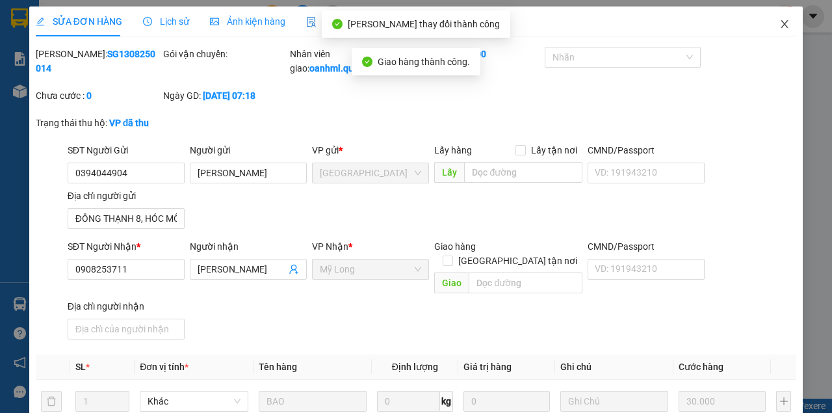
click at [780, 21] on icon "close" at bounding box center [785, 24] width 10 height 10
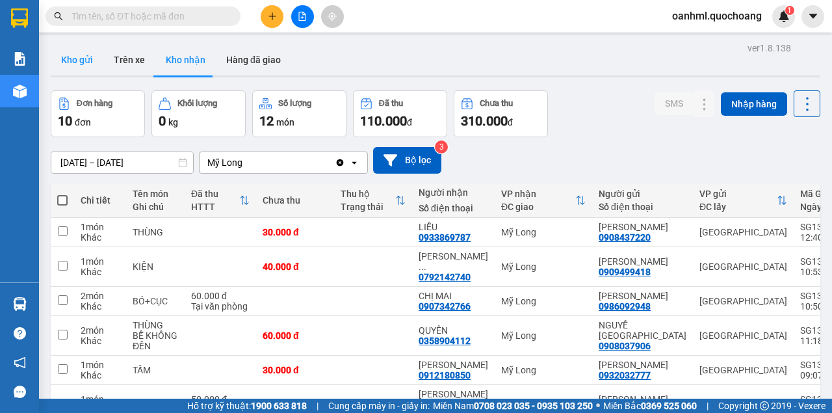
click at [77, 62] on button "Kho gửi" at bounding box center [77, 59] width 53 height 31
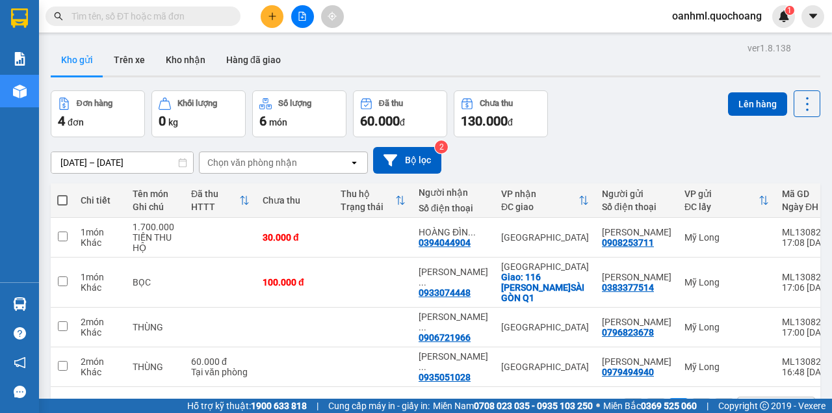
click at [749, 15] on span "oanhml.quochoang" at bounding box center [717, 16] width 111 height 16
click at [727, 46] on span "Đăng xuất" at bounding box center [723, 40] width 84 height 14
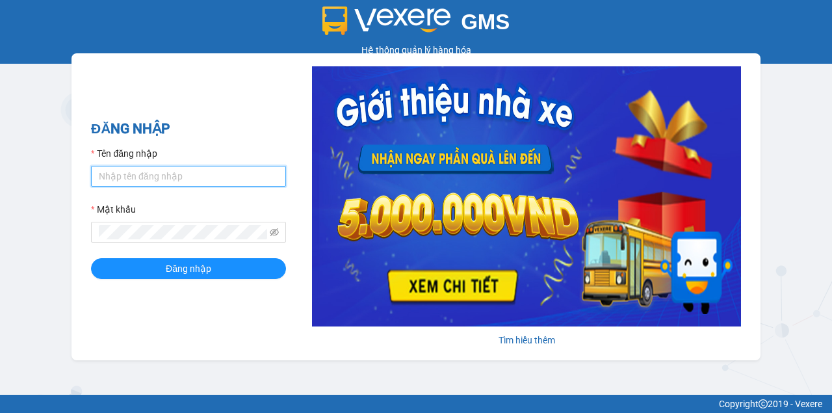
click at [174, 177] on input "Tên đăng nhập" at bounding box center [188, 176] width 195 height 21
